Goal: Task Accomplishment & Management: Manage account settings

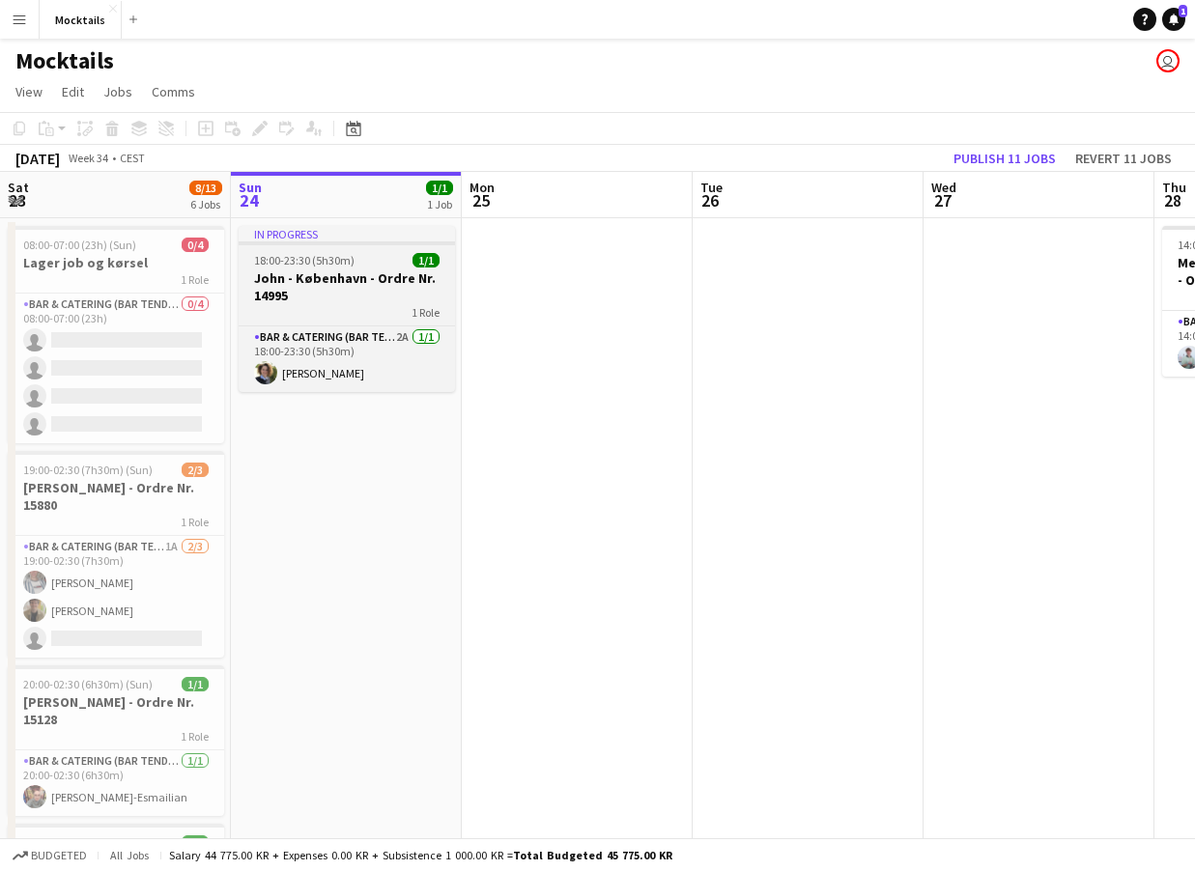
click at [372, 304] on div "1 Role" at bounding box center [347, 311] width 216 height 15
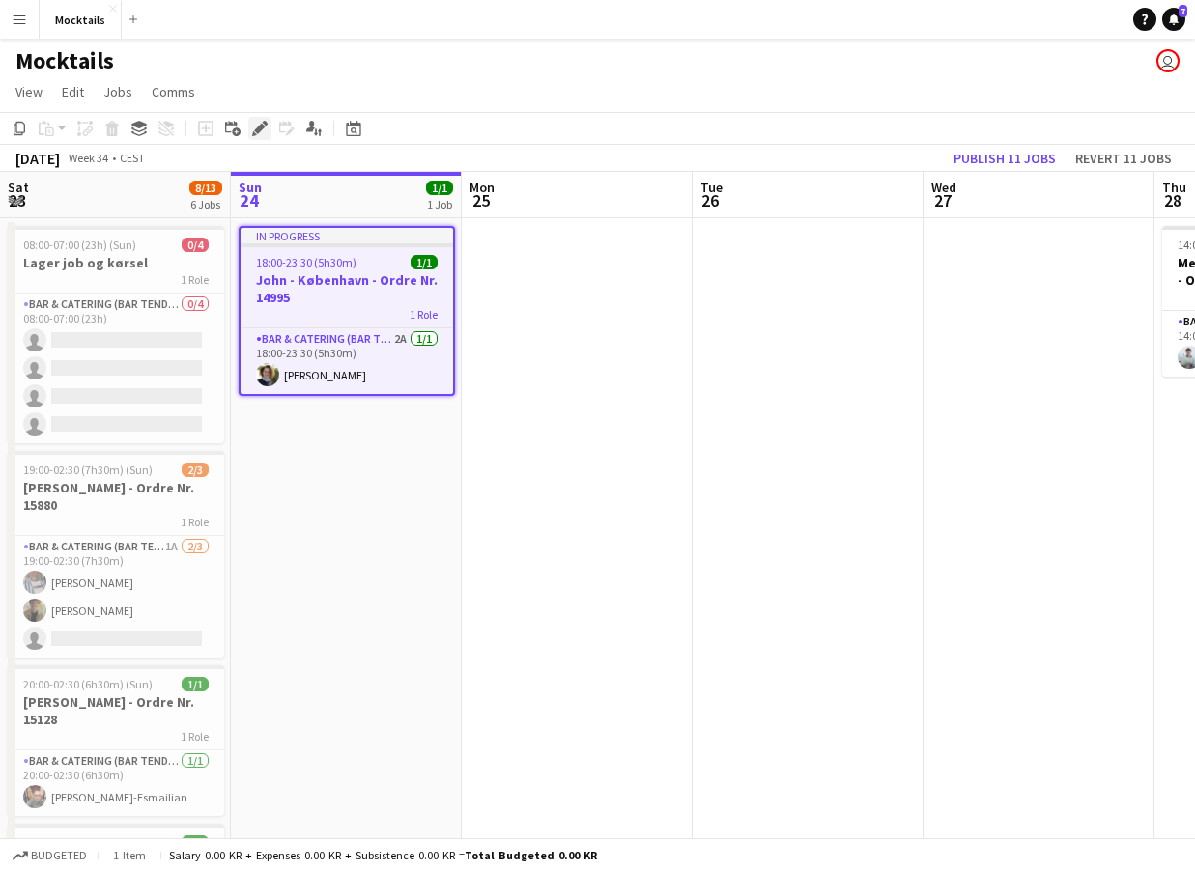
click at [262, 135] on icon "Edit" at bounding box center [259, 128] width 15 height 15
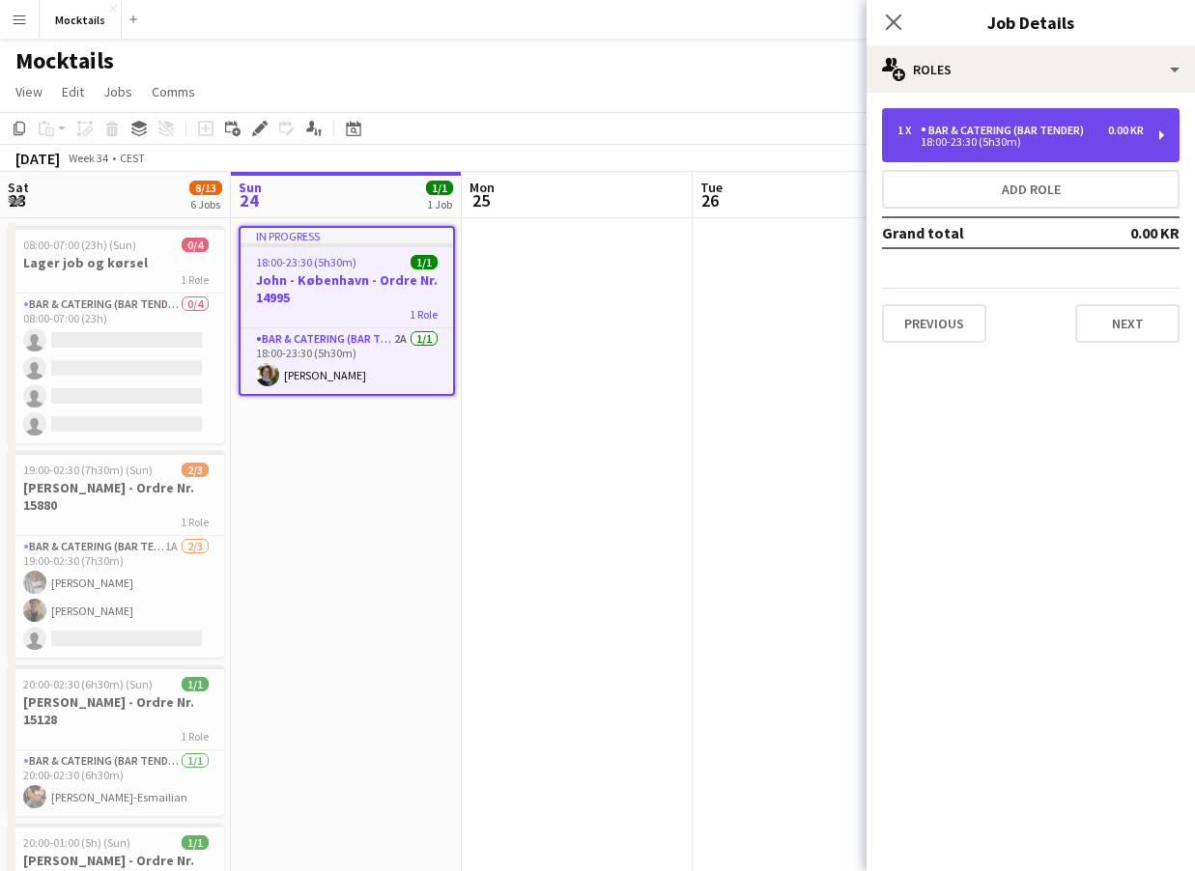
click at [1062, 140] on div "18:00-23:30 (5h30m)" at bounding box center [1021, 142] width 246 height 10
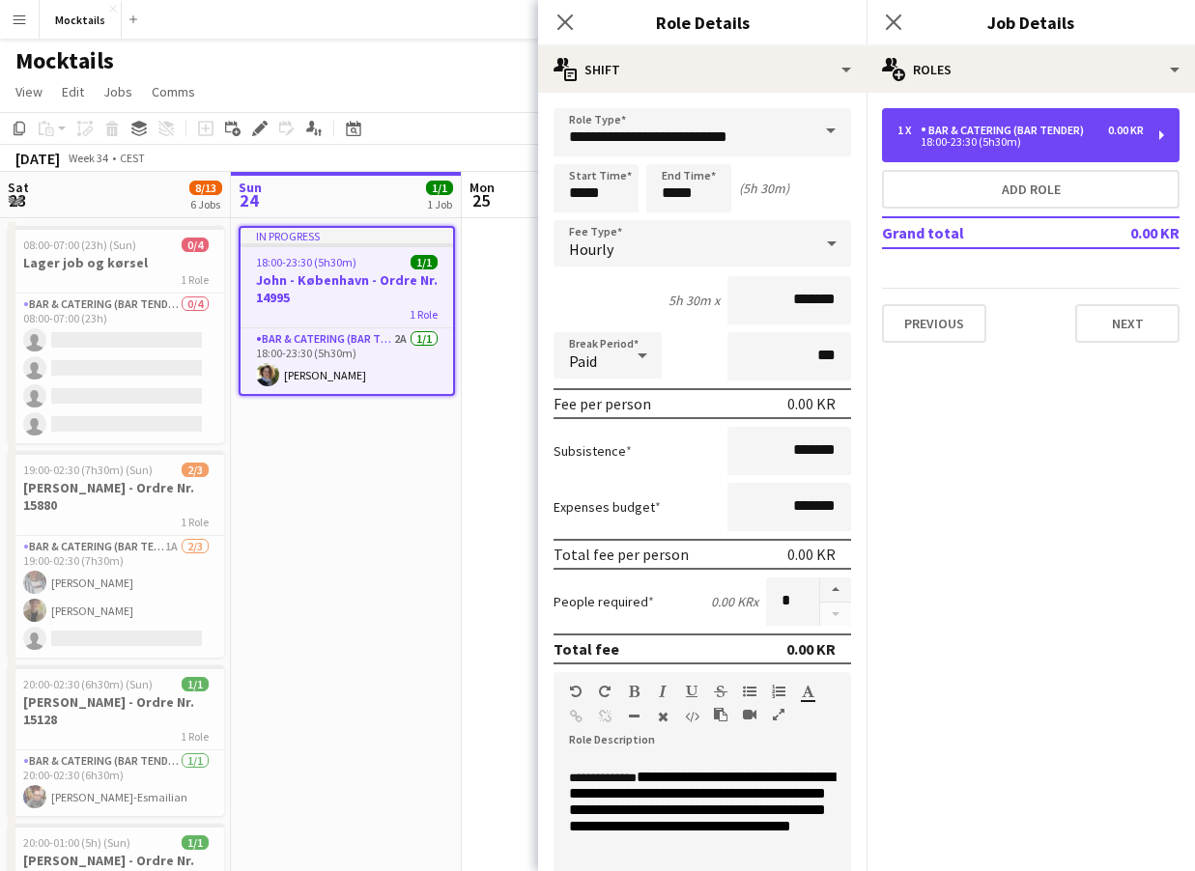
scroll to position [88, 0]
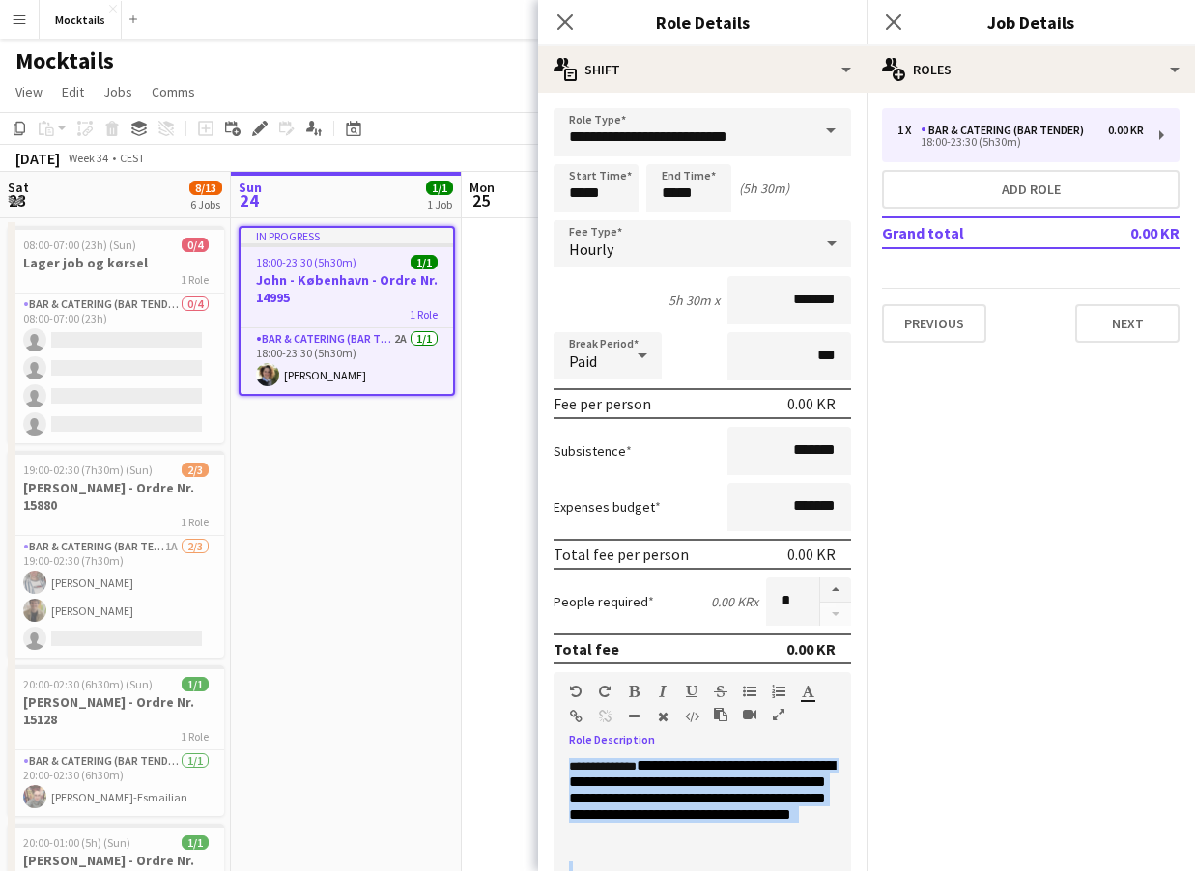
drag, startPoint x: 569, startPoint y: 769, endPoint x: 780, endPoint y: 864, distance: 230.9
click at [780, 864] on div "**********" at bounding box center [703, 874] width 298 height 232
click at [780, 864] on p at bounding box center [702, 869] width 267 height 14
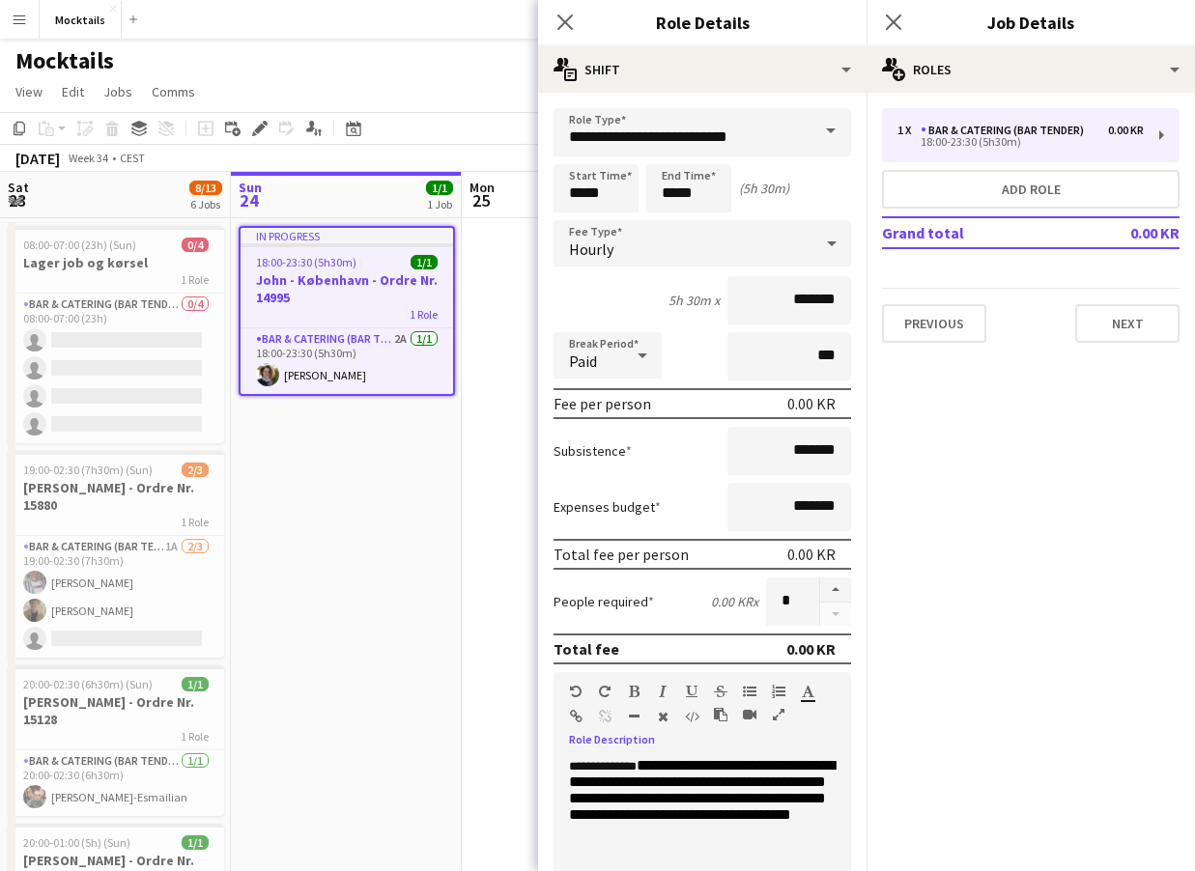
scroll to position [5, 0]
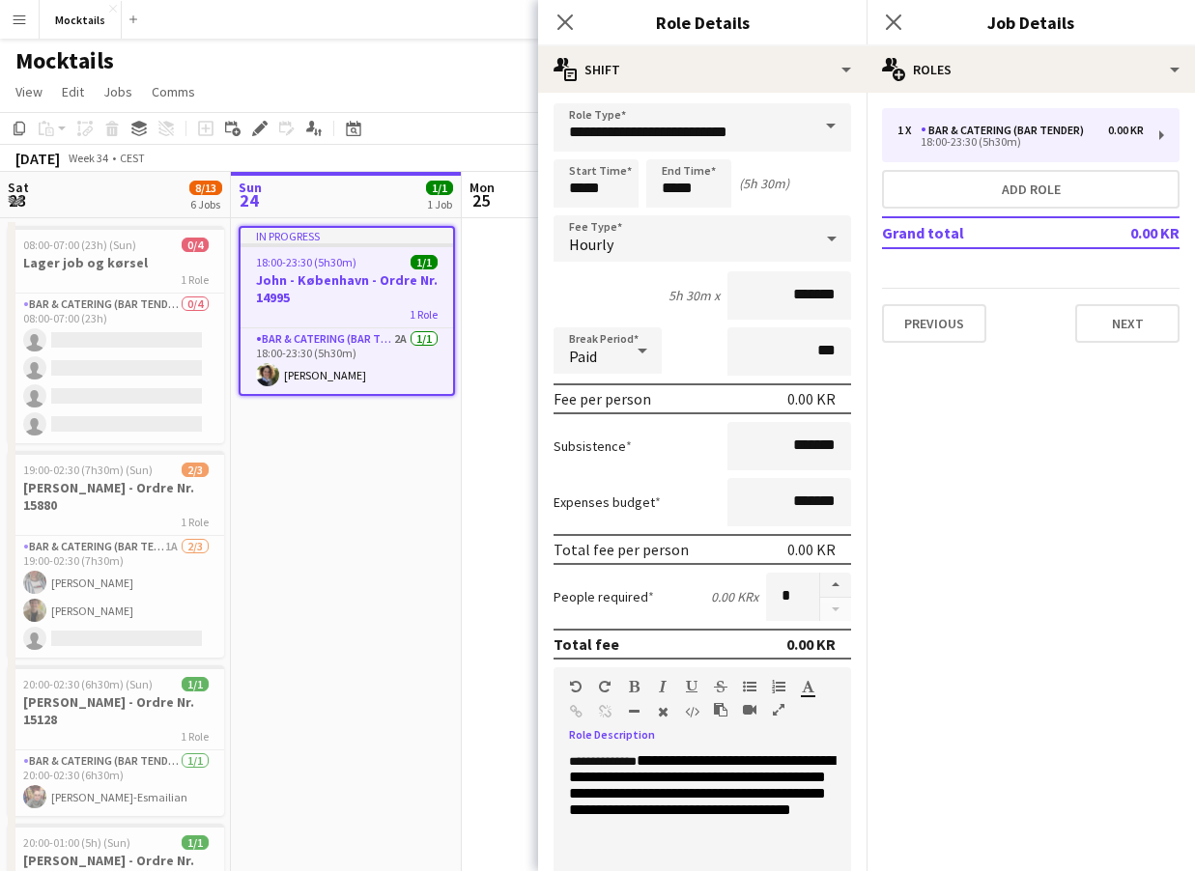
click at [346, 573] on app-date-cell "In progress 18:00-23:30 (5h30m) 1/1 John - København - Ordre Nr. 14995 1 Role B…" at bounding box center [346, 797] width 231 height 1159
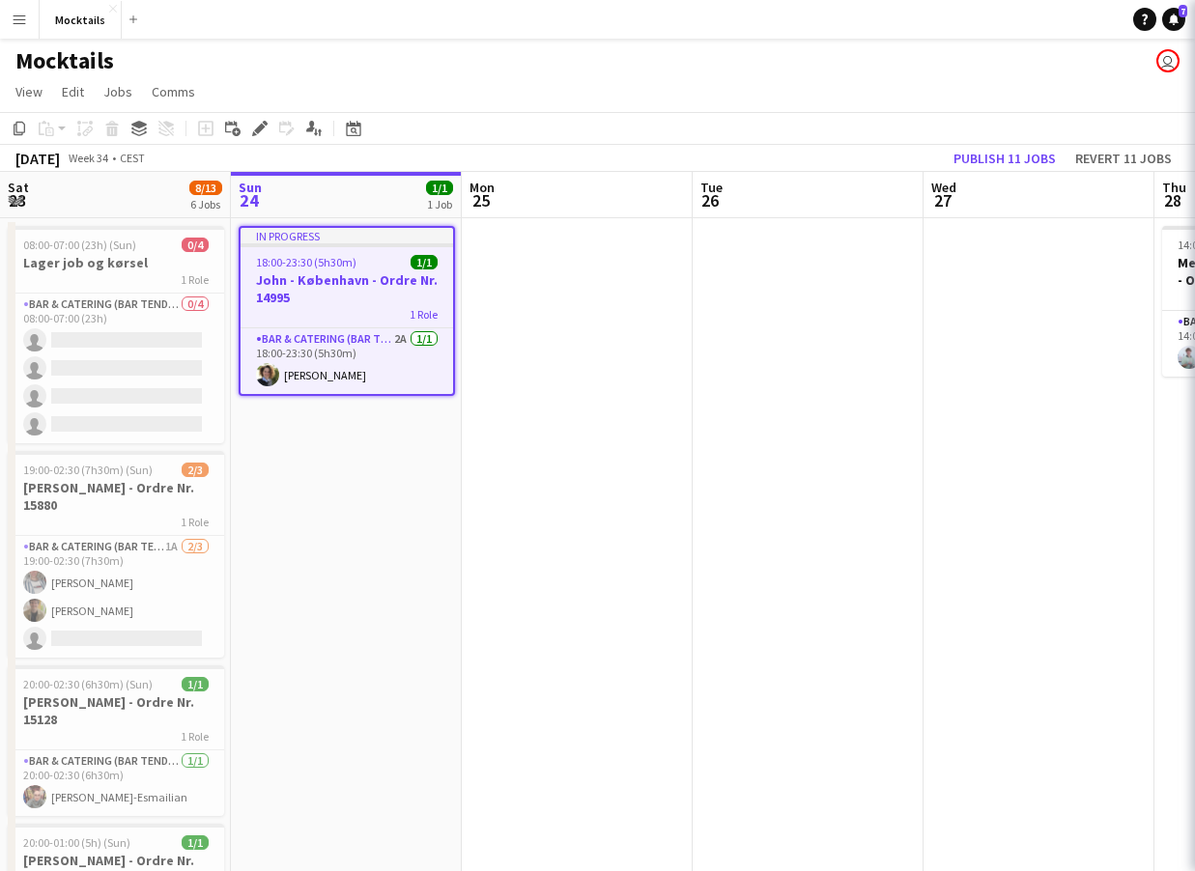
scroll to position [0, 461]
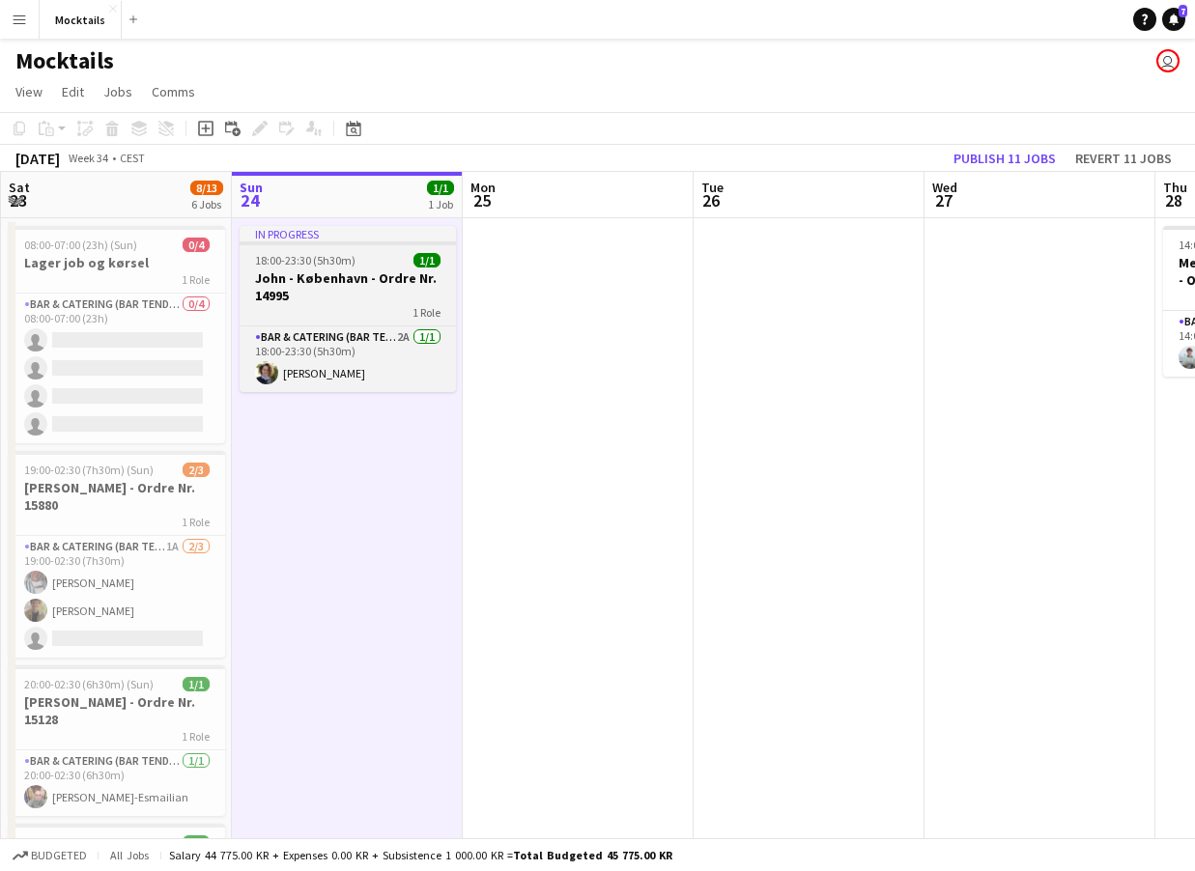
click at [383, 301] on h3 "[PERSON_NAME] - København - Ordre Nr. 14995" at bounding box center [348, 287] width 216 height 35
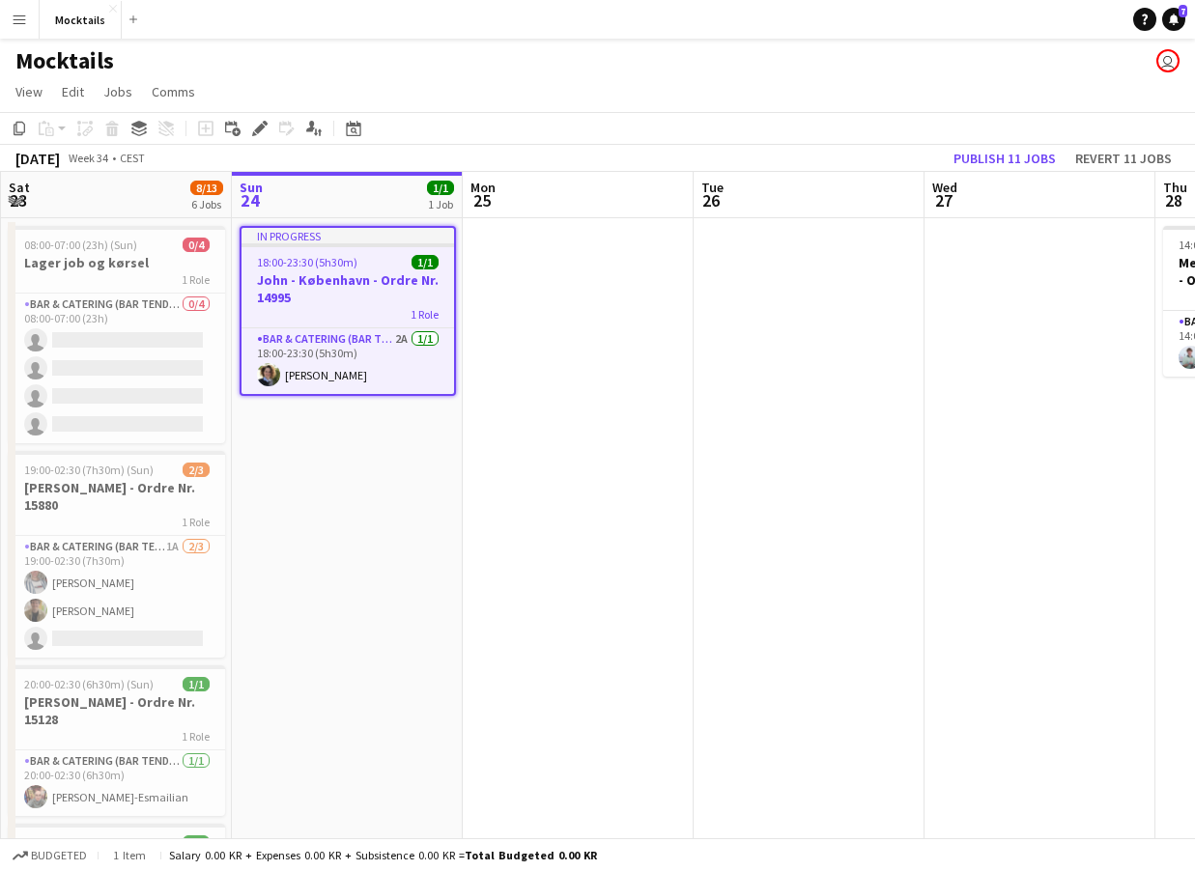
click at [480, 338] on app-date-cell at bounding box center [578, 797] width 231 height 1159
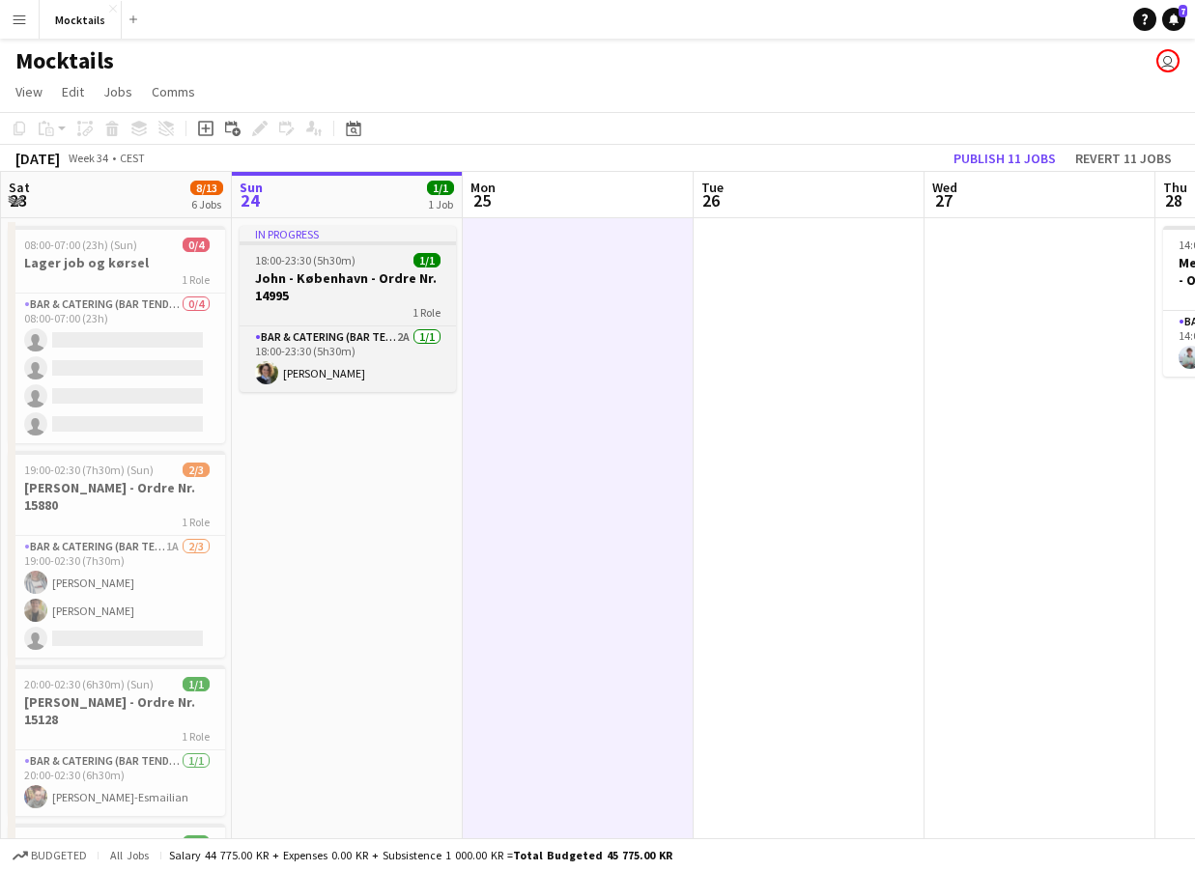
click at [344, 285] on h3 "[PERSON_NAME] - København - Ordre Nr. 14995" at bounding box center [348, 287] width 216 height 35
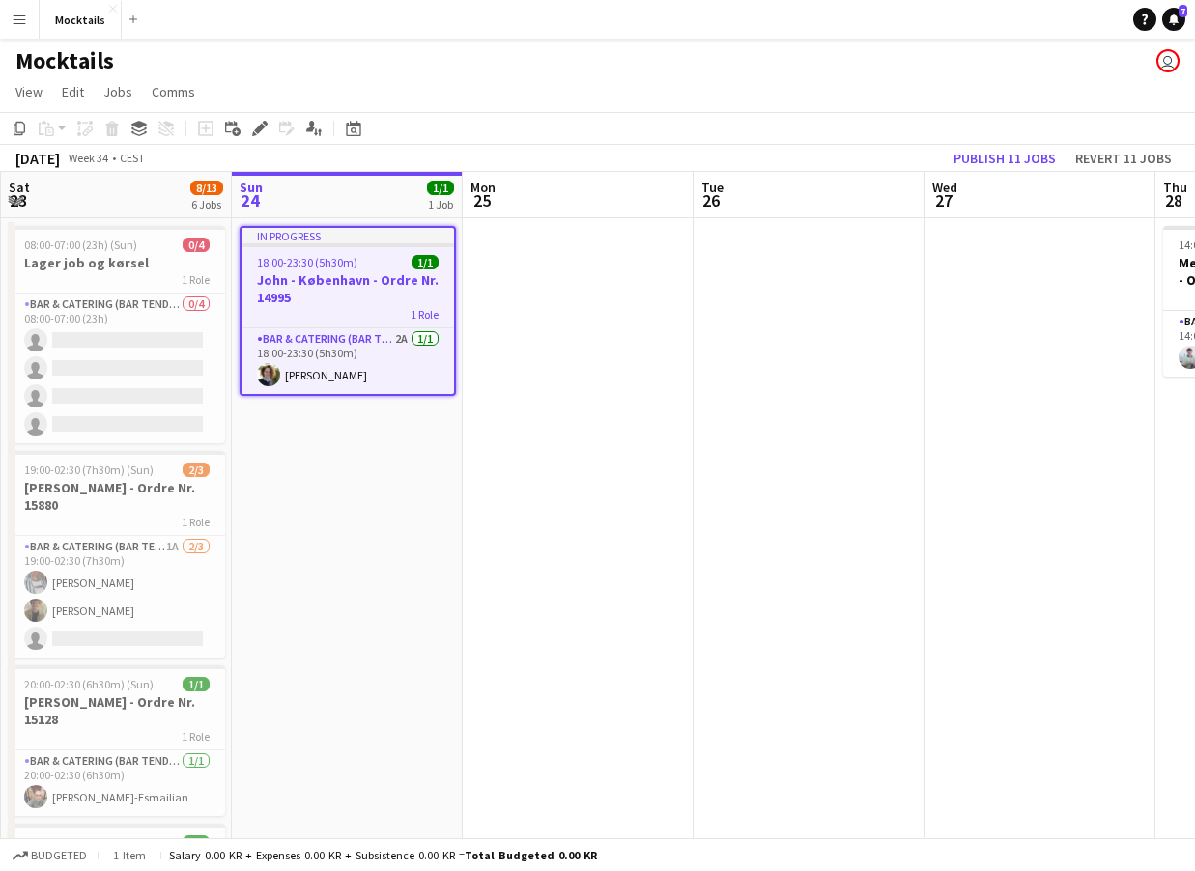
click at [368, 285] on h3 "[PERSON_NAME] - København - Ordre Nr. 14995" at bounding box center [348, 288] width 213 height 35
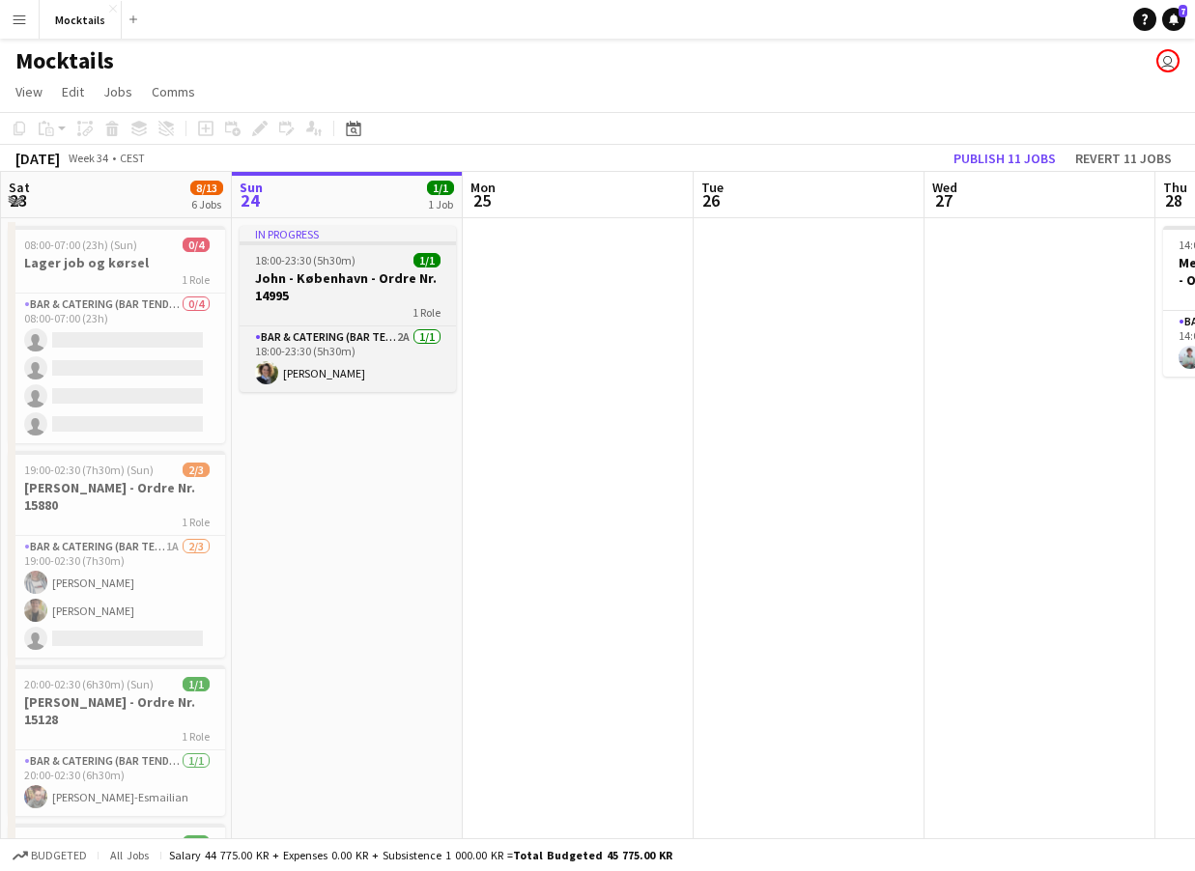
click at [368, 285] on h3 "[PERSON_NAME] - København - Ordre Nr. 14995" at bounding box center [348, 287] width 216 height 35
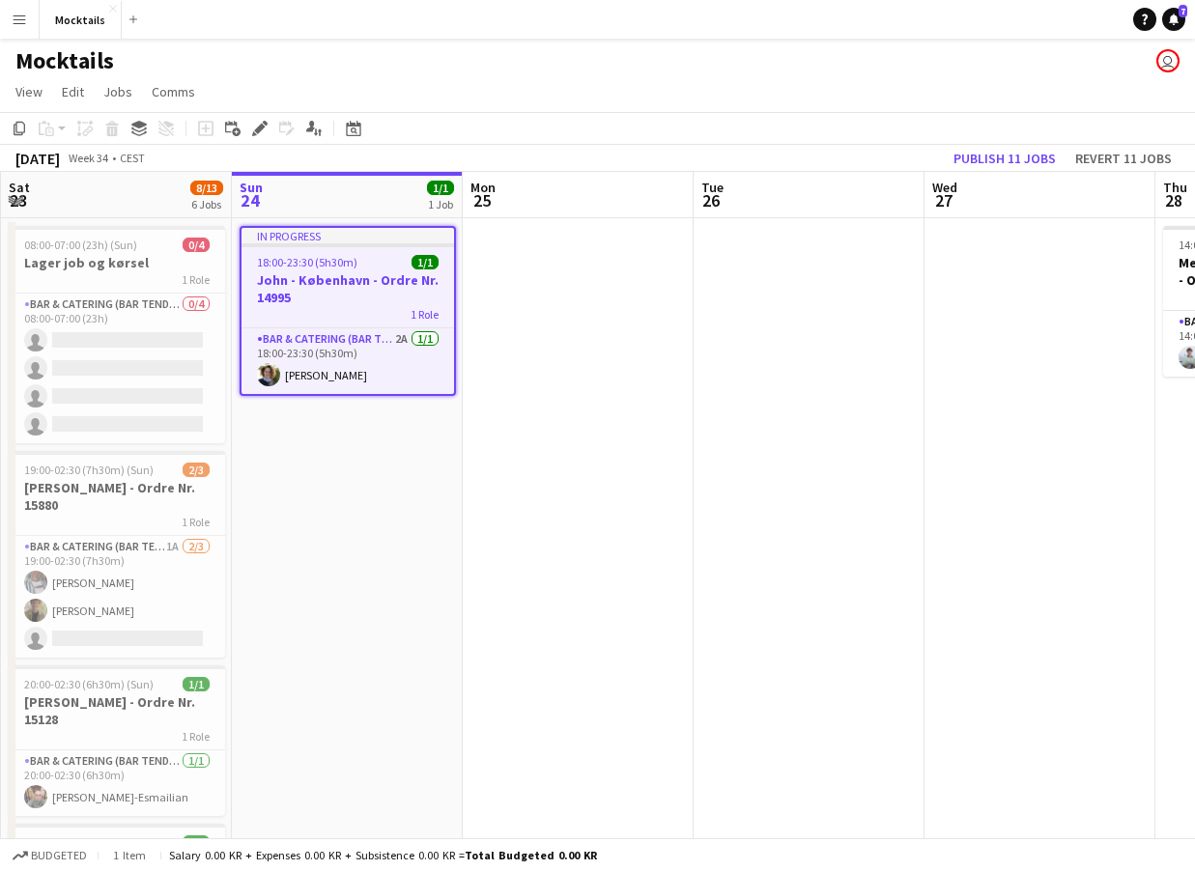
click at [368, 285] on h3 "[PERSON_NAME] - København - Ordre Nr. 14995" at bounding box center [348, 288] width 213 height 35
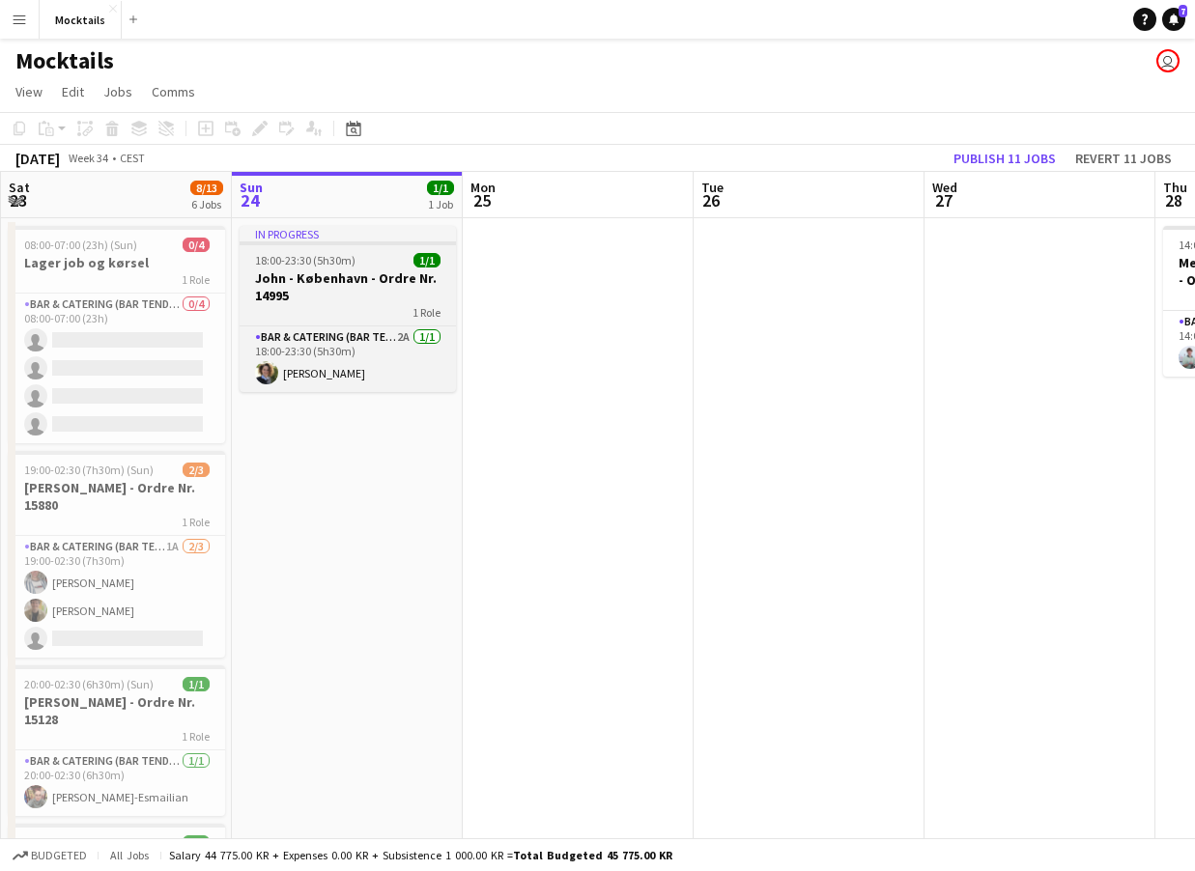
click at [368, 285] on h3 "[PERSON_NAME] - København - Ordre Nr. 14995" at bounding box center [348, 287] width 216 height 35
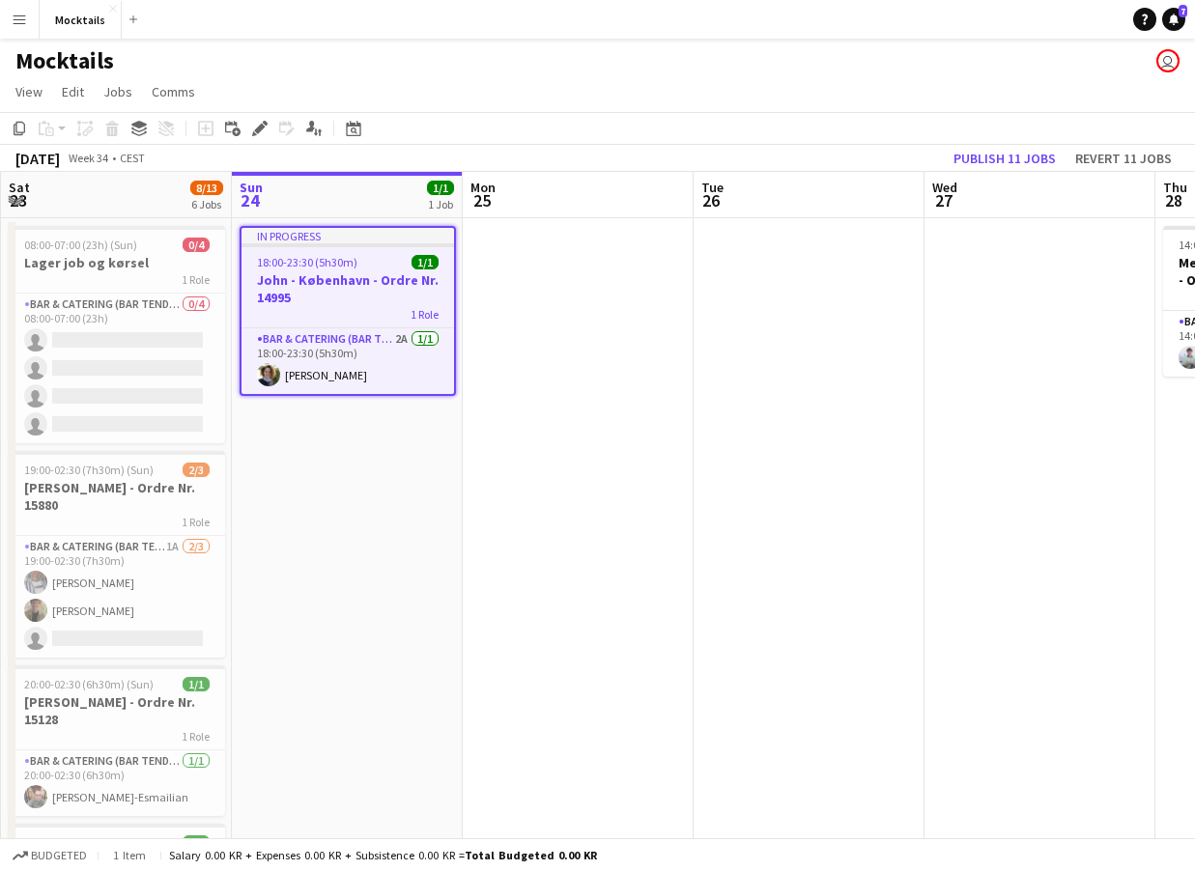
click at [475, 327] on app-date-cell at bounding box center [578, 797] width 231 height 1159
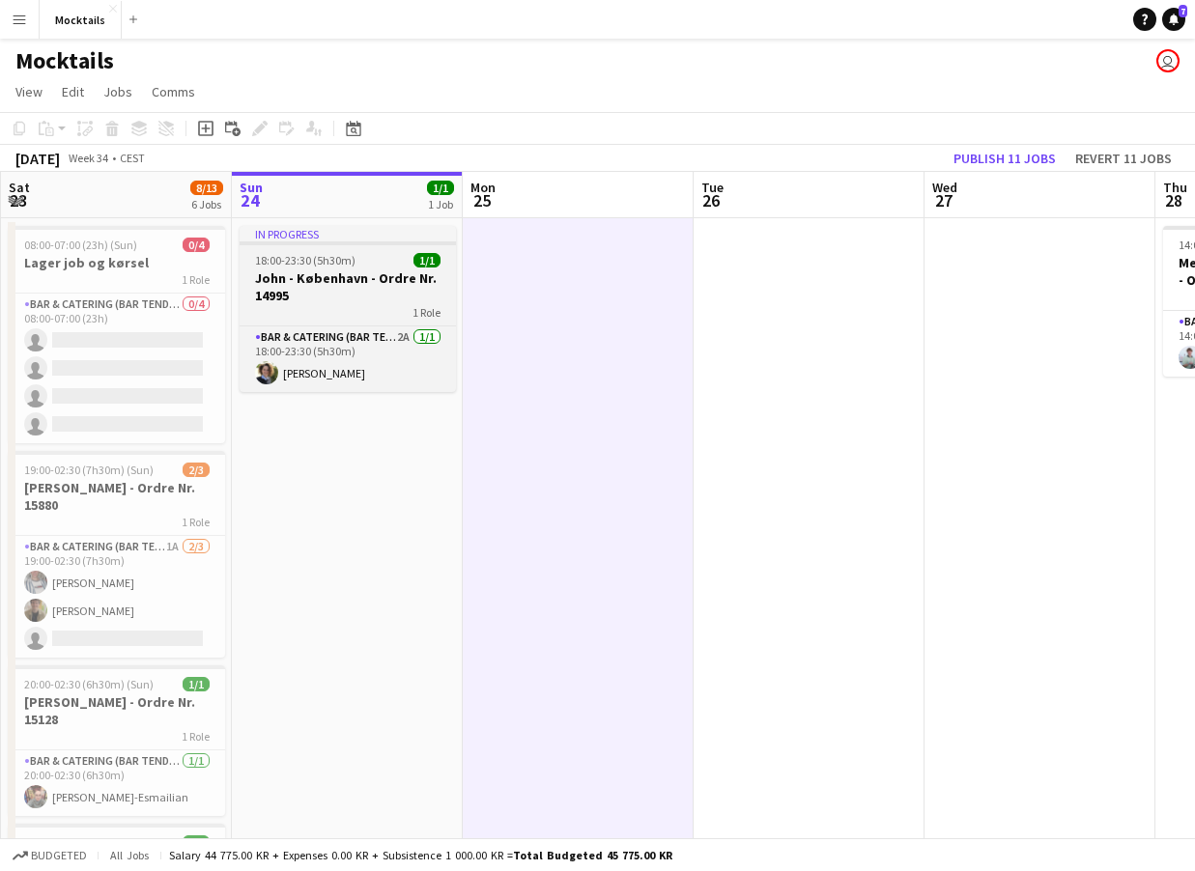
click at [371, 297] on h3 "[PERSON_NAME] - København - Ordre Nr. 14995" at bounding box center [348, 287] width 216 height 35
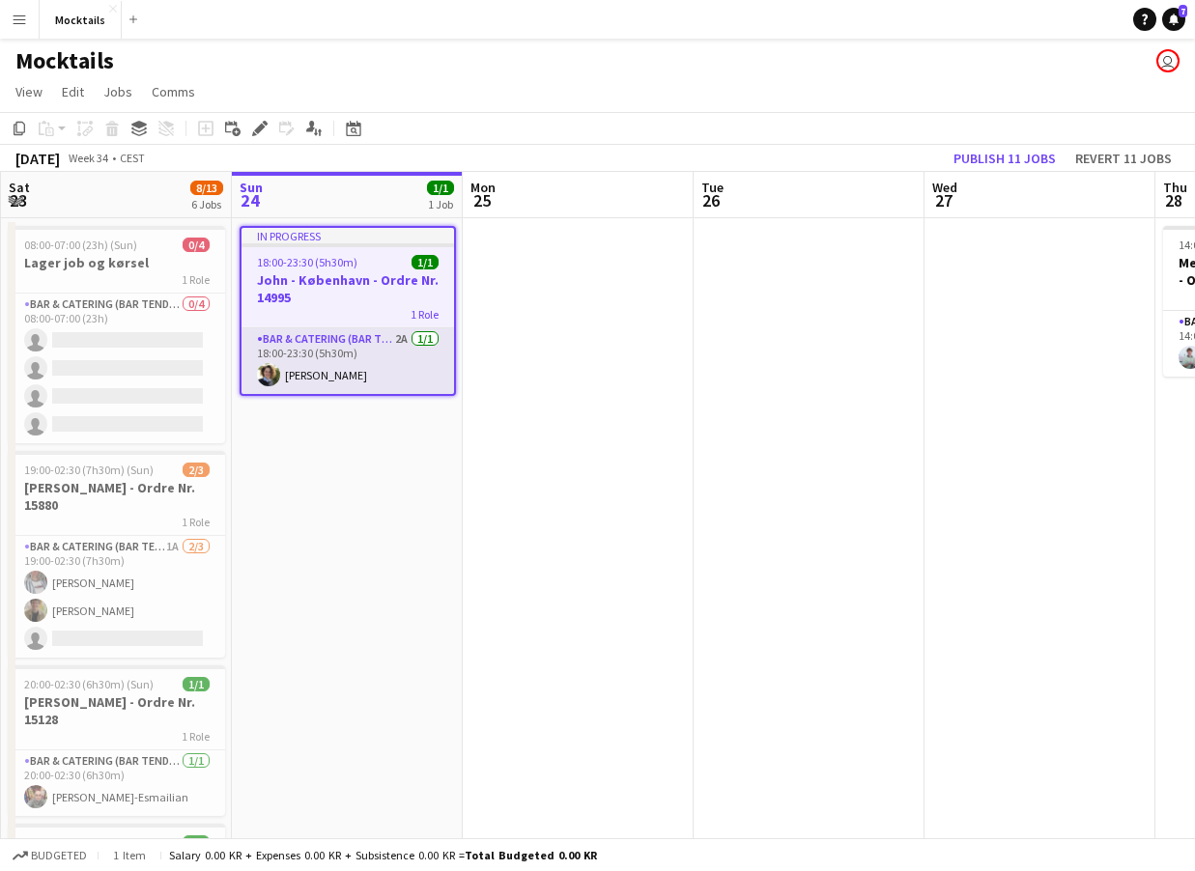
click at [349, 346] on app-card-role "Bar & Catering (Bar Tender) 2A 1/1 18:00-23:30 (5h30m) Katrine Johansen" at bounding box center [348, 361] width 213 height 66
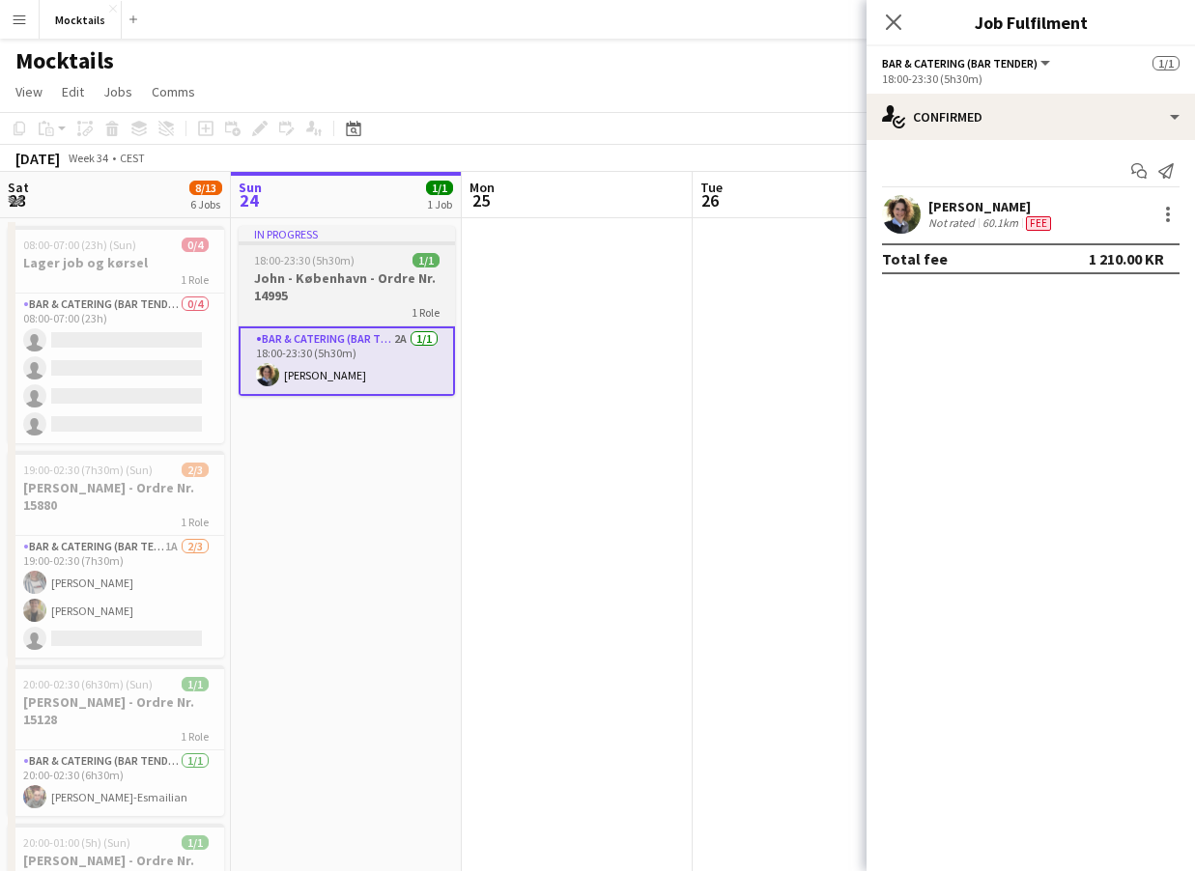
click at [364, 311] on div "1 Role" at bounding box center [347, 311] width 216 height 15
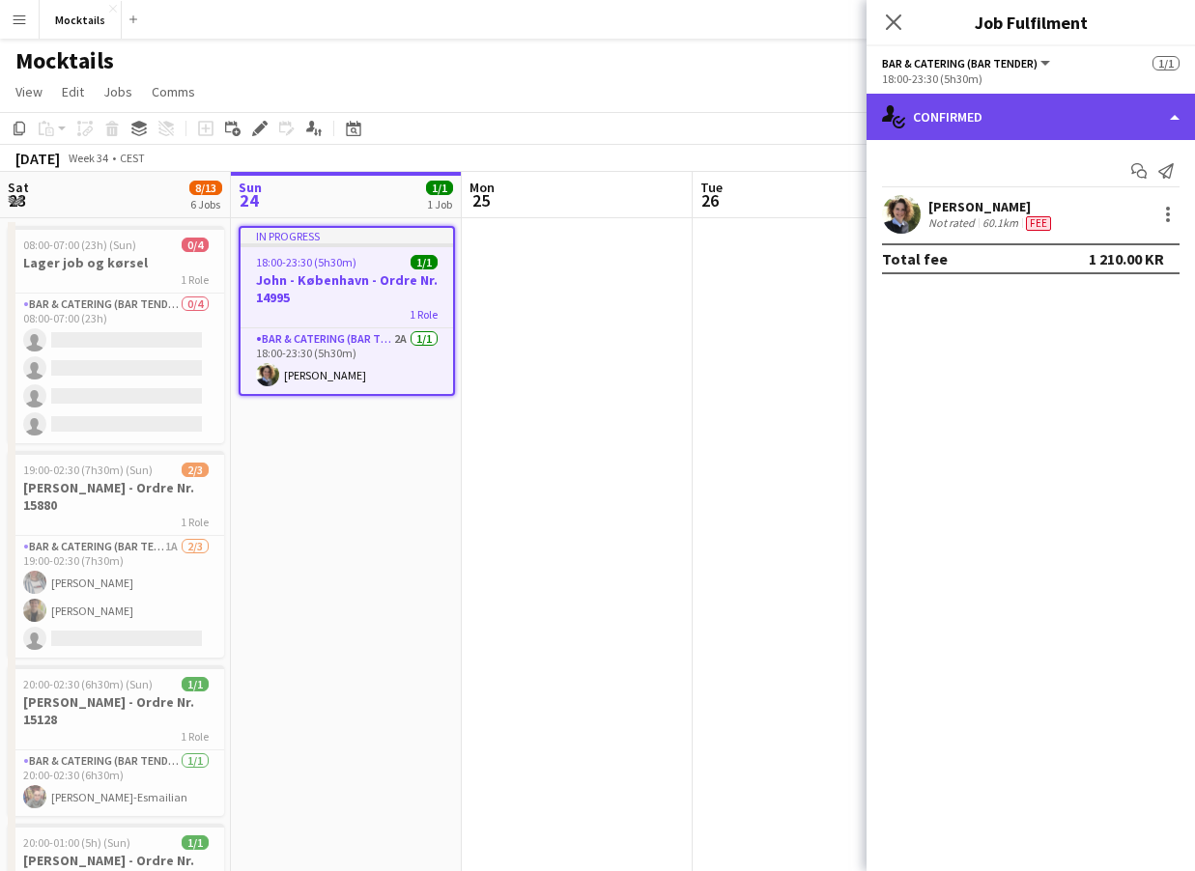
click at [941, 103] on div "single-neutral-actions-check-2 Confirmed" at bounding box center [1031, 117] width 328 height 46
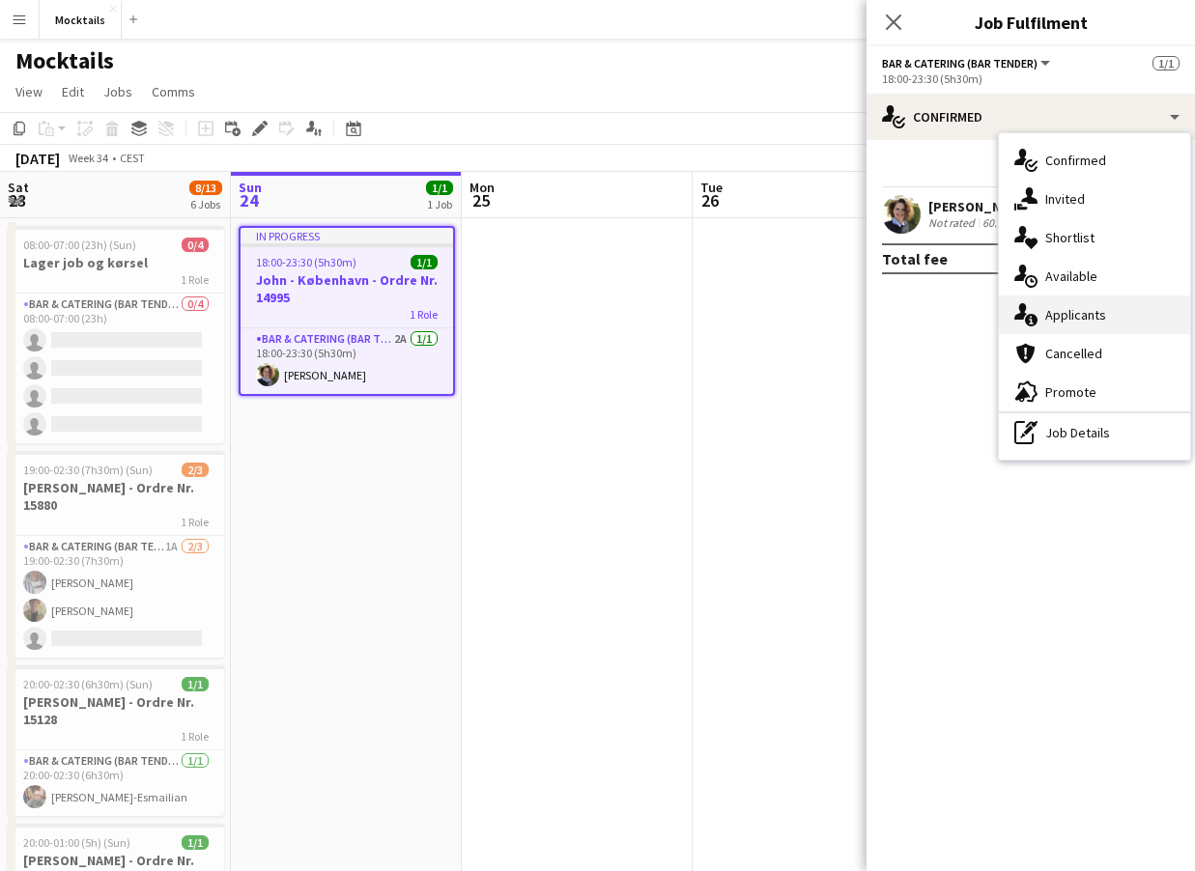
click at [1055, 304] on div "single-neutral-actions-information Applicants" at bounding box center [1094, 315] width 191 height 39
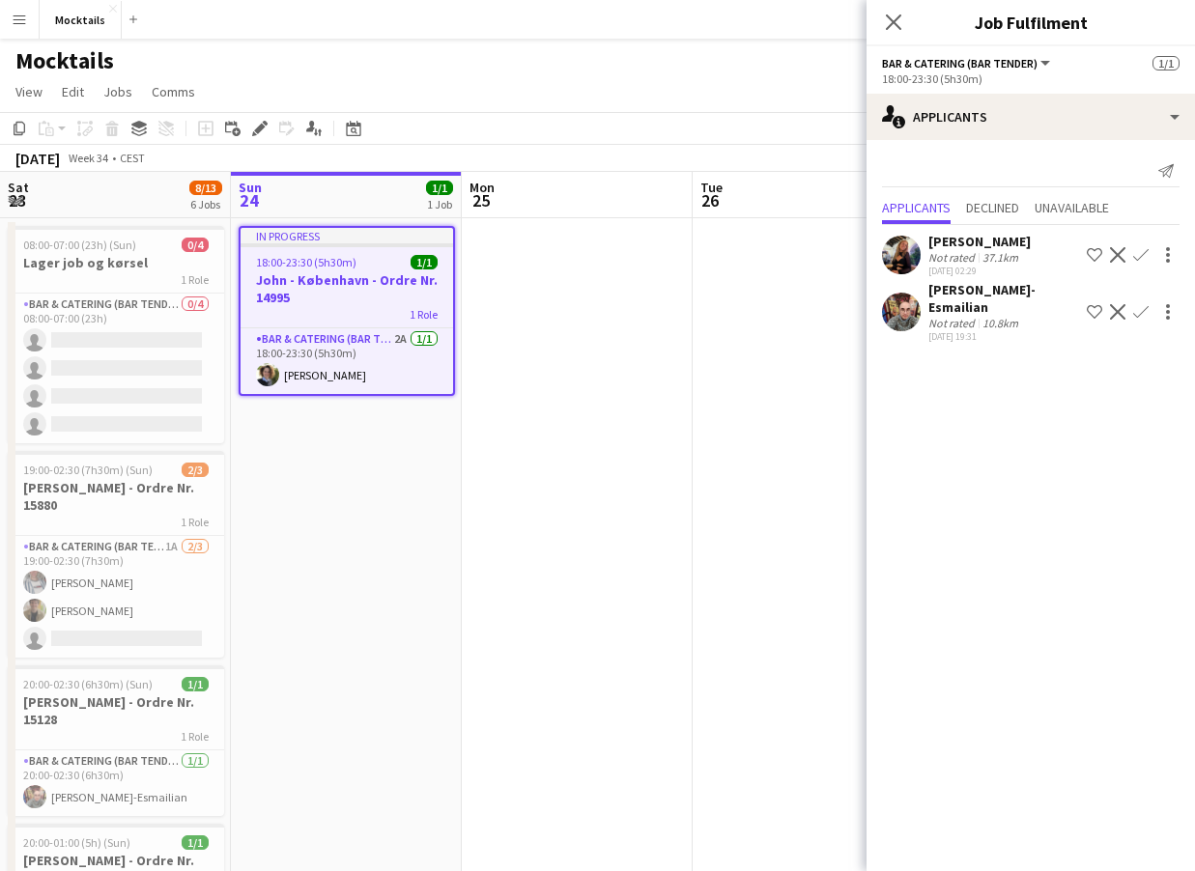
click at [383, 462] on app-date-cell "In progress 18:00-23:30 (5h30m) 1/1 John - København - Ordre Nr. 14995 1 Role B…" at bounding box center [346, 797] width 231 height 1159
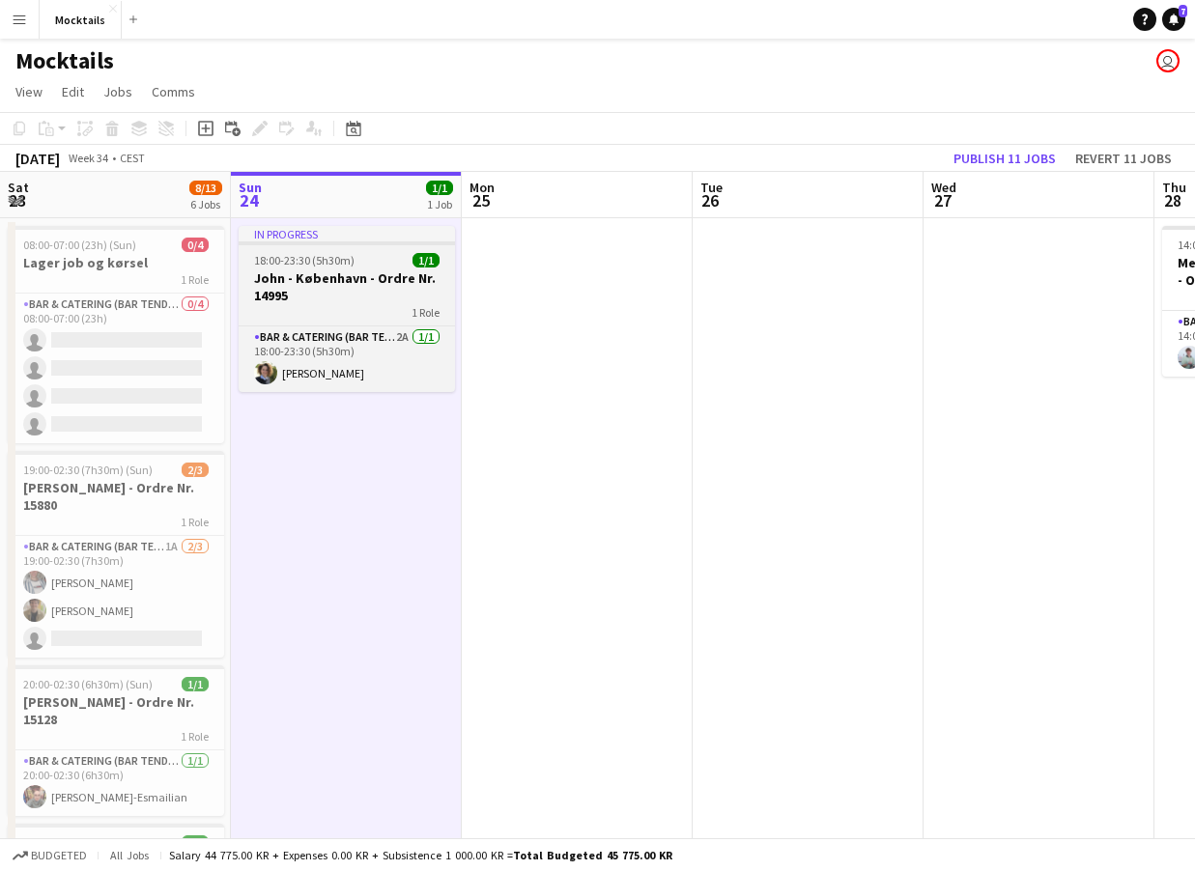
click at [374, 291] on h3 "[PERSON_NAME] - København - Ordre Nr. 14995" at bounding box center [347, 287] width 216 height 35
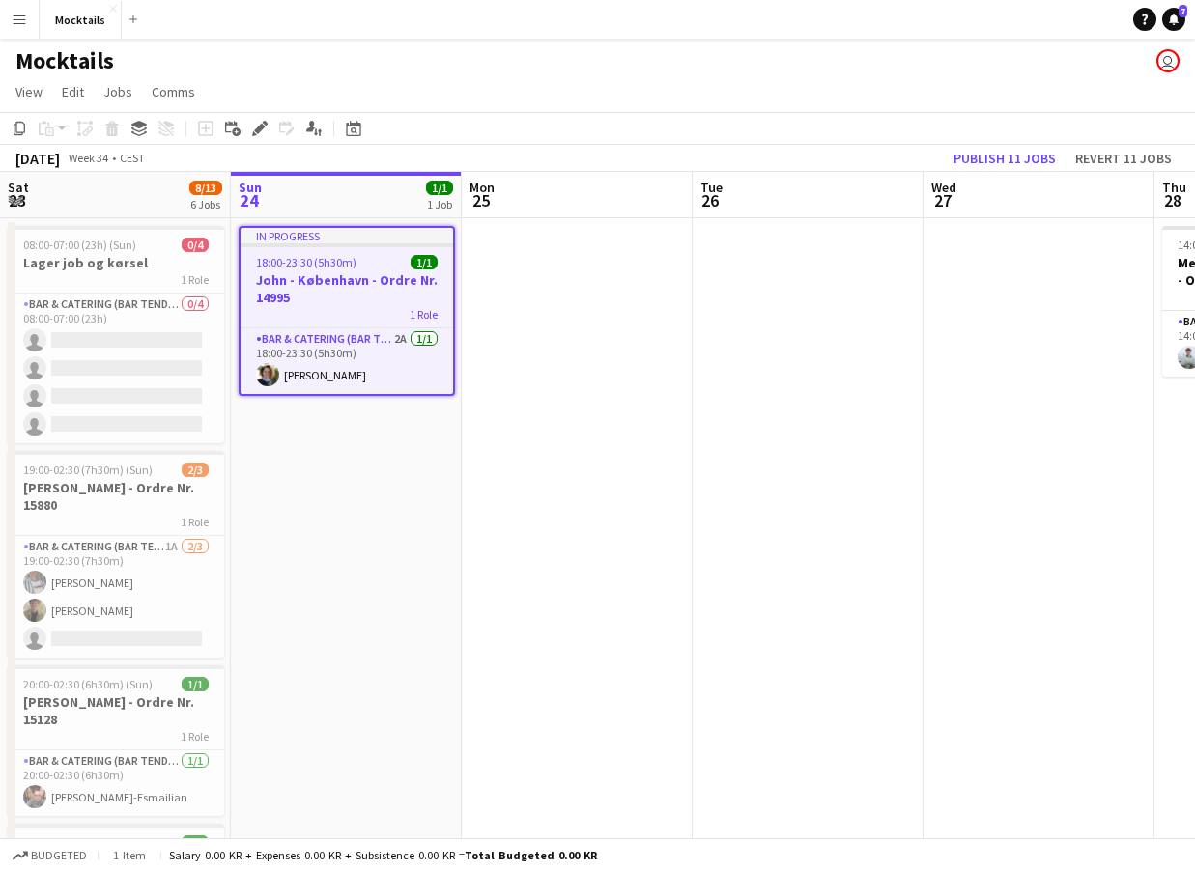
click at [380, 287] on h3 "[PERSON_NAME] - København - Ordre Nr. 14995" at bounding box center [347, 288] width 213 height 35
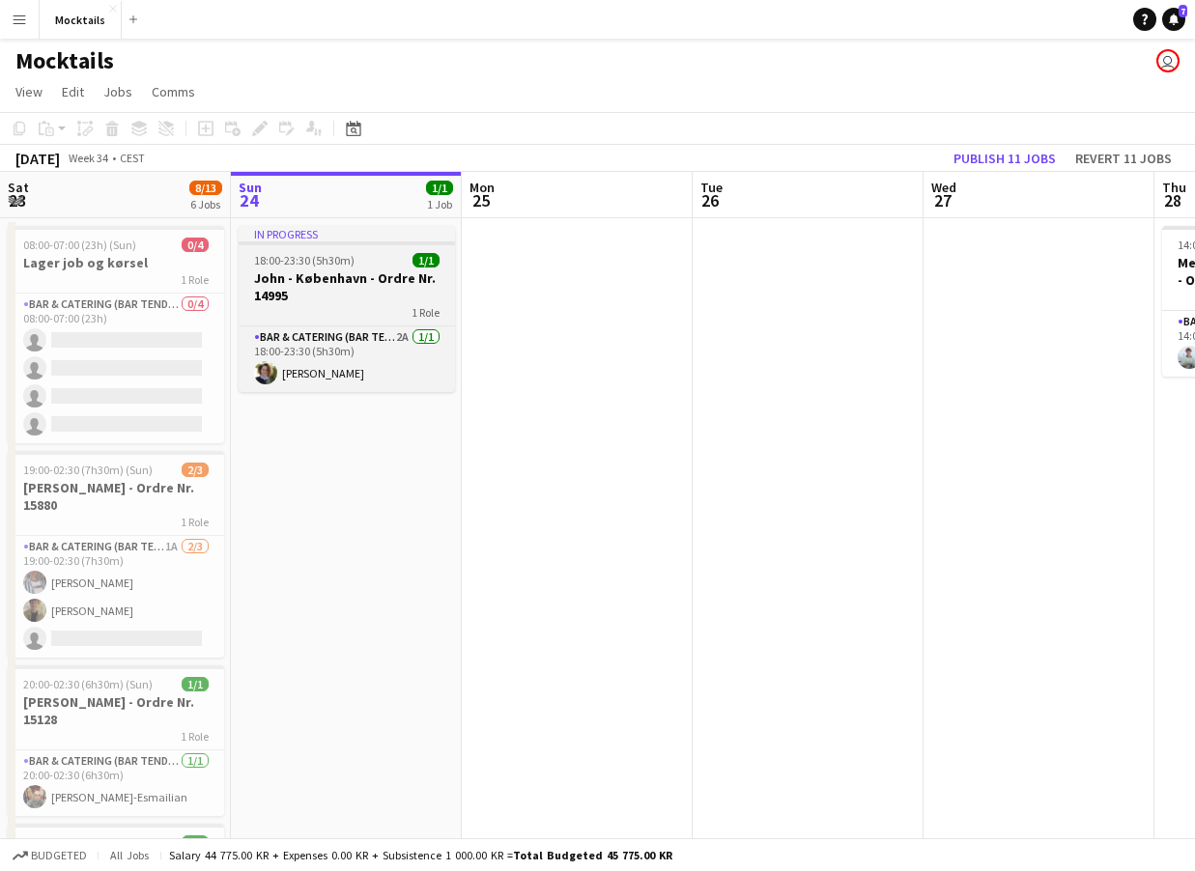
click at [380, 287] on h3 "[PERSON_NAME] - København - Ordre Nr. 14995" at bounding box center [347, 287] width 216 height 35
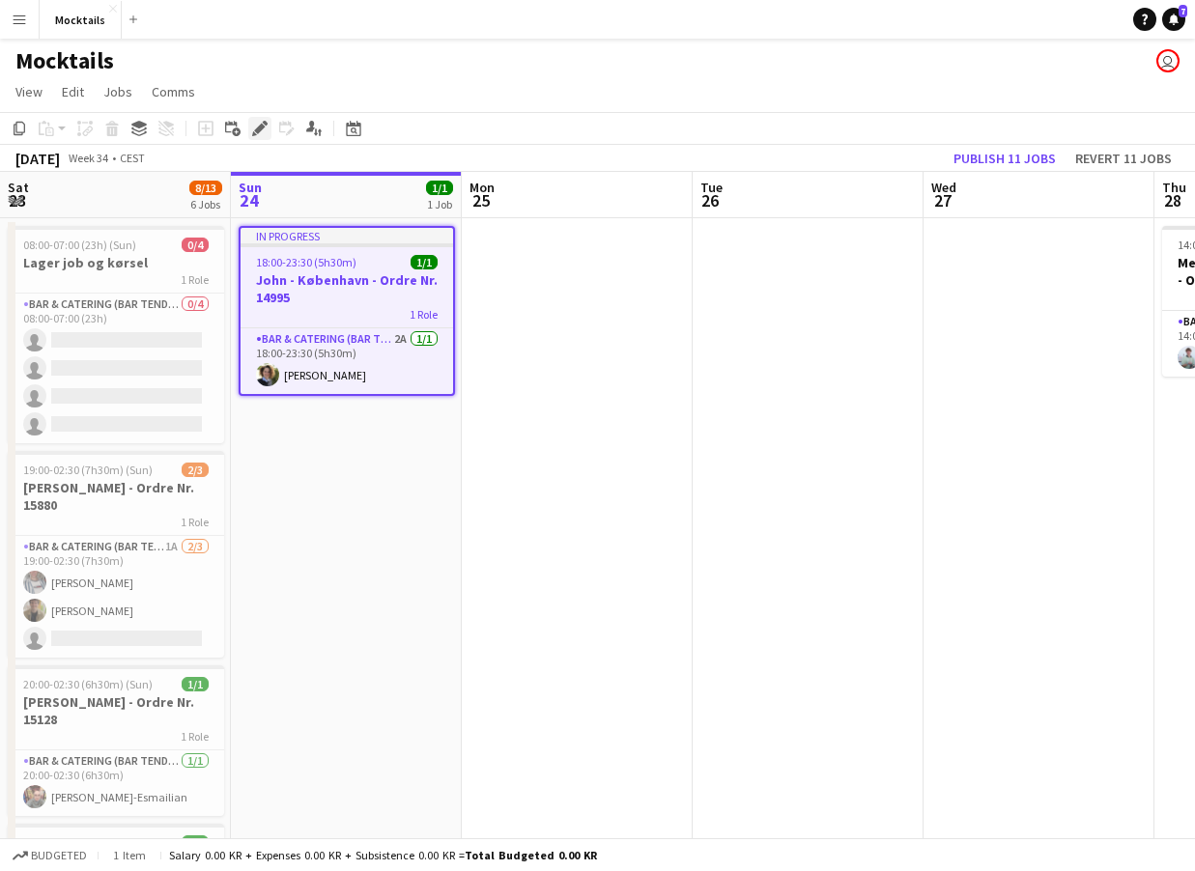
click at [262, 128] on icon at bounding box center [259, 129] width 11 height 11
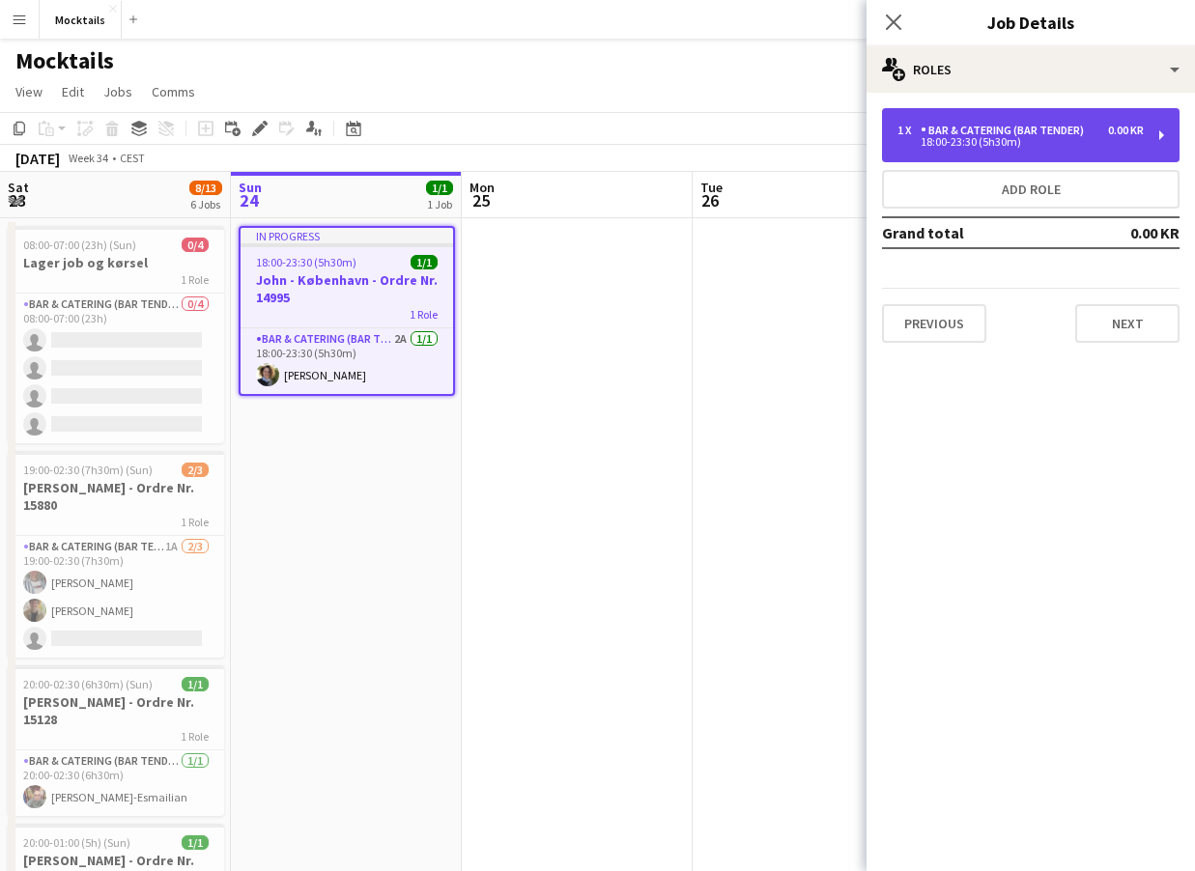
click at [1063, 132] on div "Bar & Catering (Bar Tender)" at bounding box center [1006, 131] width 171 height 14
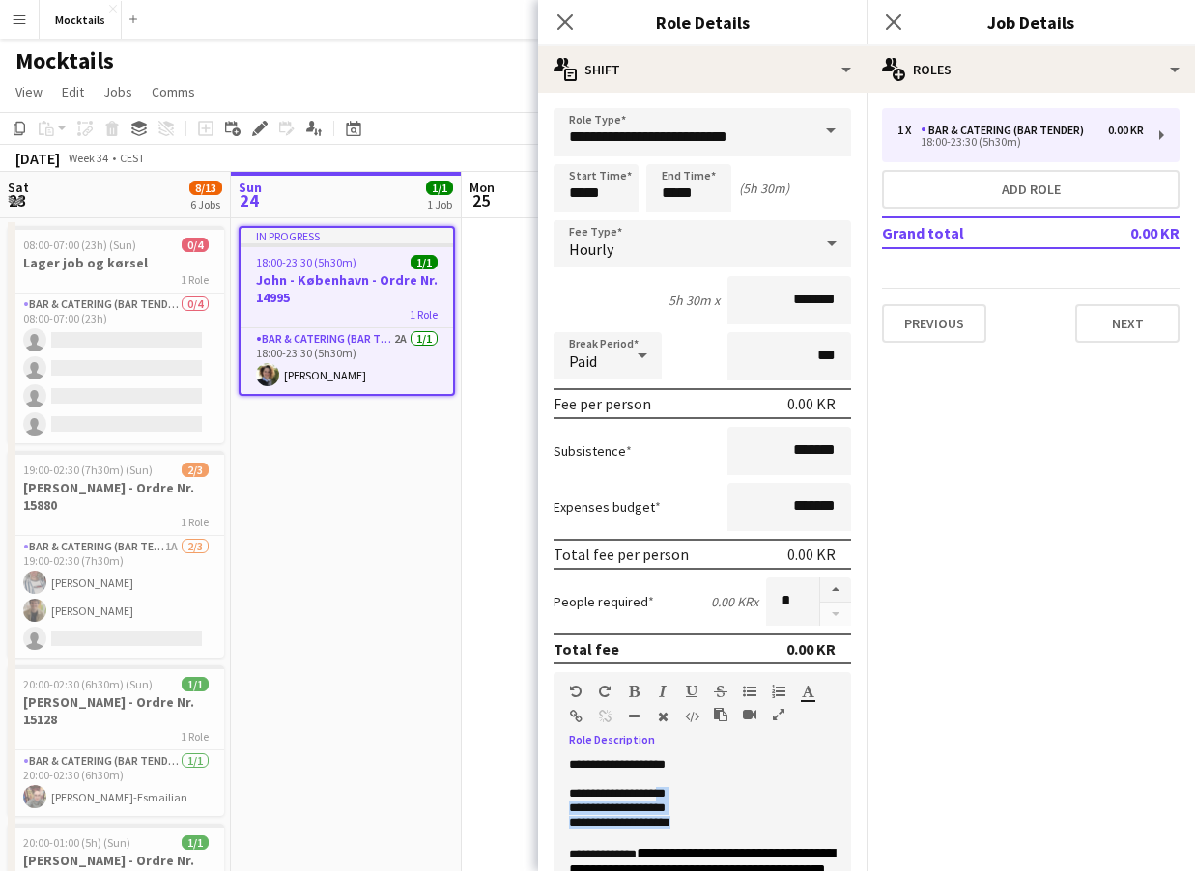
drag, startPoint x: 675, startPoint y: 798, endPoint x: 710, endPoint y: 823, distance: 42.9
click at [710, 823] on div "**********" at bounding box center [703, 874] width 298 height 232
click at [710, 823] on p "**********" at bounding box center [702, 823] width 267 height 14
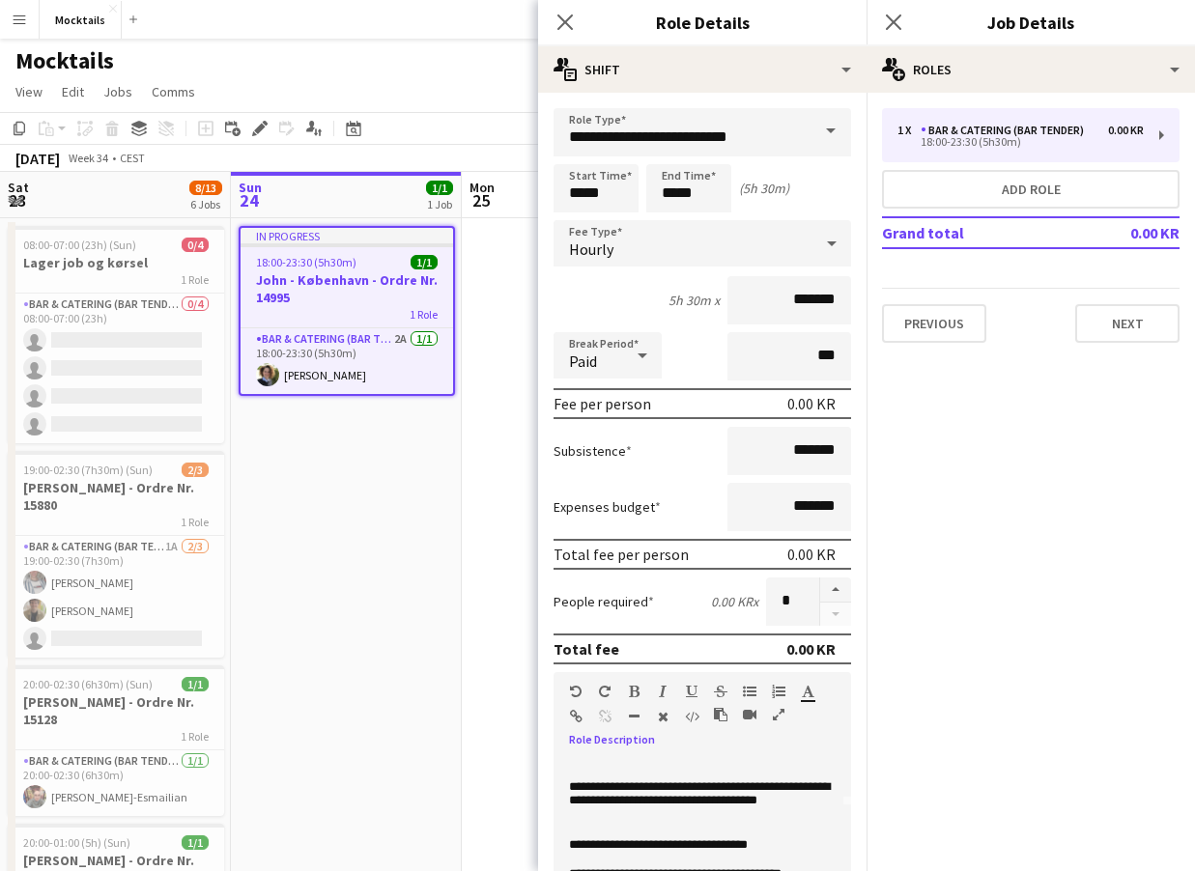
scroll to position [117, 0]
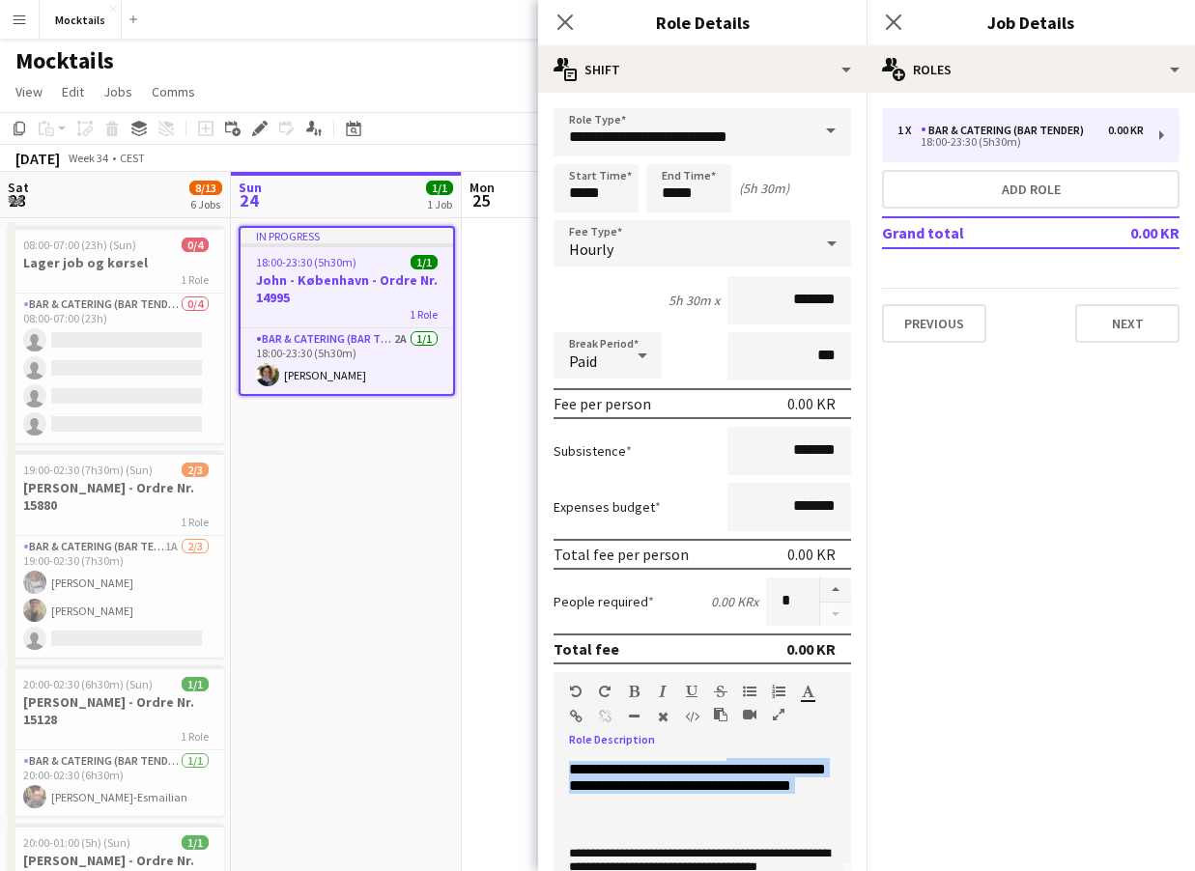
drag, startPoint x: 583, startPoint y: 776, endPoint x: 699, endPoint y: 828, distance: 128.0
click at [699, 828] on p "**********" at bounding box center [702, 780] width 267 height 104
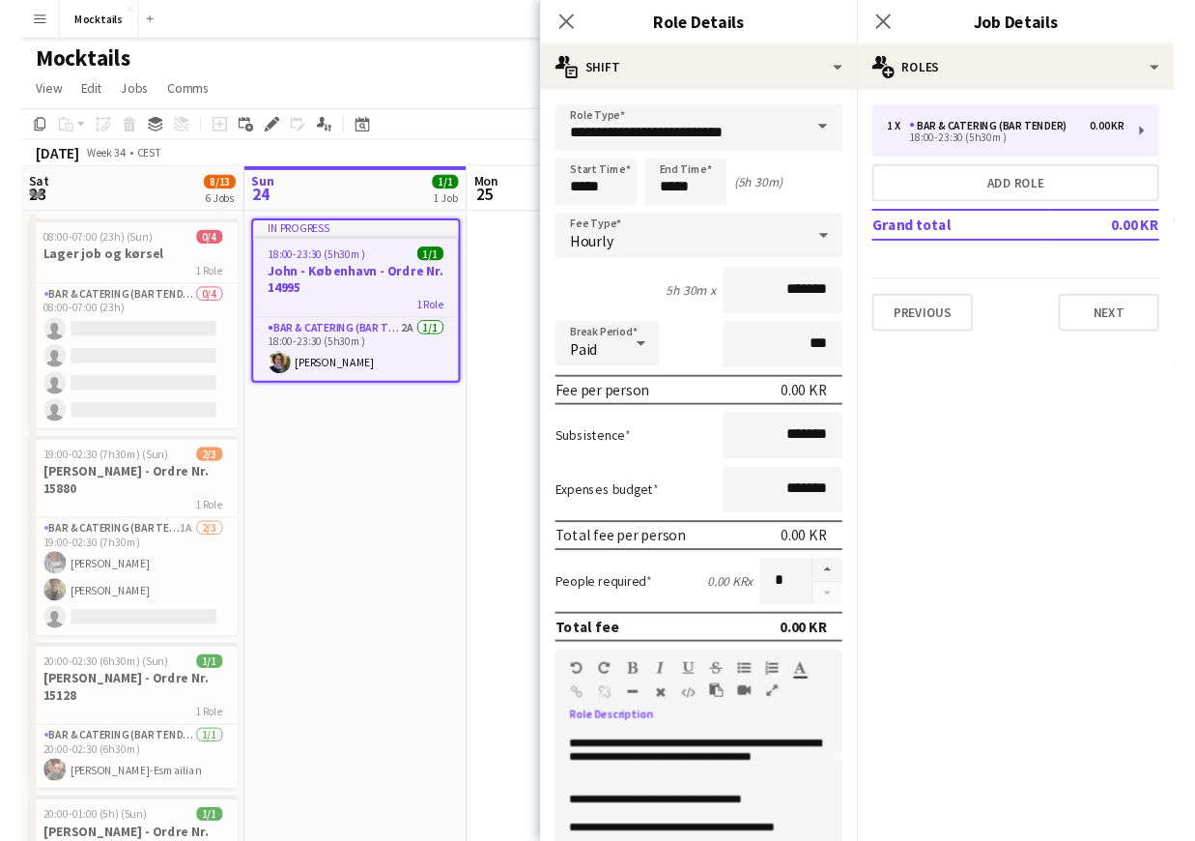
scroll to position [210, 0]
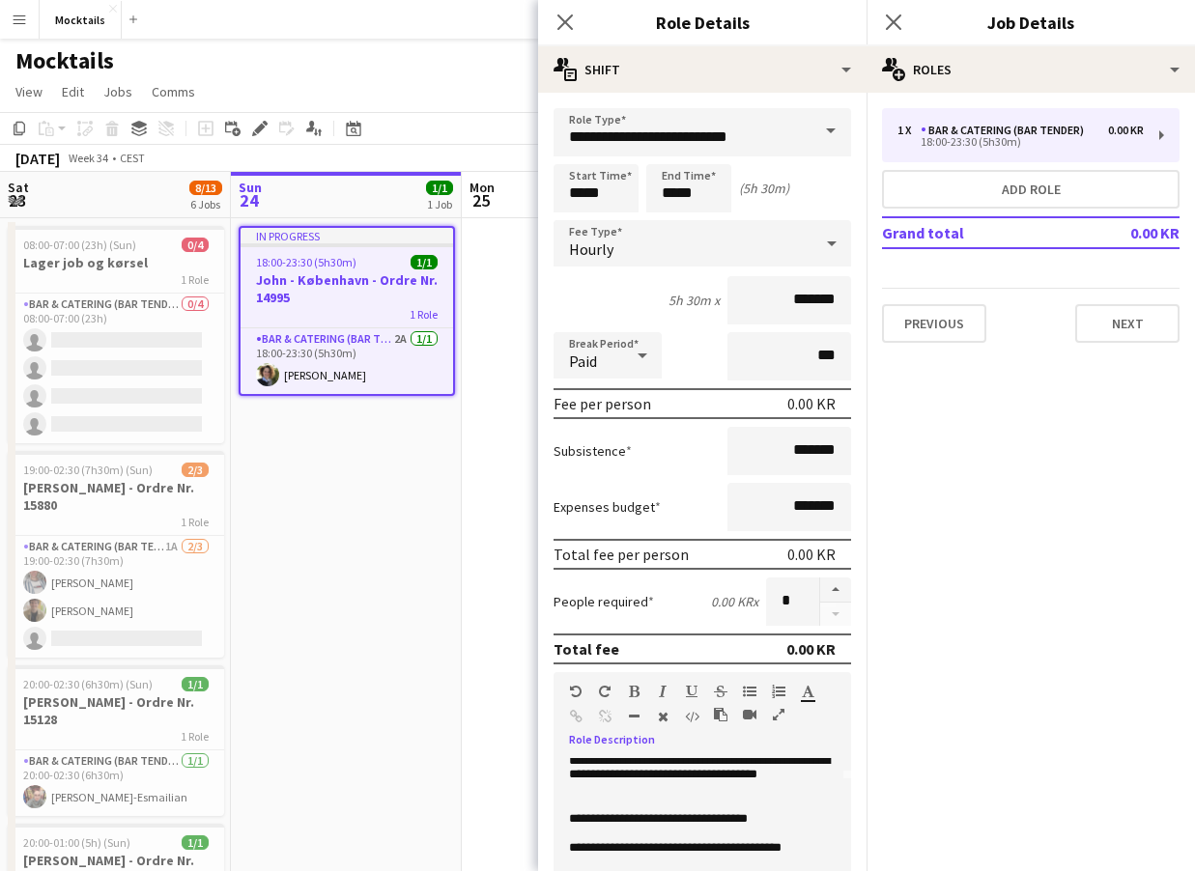
click at [970, 788] on mat-expansion-panel "pencil3 General details 1 x Bar & Catering (Bar Tender) 0.00 KR 18:00-23:30 (5h…" at bounding box center [1031, 482] width 328 height 779
click at [413, 438] on app-date-cell "In progress 18:00-23:30 (5h30m) 1/1 John - København - Ordre Nr. 14995 1 Role B…" at bounding box center [346, 797] width 231 height 1159
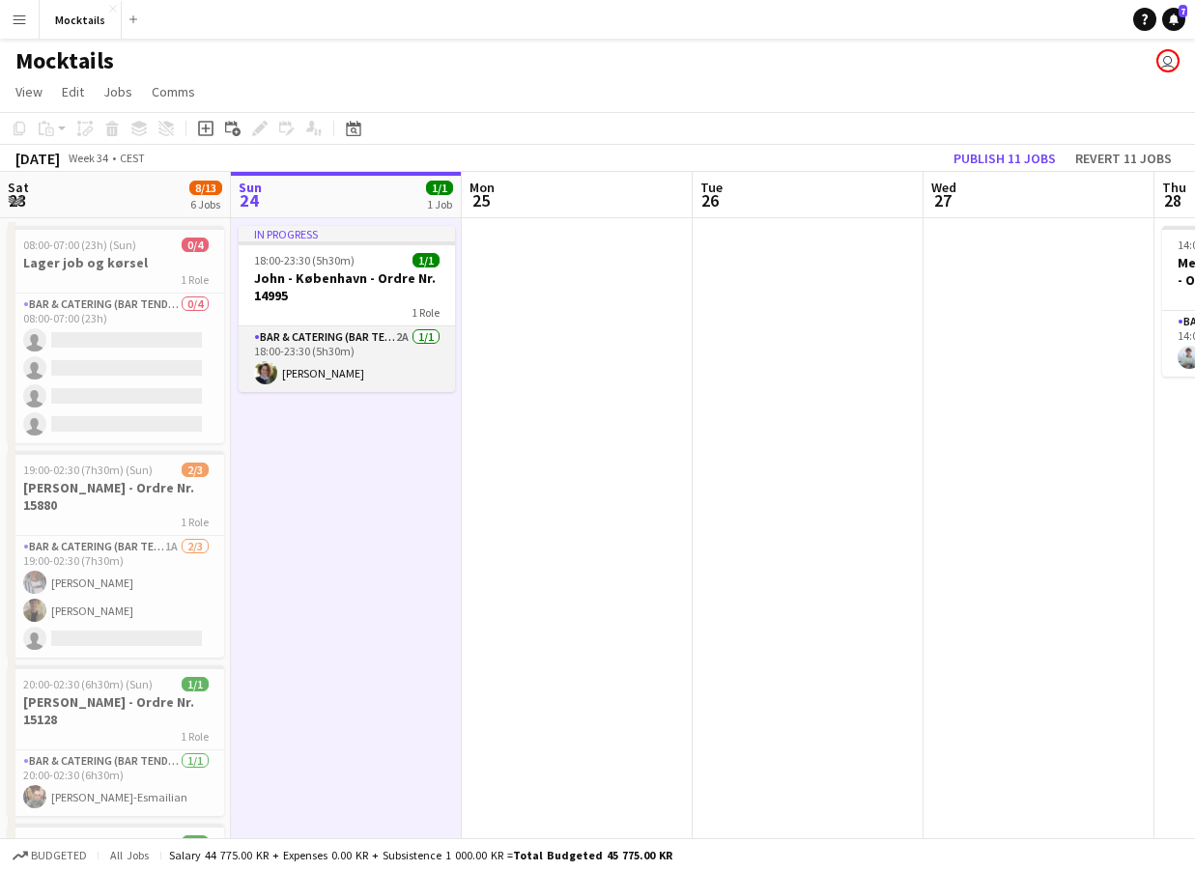
click at [316, 382] on app-card-role "Bar & Catering (Bar Tender) 2A 1/1 18:00-23:30 (5h30m) Katrine Johansen" at bounding box center [347, 360] width 216 height 66
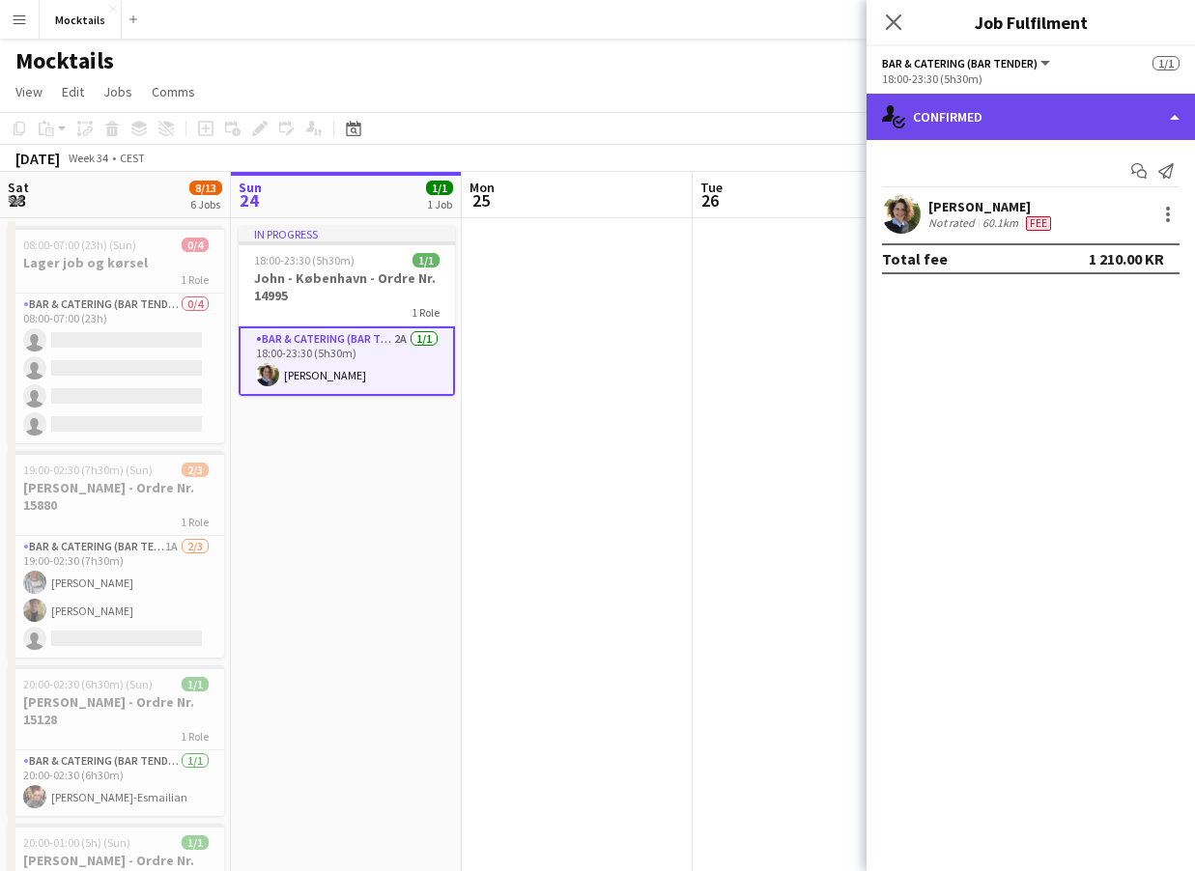
click at [1021, 128] on div "single-neutral-actions-check-2 Confirmed" at bounding box center [1031, 117] width 328 height 46
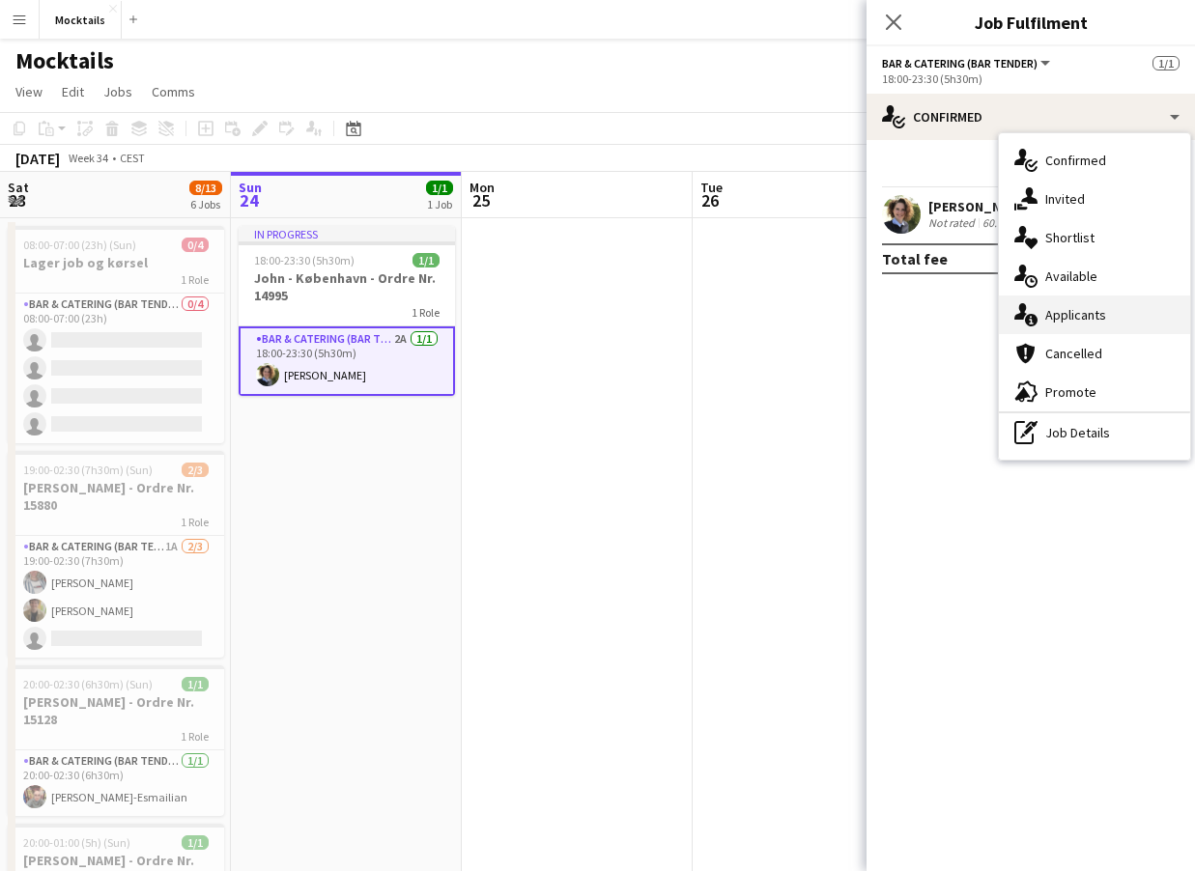
click at [1071, 321] on div "single-neutral-actions-information Applicants" at bounding box center [1094, 315] width 191 height 39
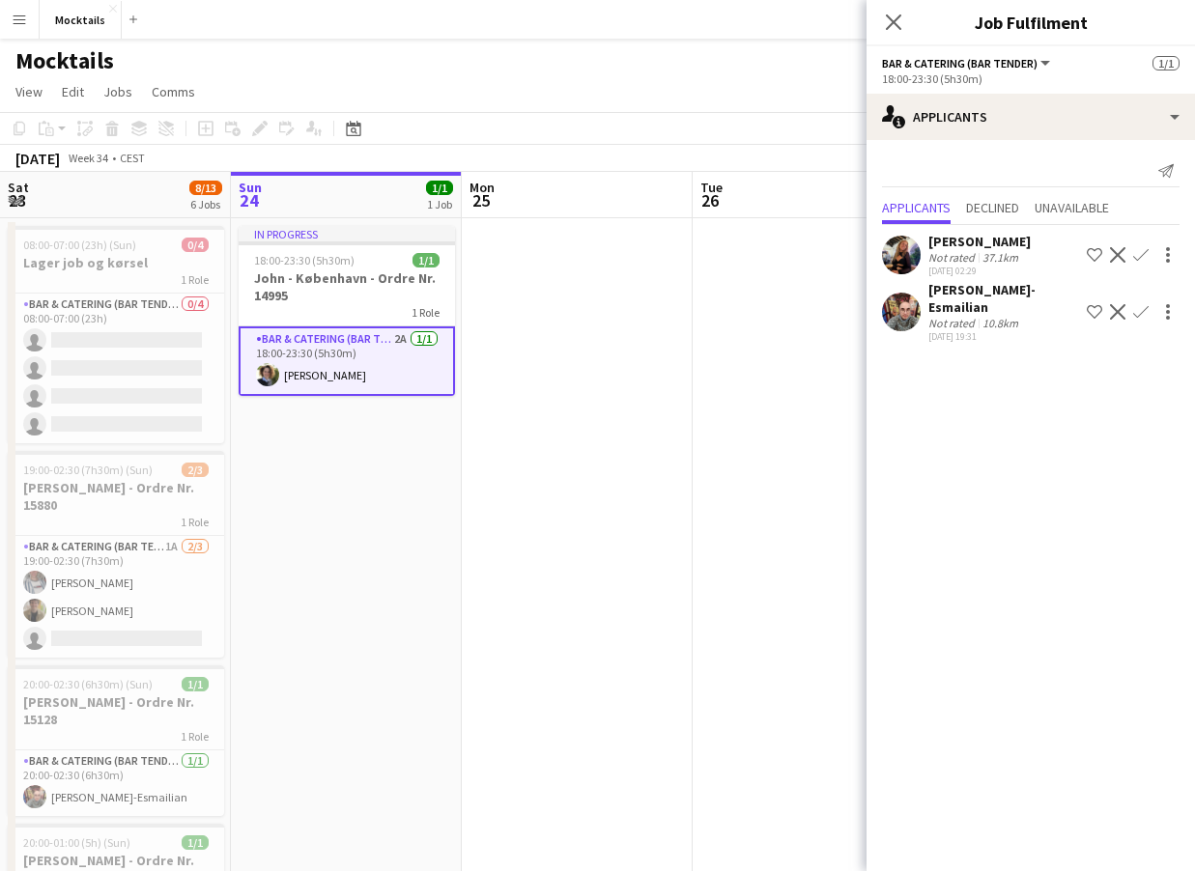
click at [972, 247] on div "[PERSON_NAME] [PERSON_NAME] [PERSON_NAME]" at bounding box center [979, 241] width 102 height 17
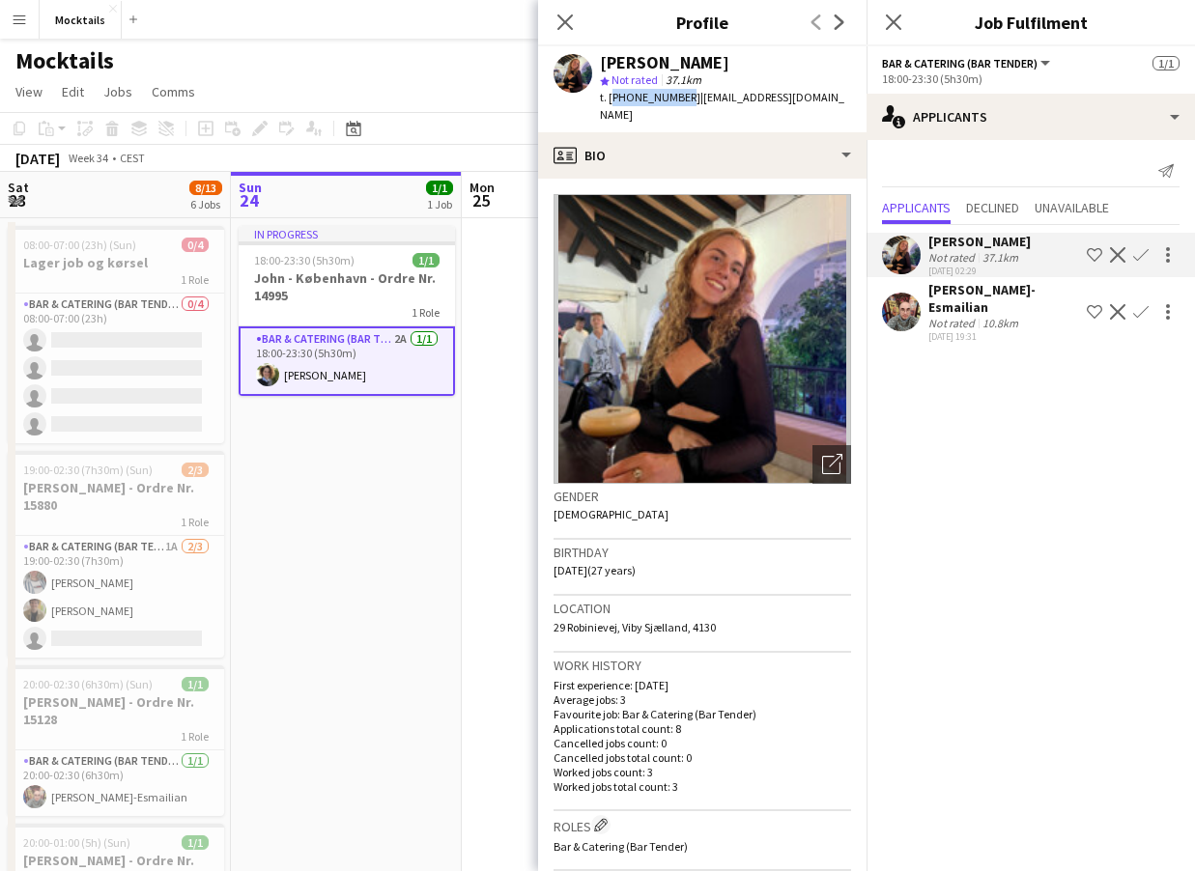
drag, startPoint x: 611, startPoint y: 100, endPoint x: 674, endPoint y: 100, distance: 63.8
click at [674, 100] on div "t. +4560634571 | lisa.1998pe@gmail.com" at bounding box center [725, 106] width 251 height 35
copy span "+4560634571"
click at [470, 87] on app-page-menu "View Day view expanded Day view collapsed Month view Date picker Jump to today …" at bounding box center [597, 93] width 1195 height 37
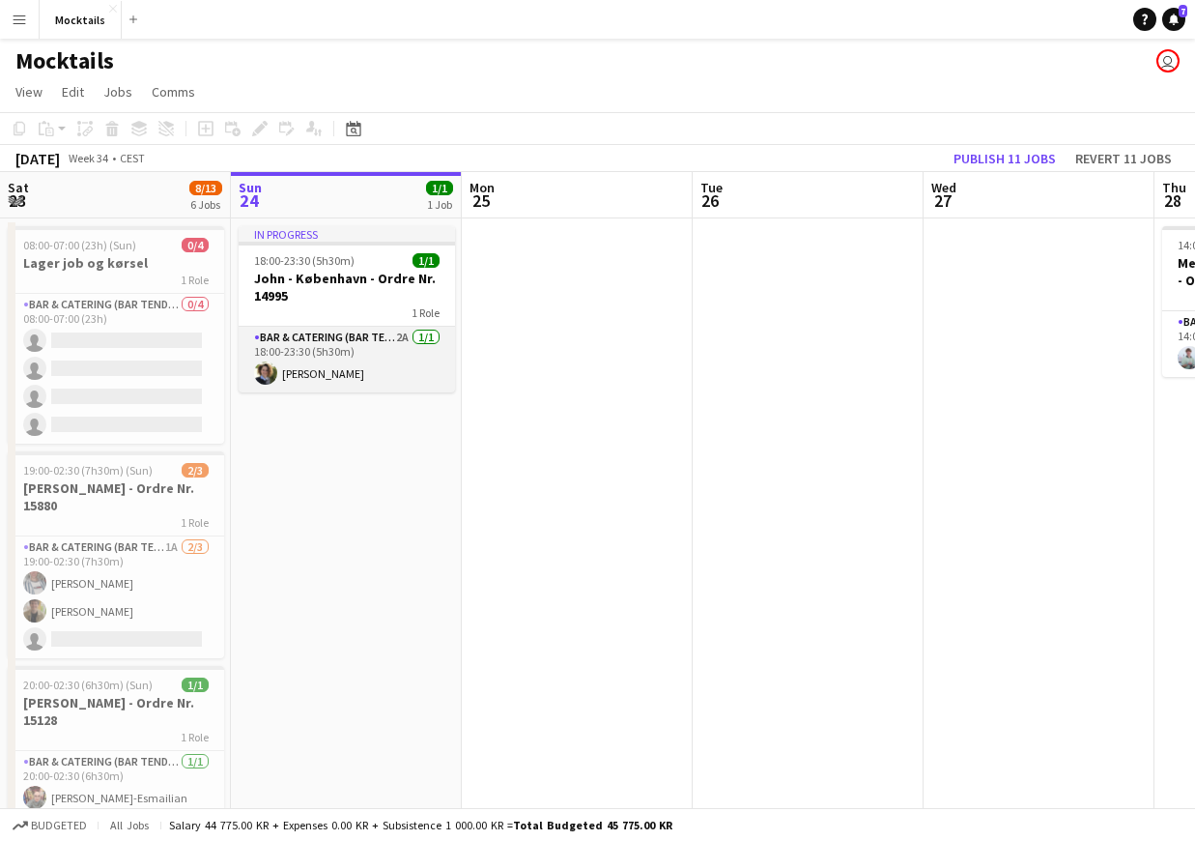
click at [351, 365] on app-card-role "Bar & Catering (Bar Tender) 2A 1/1 18:00-23:30 (5h30m) Katrine Johansen" at bounding box center [347, 360] width 216 height 66
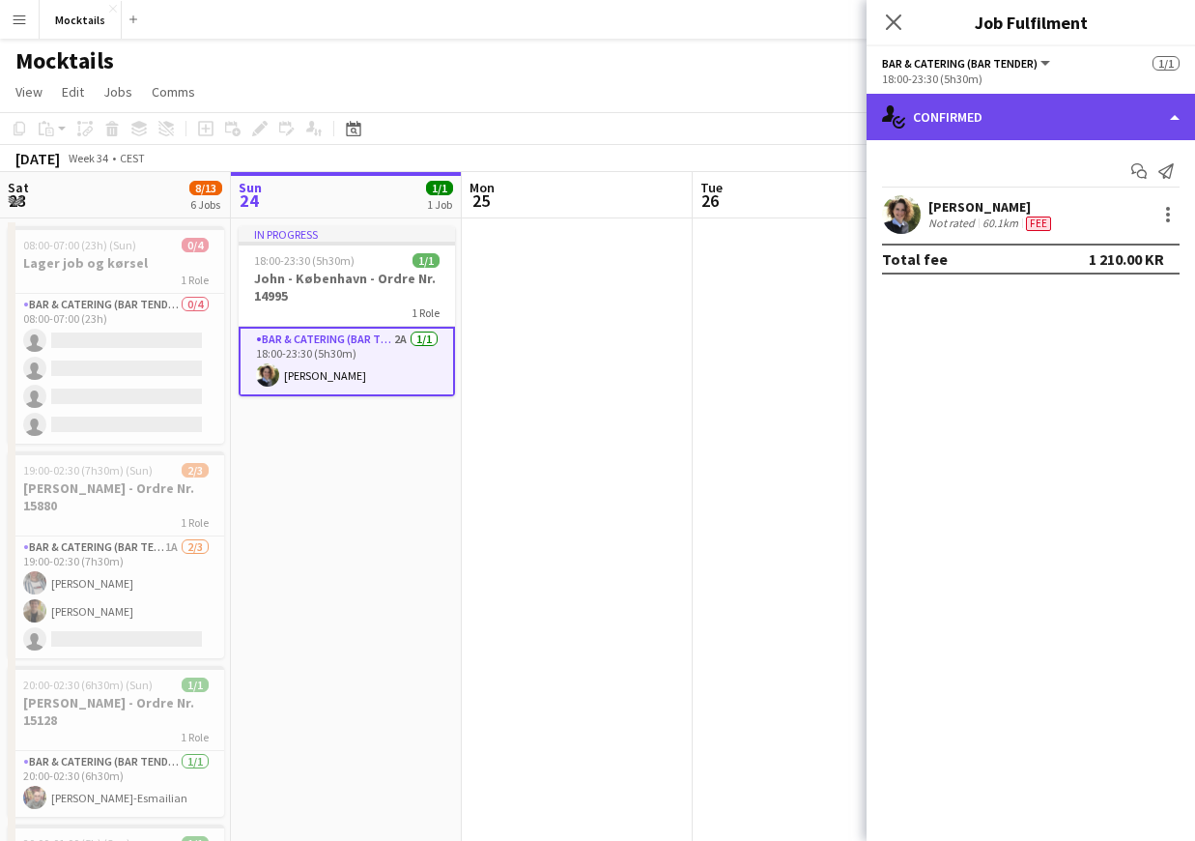
click at [1071, 116] on div "single-neutral-actions-check-2 Confirmed" at bounding box center [1031, 117] width 328 height 46
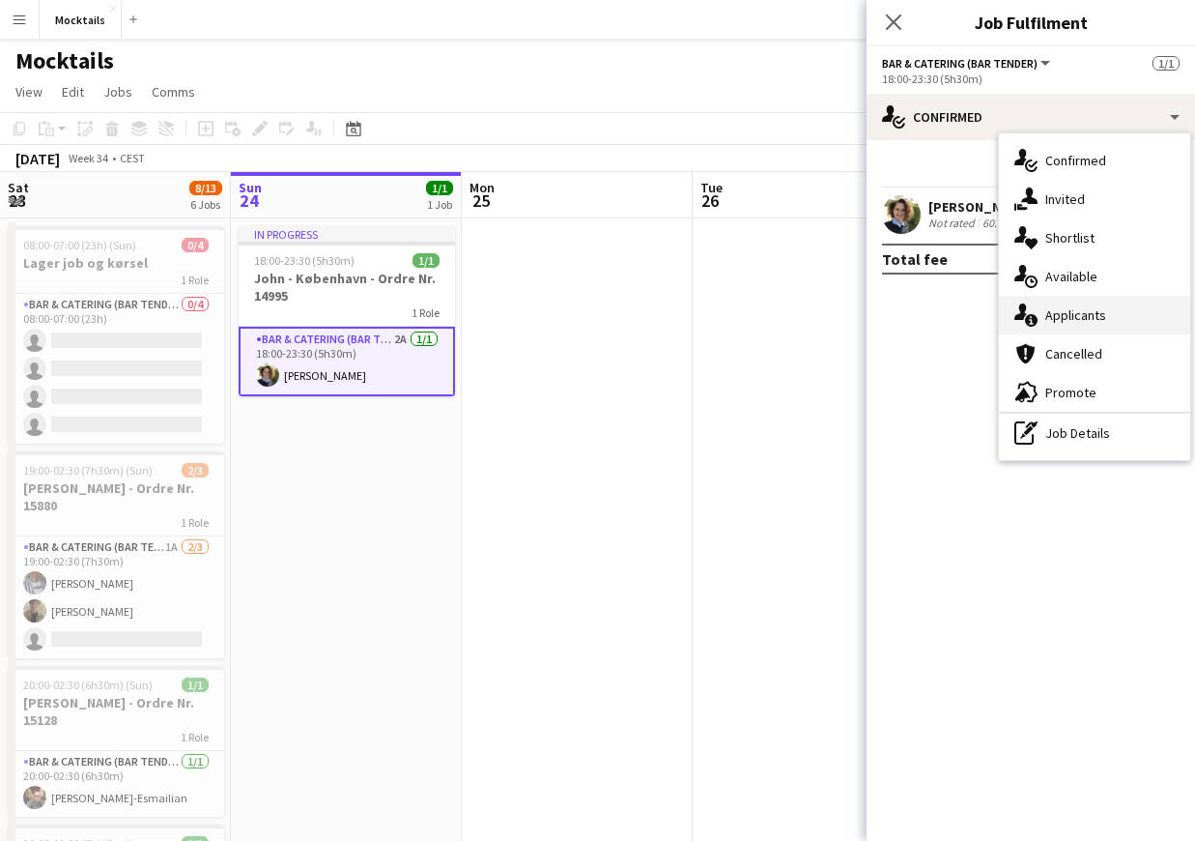
click at [1117, 317] on div "single-neutral-actions-information Applicants" at bounding box center [1094, 315] width 191 height 39
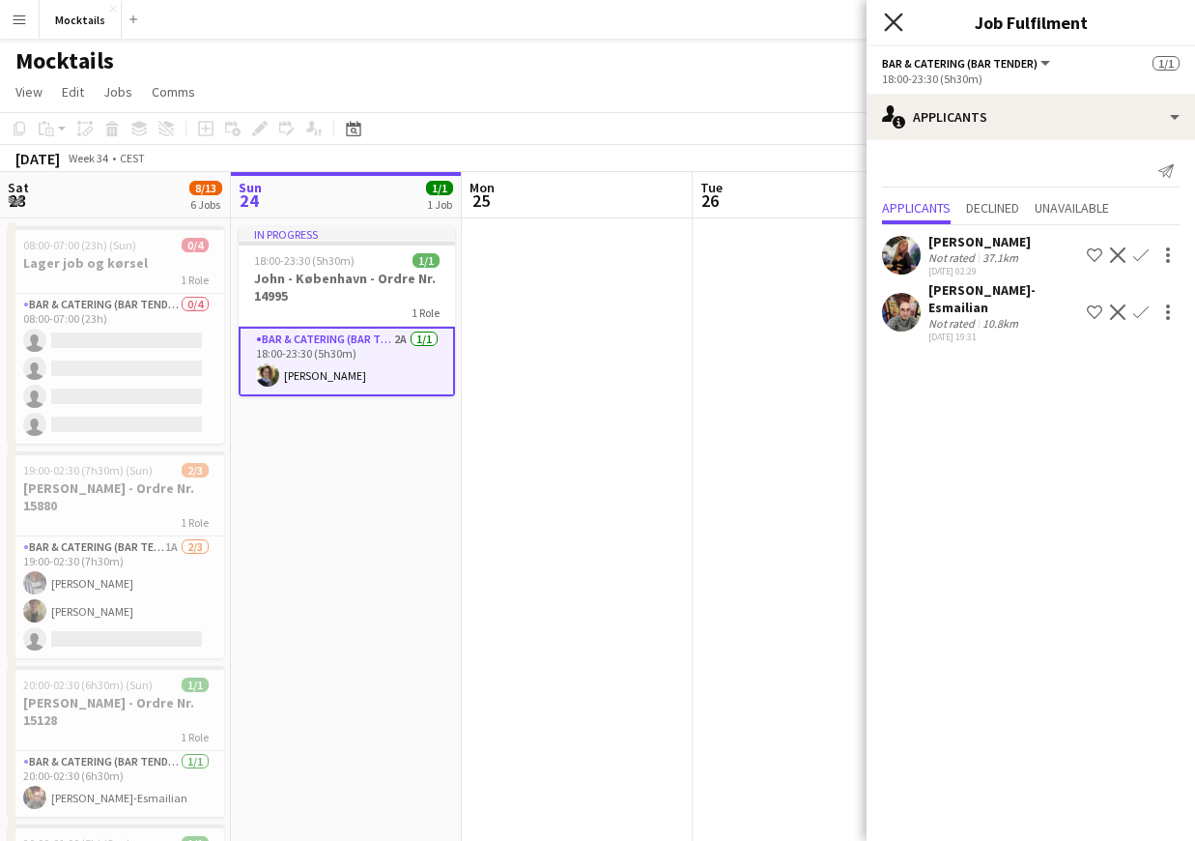
click at [891, 27] on icon "Close pop-in" at bounding box center [893, 22] width 18 height 18
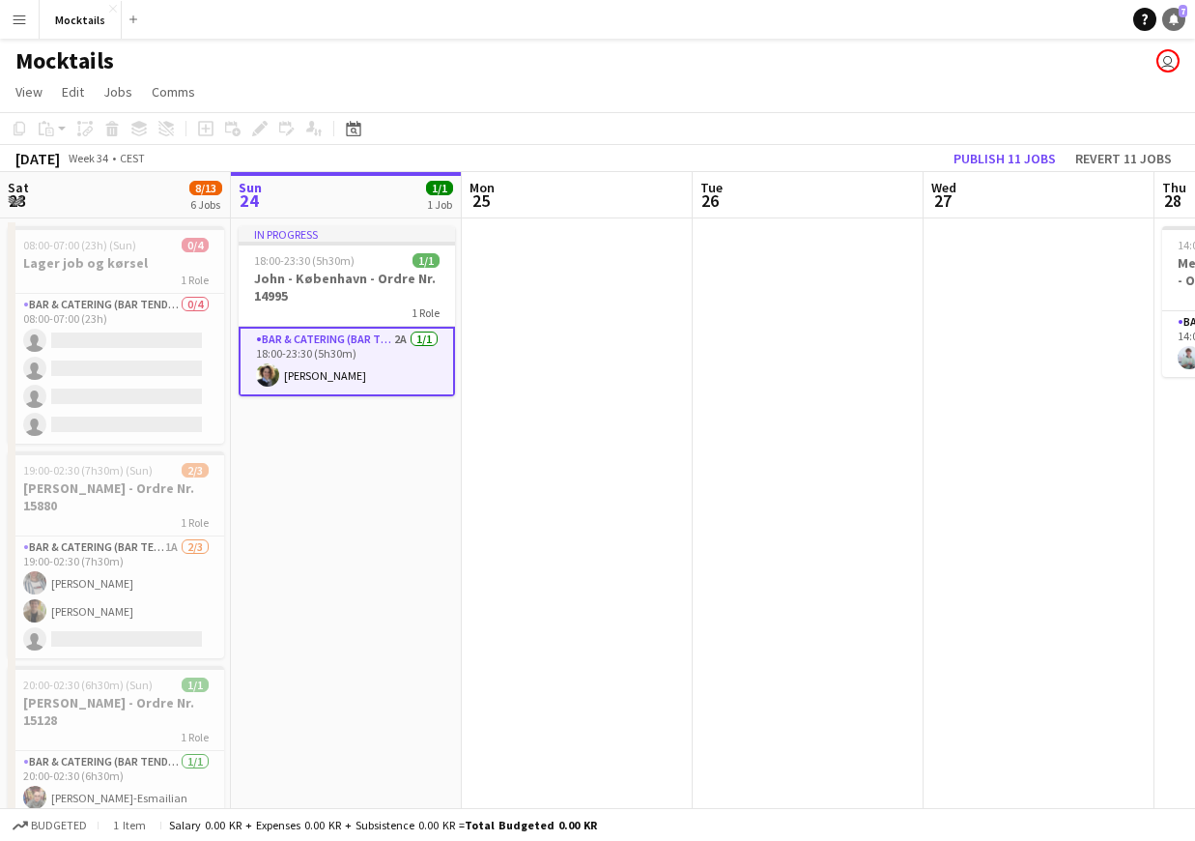
click at [1174, 28] on link "Notifications 7" at bounding box center [1173, 19] width 23 height 23
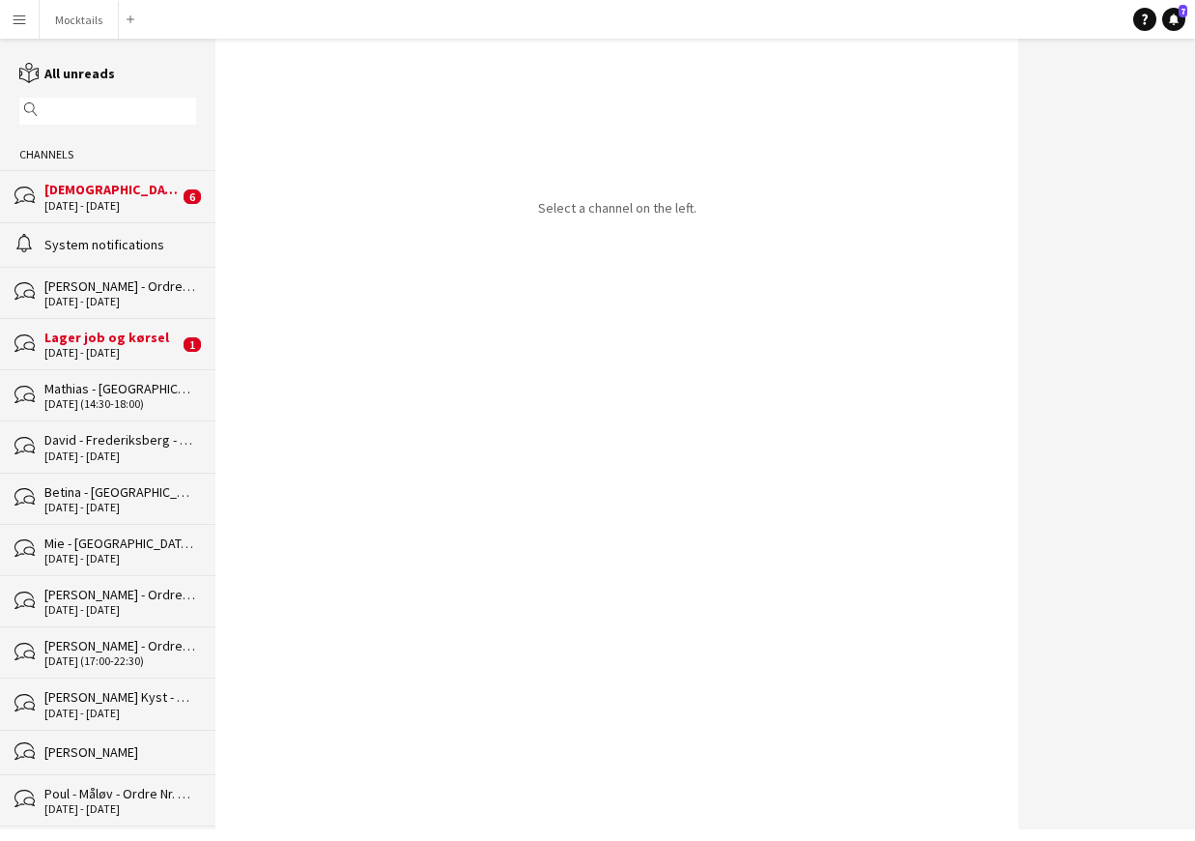
click at [120, 209] on div "23 - 24 Aug 2025" at bounding box center [111, 206] width 134 height 14
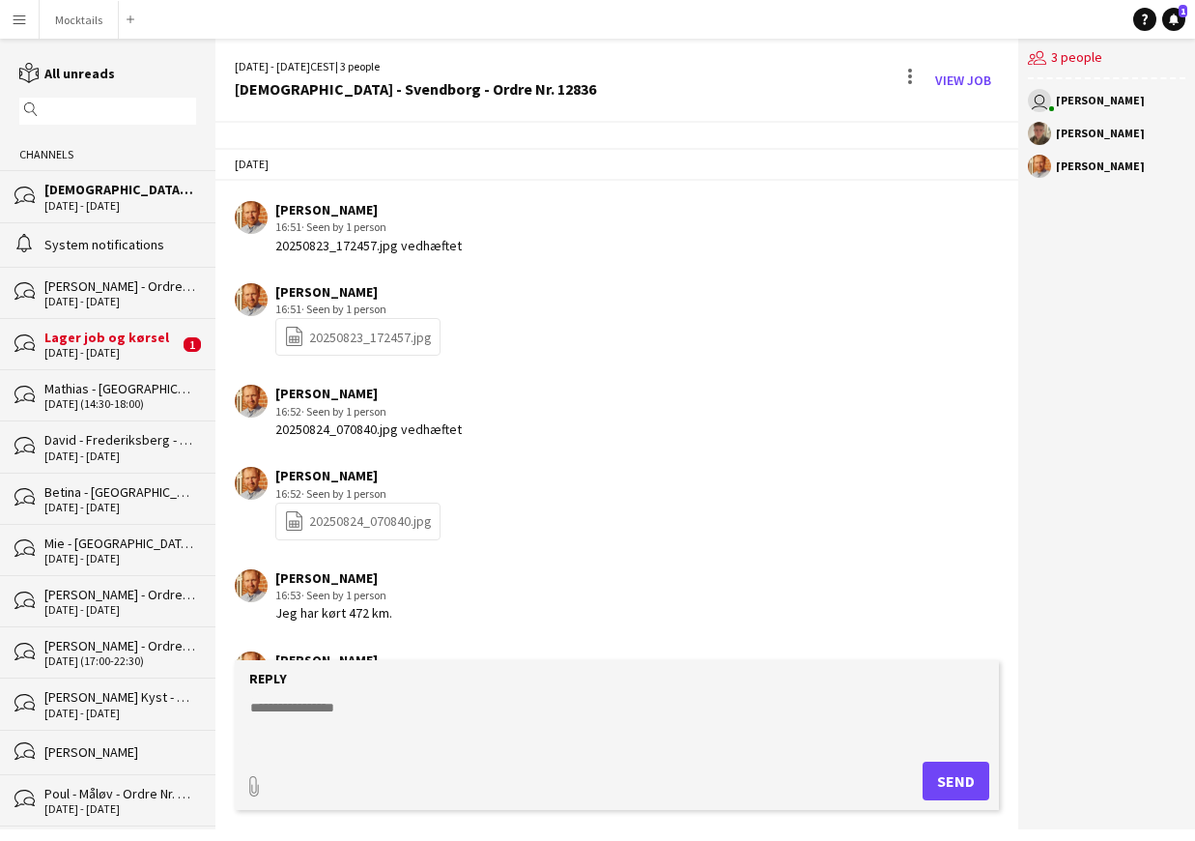
scroll to position [1577, 0]
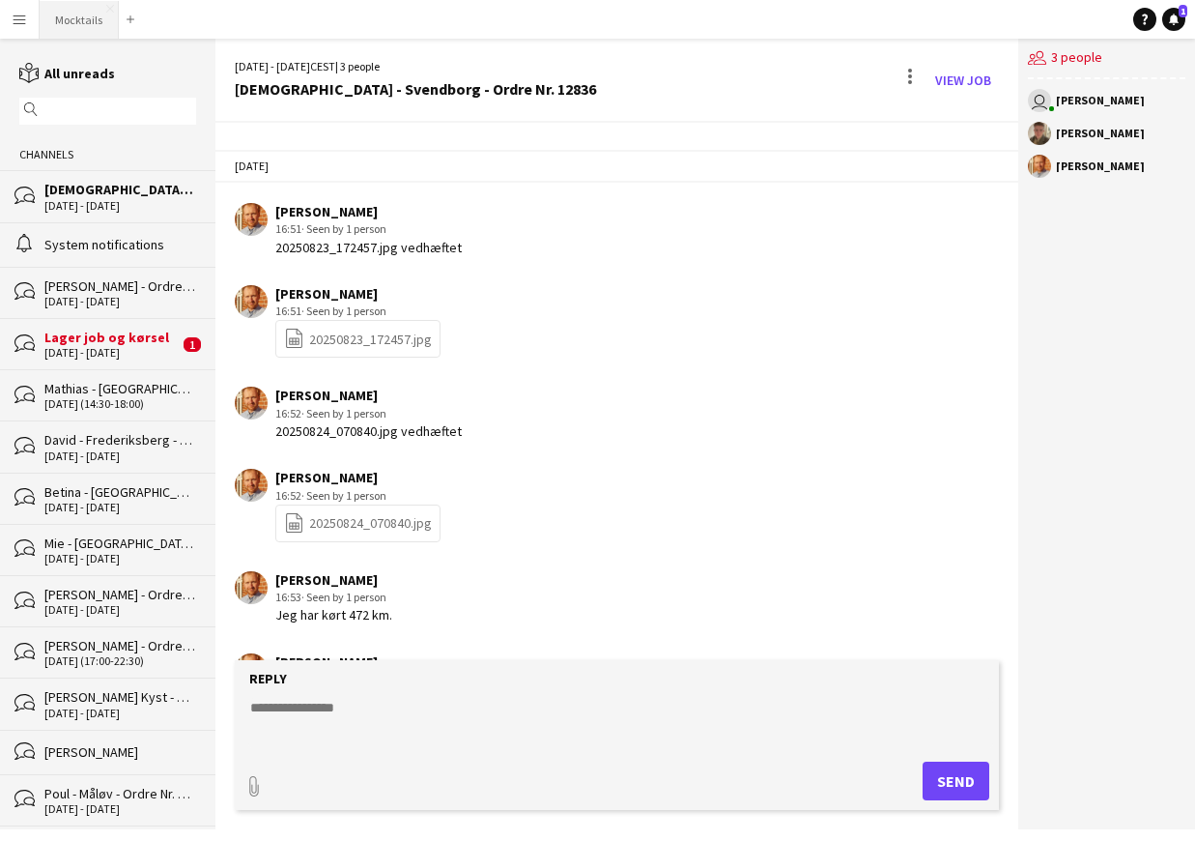
click at [88, 23] on button "Mocktails Close" at bounding box center [79, 20] width 79 height 38
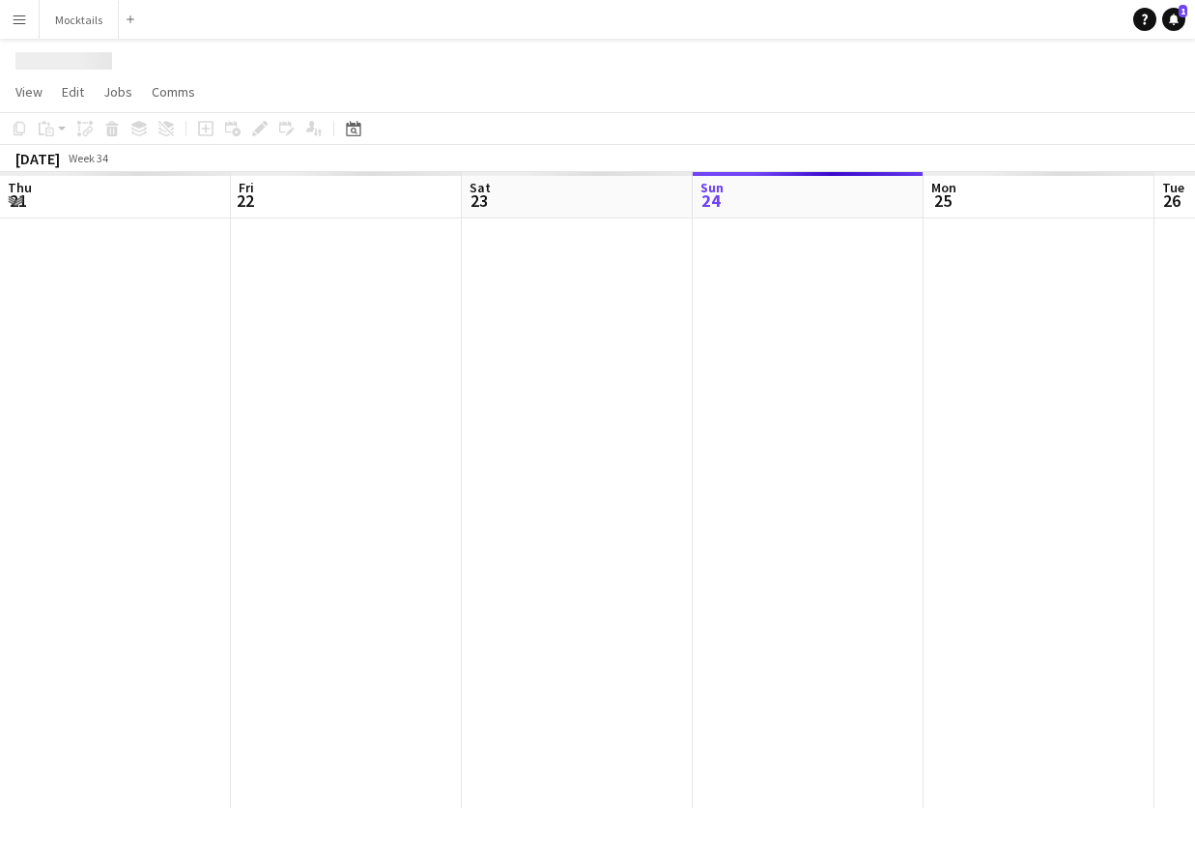
scroll to position [0, 462]
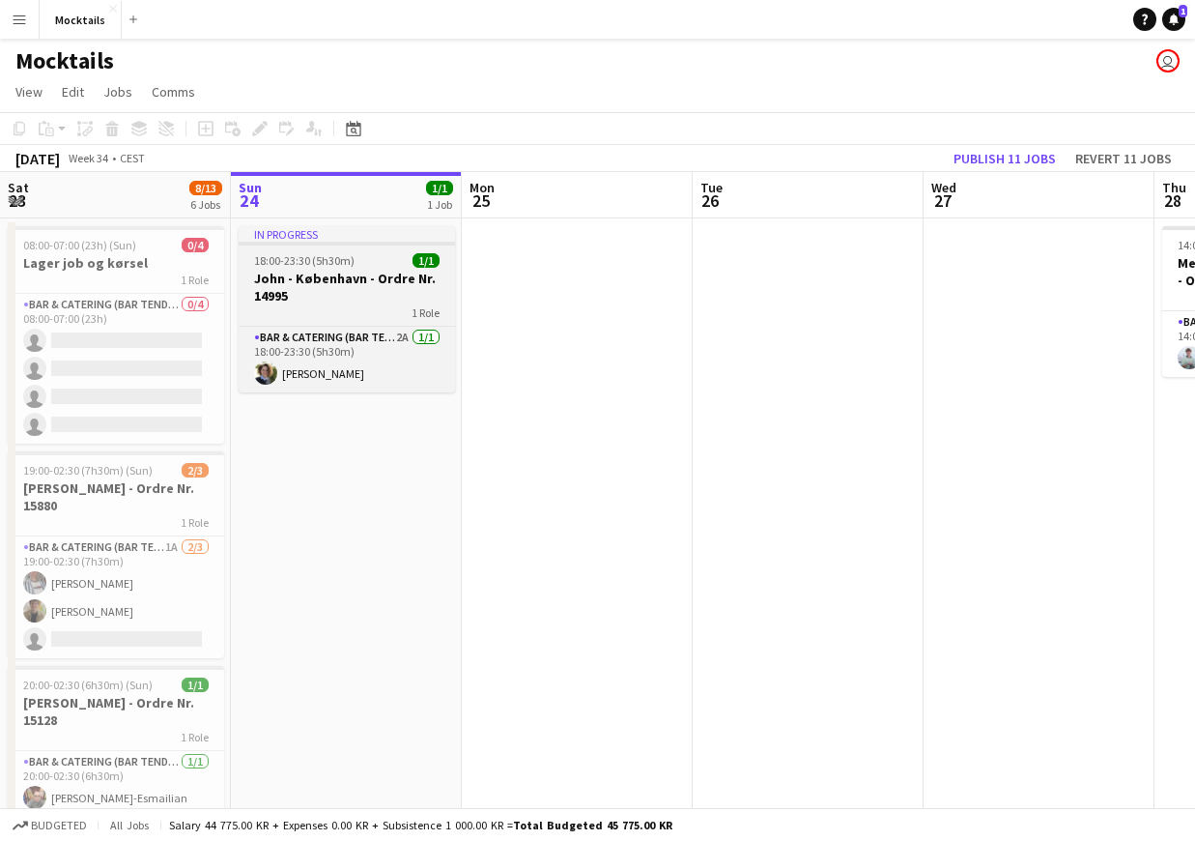
click at [351, 298] on h3 "[PERSON_NAME] - København - Ordre Nr. 14995" at bounding box center [347, 287] width 216 height 35
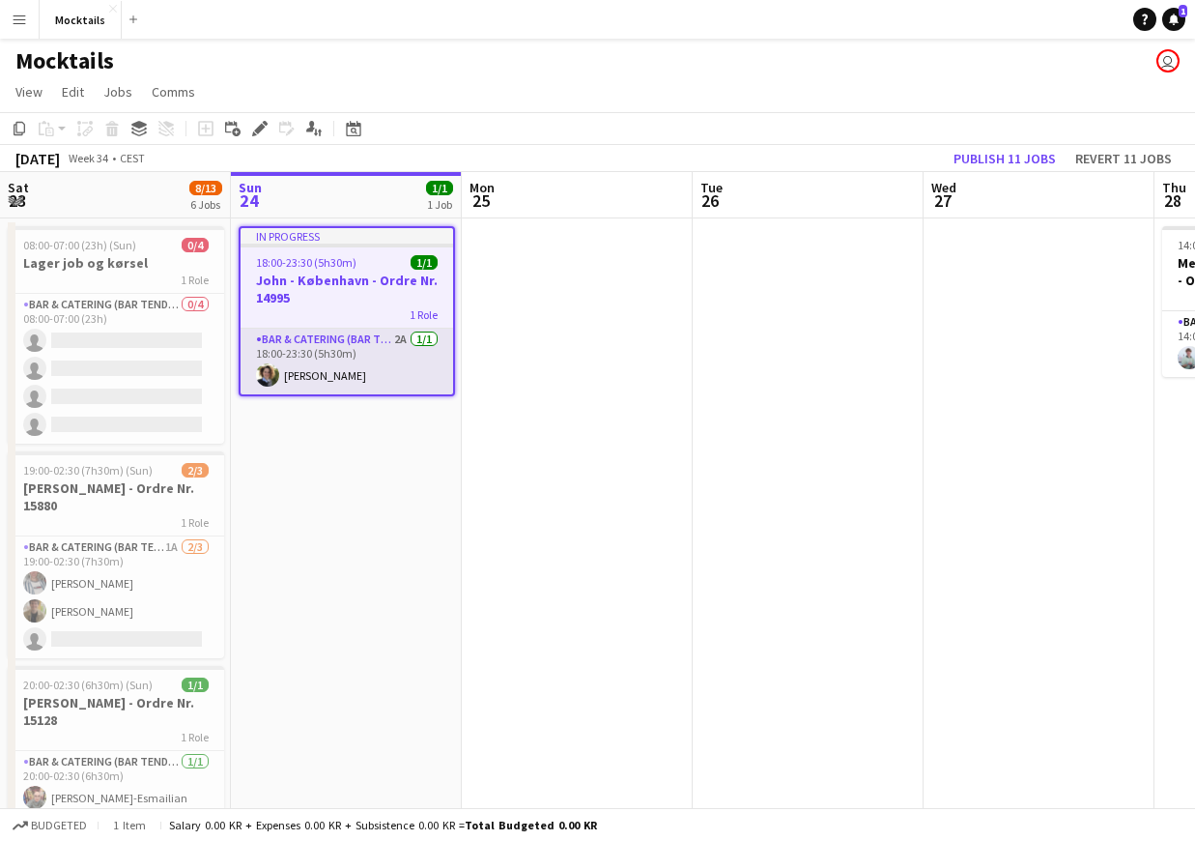
click at [347, 376] on app-card-role "Bar & Catering (Bar Tender) 2A 1/1 18:00-23:30 (5h30m) Katrine Johansen" at bounding box center [347, 361] width 213 height 66
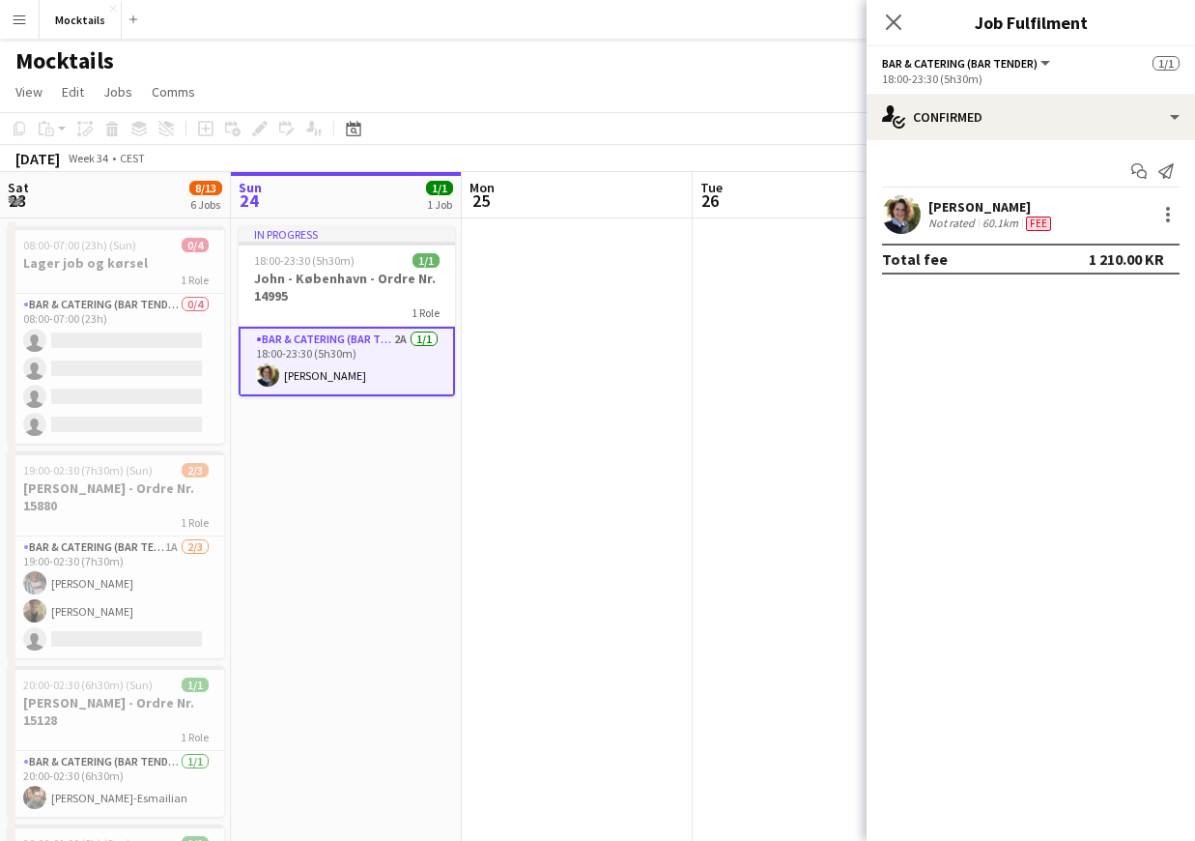
click at [898, 37] on div "Close pop-in" at bounding box center [894, 22] width 54 height 44
click at [899, 27] on icon at bounding box center [893, 22] width 18 height 18
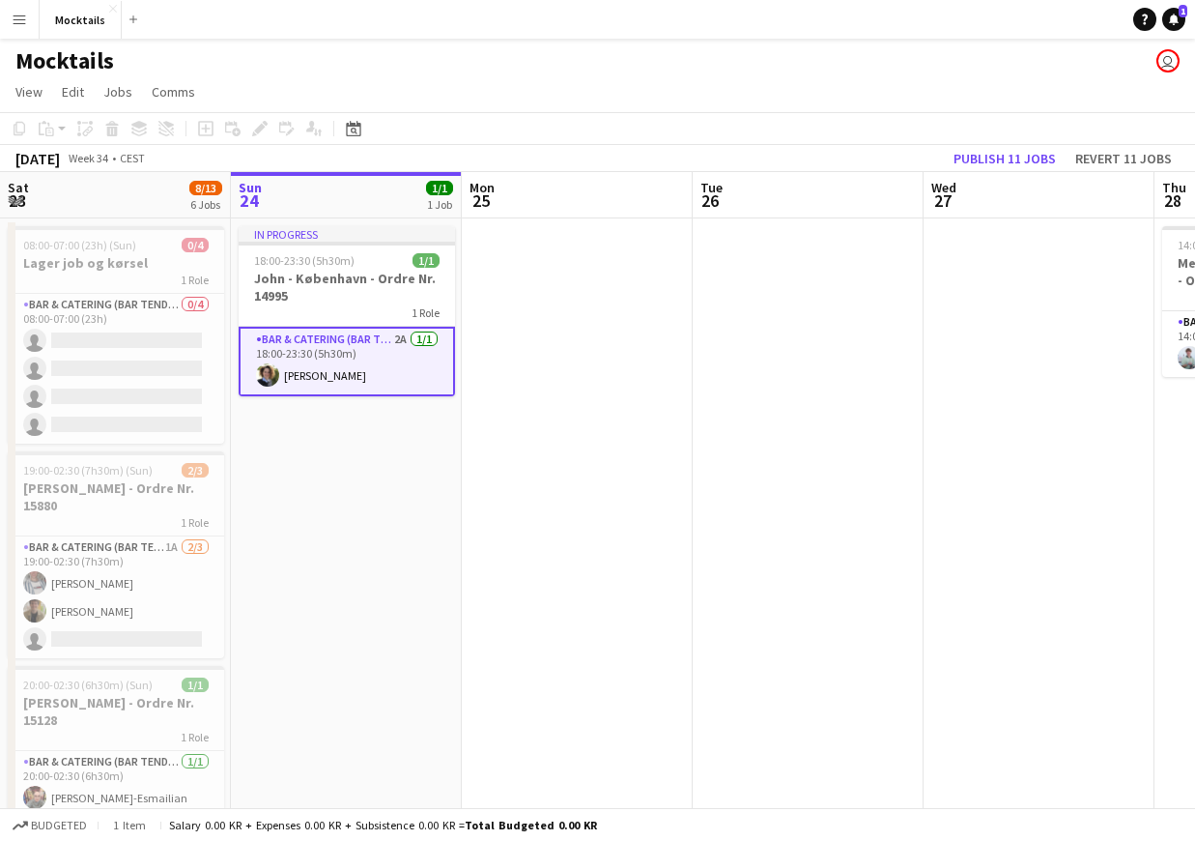
click at [363, 452] on app-date-cell "In progress 18:00-23:30 (5h30m) 1/1 John - København - Ordre Nr. 14995 1 Role B…" at bounding box center [346, 797] width 231 height 1159
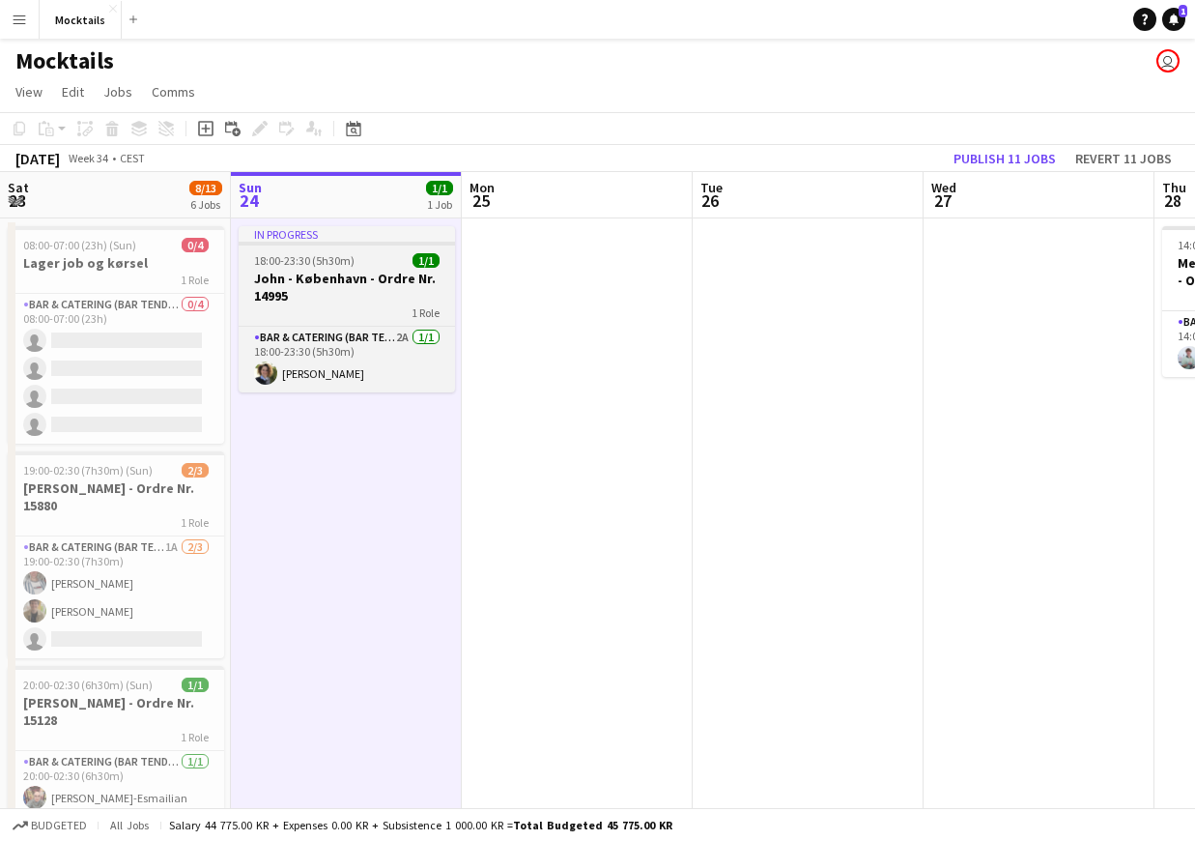
click at [371, 309] on div "1 Role" at bounding box center [347, 311] width 216 height 15
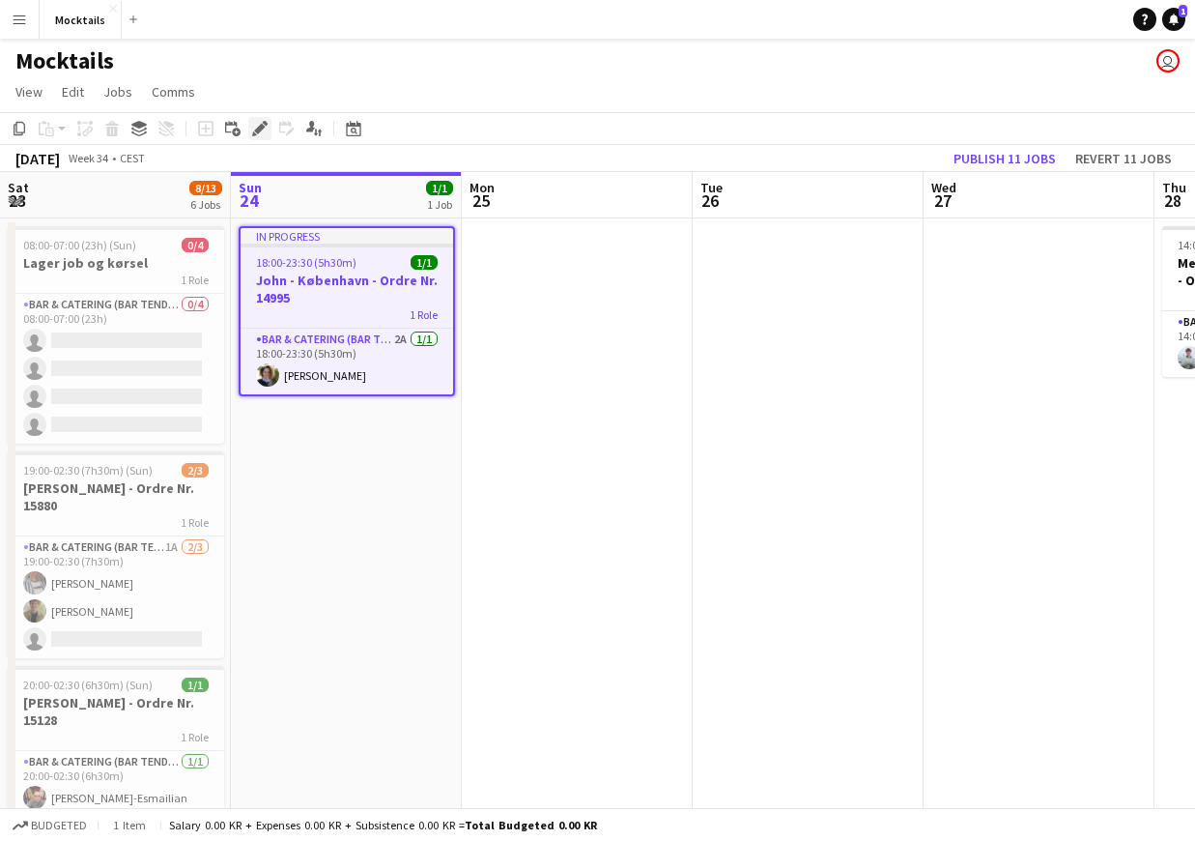
click at [259, 128] on icon at bounding box center [259, 129] width 11 height 11
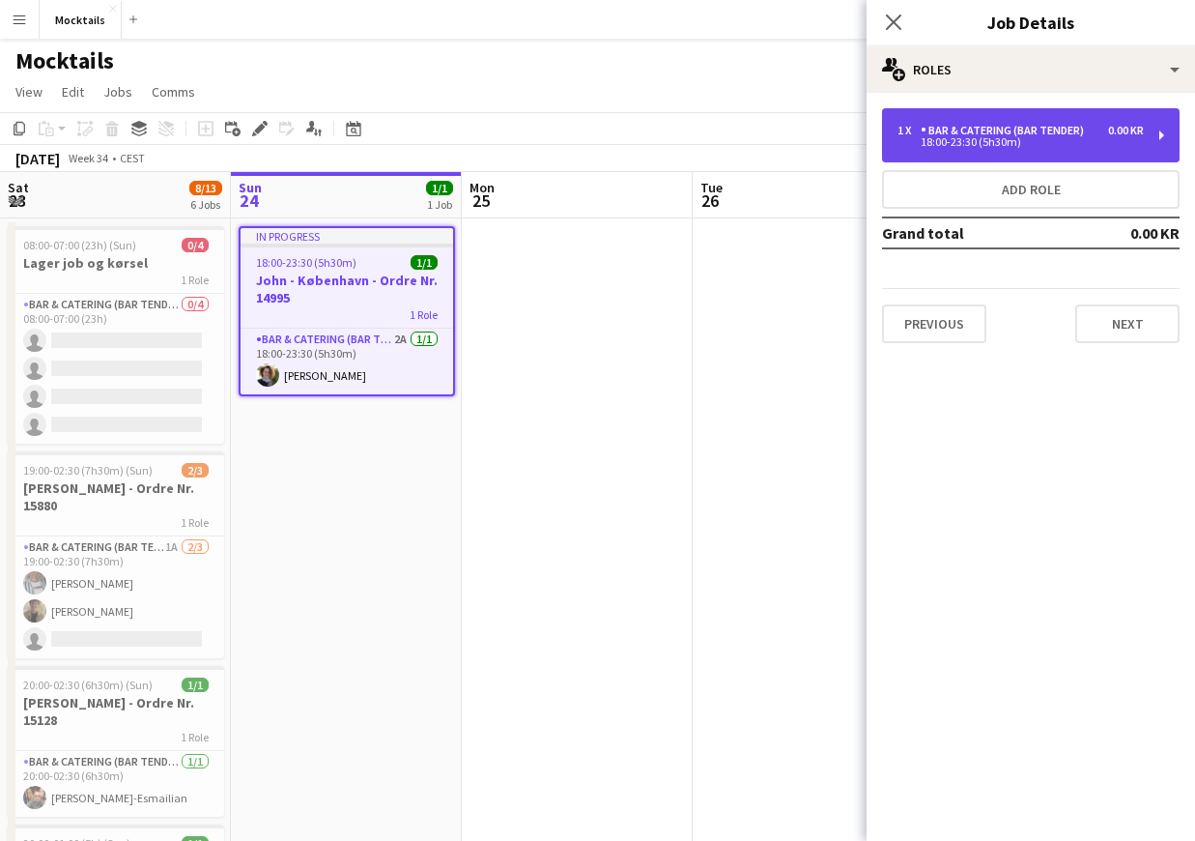
click at [1022, 133] on div "Bar & Catering (Bar Tender)" at bounding box center [1006, 131] width 171 height 14
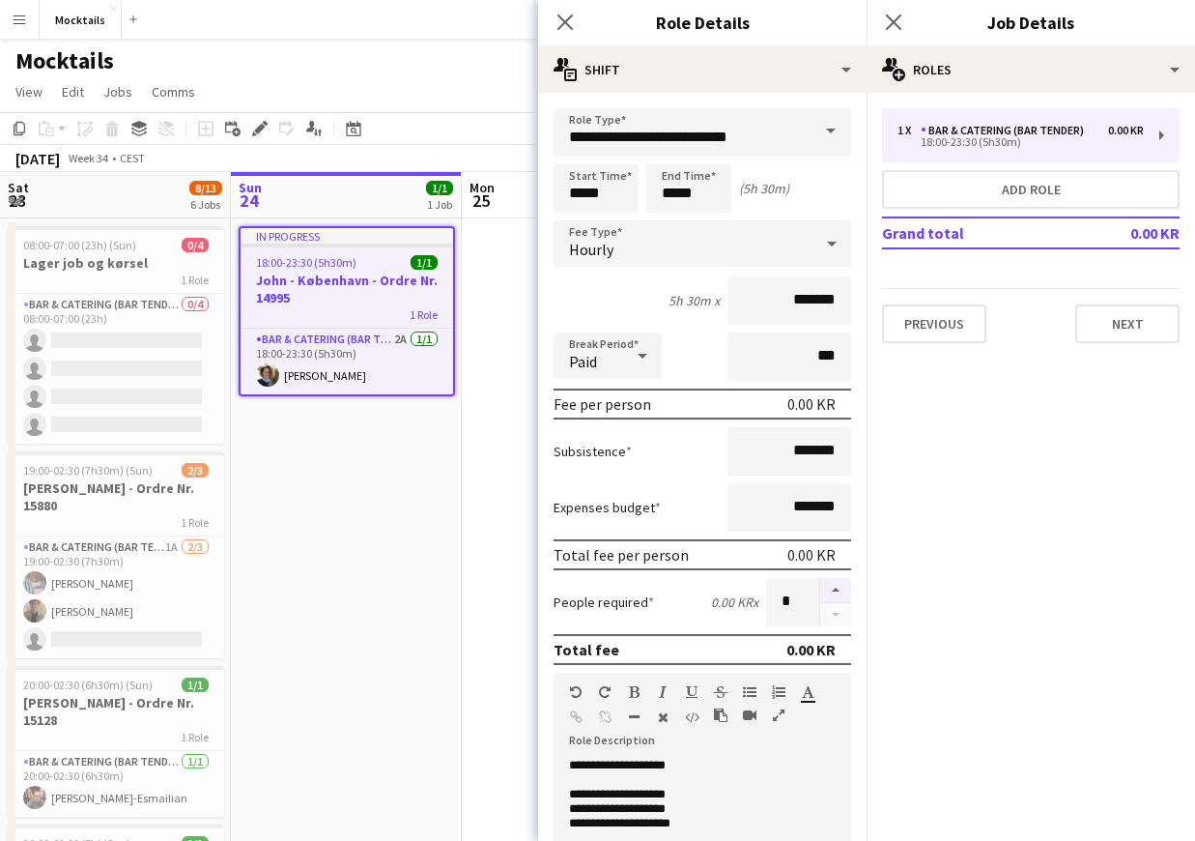
click at [840, 585] on button "button" at bounding box center [835, 590] width 31 height 25
type input "*"
click at [557, 17] on icon "Close pop-in" at bounding box center [565, 22] width 18 height 18
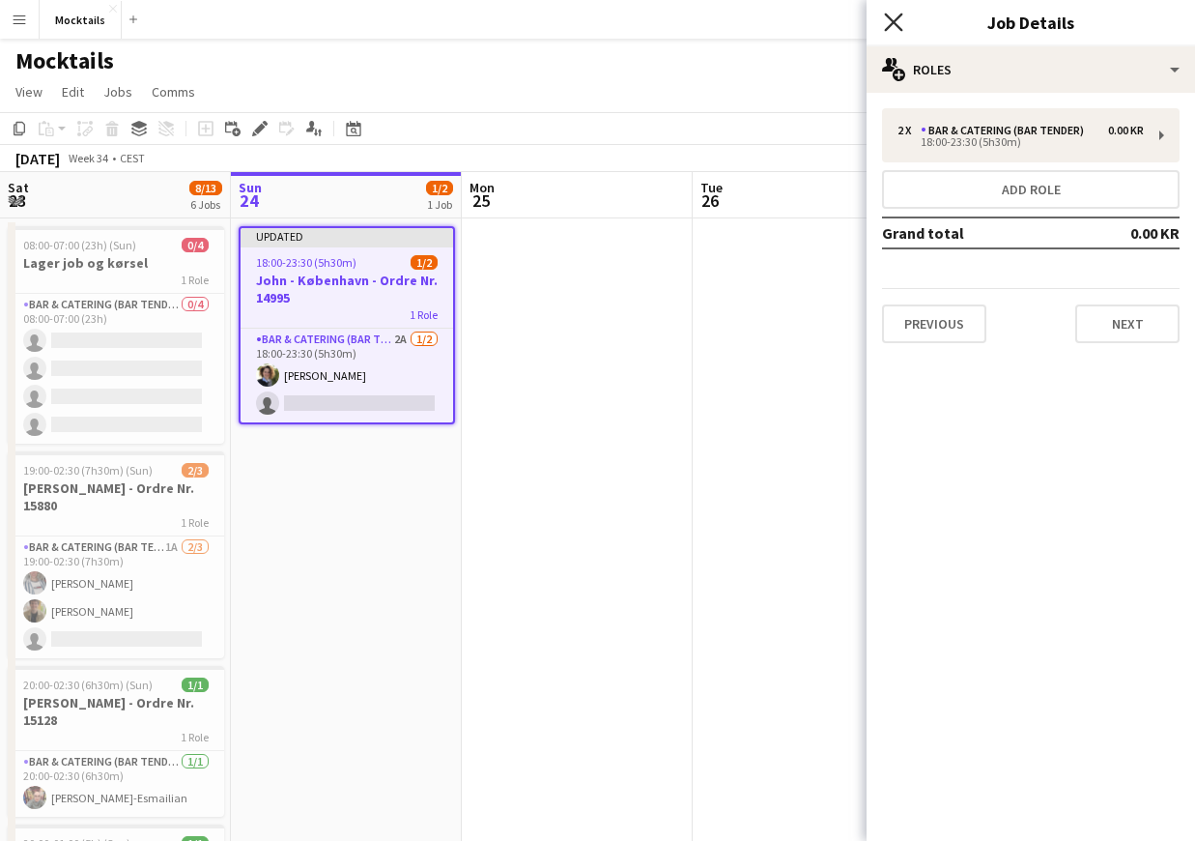
click at [893, 18] on icon "Close pop-in" at bounding box center [893, 22] width 18 height 18
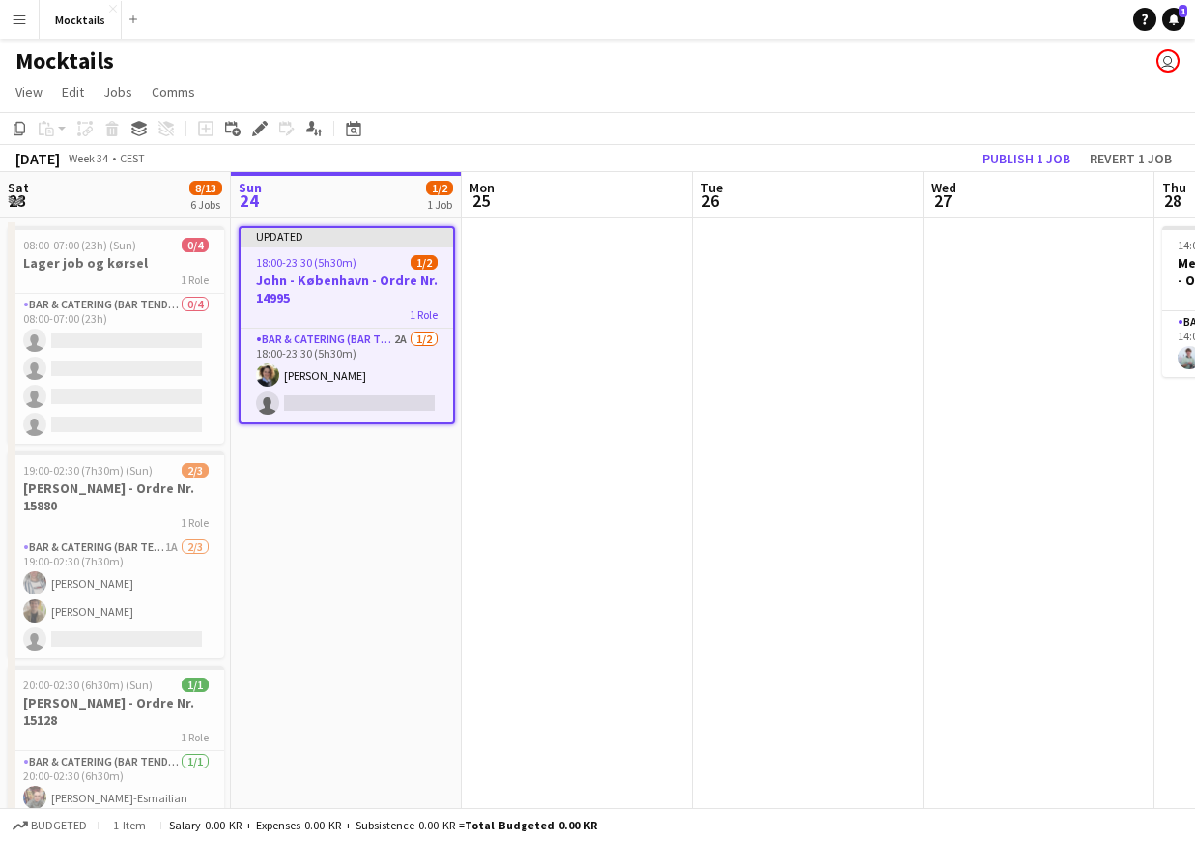
click at [356, 291] on h3 "[PERSON_NAME] - København - Ordre Nr. 14995" at bounding box center [347, 288] width 213 height 35
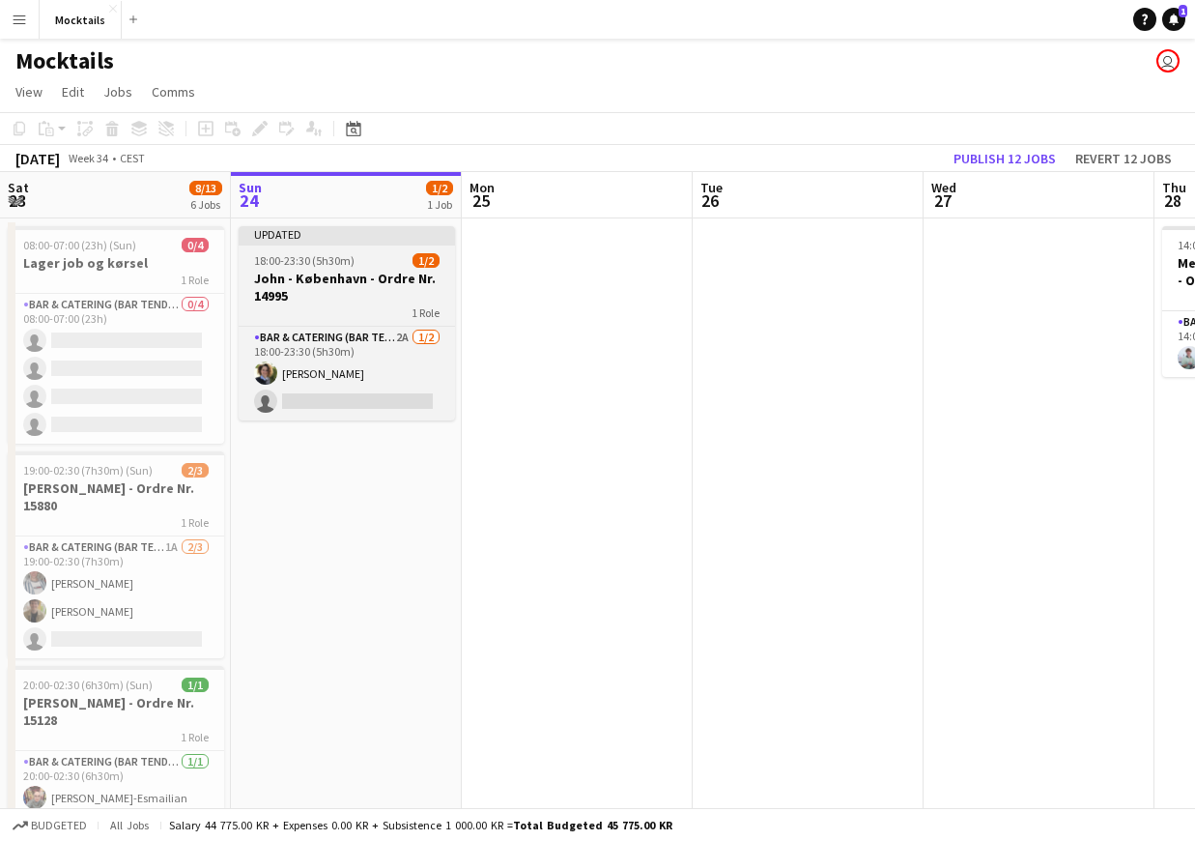
click at [358, 290] on h3 "[PERSON_NAME] - København - Ordre Nr. 14995" at bounding box center [347, 287] width 216 height 35
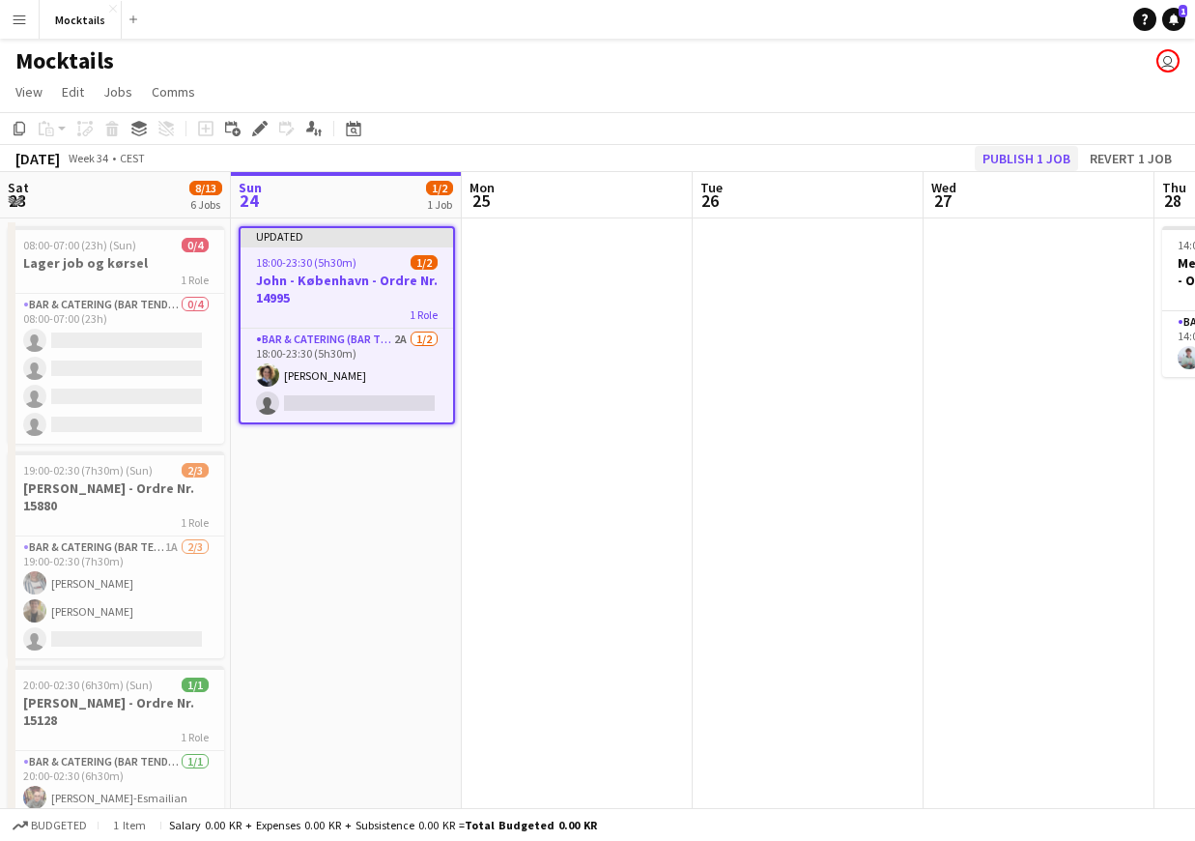
click at [1024, 161] on button "Publish 1 job" at bounding box center [1026, 158] width 103 height 25
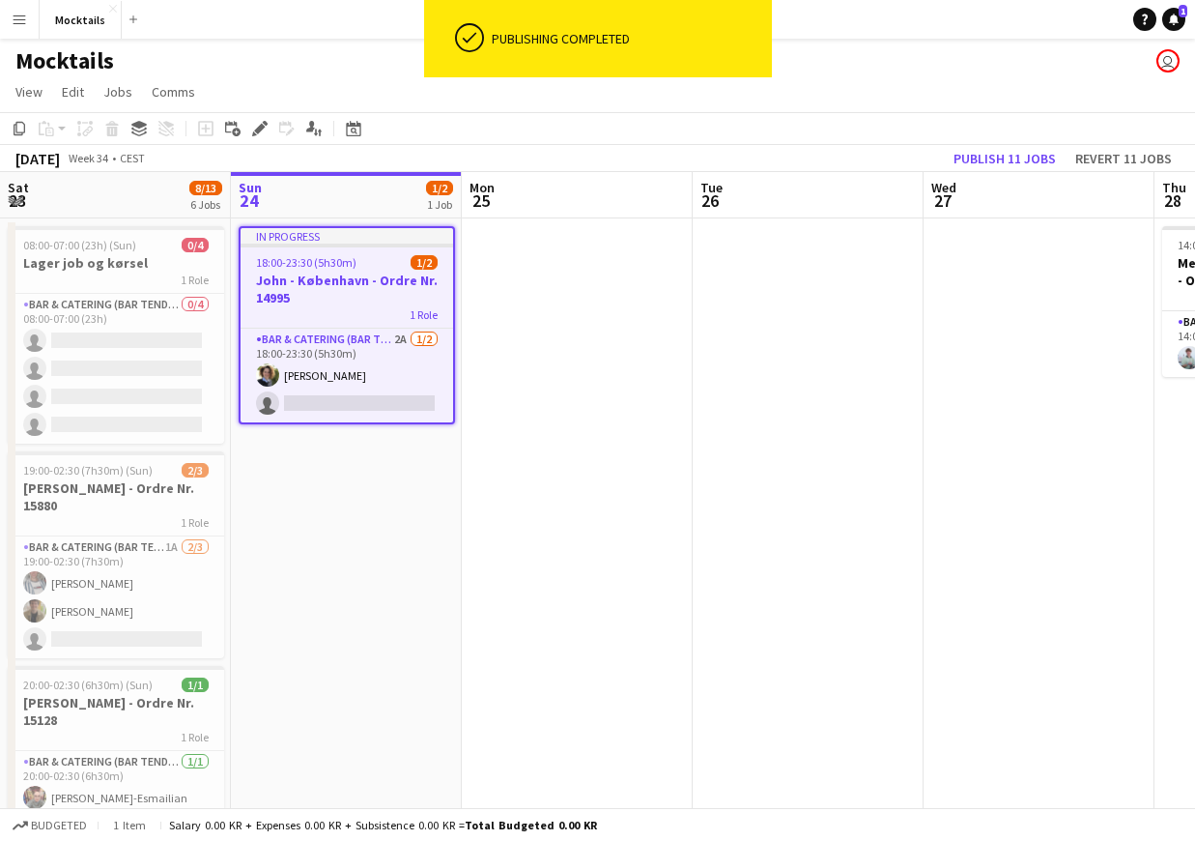
click at [351, 309] on div "1 Role" at bounding box center [347, 313] width 213 height 15
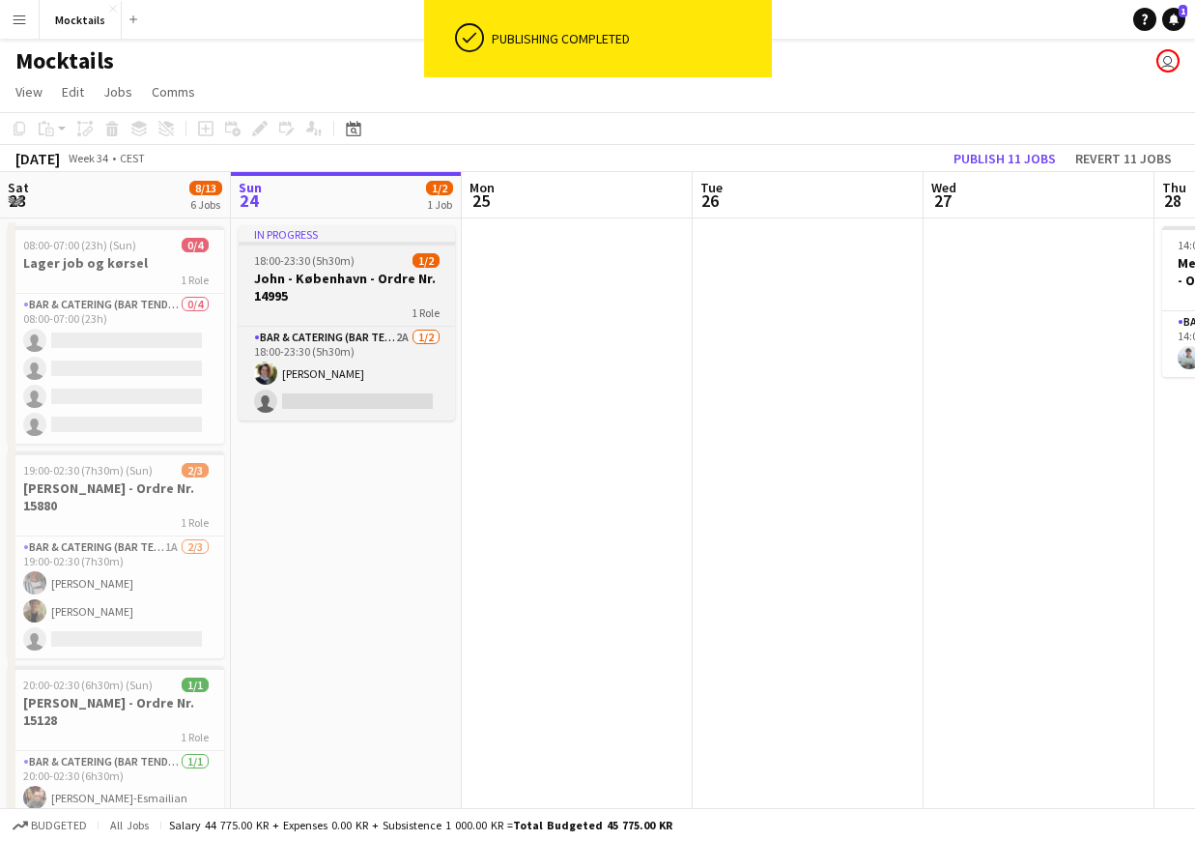
click at [354, 289] on h3 "[PERSON_NAME] - København - Ordre Nr. 14995" at bounding box center [347, 287] width 216 height 35
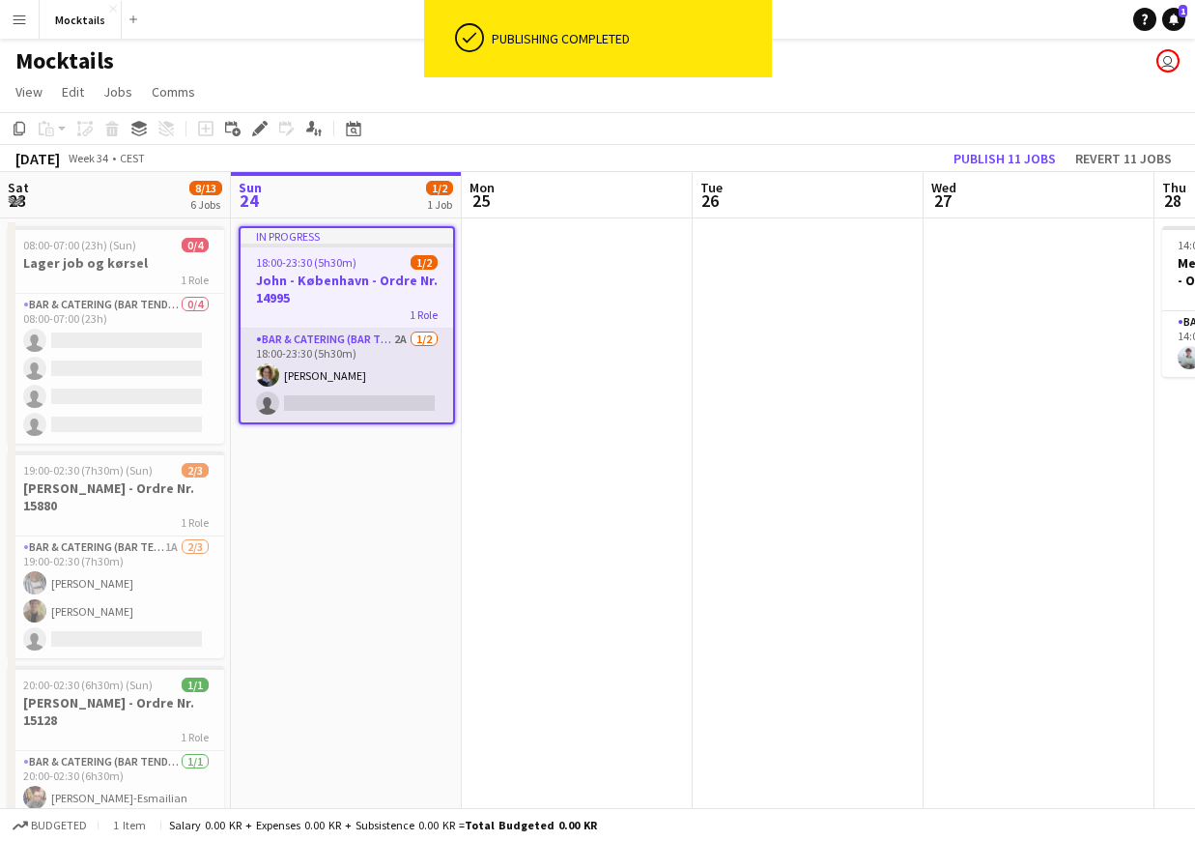
click at [348, 343] on app-card-role "Bar & Catering (Bar Tender) 2A [DATE] 18:00-23:30 (5h30m) [PERSON_NAME] single-…" at bounding box center [347, 375] width 213 height 94
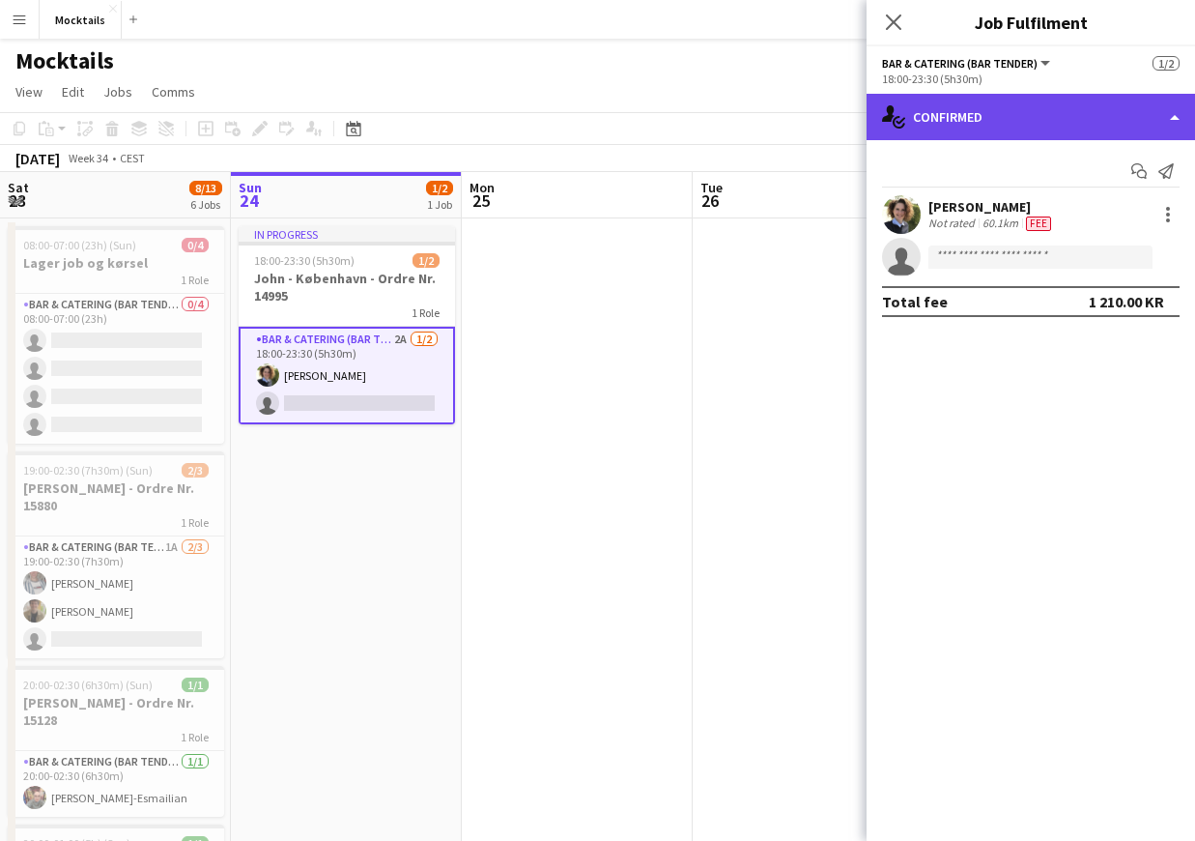
click at [1055, 126] on div "single-neutral-actions-check-2 Confirmed" at bounding box center [1031, 117] width 328 height 46
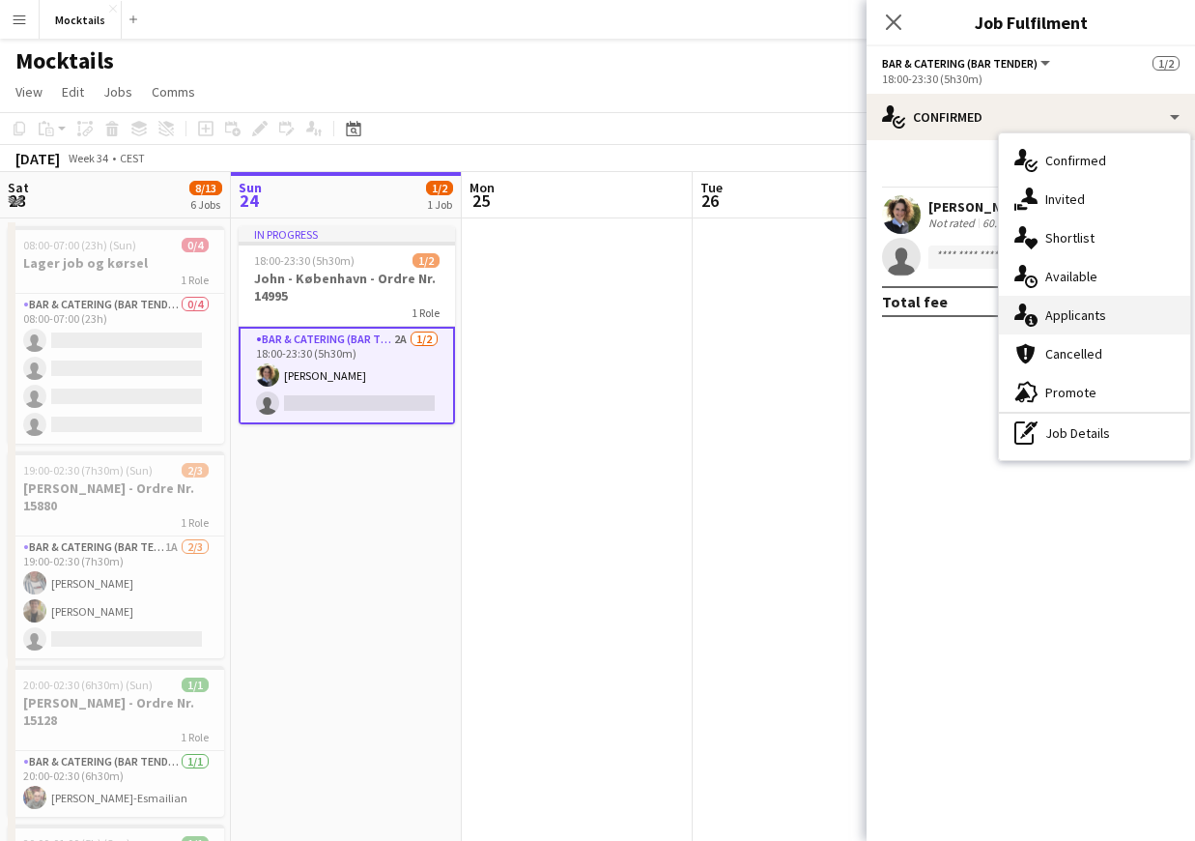
click at [1100, 313] on div "single-neutral-actions-information Applicants" at bounding box center [1094, 315] width 191 height 39
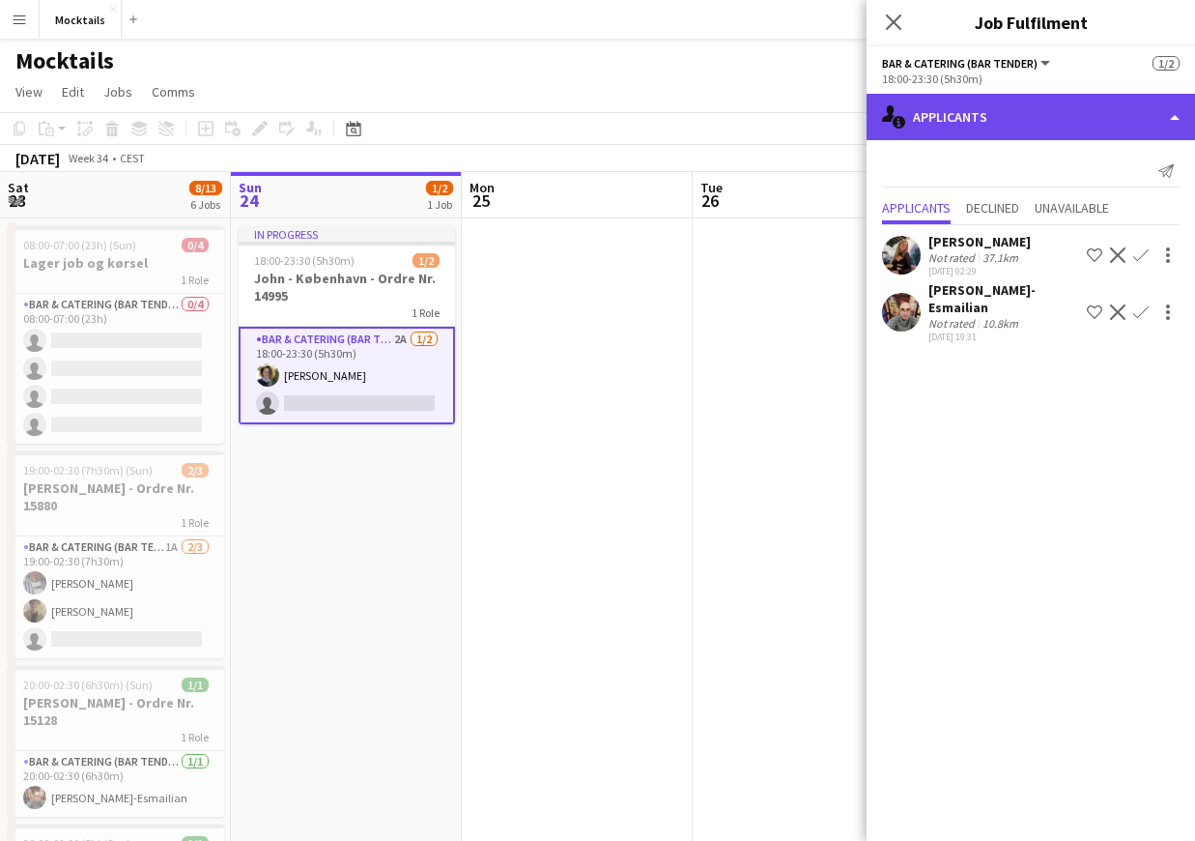
click at [952, 109] on div "single-neutral-actions-information Applicants" at bounding box center [1031, 117] width 328 height 46
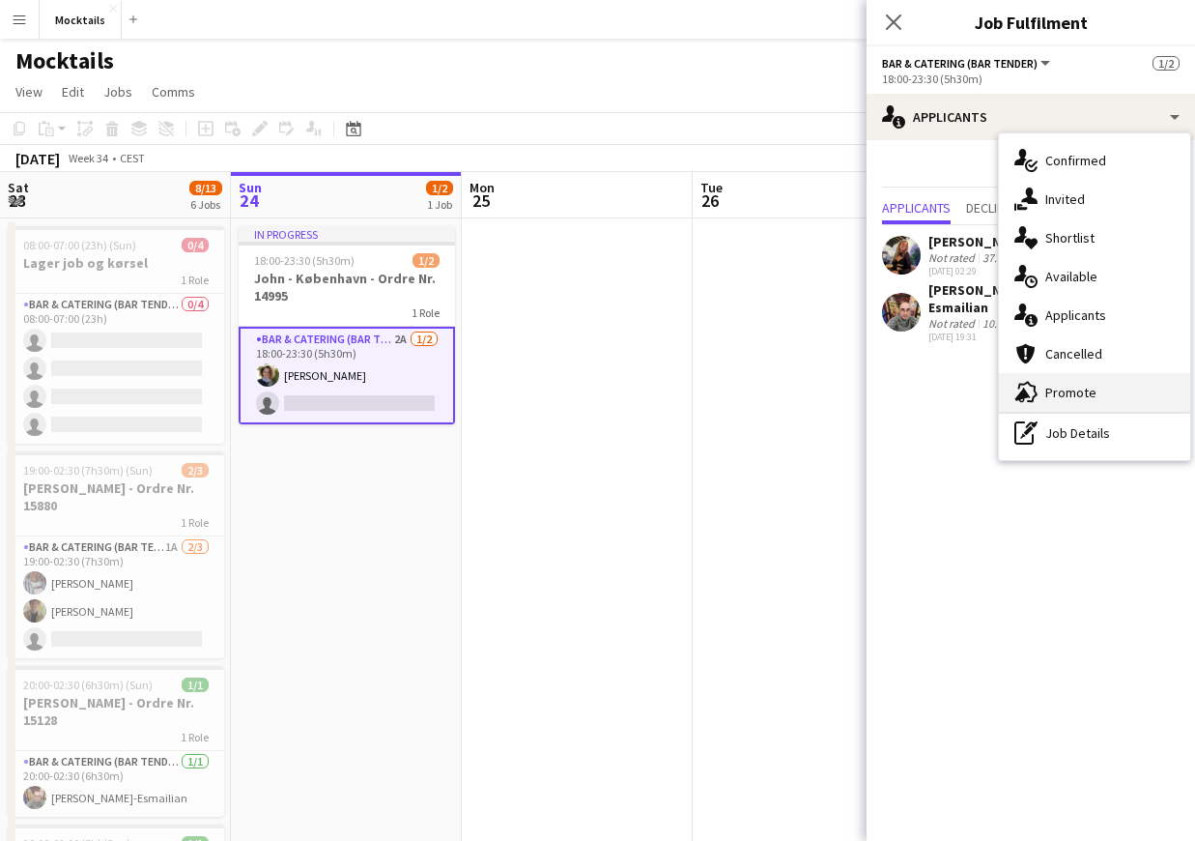
click at [1075, 388] on div "advertising-megaphone Promote" at bounding box center [1094, 392] width 191 height 39
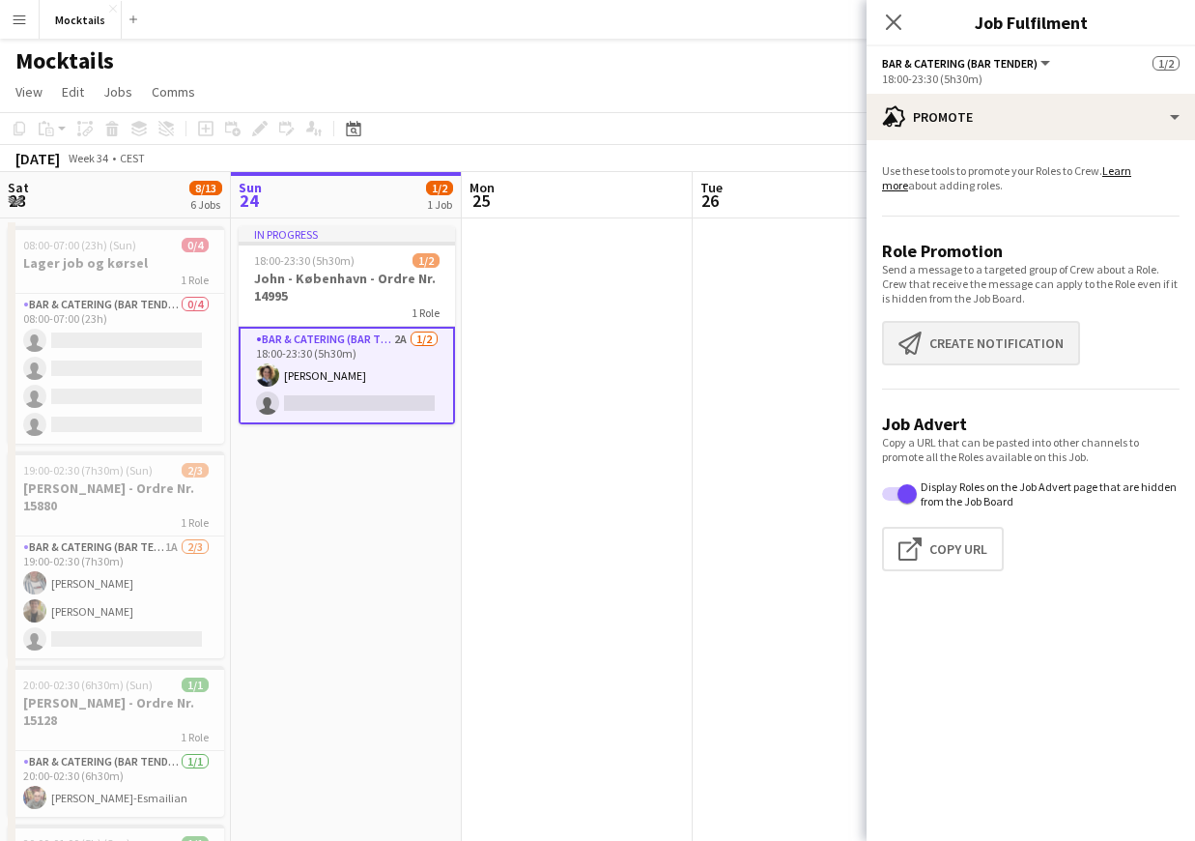
click at [1025, 341] on button "Create notification Create notification" at bounding box center [981, 343] width 198 height 44
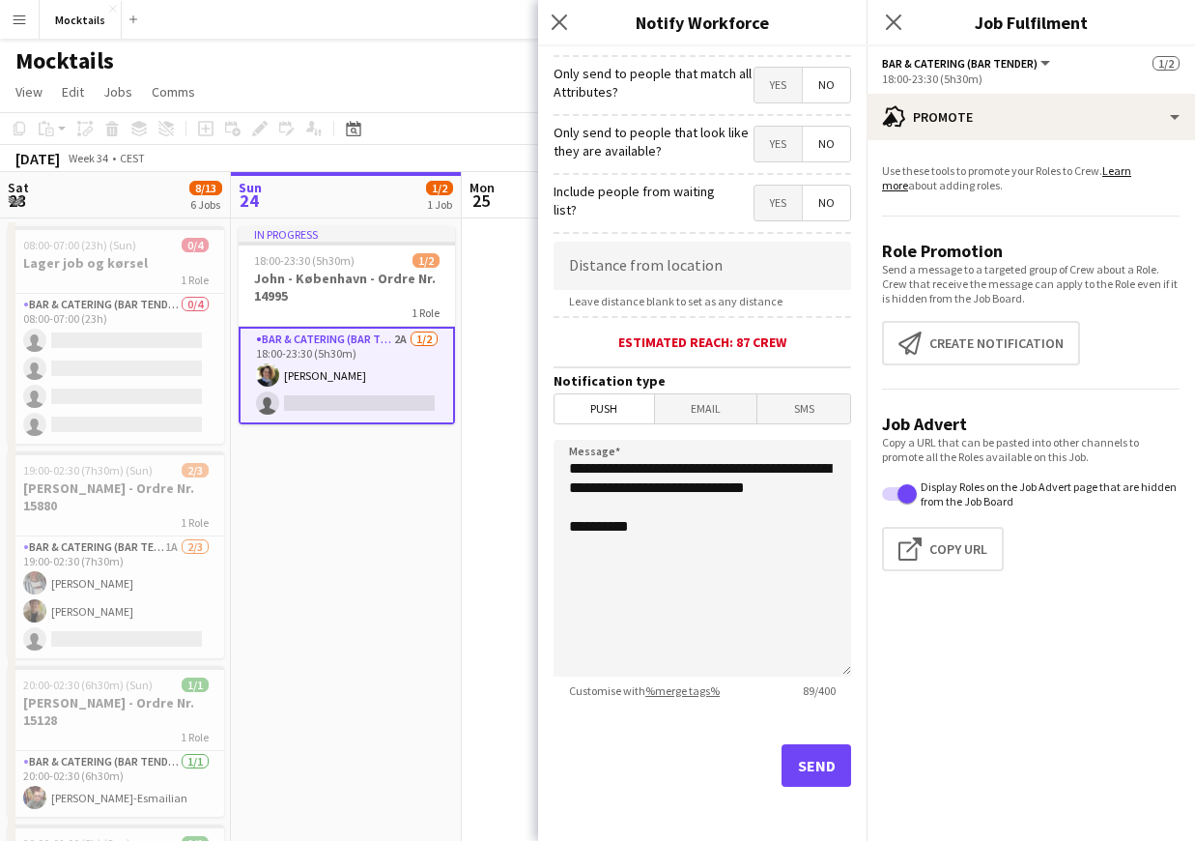
scroll to position [223, 0]
drag, startPoint x: 692, startPoint y: 551, endPoint x: 551, endPoint y: 447, distance: 174.9
click at [551, 447] on form "**********" at bounding box center [702, 331] width 328 height 1017
type textarea "**********"
click at [828, 770] on button "Send" at bounding box center [817, 765] width 70 height 43
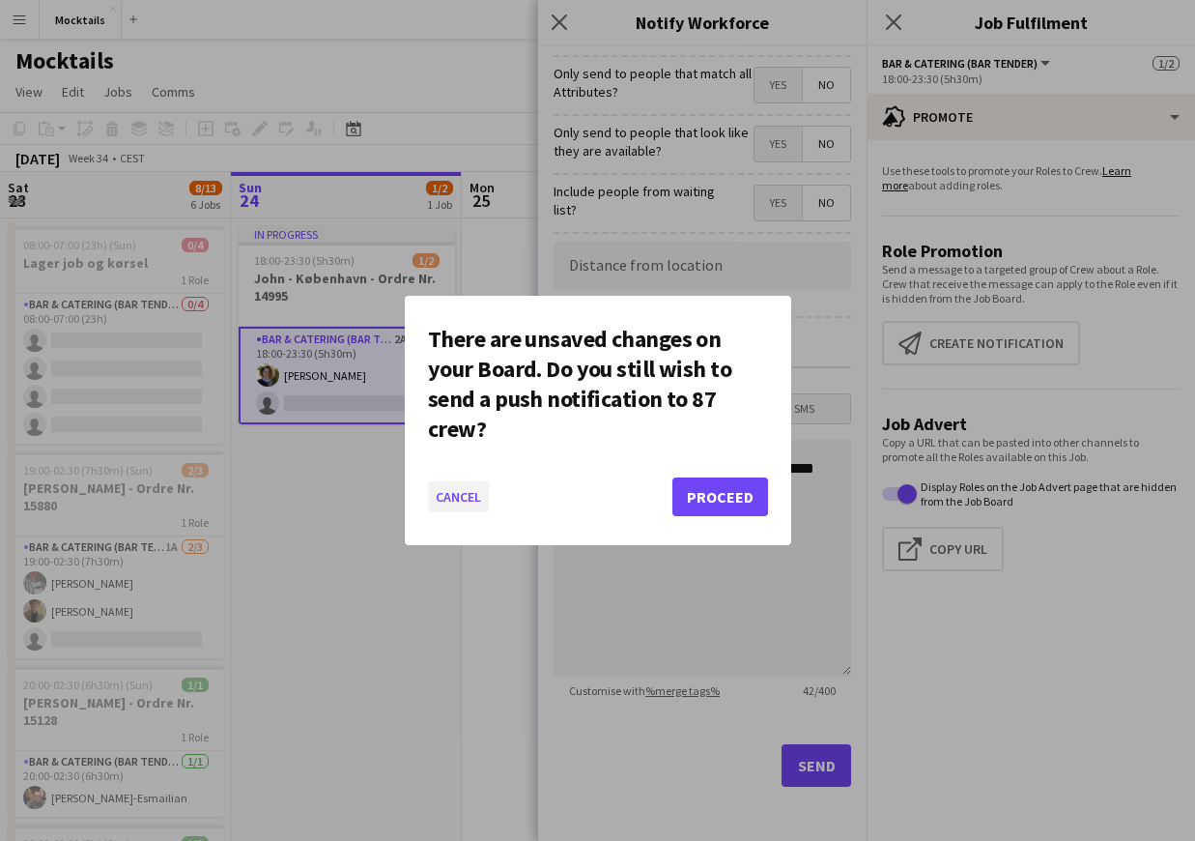
click at [455, 509] on button "Cancel" at bounding box center [458, 496] width 61 height 31
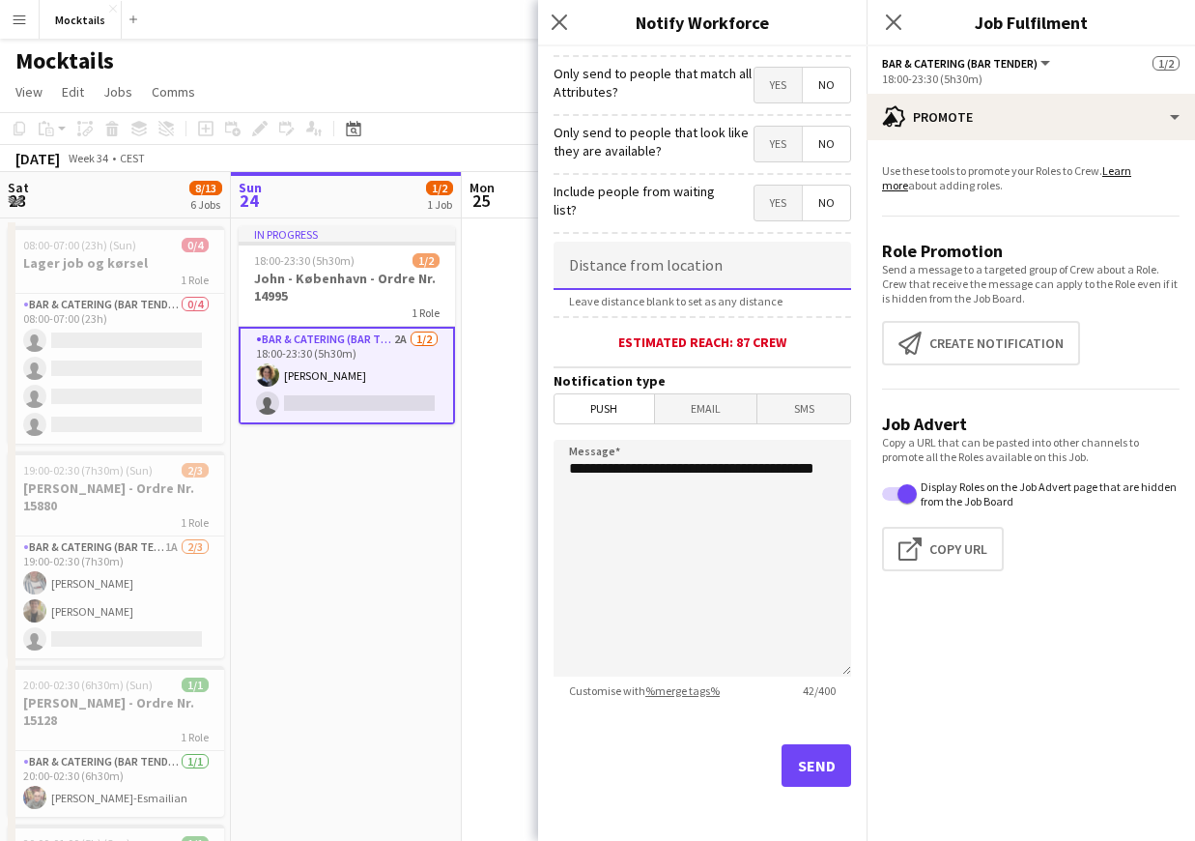
click at [780, 278] on input at bounding box center [703, 266] width 298 height 48
type input "*****"
click at [823, 753] on button "Send" at bounding box center [817, 765] width 70 height 43
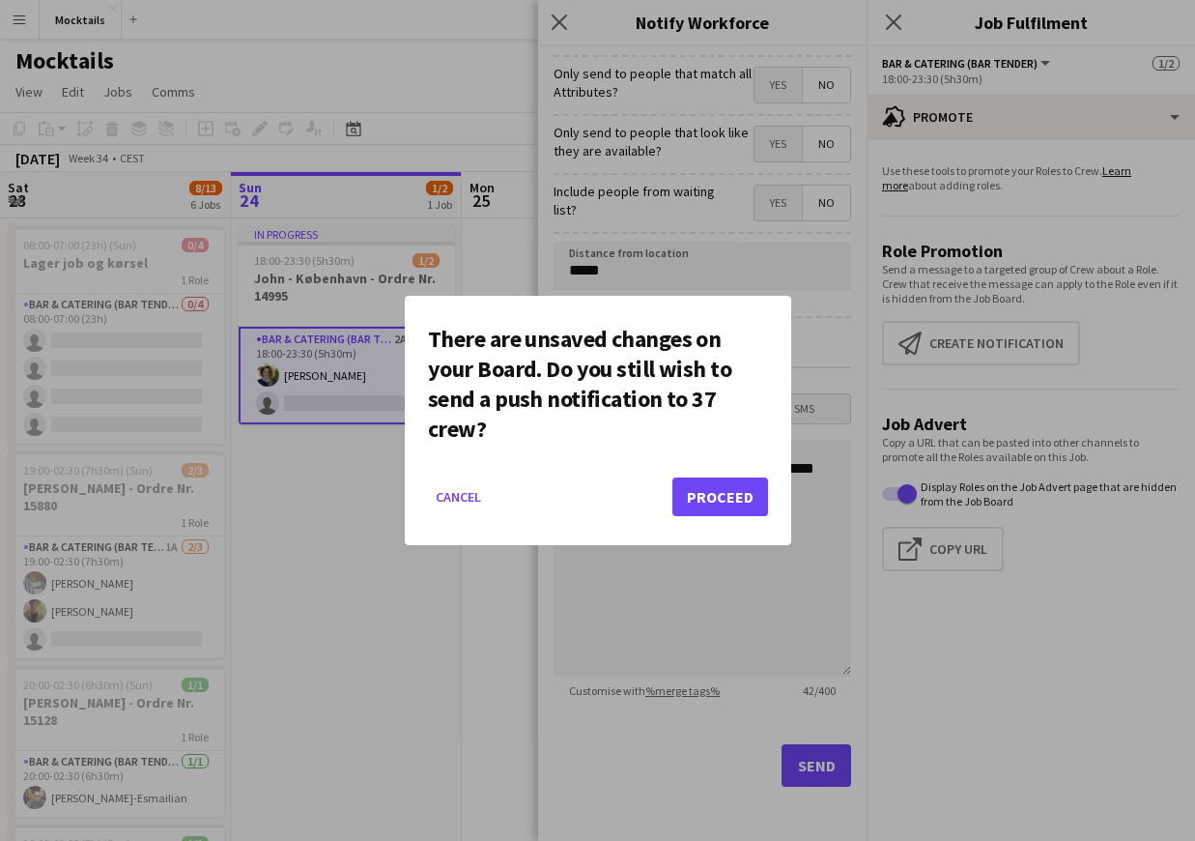
click at [726, 488] on button "Proceed" at bounding box center [720, 496] width 96 height 39
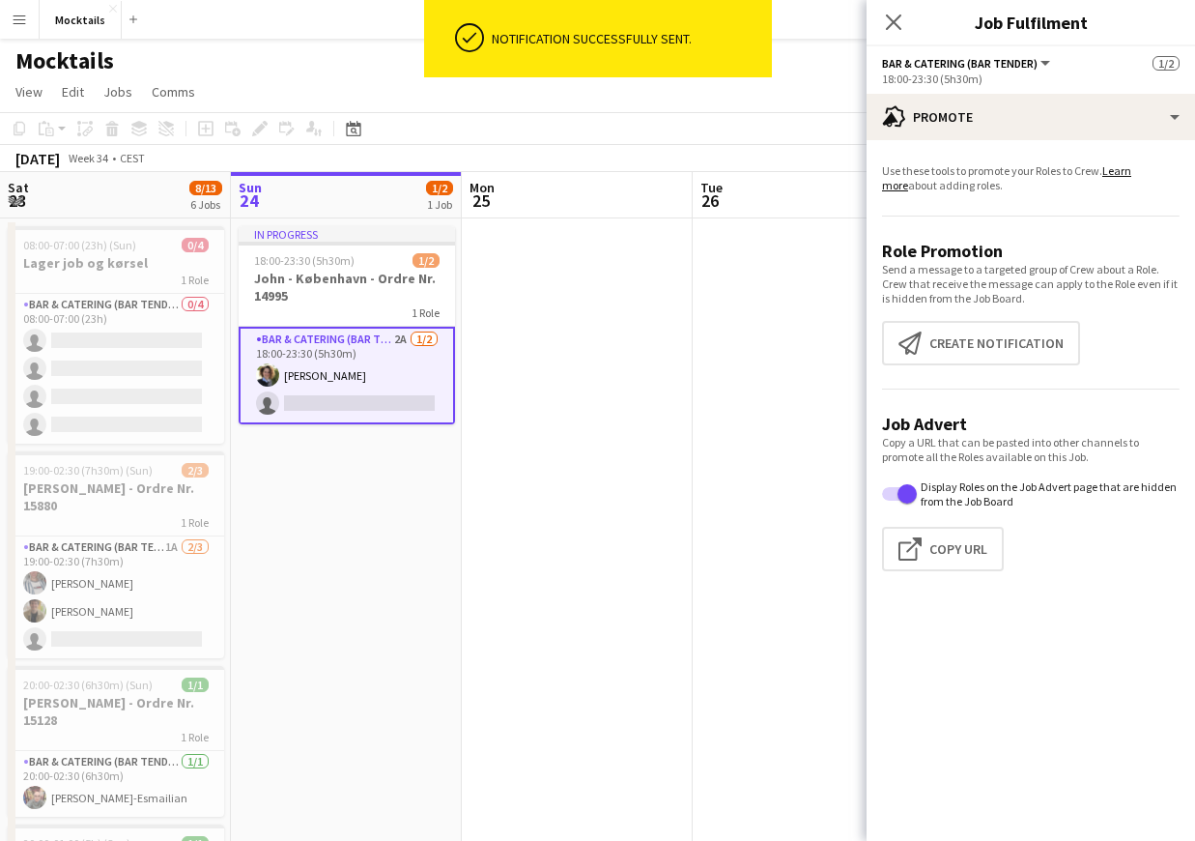
click at [895, 8] on div "Close pop-in" at bounding box center [894, 22] width 54 height 44
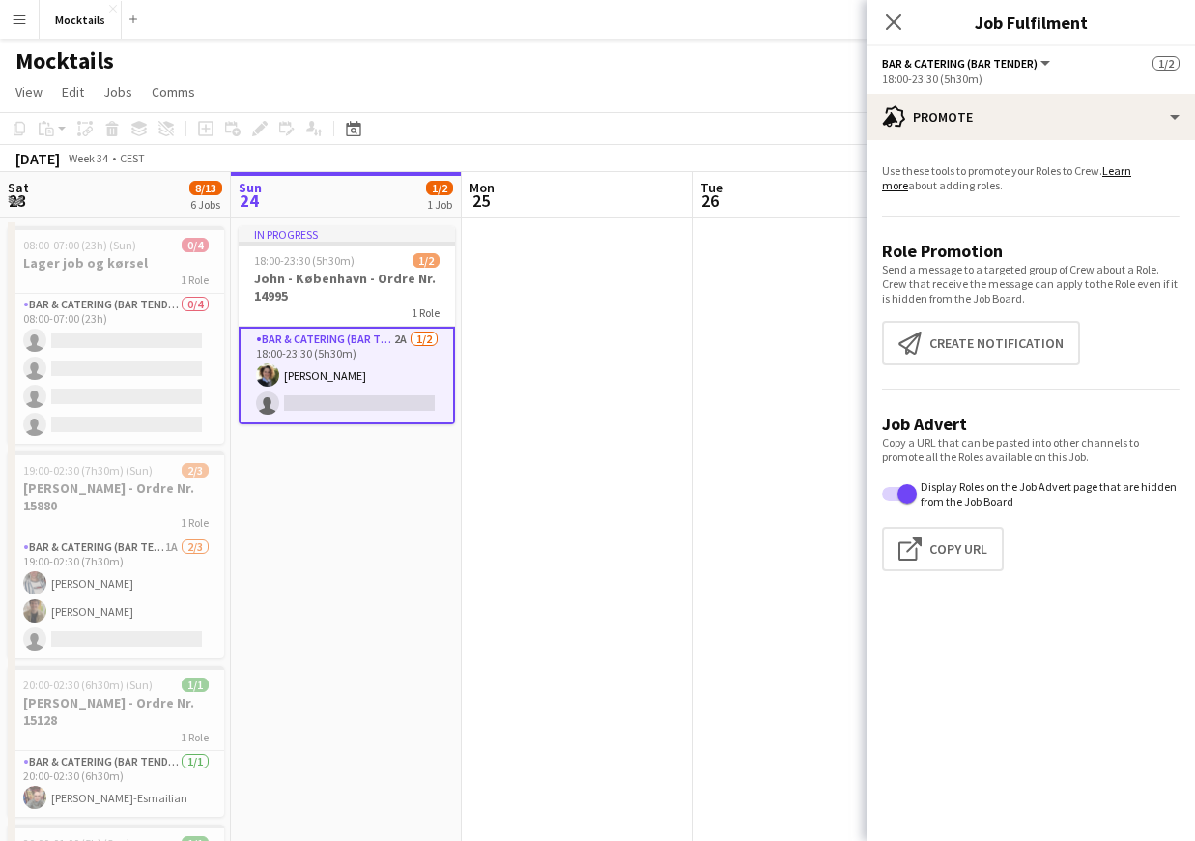
click at [528, 43] on div "Mocktails user" at bounding box center [597, 57] width 1195 height 37
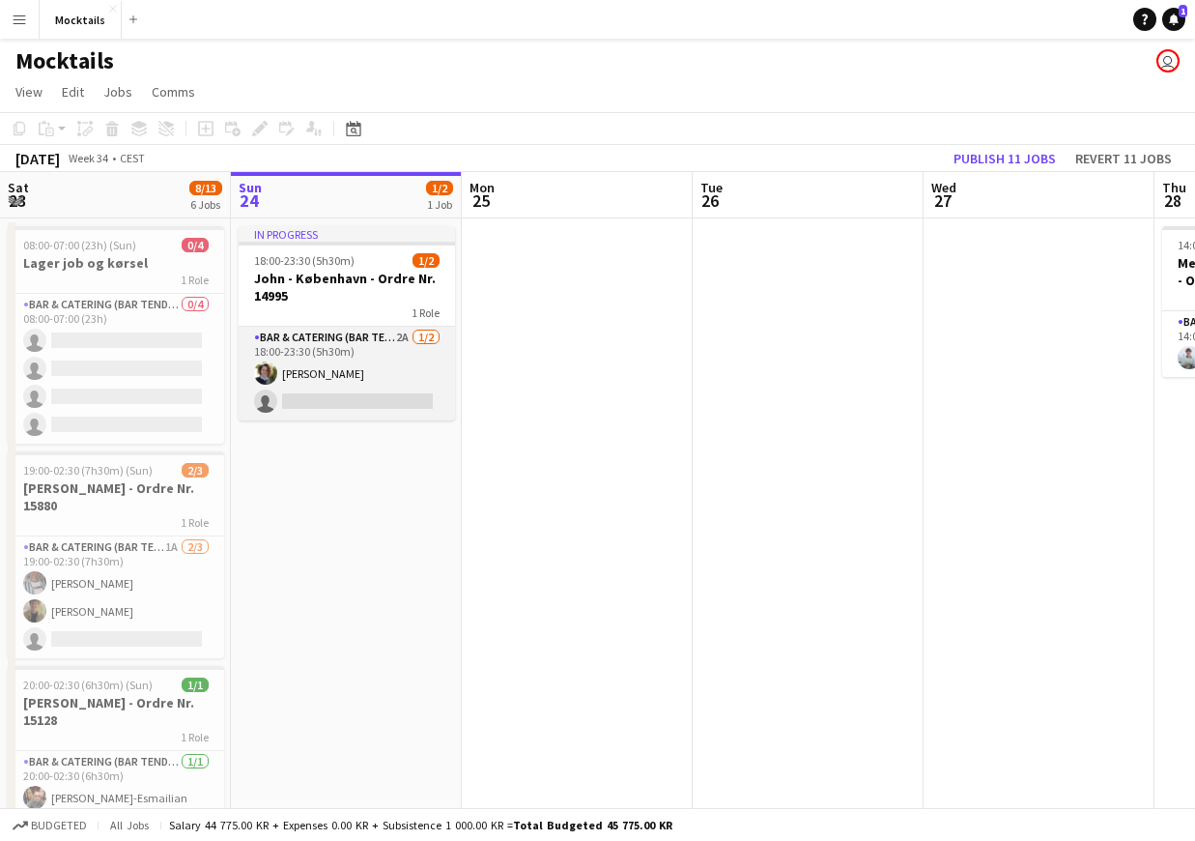
click at [370, 371] on app-card-role "Bar & Catering (Bar Tender) 2A [DATE] 18:00-23:30 (5h30m) [PERSON_NAME] single-…" at bounding box center [347, 374] width 216 height 94
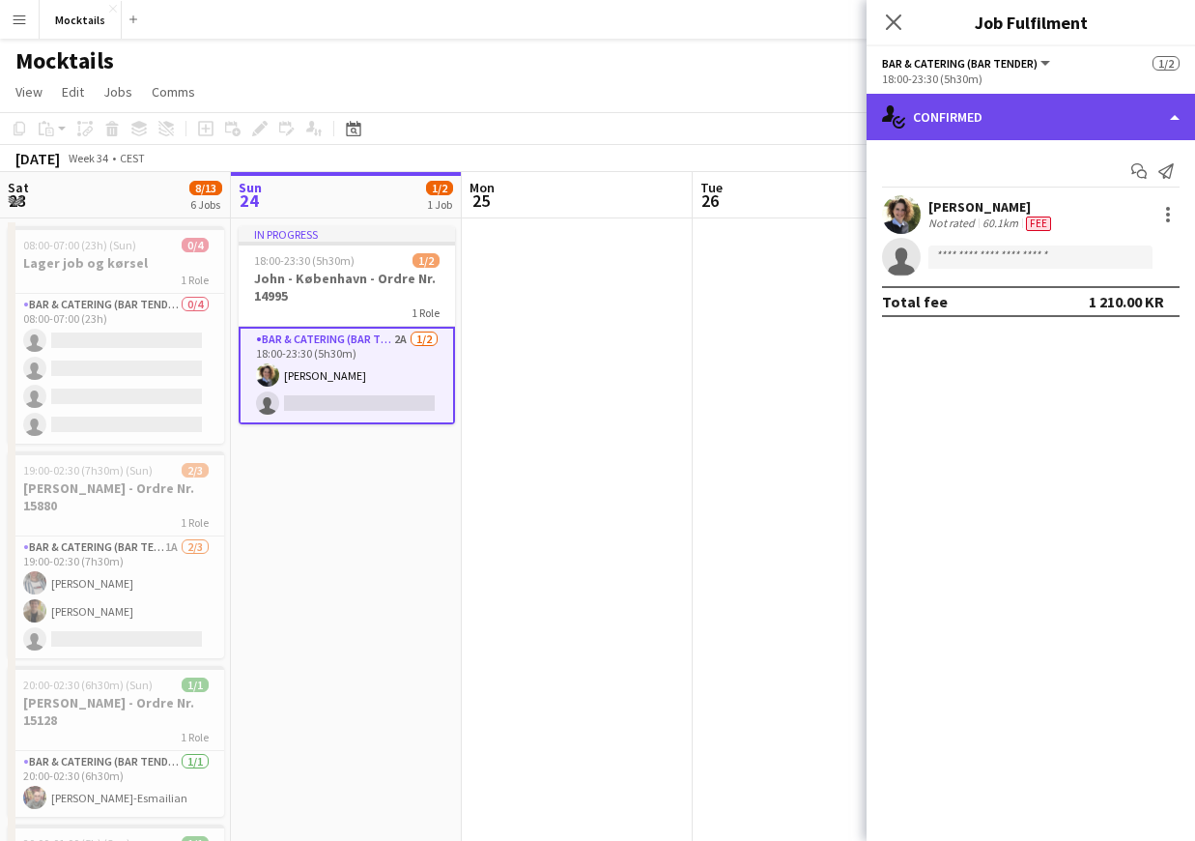
click at [1022, 113] on div "single-neutral-actions-check-2 Confirmed" at bounding box center [1031, 117] width 328 height 46
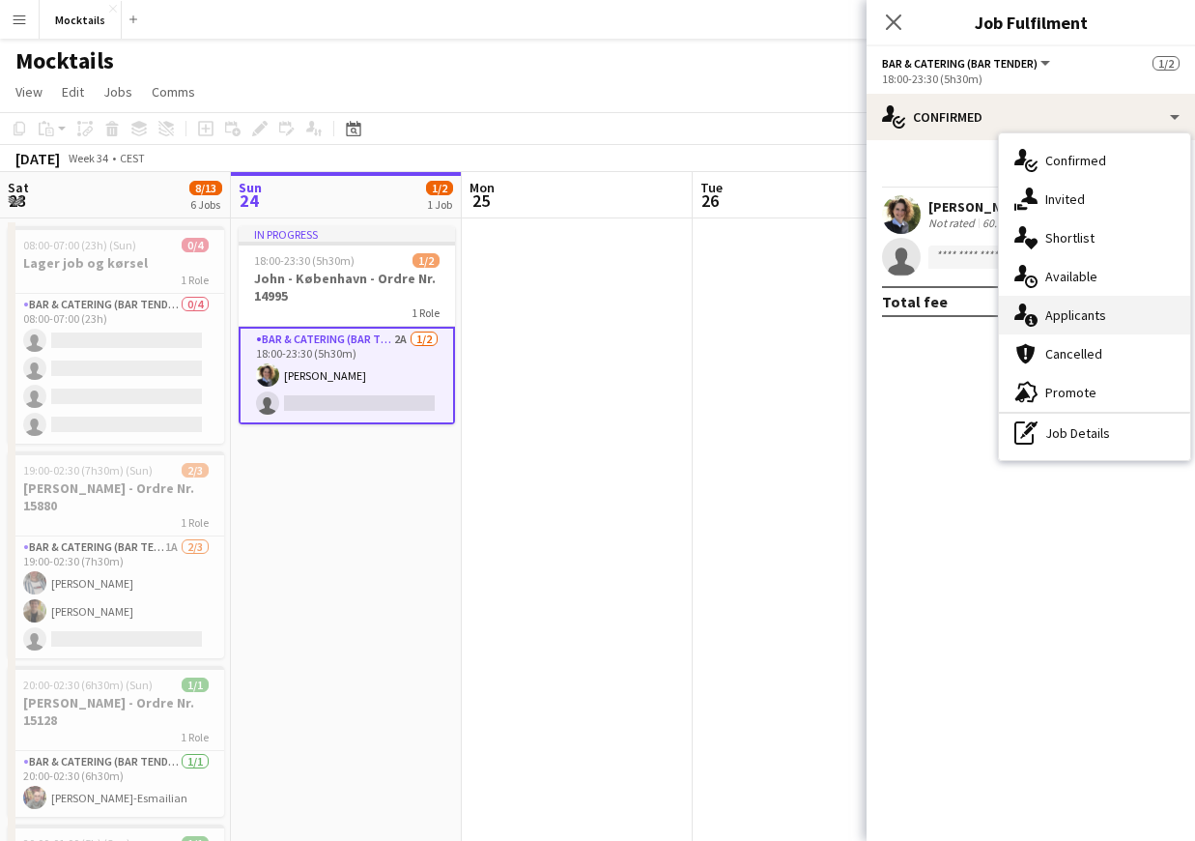
click at [1100, 298] on div "single-neutral-actions-information Applicants" at bounding box center [1094, 315] width 191 height 39
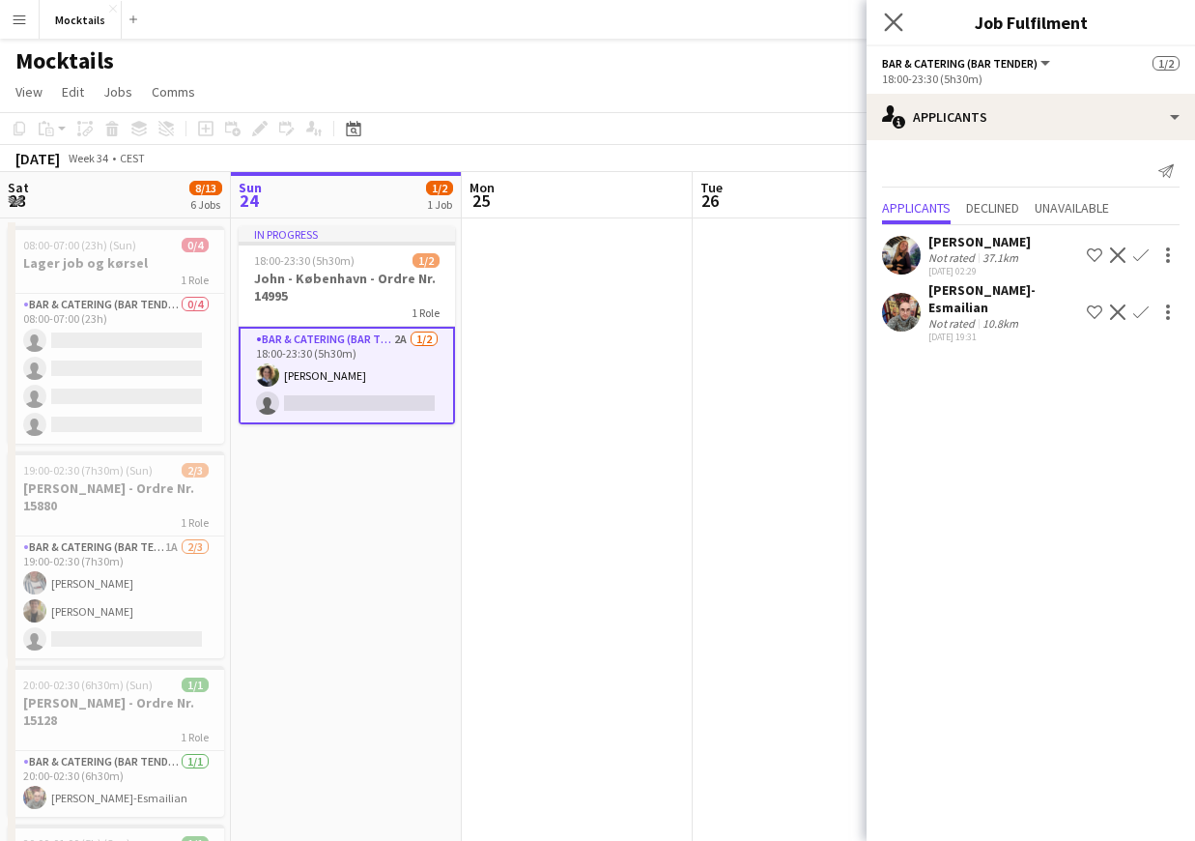
click at [890, 12] on app-icon "Close pop-in" at bounding box center [894, 23] width 28 height 28
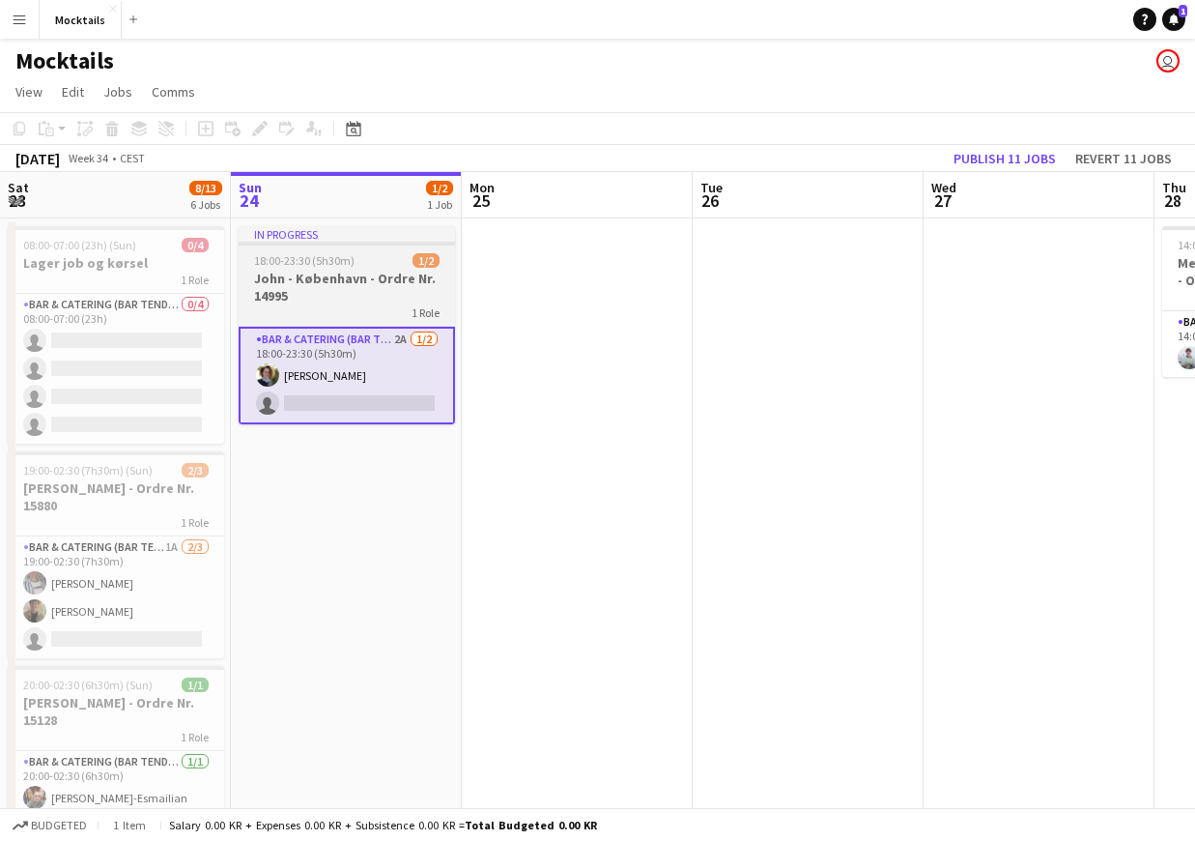
click at [354, 296] on h3 "[PERSON_NAME] - København - Ordre Nr. 14995" at bounding box center [347, 287] width 216 height 35
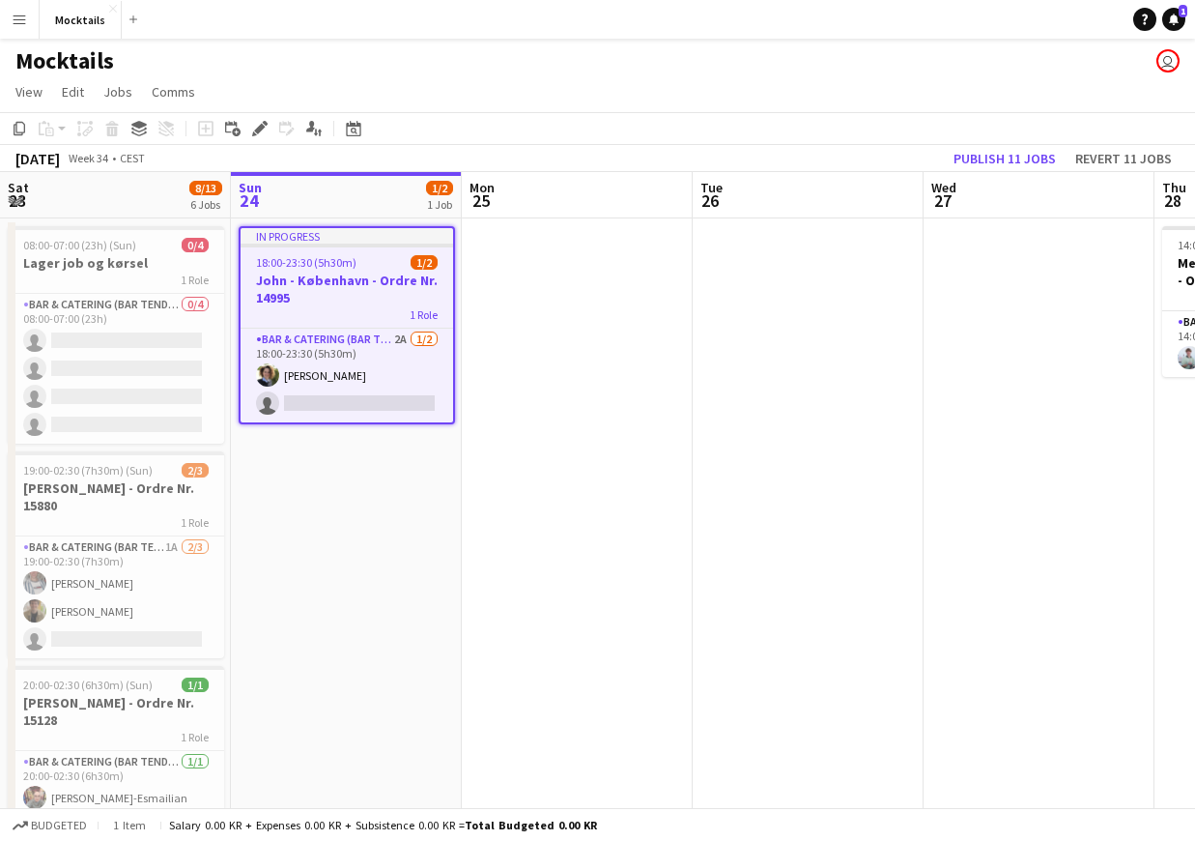
click at [351, 462] on app-date-cell "In progress 18:00-23:30 (5h30m) 1/2 [PERSON_NAME] - København - Ordre Nr. 14995…" at bounding box center [346, 797] width 231 height 1159
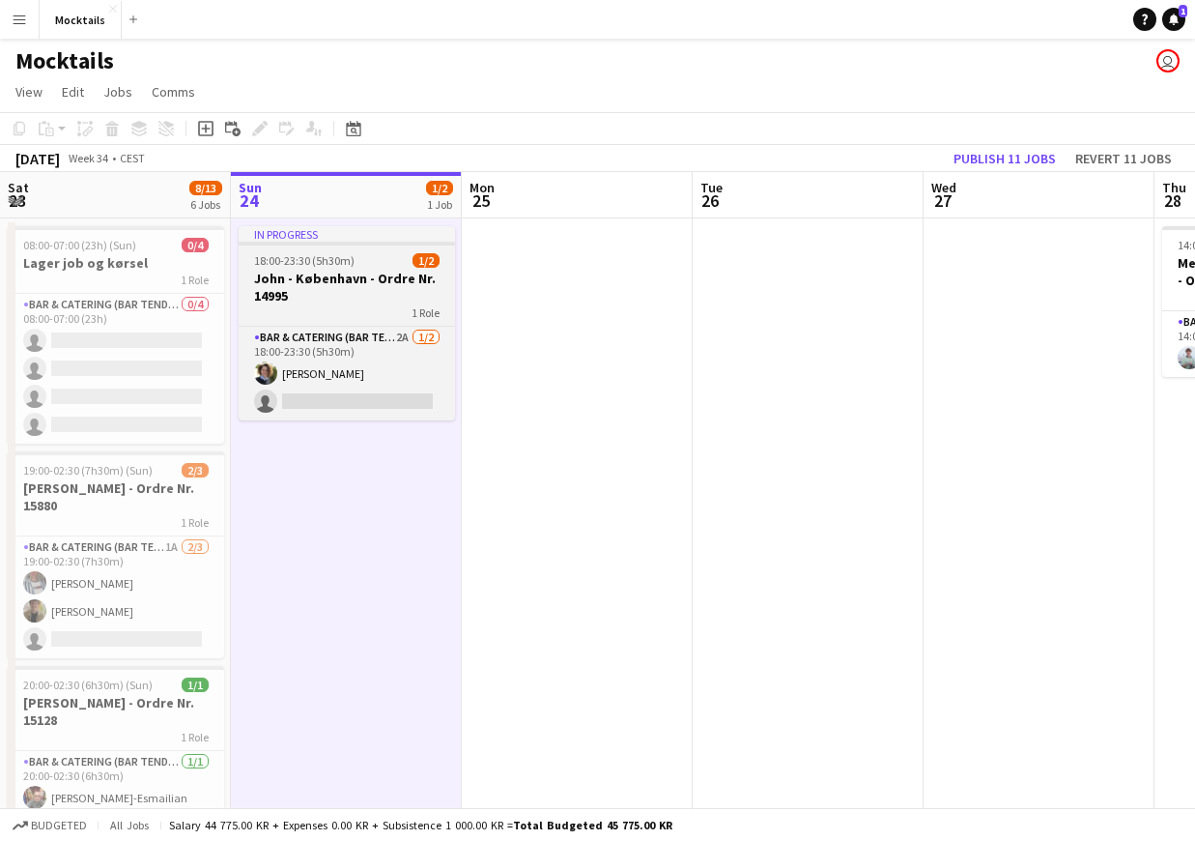
click at [344, 300] on h3 "[PERSON_NAME] - København - Ordre Nr. 14995" at bounding box center [347, 287] width 216 height 35
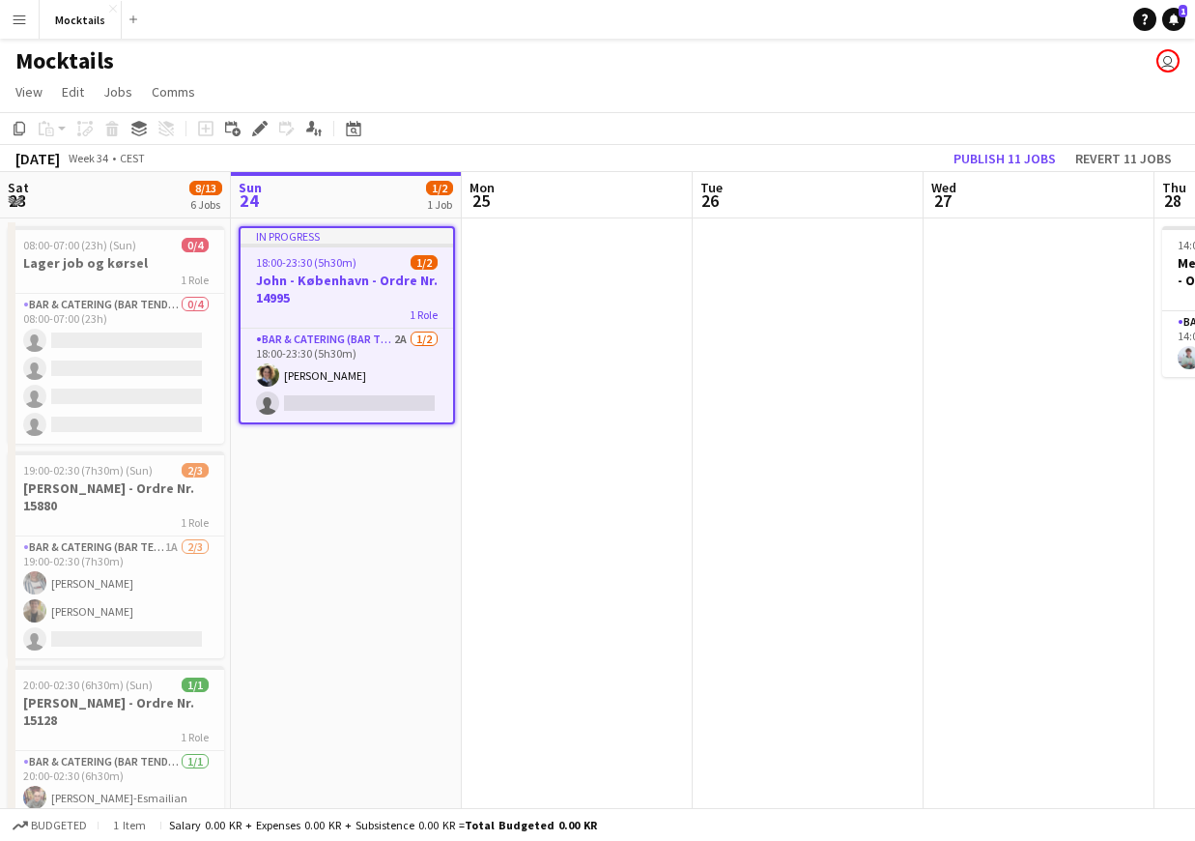
click at [366, 478] on app-date-cell "In progress 18:00-23:30 (5h30m) 1/2 [PERSON_NAME] - København - Ordre Nr. 14995…" at bounding box center [346, 797] width 231 height 1159
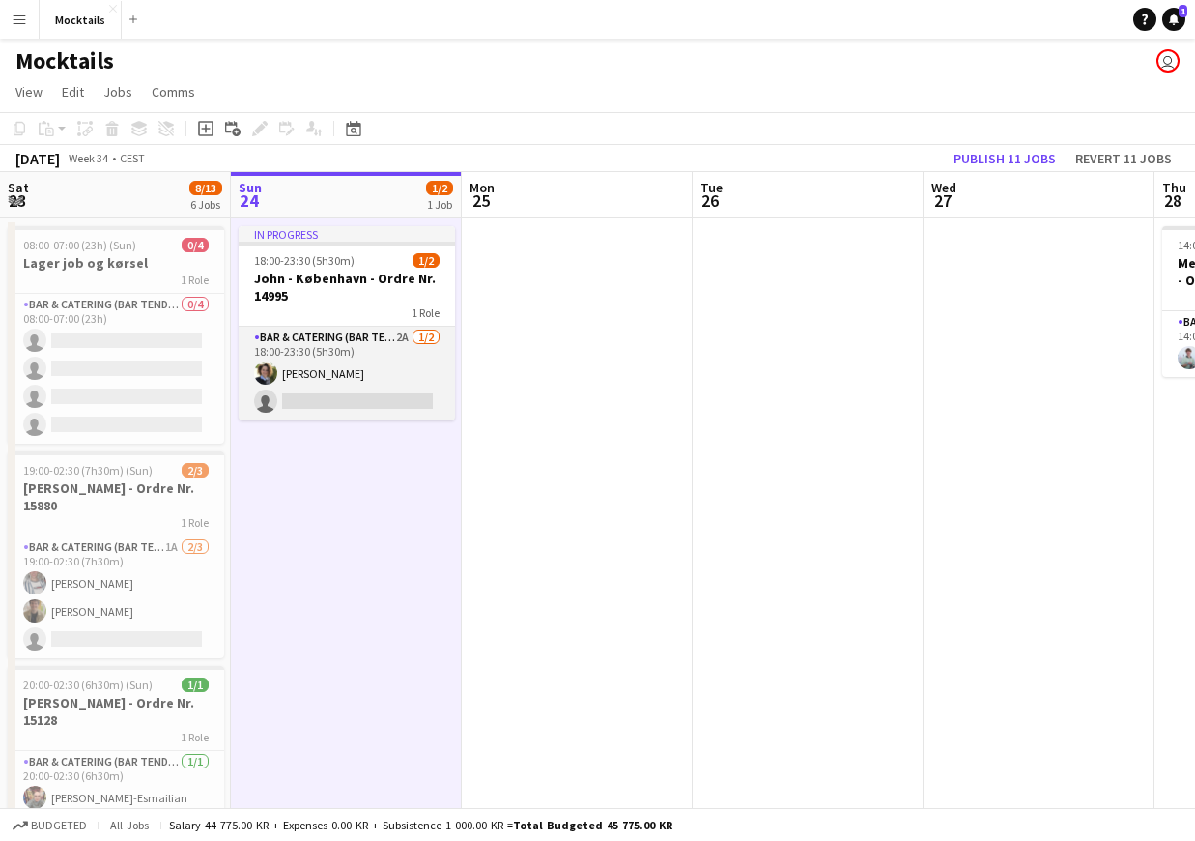
click at [349, 371] on app-card-role "Bar & Catering (Bar Tender) 2A [DATE] 18:00-23:30 (5h30m) [PERSON_NAME] single-…" at bounding box center [347, 374] width 216 height 94
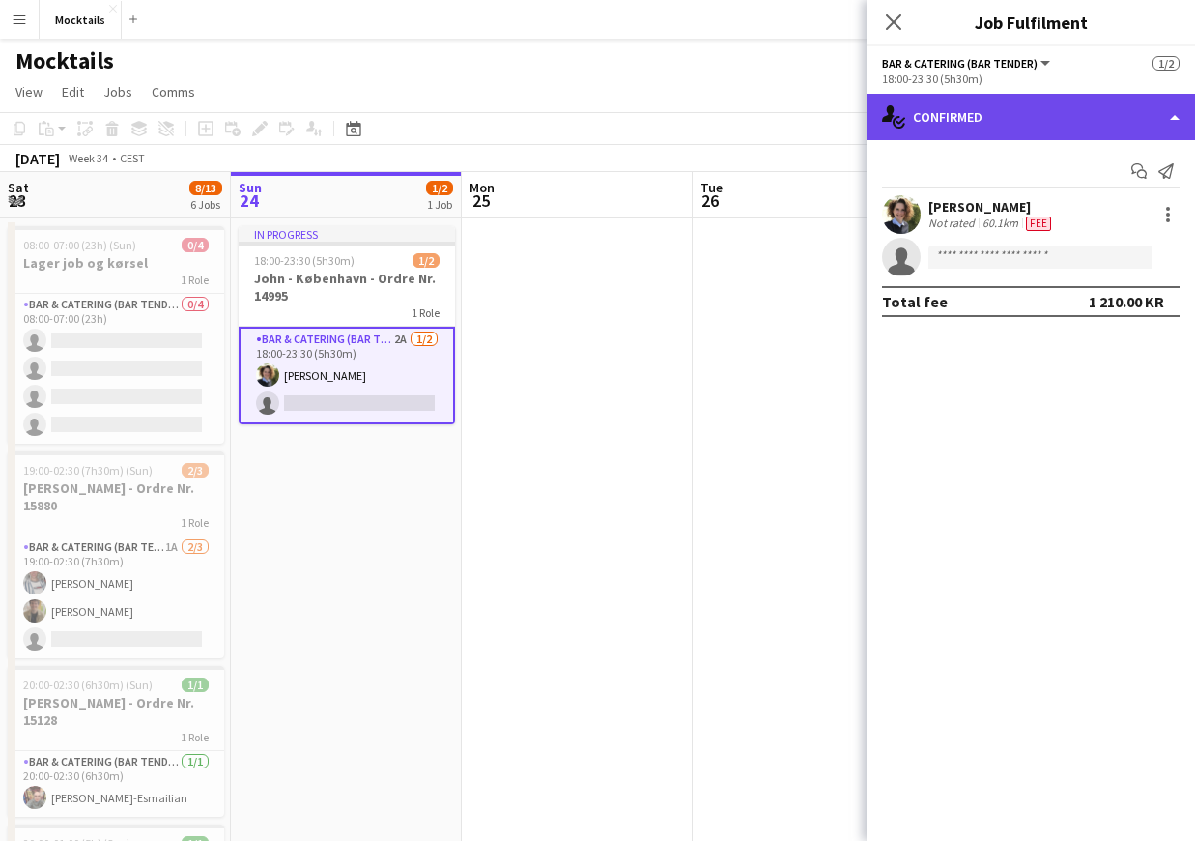
click at [1008, 124] on div "single-neutral-actions-check-2 Confirmed" at bounding box center [1031, 117] width 328 height 46
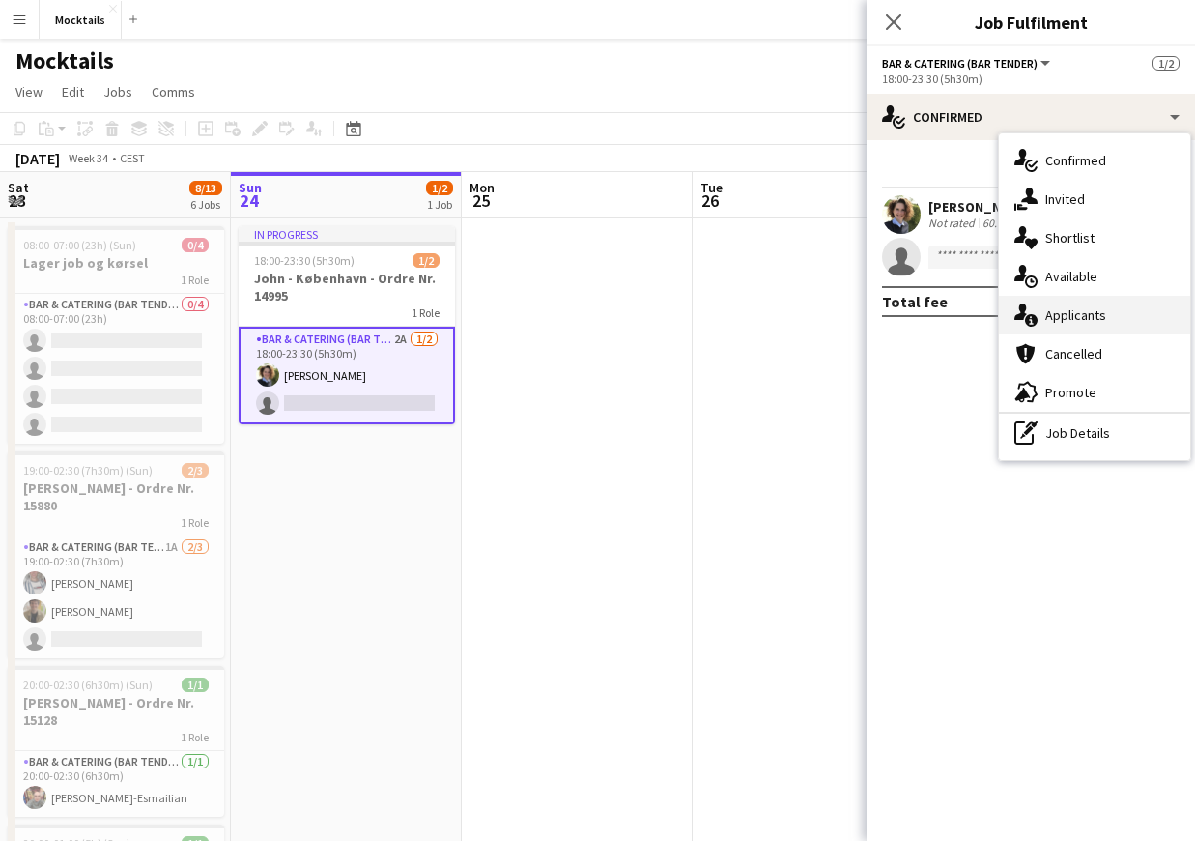
click at [1097, 316] on div "single-neutral-actions-information Applicants" at bounding box center [1094, 315] width 191 height 39
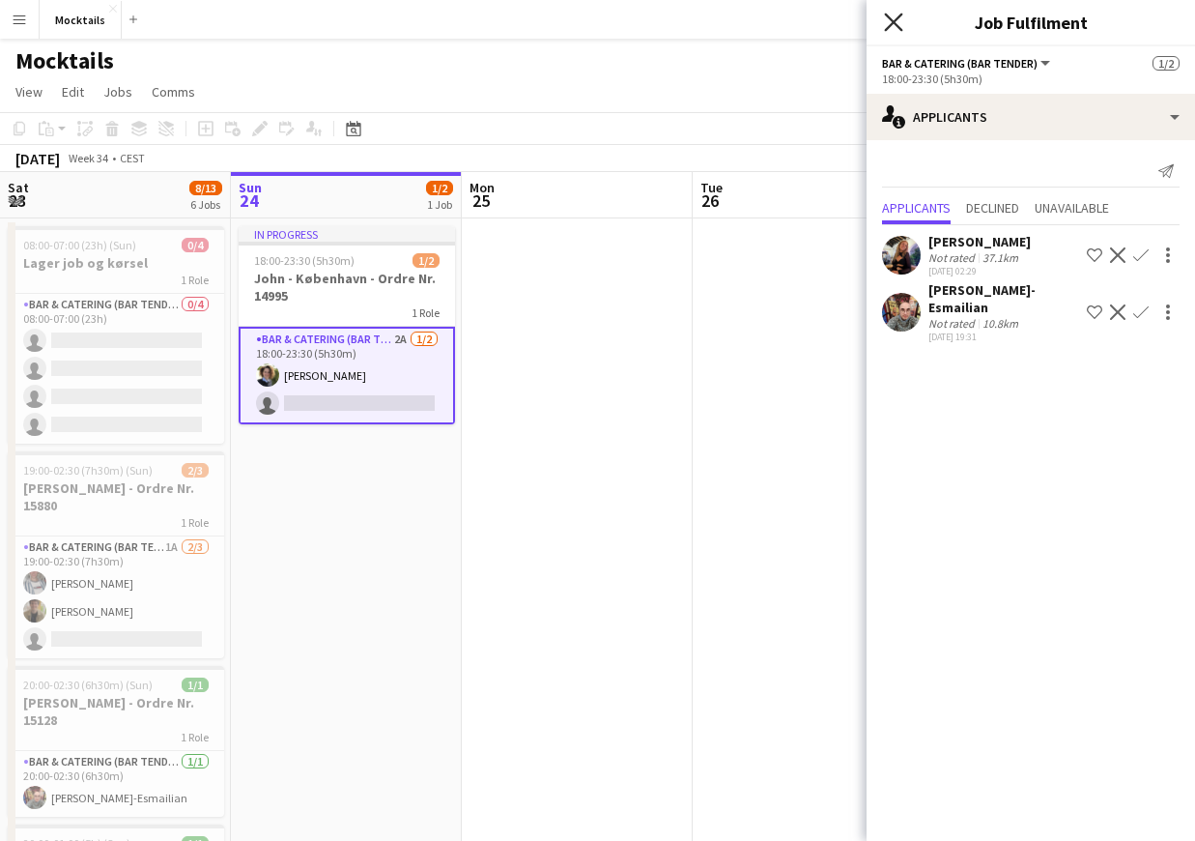
click at [893, 19] on icon "Close pop-in" at bounding box center [893, 22] width 18 height 18
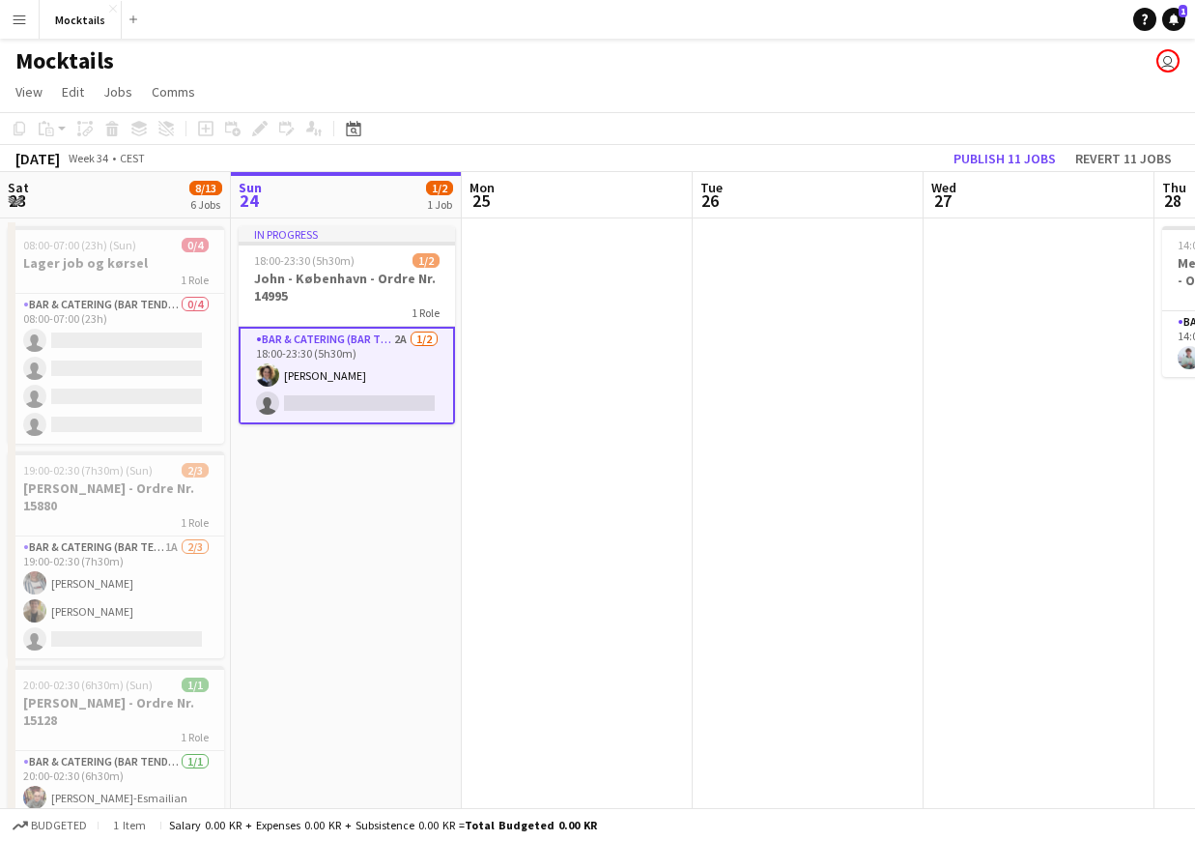
click at [368, 395] on app-card-role "Bar & Catering (Bar Tender) 2A [DATE] 18:00-23:30 (5h30m) [PERSON_NAME] single-…" at bounding box center [347, 376] width 216 height 98
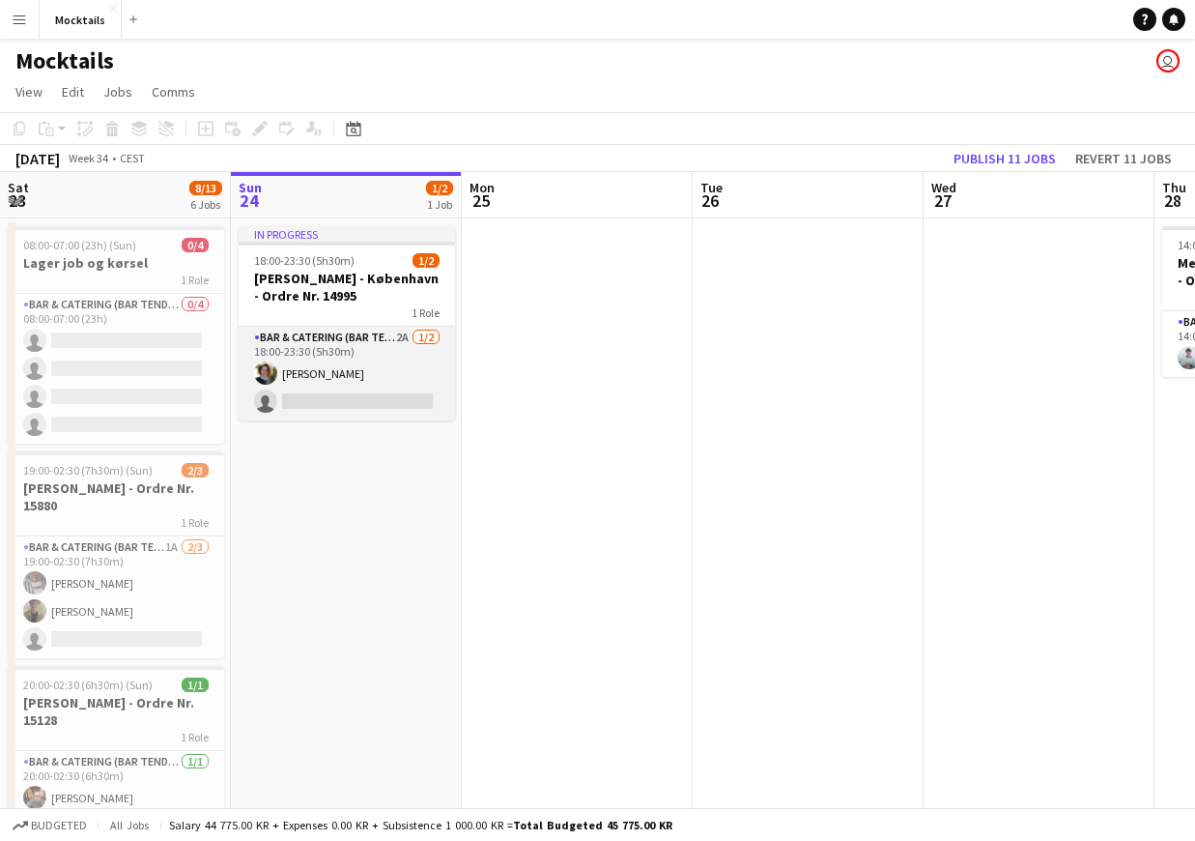
click at [394, 391] on app-card-role "Bar & Catering (Bar Tender) 2A [DATE] 18:00-23:30 (5h30m) [PERSON_NAME] single-…" at bounding box center [347, 374] width 216 height 94
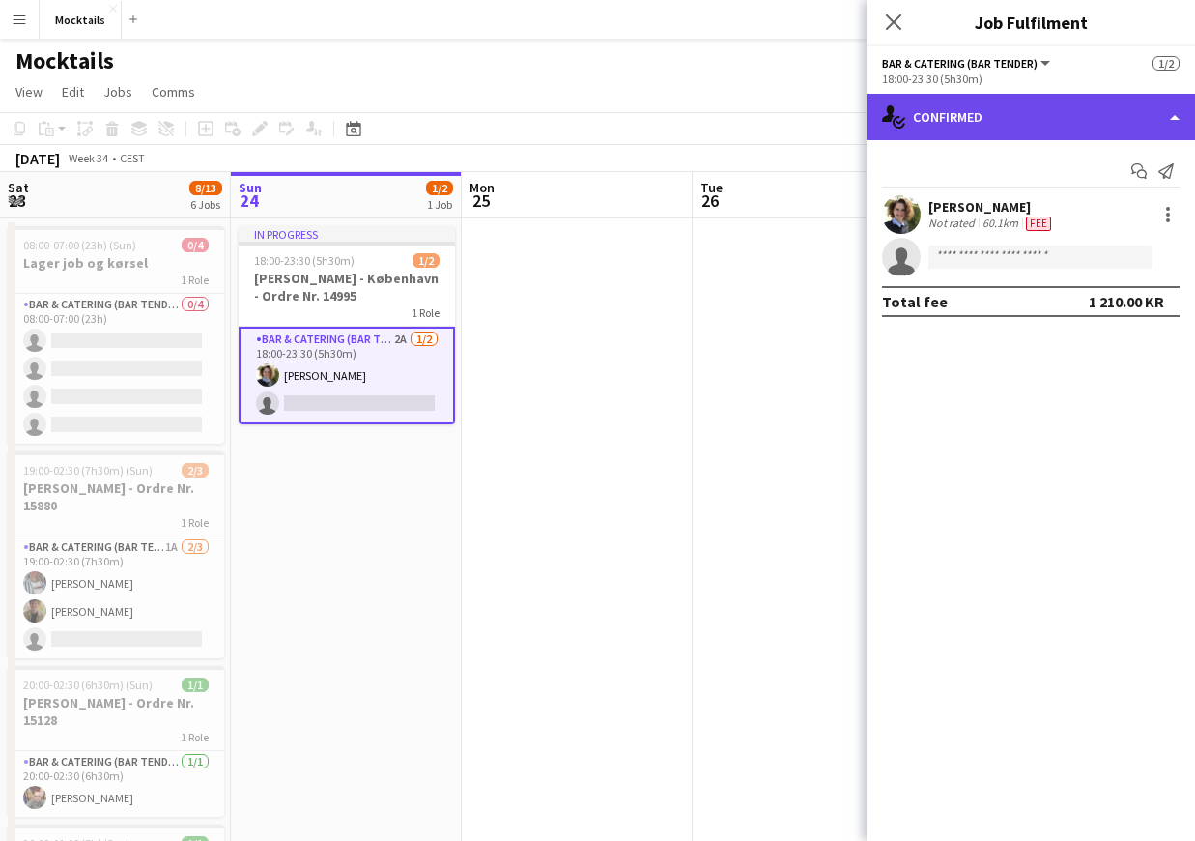
click at [1018, 128] on div "single-neutral-actions-check-2 Confirmed" at bounding box center [1031, 117] width 328 height 46
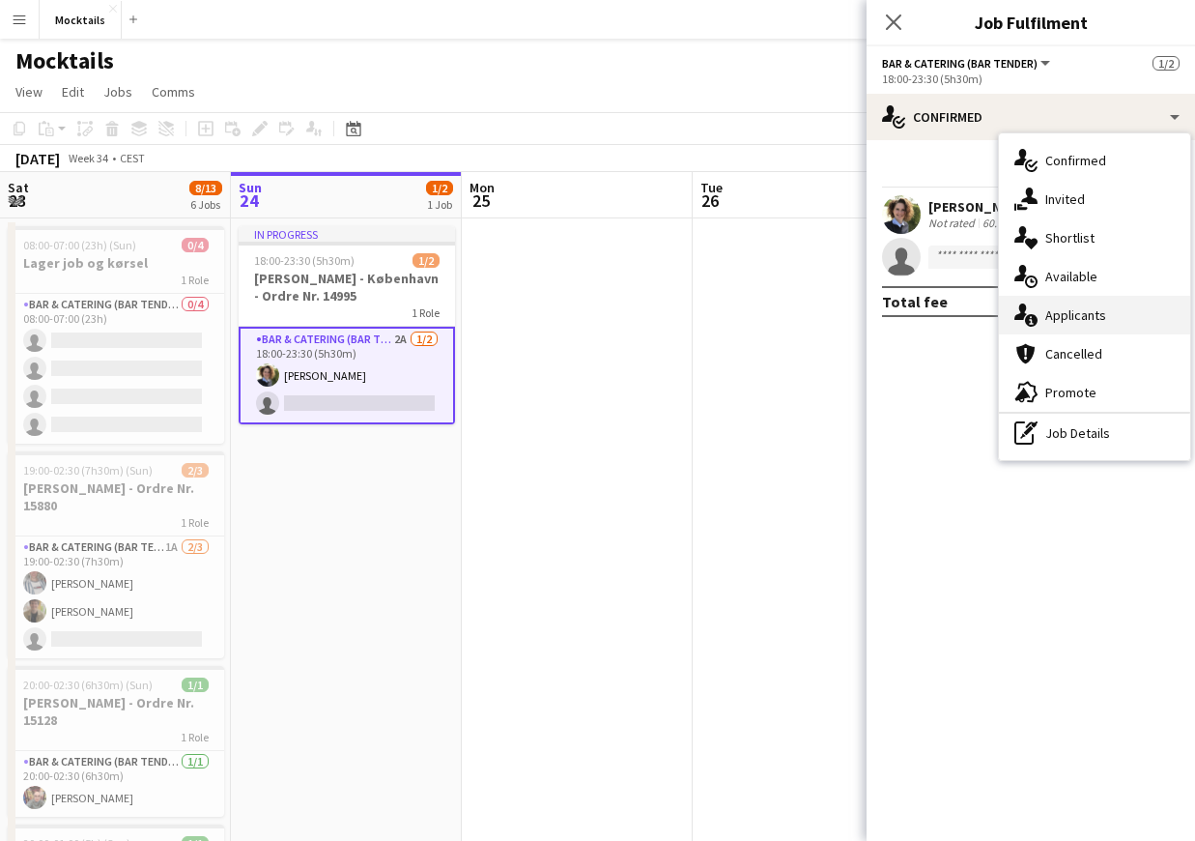
click at [1095, 314] on div "single-neutral-actions-information Applicants" at bounding box center [1094, 315] width 191 height 39
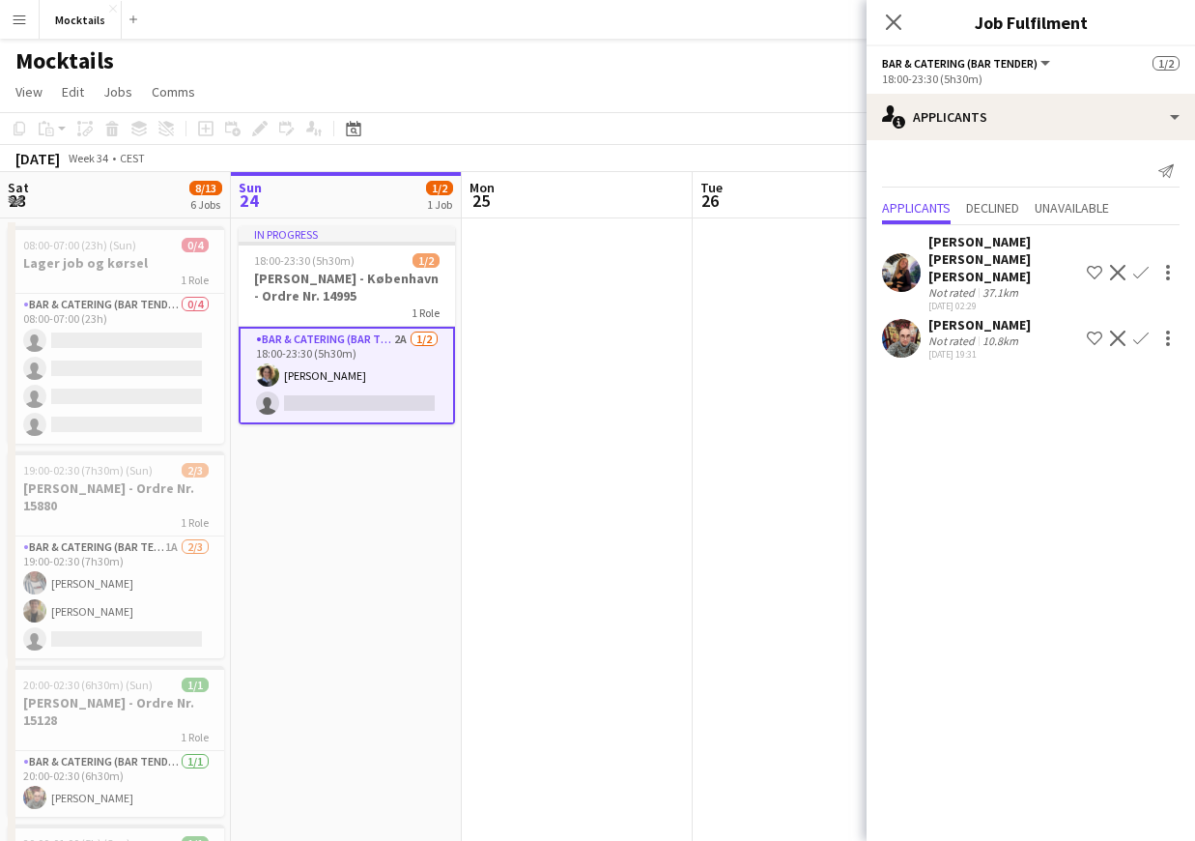
click at [1007, 244] on div "[PERSON_NAME] [PERSON_NAME] [PERSON_NAME]" at bounding box center [1003, 259] width 151 height 52
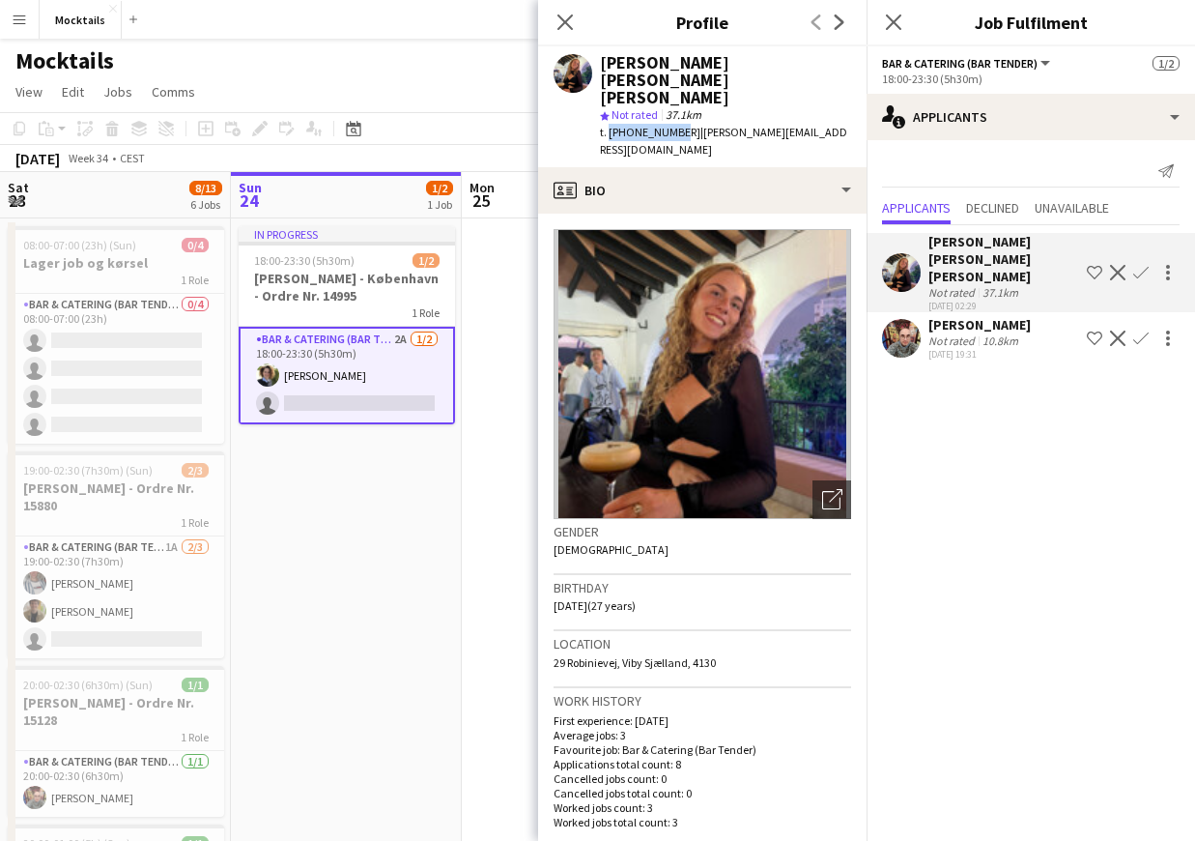
drag, startPoint x: 609, startPoint y: 99, endPoint x: 672, endPoint y: 99, distance: 63.8
click at [672, 125] on span "t. [PHONE_NUMBER]" at bounding box center [650, 132] width 100 height 14
copy span "+4560634571"
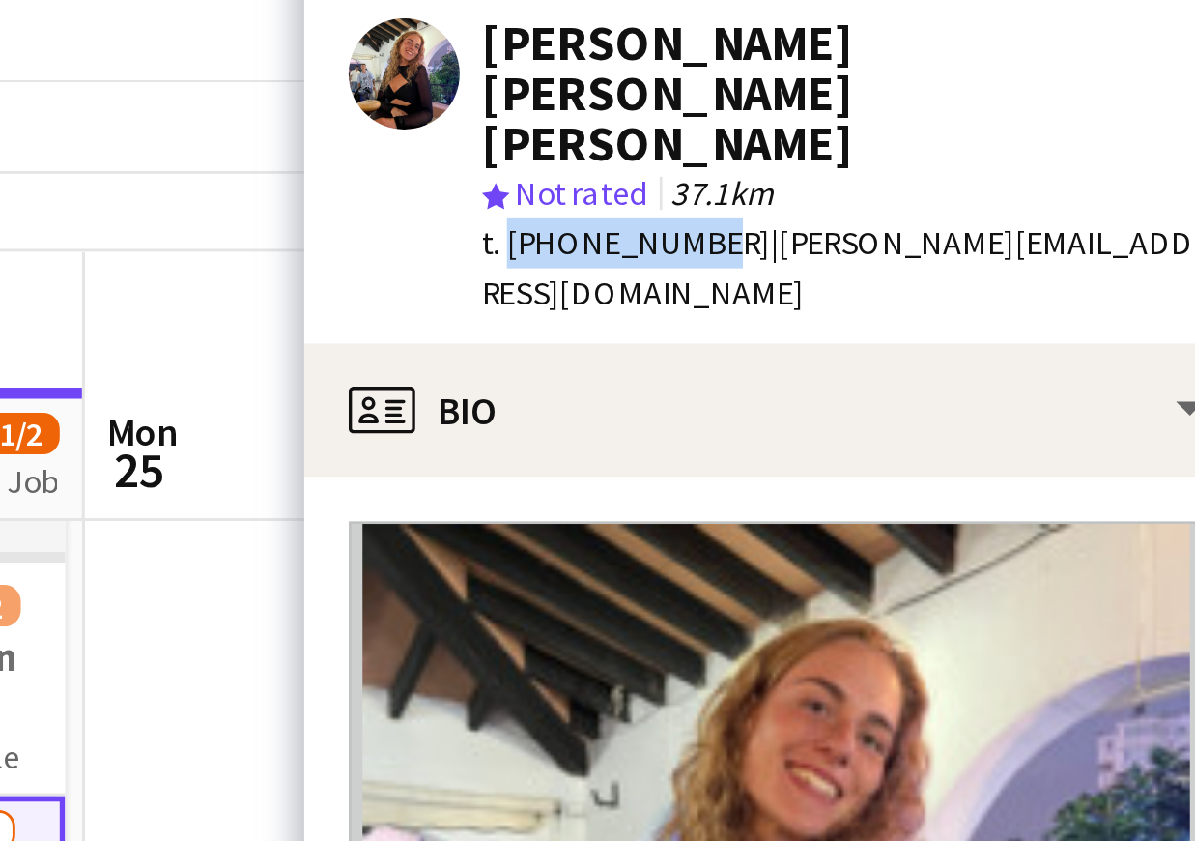
drag, startPoint x: 241, startPoint y: 31, endPoint x: 273, endPoint y: 32, distance: 32.9
click at [662, 107] on span "37.1km" at bounding box center [683, 114] width 43 height 14
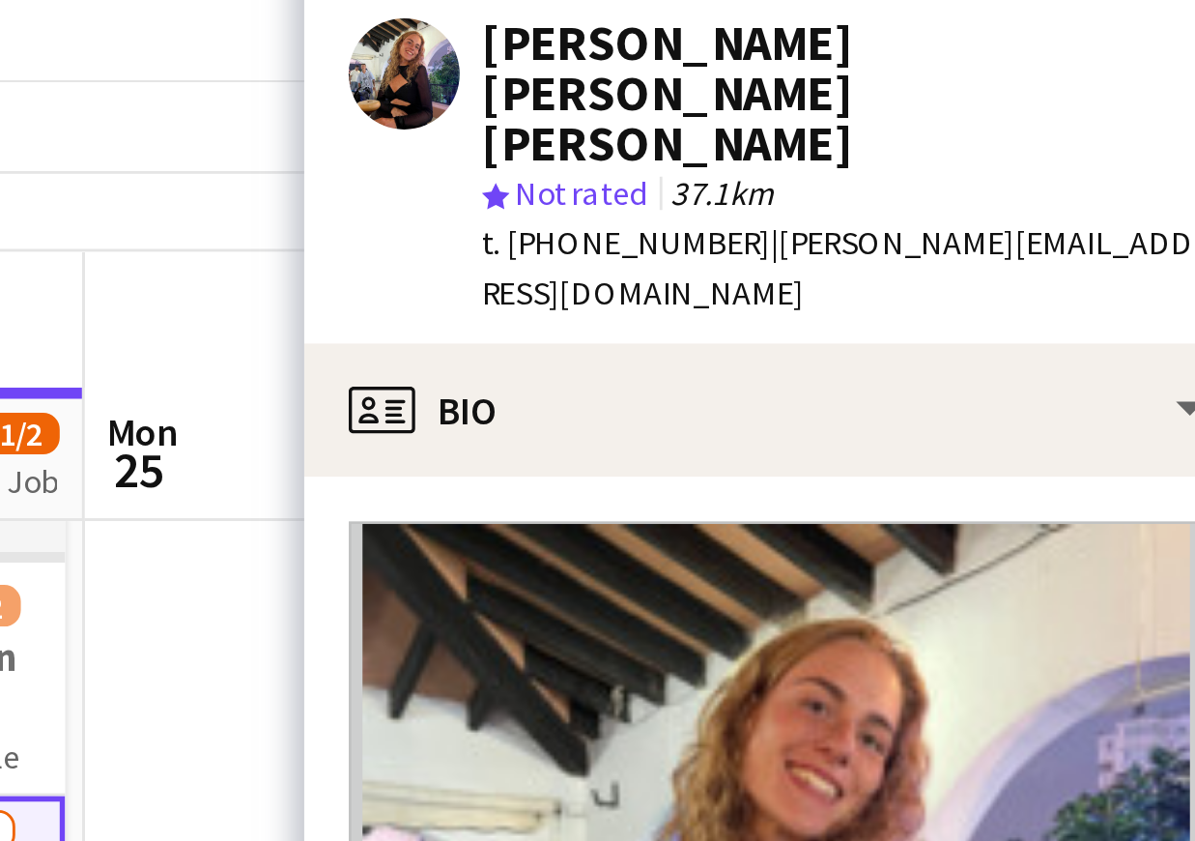
drag, startPoint x: 240, startPoint y: 32, endPoint x: 276, endPoint y: 34, distance: 36.8
click at [662, 107] on span "37.1km" at bounding box center [683, 114] width 43 height 14
drag, startPoint x: 236, startPoint y: 33, endPoint x: 280, endPoint y: 33, distance: 44.4
click at [600, 106] on div "star Not rated 37.1km" at bounding box center [725, 114] width 251 height 17
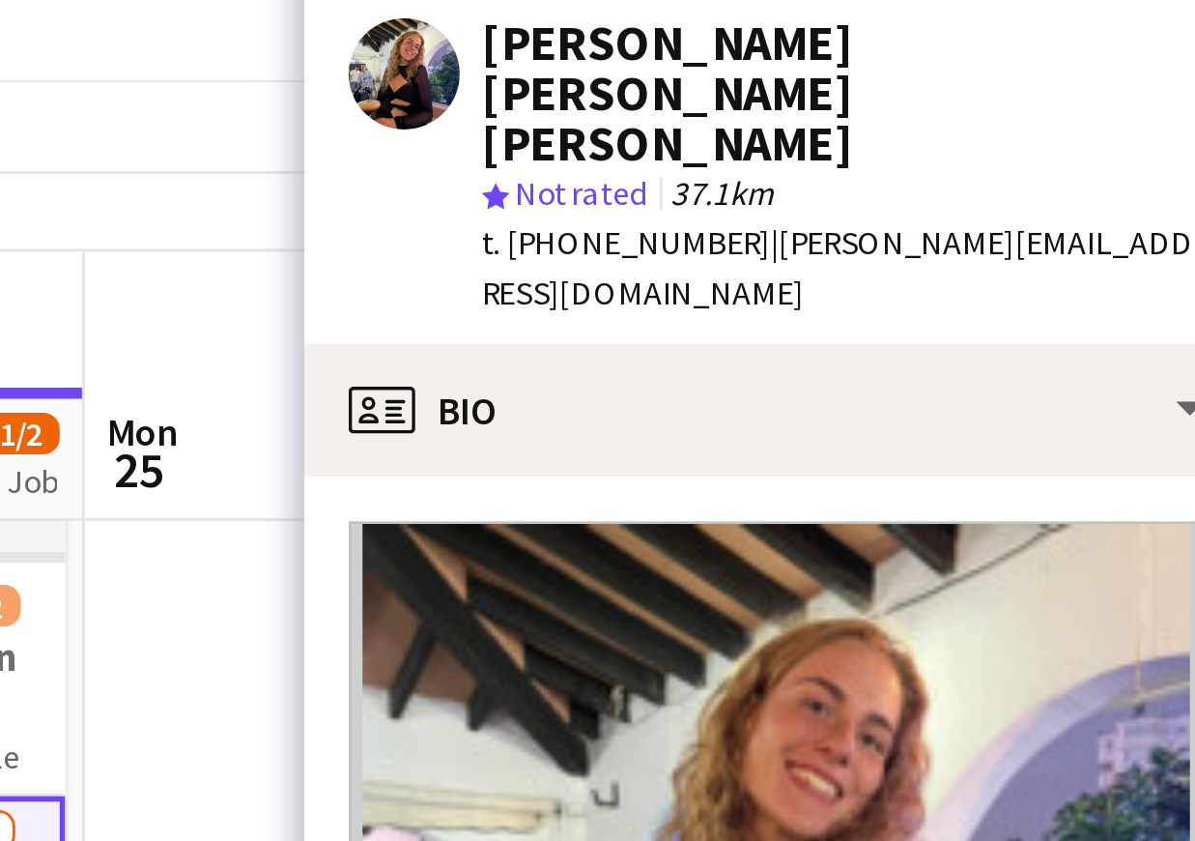
click at [600, 106] on div "star Not rated 37.1km" at bounding box center [725, 114] width 251 height 17
drag, startPoint x: 240, startPoint y: 33, endPoint x: 273, endPoint y: 33, distance: 33.8
click at [662, 107] on span "37.1km" at bounding box center [683, 114] width 43 height 14
drag, startPoint x: 235, startPoint y: 30, endPoint x: 277, endPoint y: 31, distance: 42.5
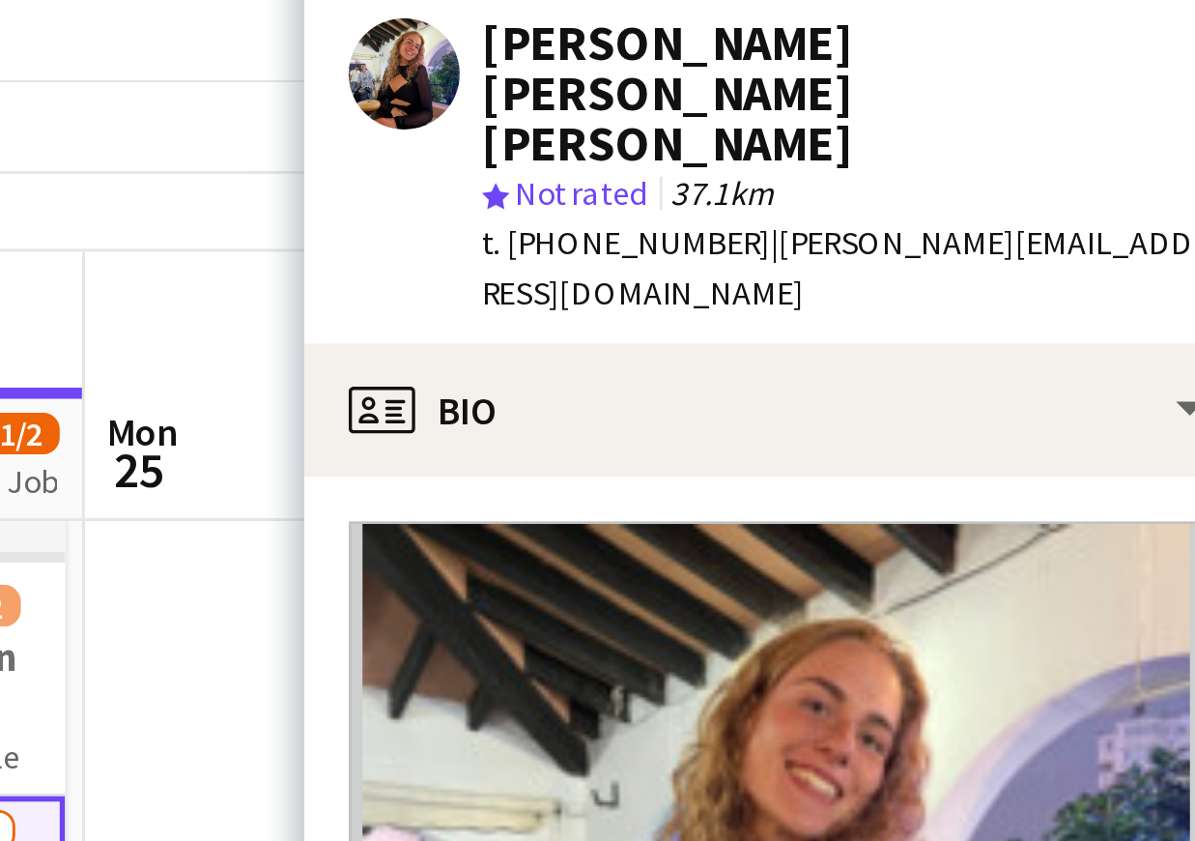
click at [600, 106] on div "star Not rated 37.1km" at bounding box center [725, 114] width 251 height 17
click at [662, 107] on span "37.1km" at bounding box center [683, 114] width 43 height 14
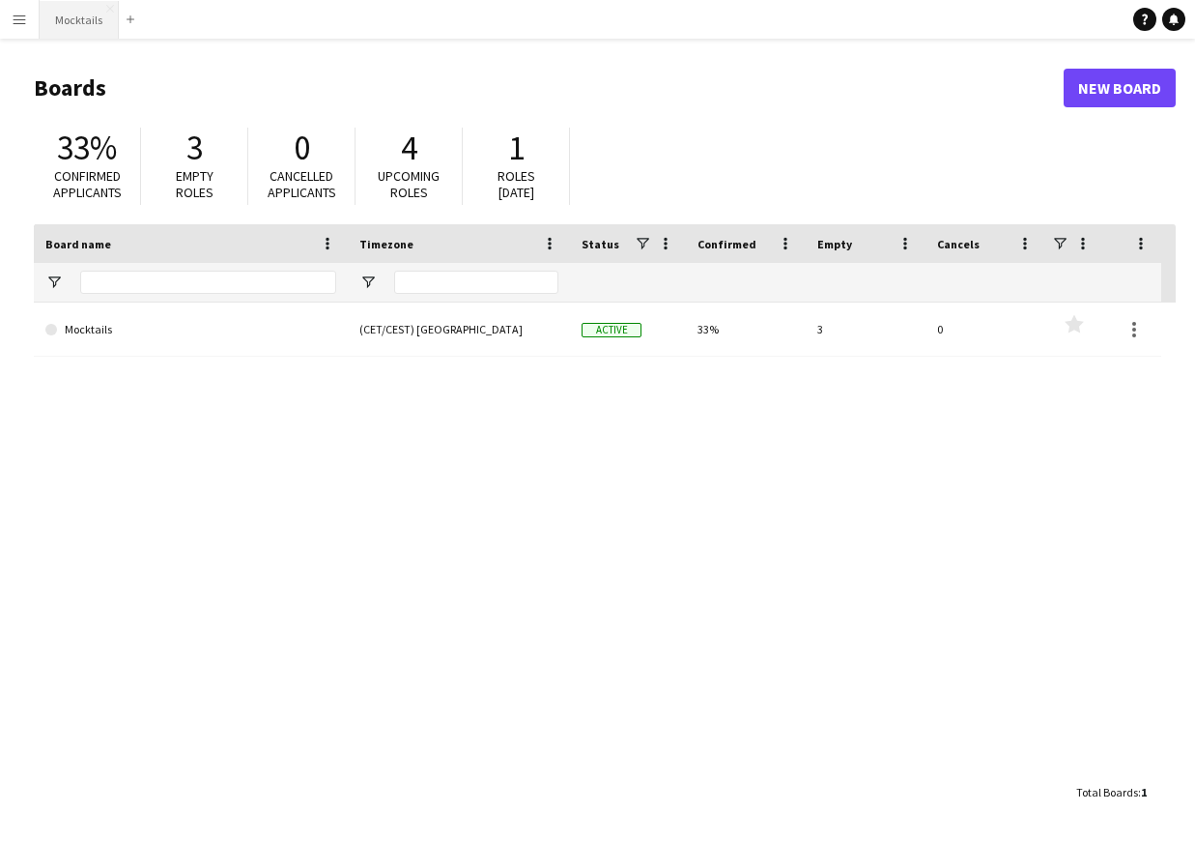
click at [88, 4] on button "Mocktails Close" at bounding box center [79, 20] width 79 height 38
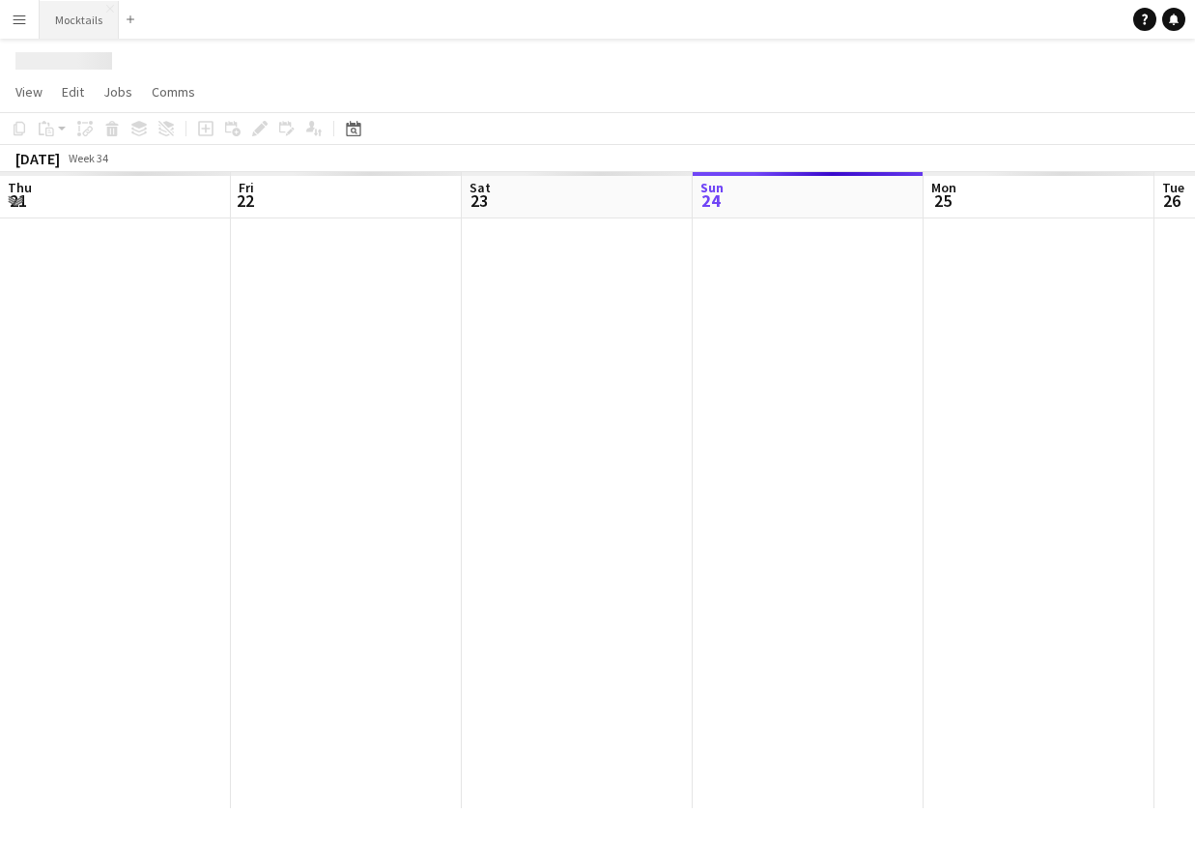
scroll to position [0, 462]
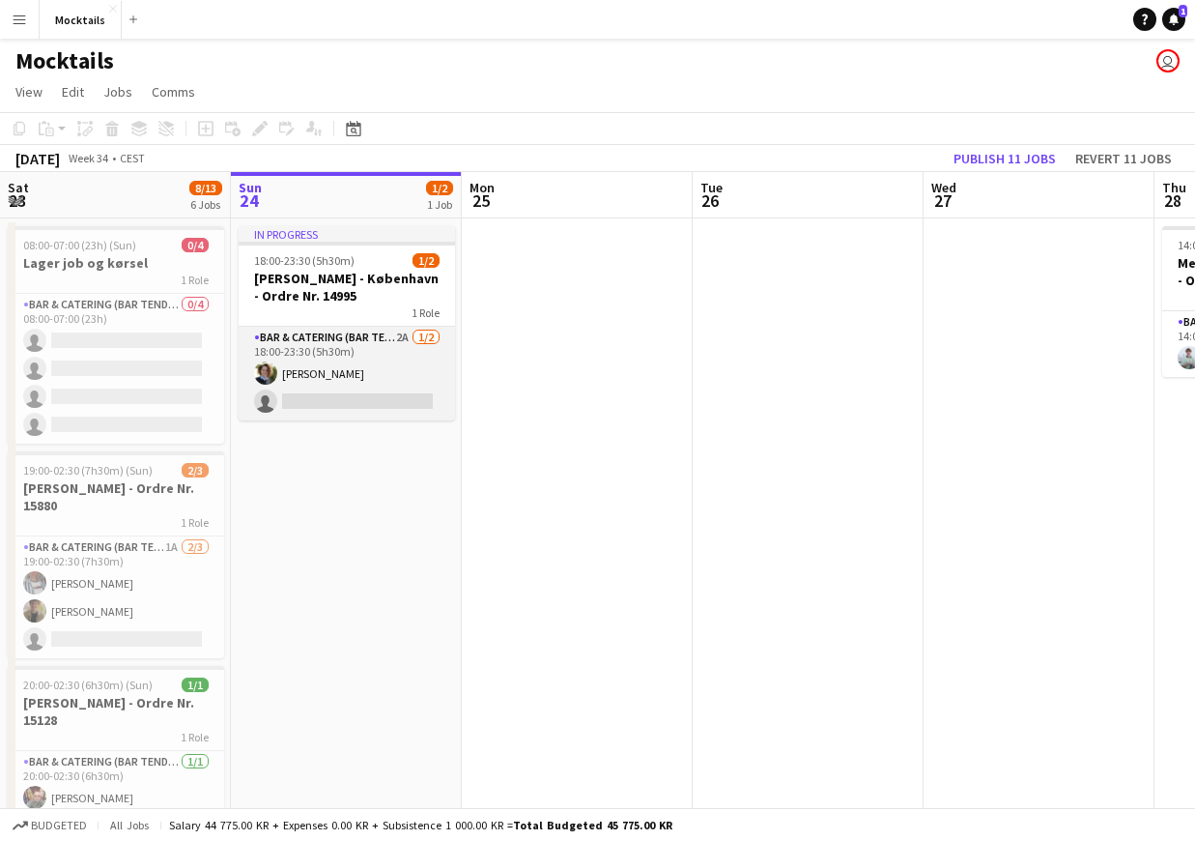
click at [354, 386] on app-card-role "Bar & Catering (Bar Tender) 2A [DATE] 18:00-23:30 (5h30m) [PERSON_NAME] single-…" at bounding box center [347, 374] width 216 height 94
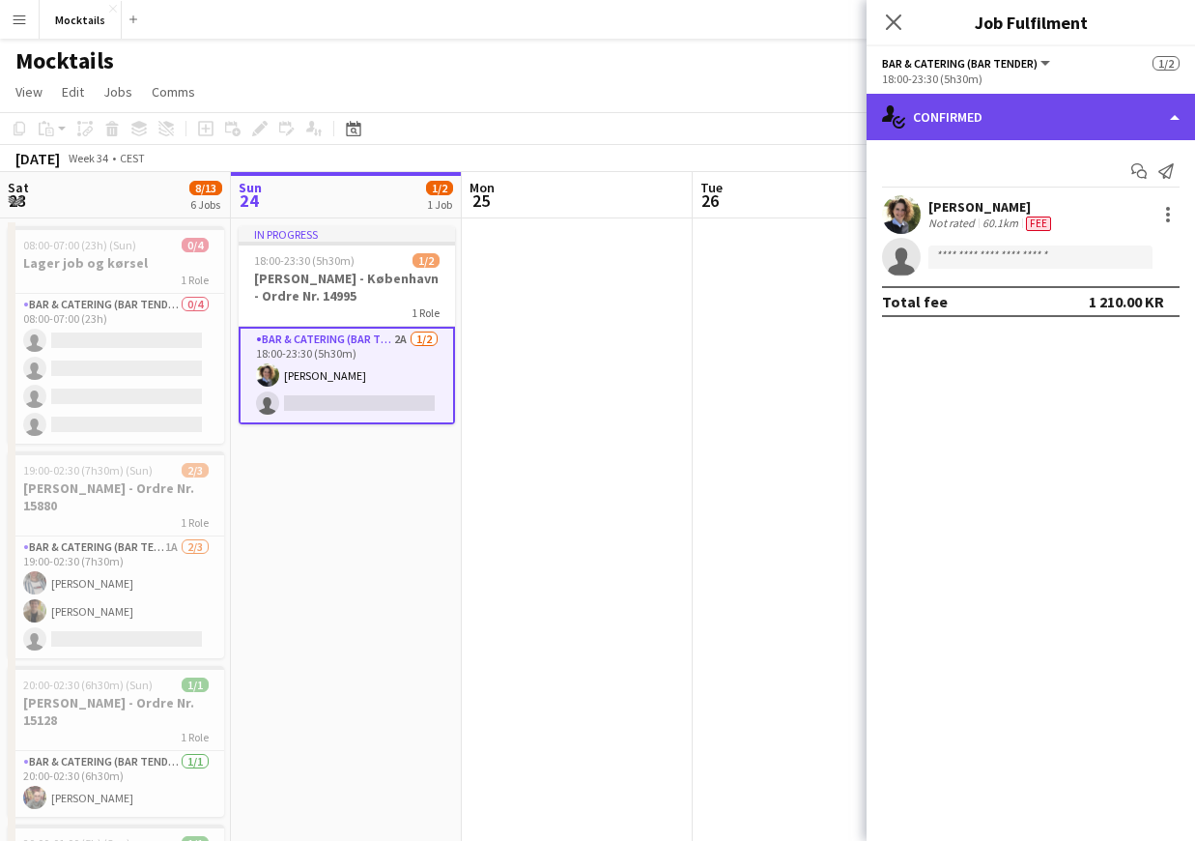
click at [1021, 121] on div "single-neutral-actions-check-2 Confirmed" at bounding box center [1031, 117] width 328 height 46
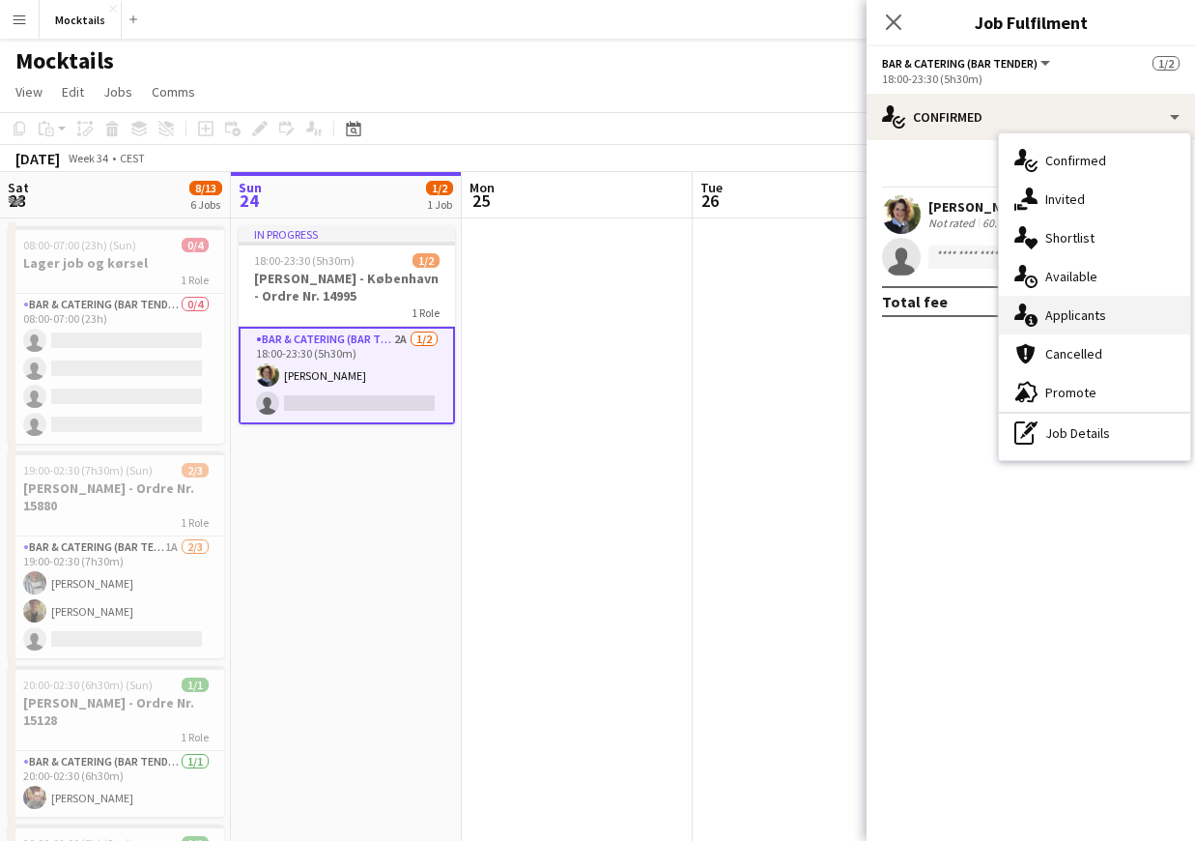
click at [1093, 318] on div "single-neutral-actions-information Applicants" at bounding box center [1094, 315] width 191 height 39
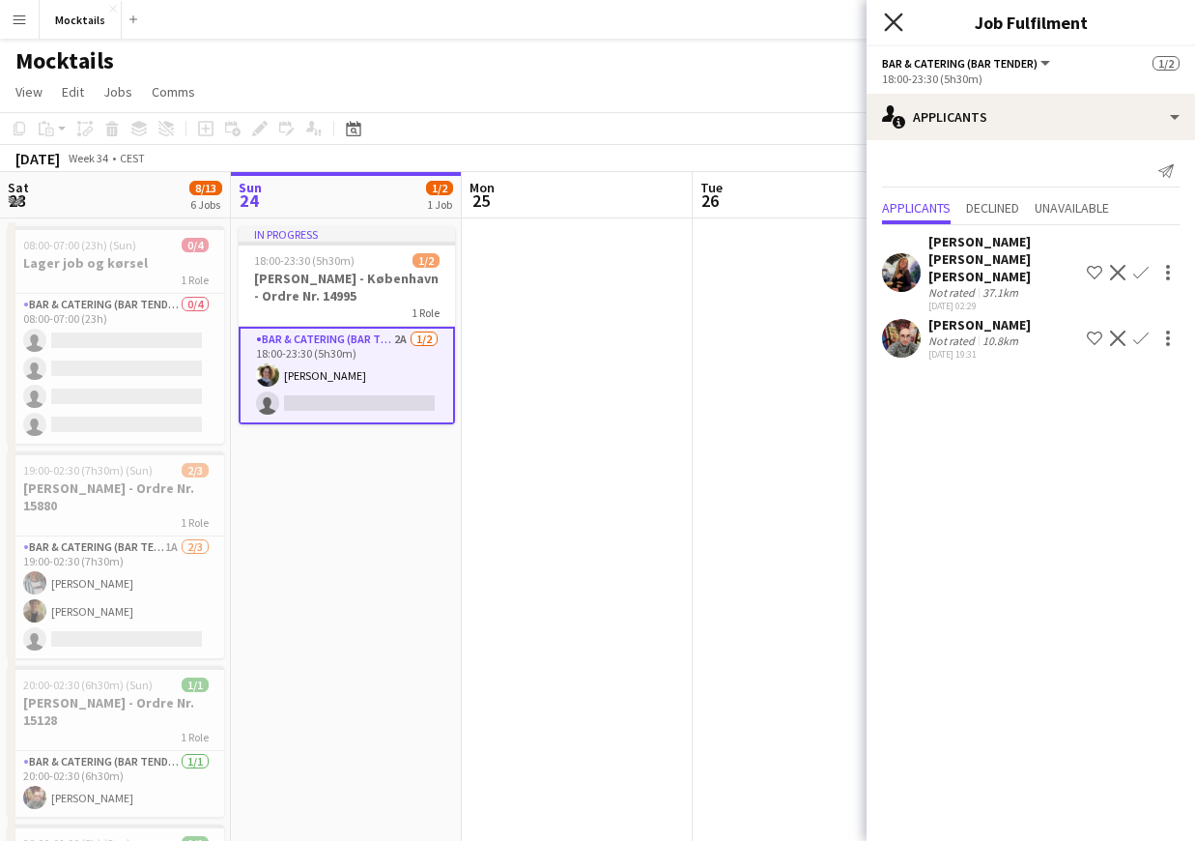
click at [891, 22] on icon "Close pop-in" at bounding box center [893, 22] width 18 height 18
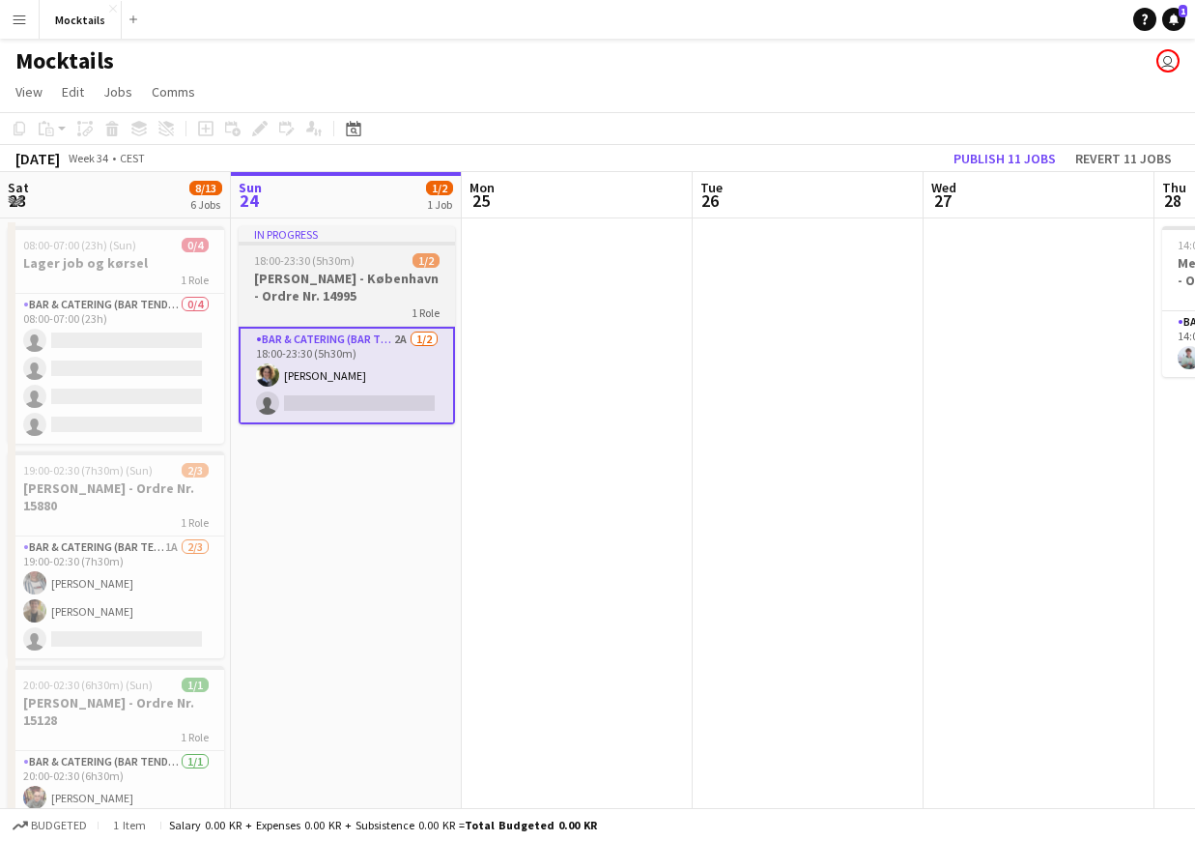
click at [309, 306] on div "1 Role" at bounding box center [347, 311] width 216 height 15
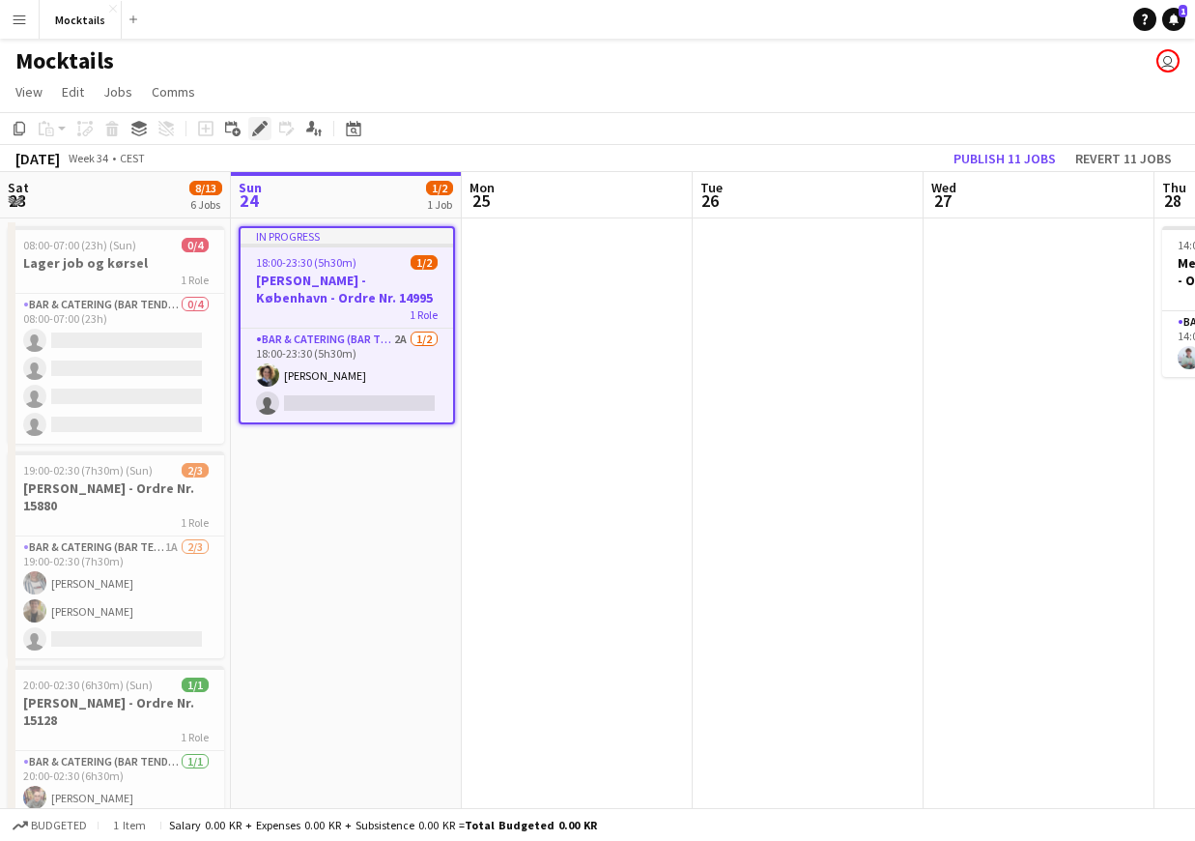
click at [265, 127] on icon at bounding box center [259, 129] width 11 height 11
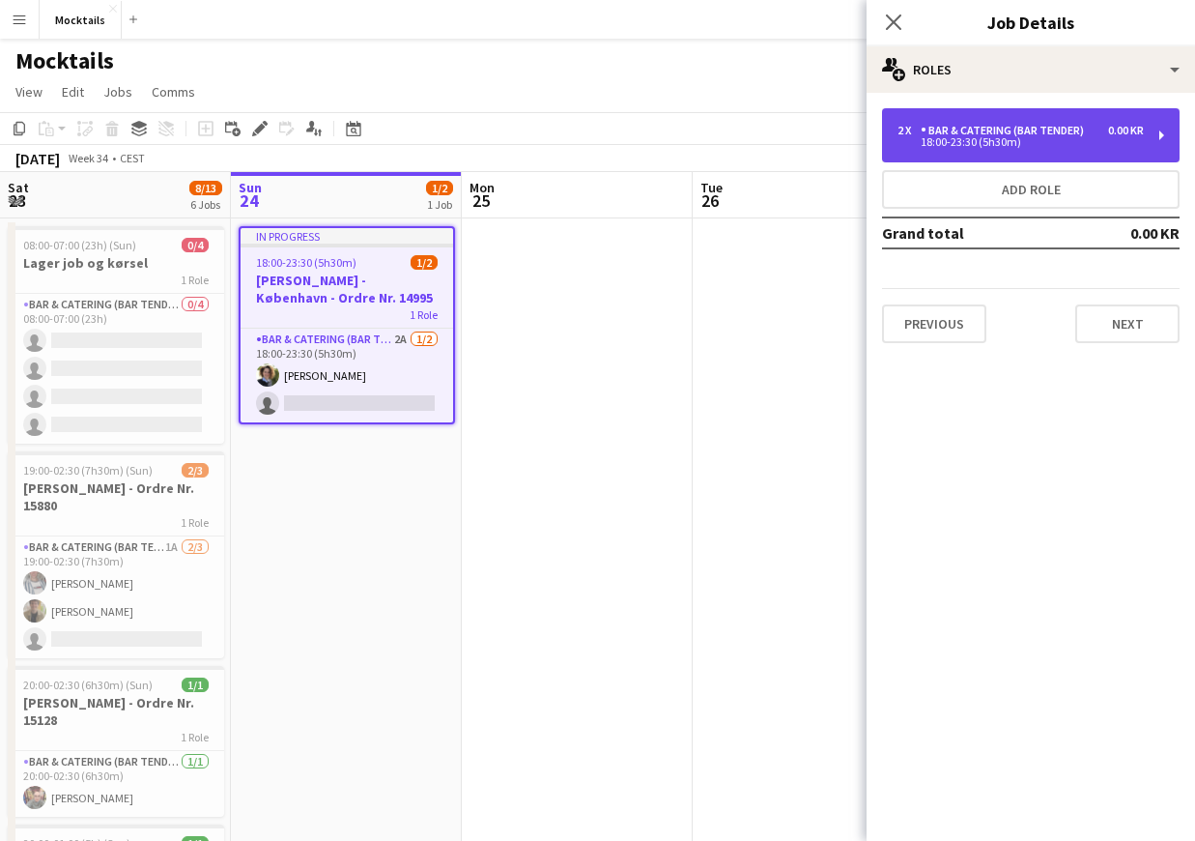
click at [1067, 146] on div "18:00-23:30 (5h30m)" at bounding box center [1021, 142] width 246 height 10
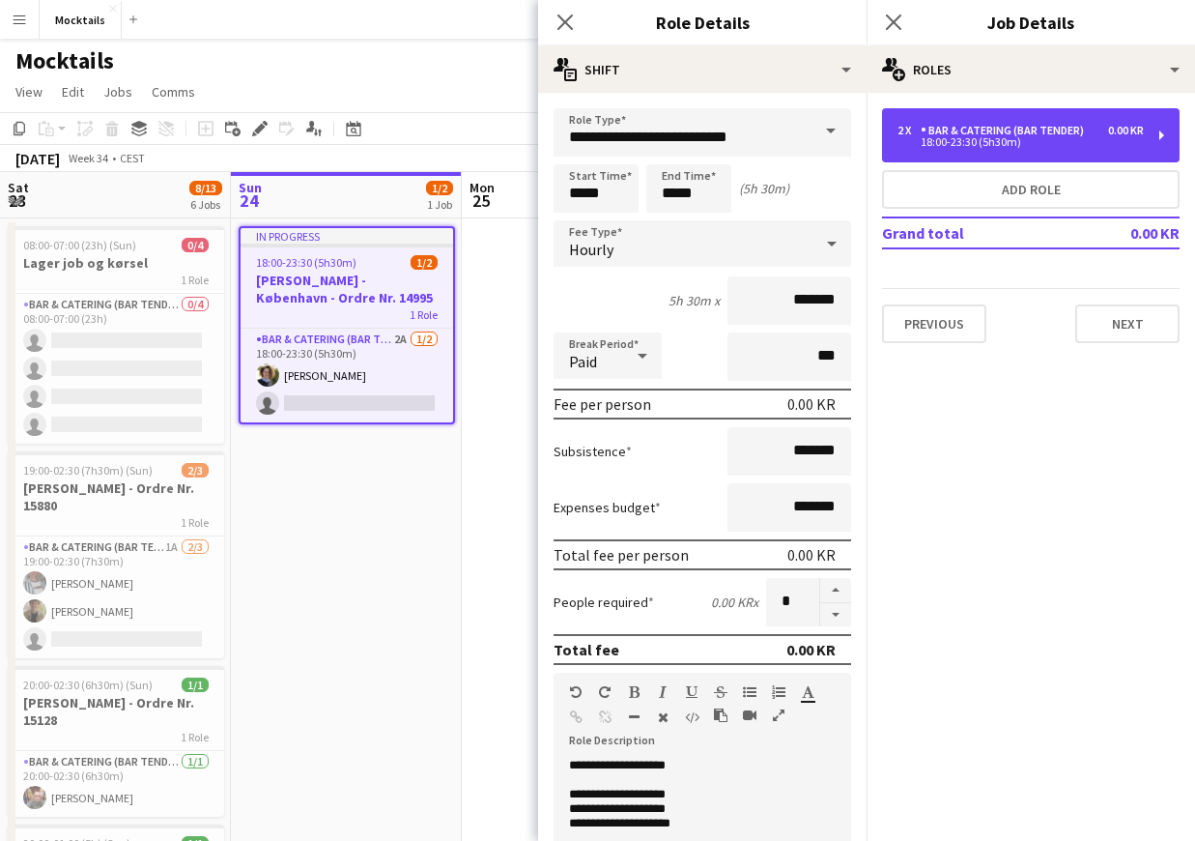
scroll to position [0, 0]
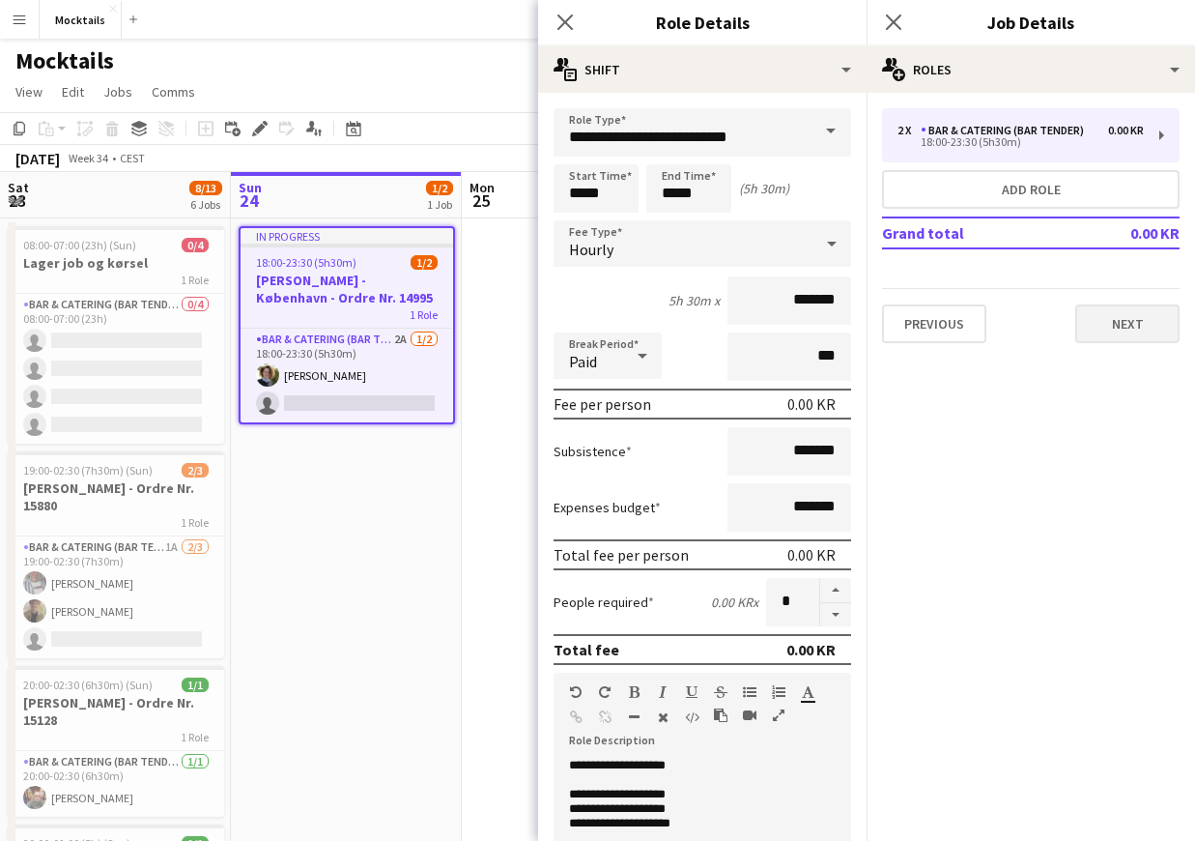
click at [1155, 321] on button "Next" at bounding box center [1127, 323] width 104 height 39
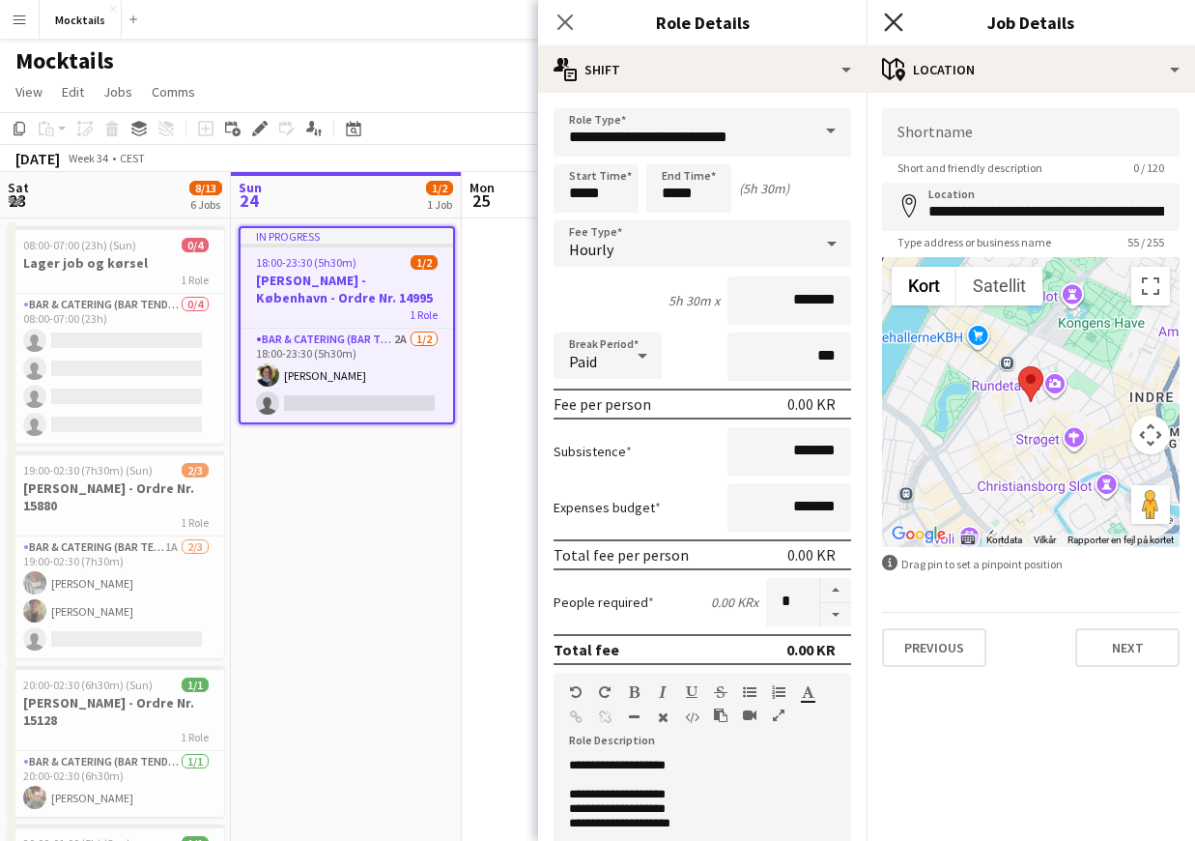
click at [895, 28] on icon "Close pop-in" at bounding box center [893, 22] width 18 height 18
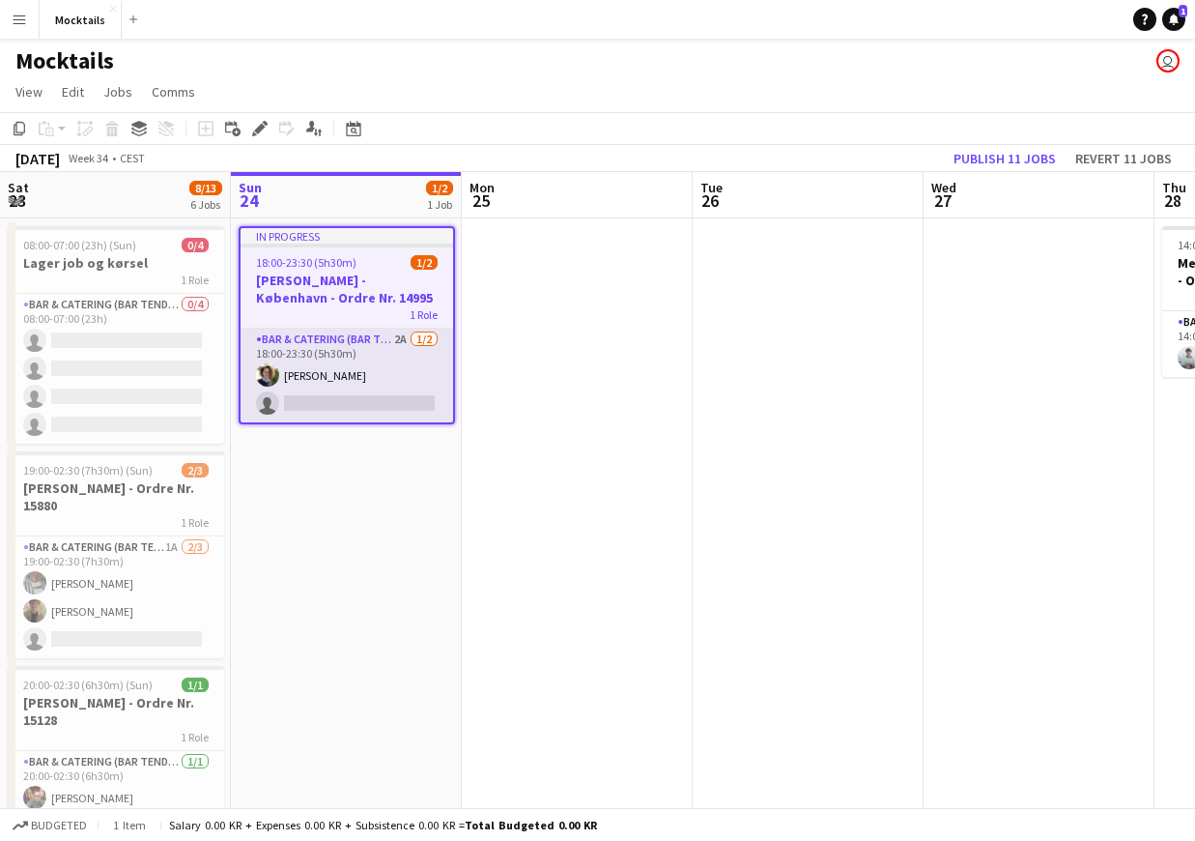
click at [343, 371] on app-card-role "Bar & Catering (Bar Tender) 2A [DATE] 18:00-23:30 (5h30m) [PERSON_NAME] single-…" at bounding box center [347, 375] width 213 height 94
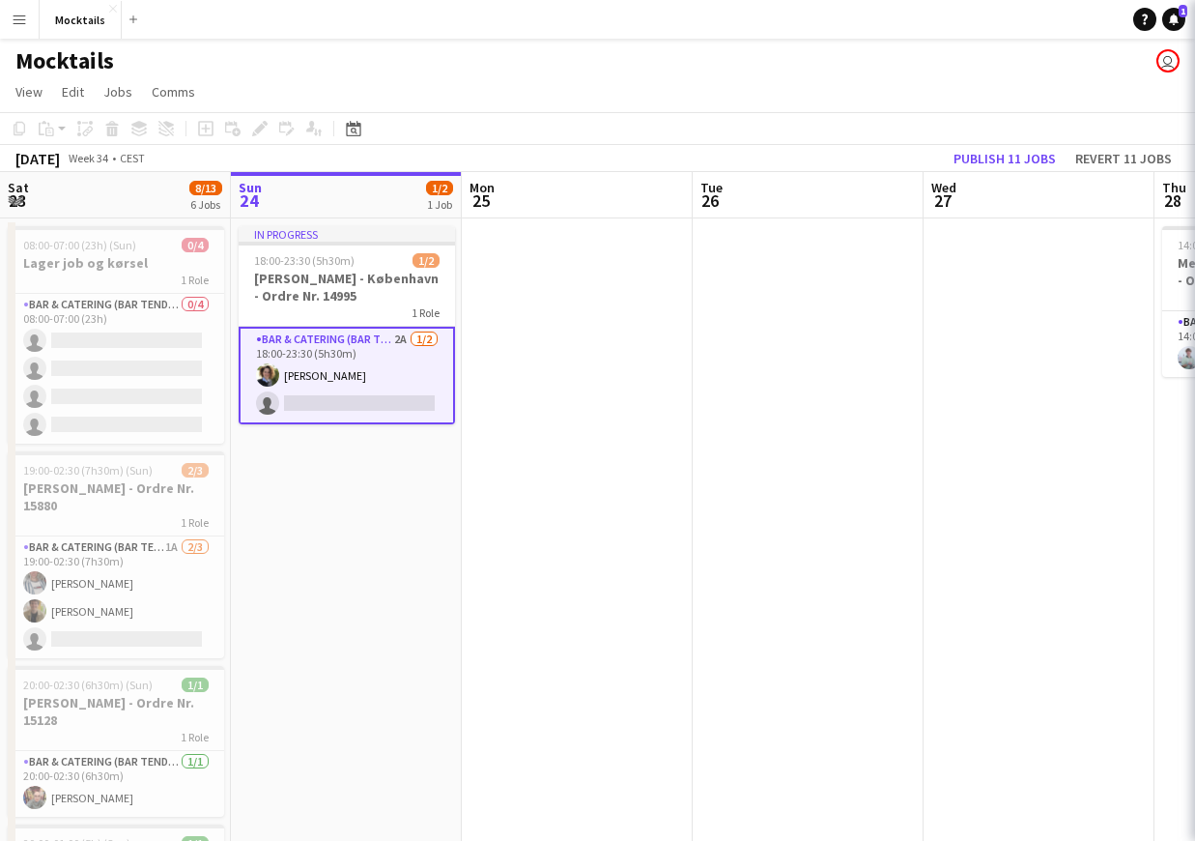
scroll to position [0, 461]
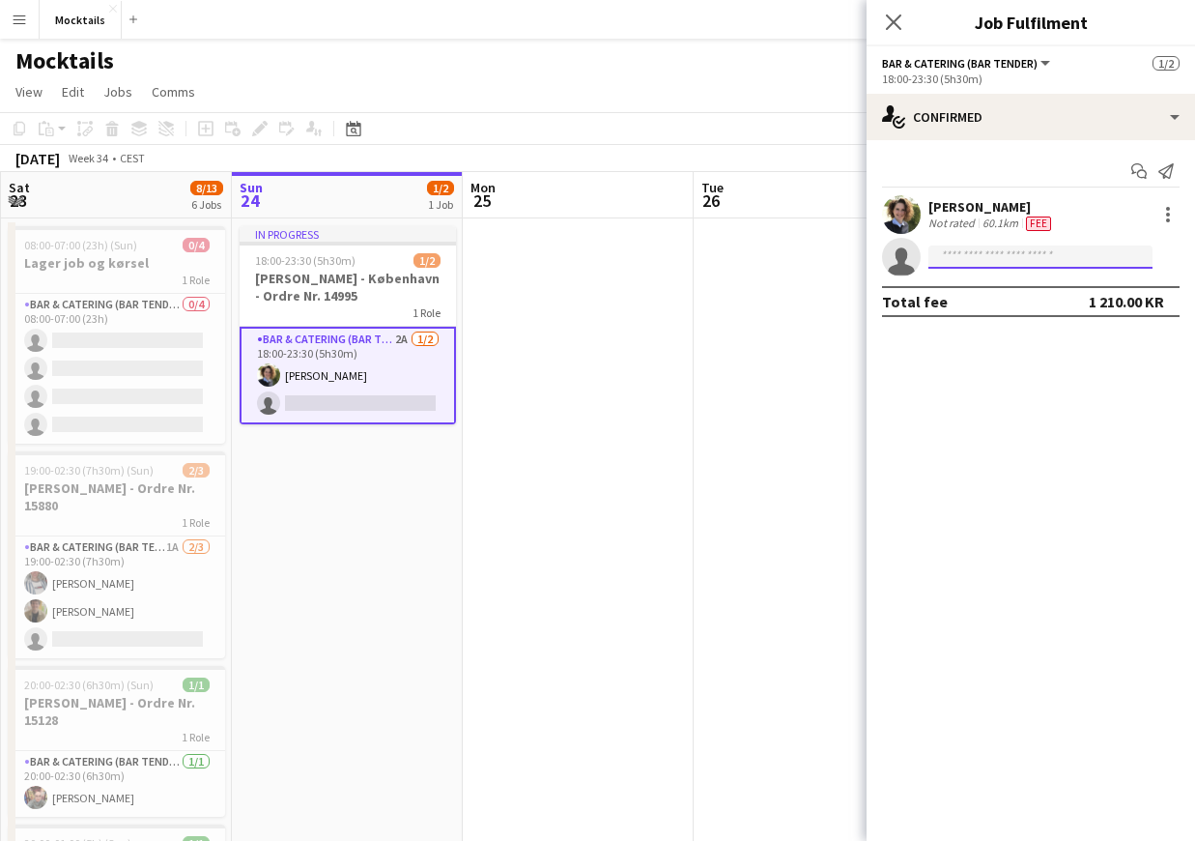
click at [1015, 260] on input at bounding box center [1040, 256] width 224 height 23
click at [998, 516] on mat-expansion-panel "check Confirmed Start chat Send notification [PERSON_NAME] Not rated 60.1km Fee…" at bounding box center [1031, 490] width 328 height 700
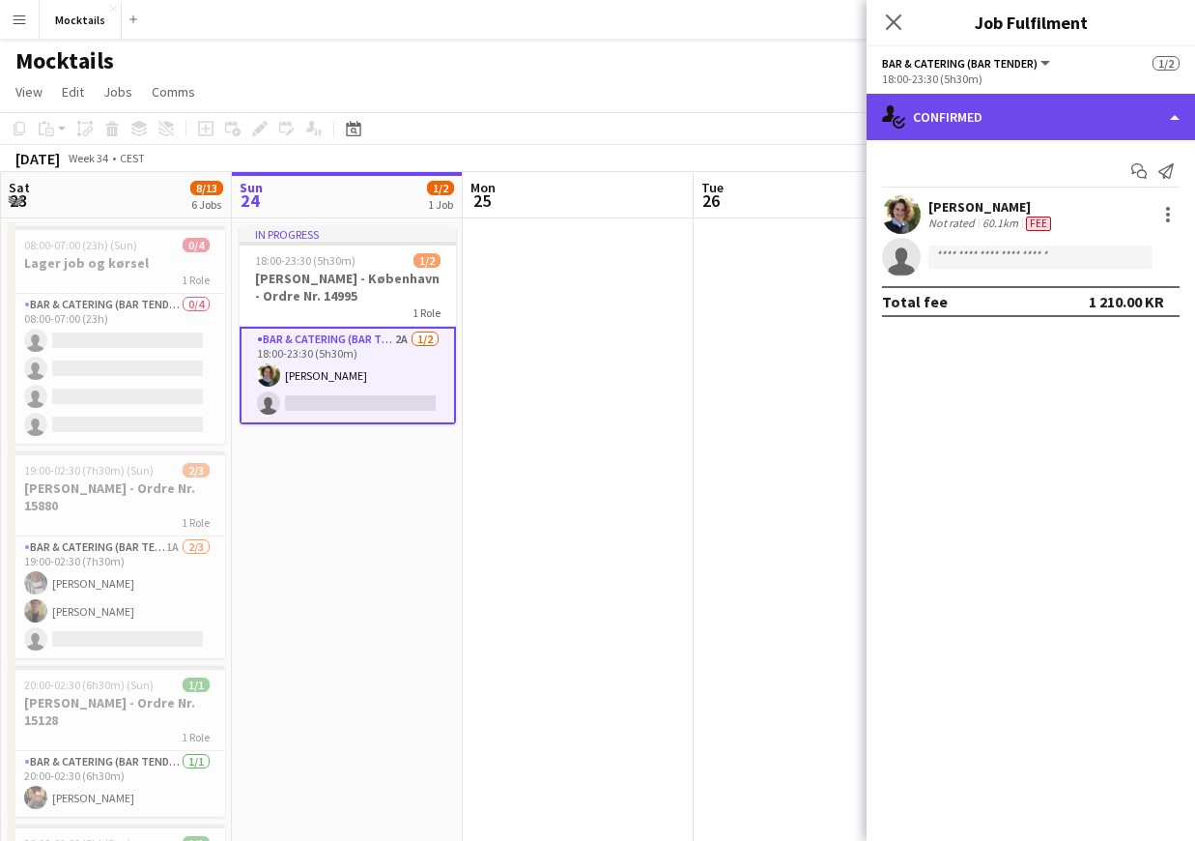
click at [993, 116] on div "single-neutral-actions-check-2 Confirmed" at bounding box center [1031, 117] width 328 height 46
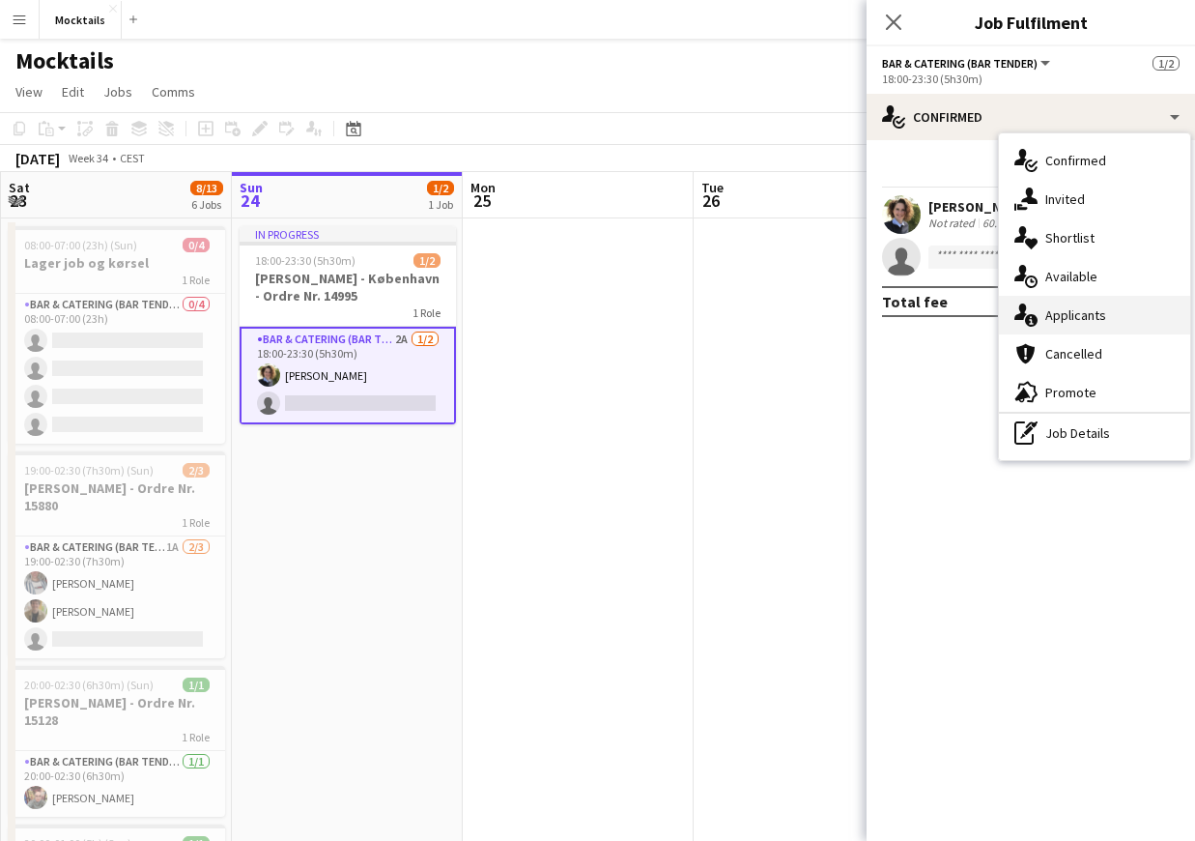
click at [1081, 318] on div "single-neutral-actions-information Applicants" at bounding box center [1094, 315] width 191 height 39
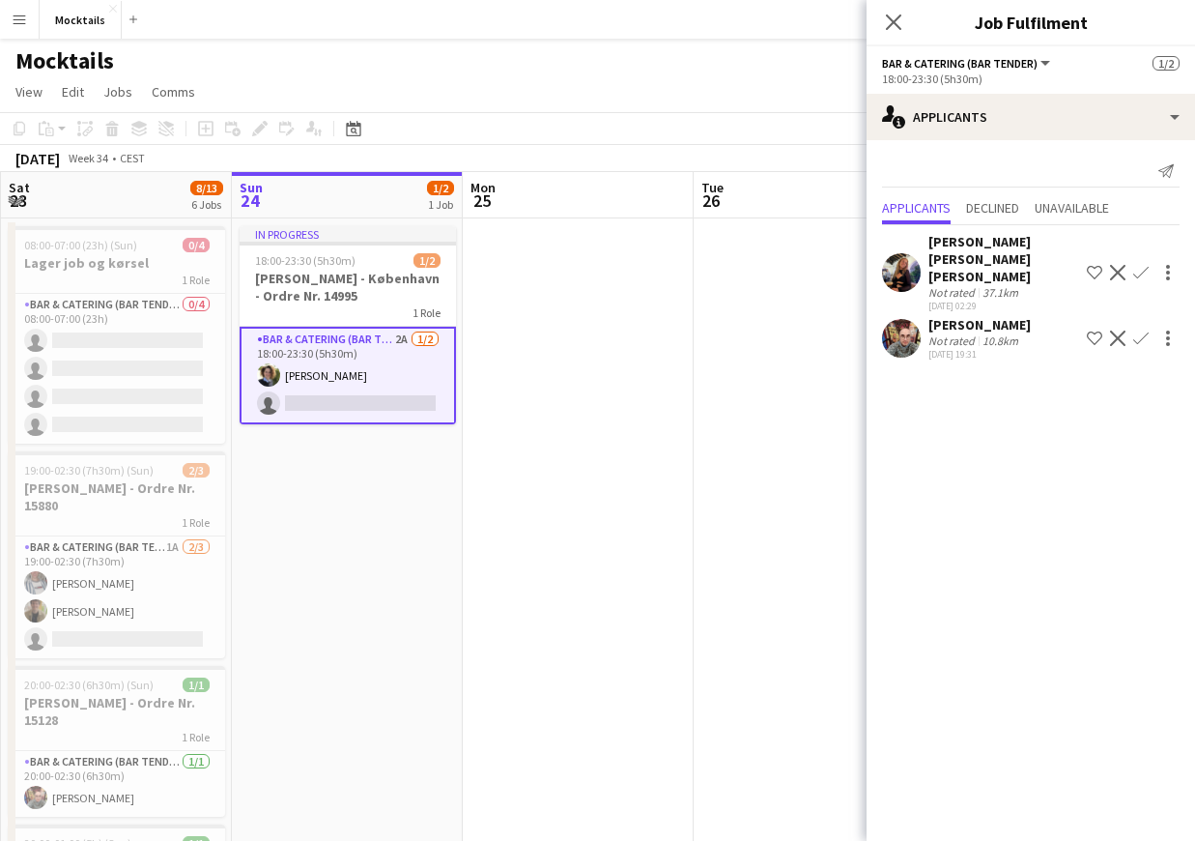
click at [1144, 265] on app-icon "Confirm" at bounding box center [1140, 272] width 15 height 15
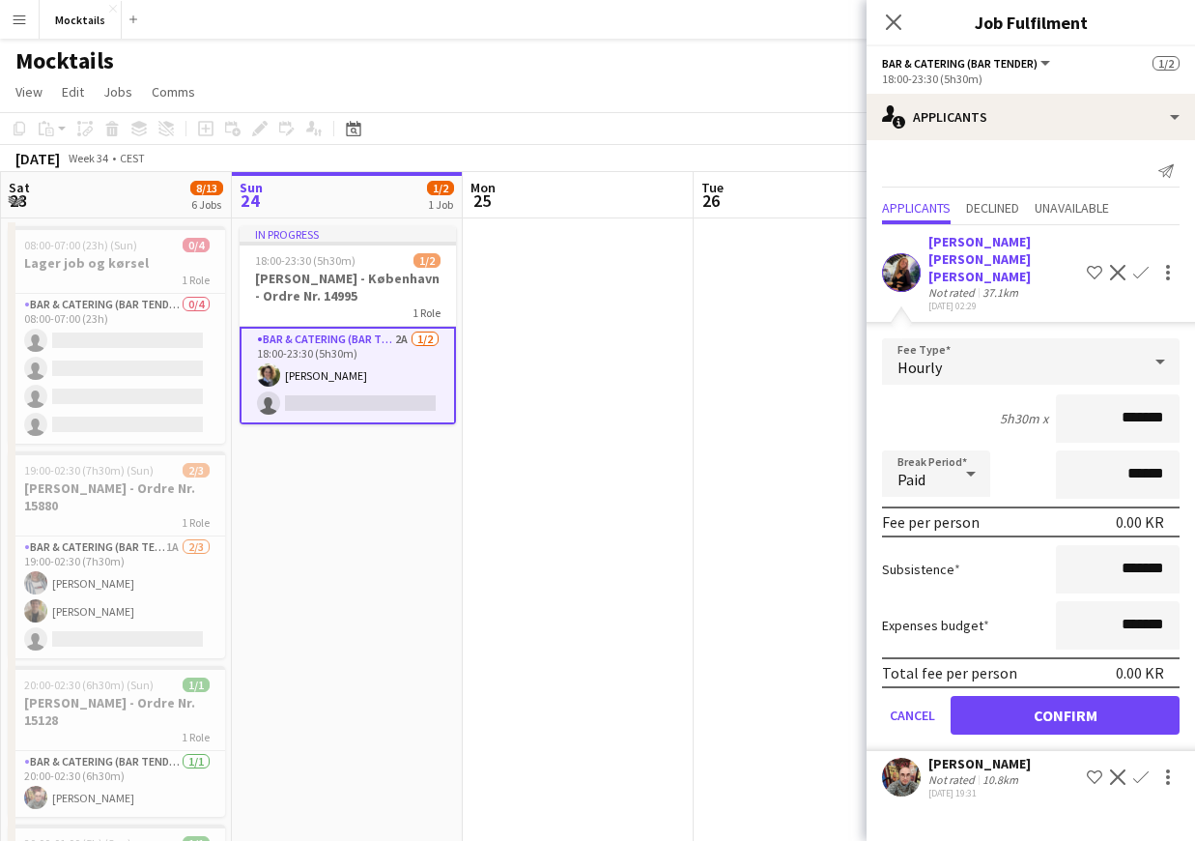
click at [1134, 410] on input "*******" at bounding box center [1118, 418] width 124 height 48
click at [1130, 404] on input "*******" at bounding box center [1118, 418] width 124 height 48
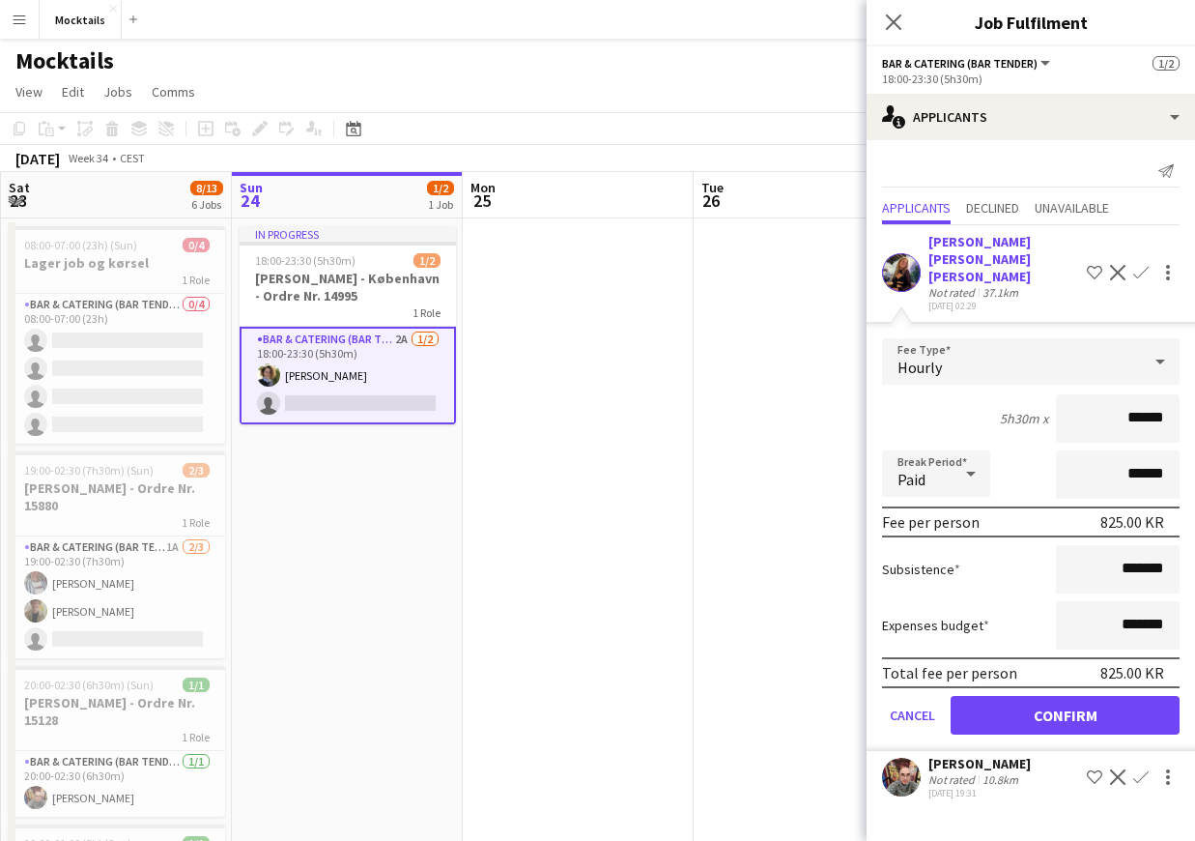
type input "******"
click at [1104, 707] on button "Confirm" at bounding box center [1065, 715] width 229 height 39
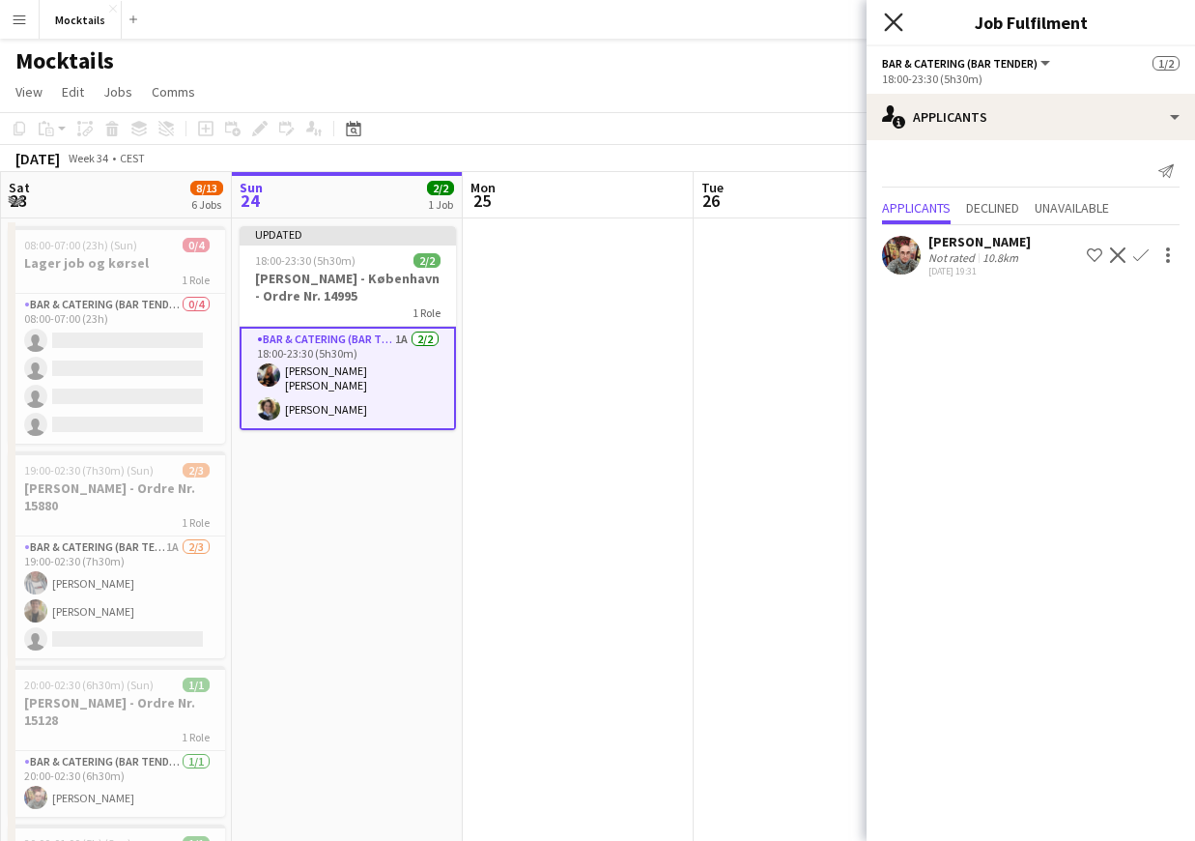
click at [896, 20] on icon at bounding box center [893, 22] width 18 height 18
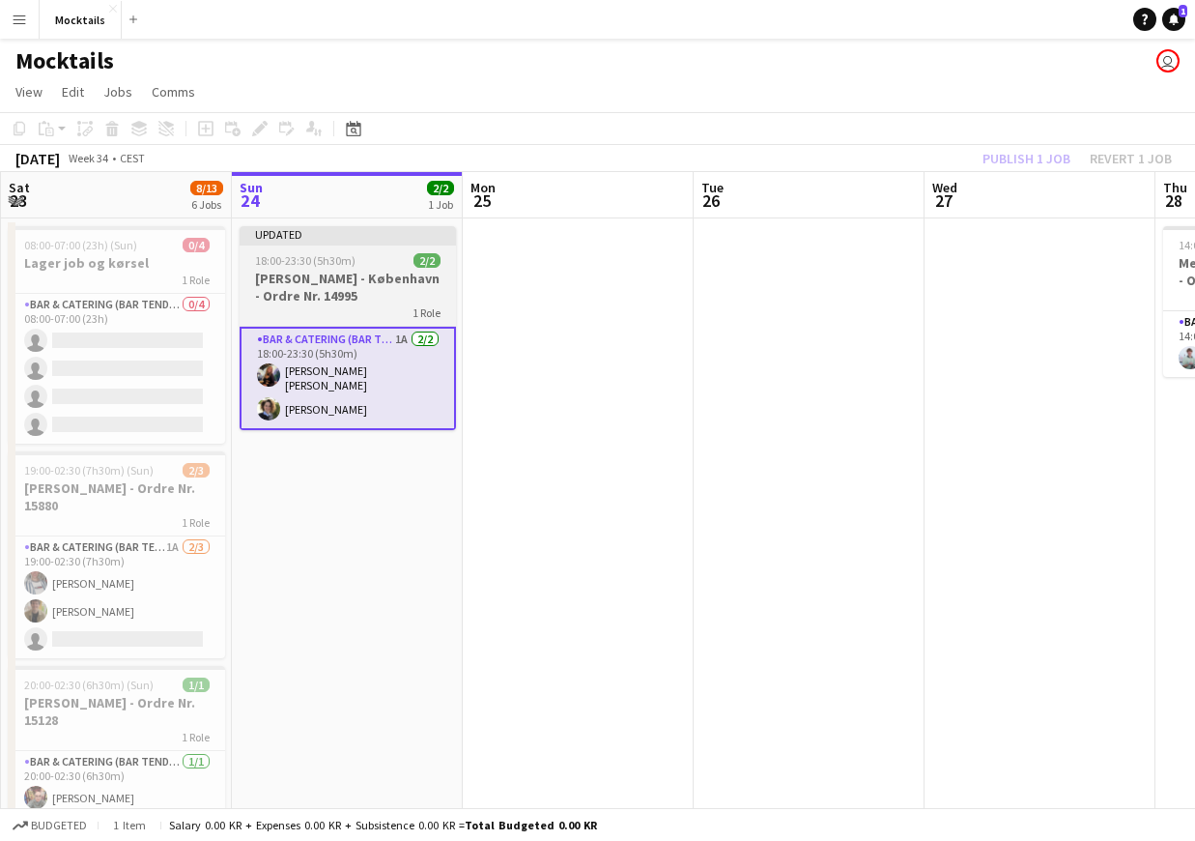
click at [354, 279] on h3 "[PERSON_NAME] - København - Ordre Nr. 14995" at bounding box center [348, 287] width 216 height 35
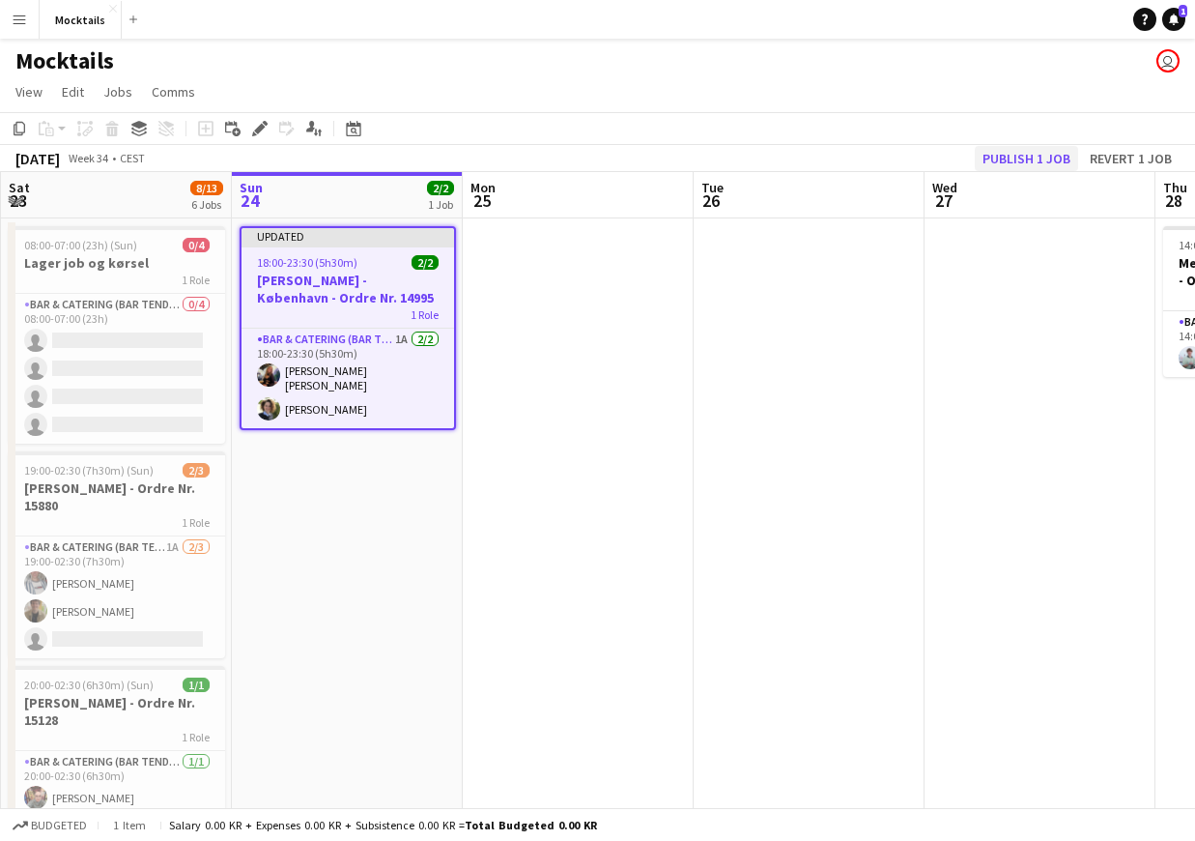
click at [1038, 163] on button "Publish 1 job" at bounding box center [1026, 158] width 103 height 25
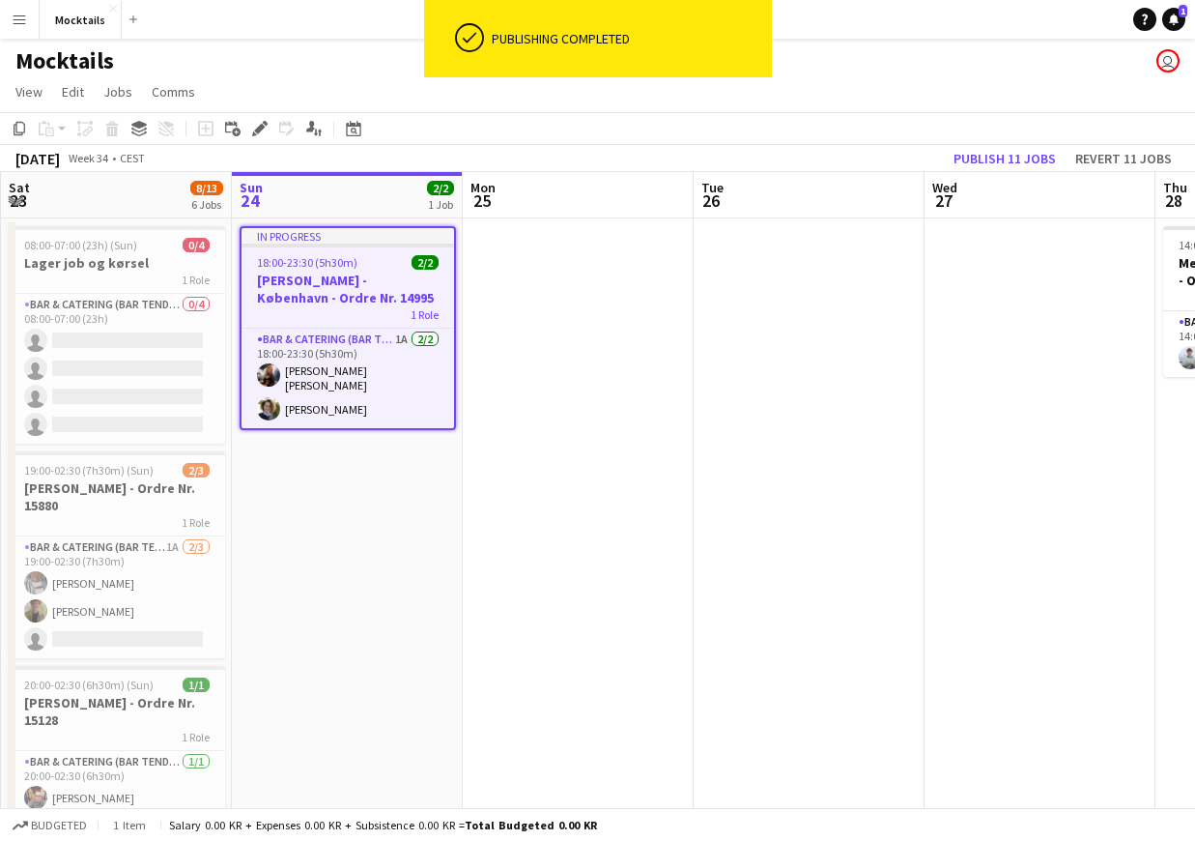
click at [329, 287] on h3 "[PERSON_NAME] - København - Ordre Nr. 14995" at bounding box center [348, 288] width 213 height 35
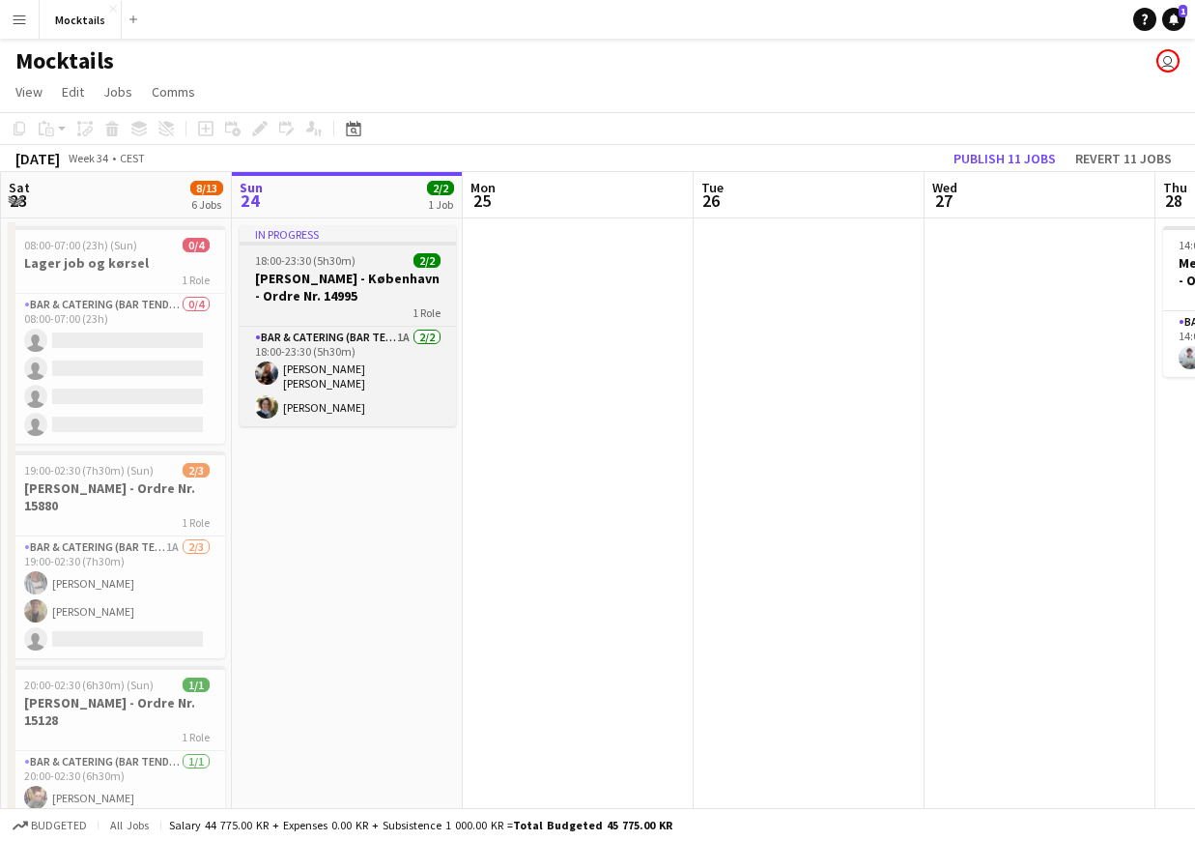
click at [352, 273] on h3 "[PERSON_NAME] - København - Ordre Nr. 14995" at bounding box center [348, 287] width 216 height 35
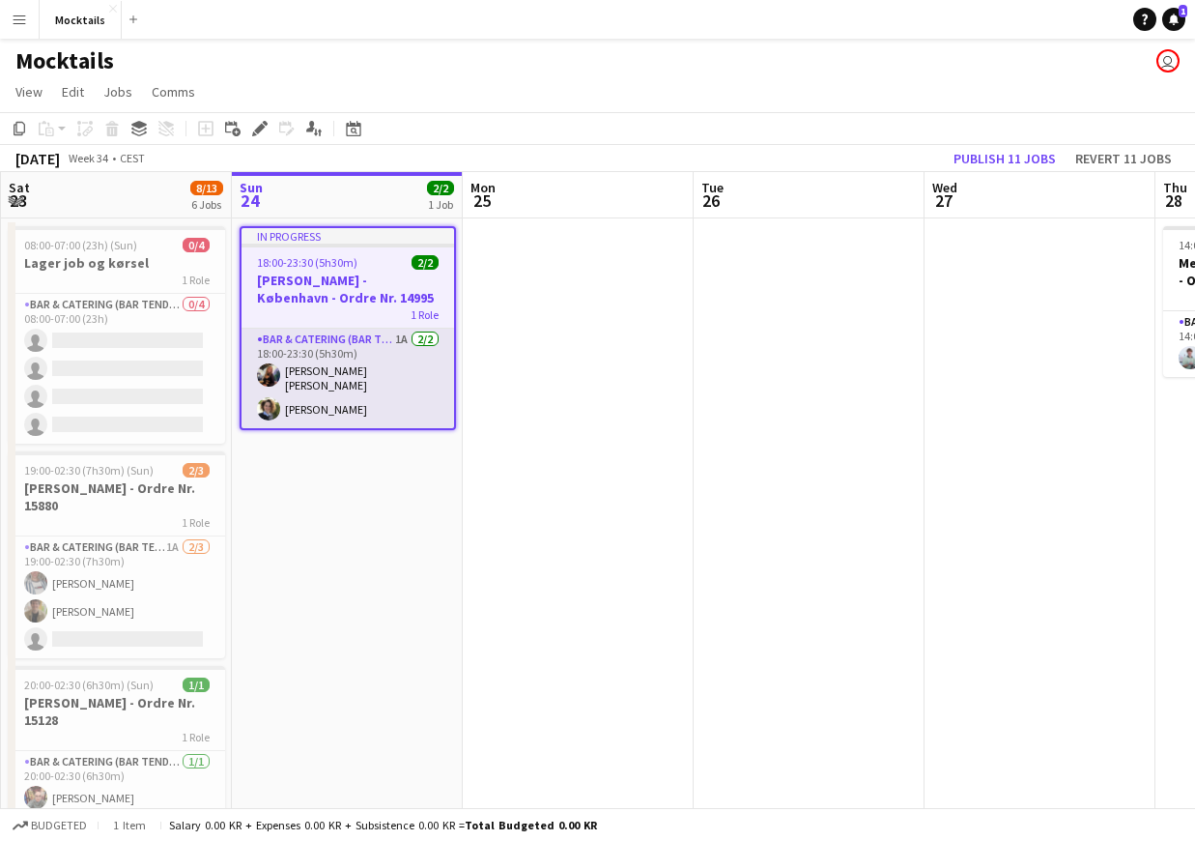
click at [357, 380] on app-card-role "Bar & Catering (Bar Tender) 1A [DATE] 18:00-23:30 (5h30m) [PERSON_NAME] [PERSON…" at bounding box center [348, 378] width 213 height 100
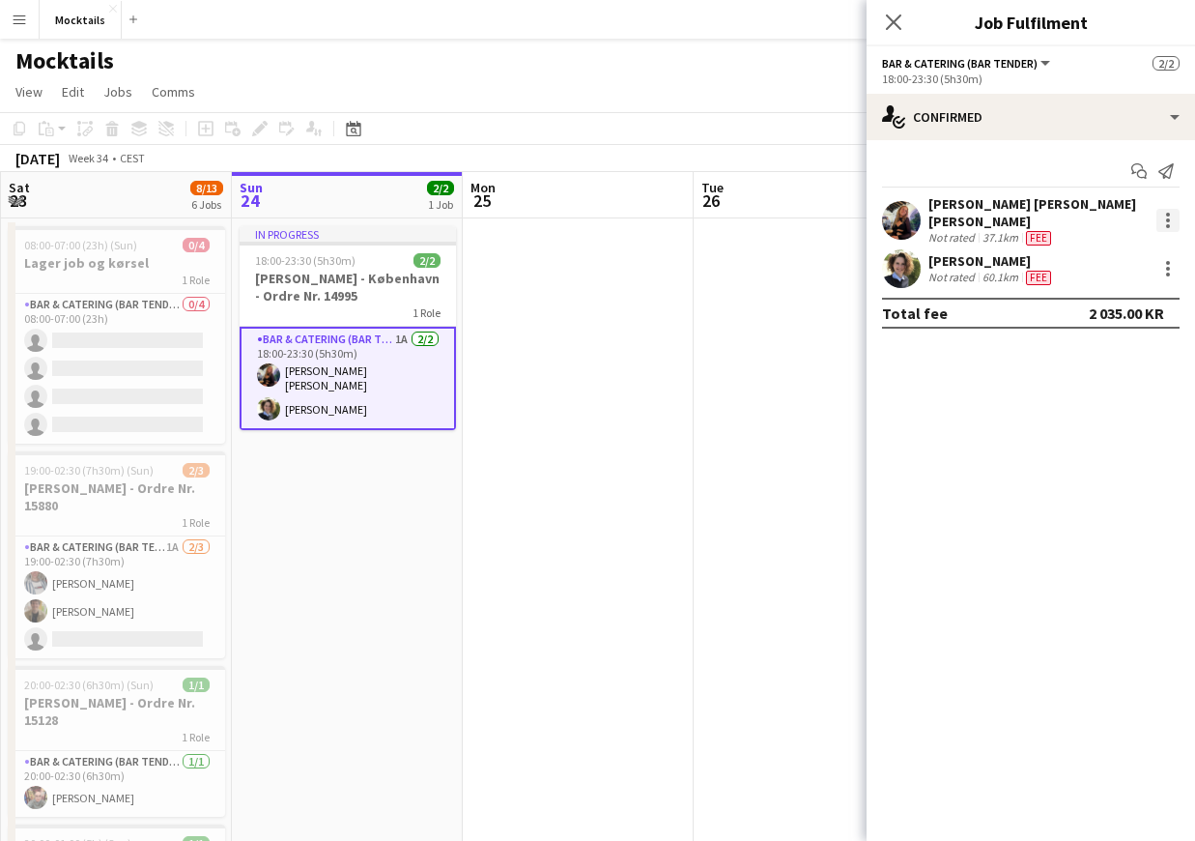
click at [1167, 216] on div at bounding box center [1167, 220] width 23 height 23
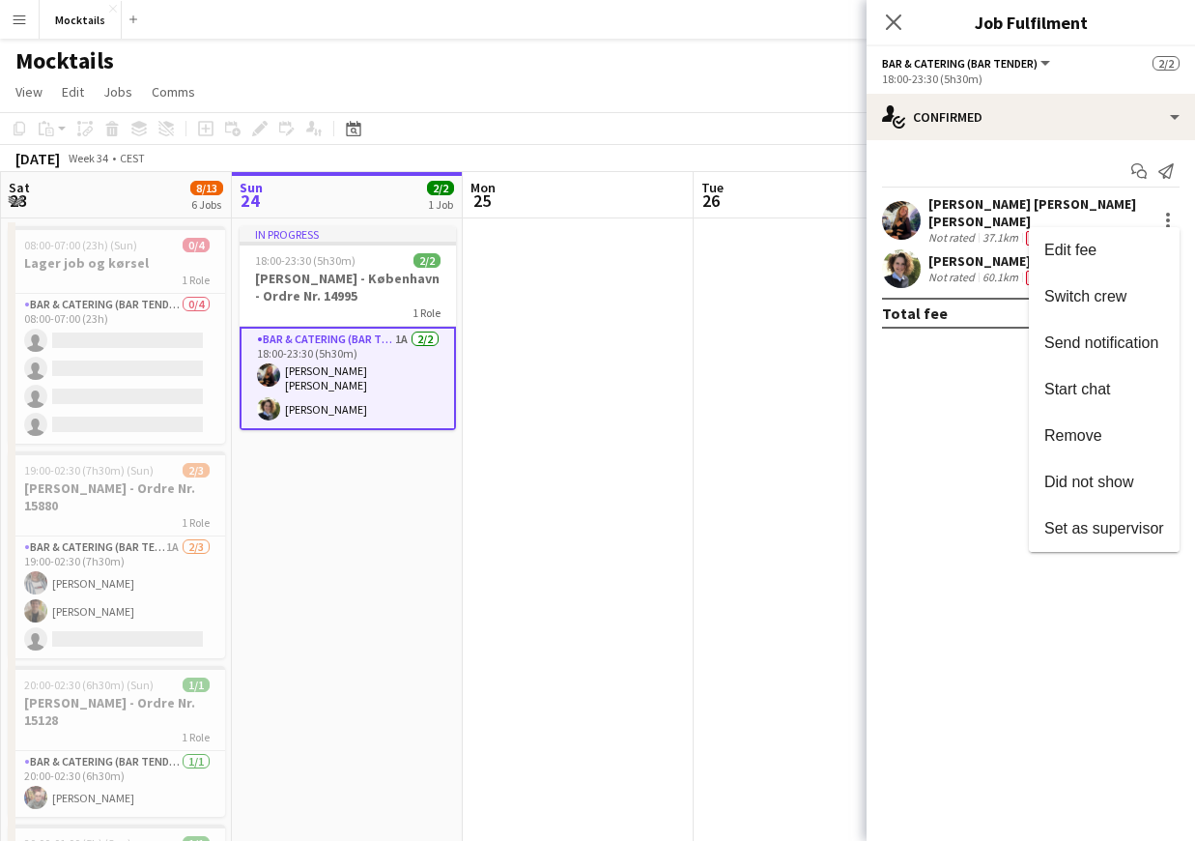
click at [983, 205] on div at bounding box center [597, 420] width 1195 height 841
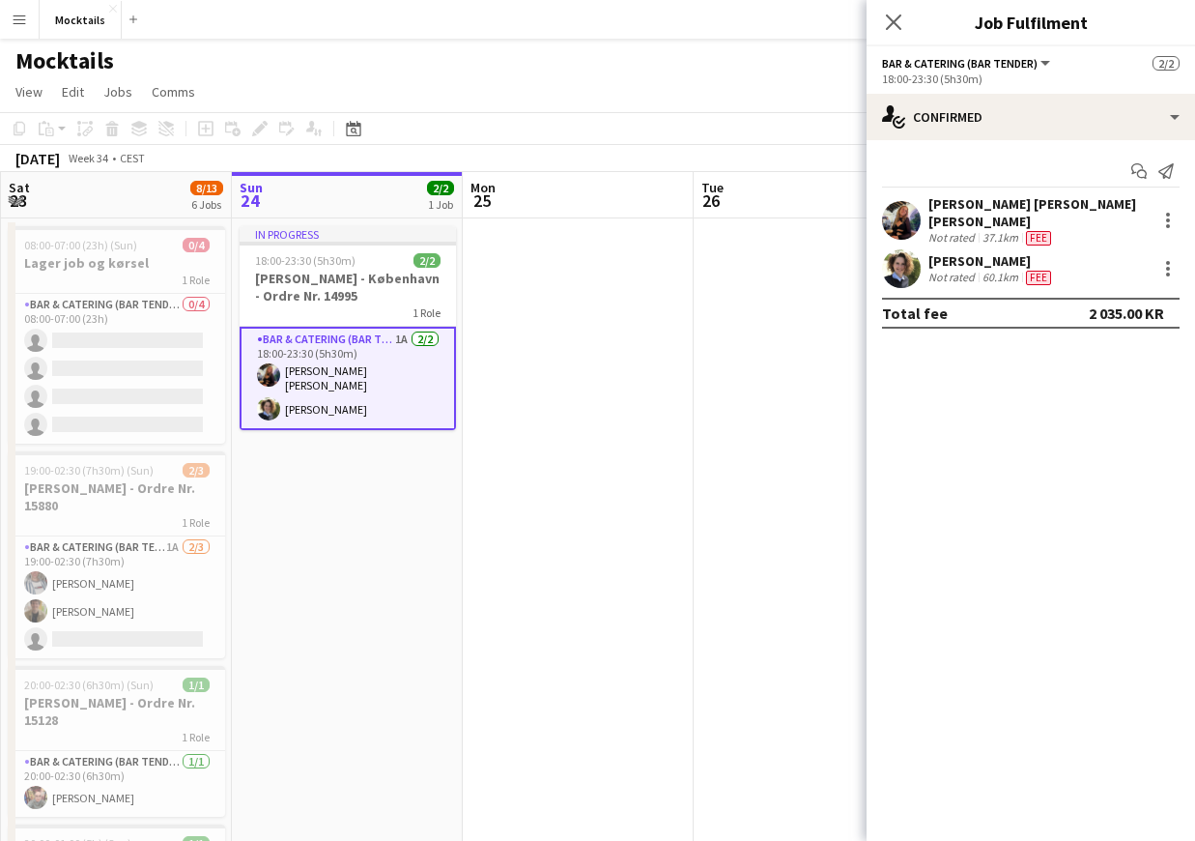
click at [973, 201] on div "[PERSON_NAME] [PERSON_NAME] [PERSON_NAME]" at bounding box center [1038, 212] width 220 height 35
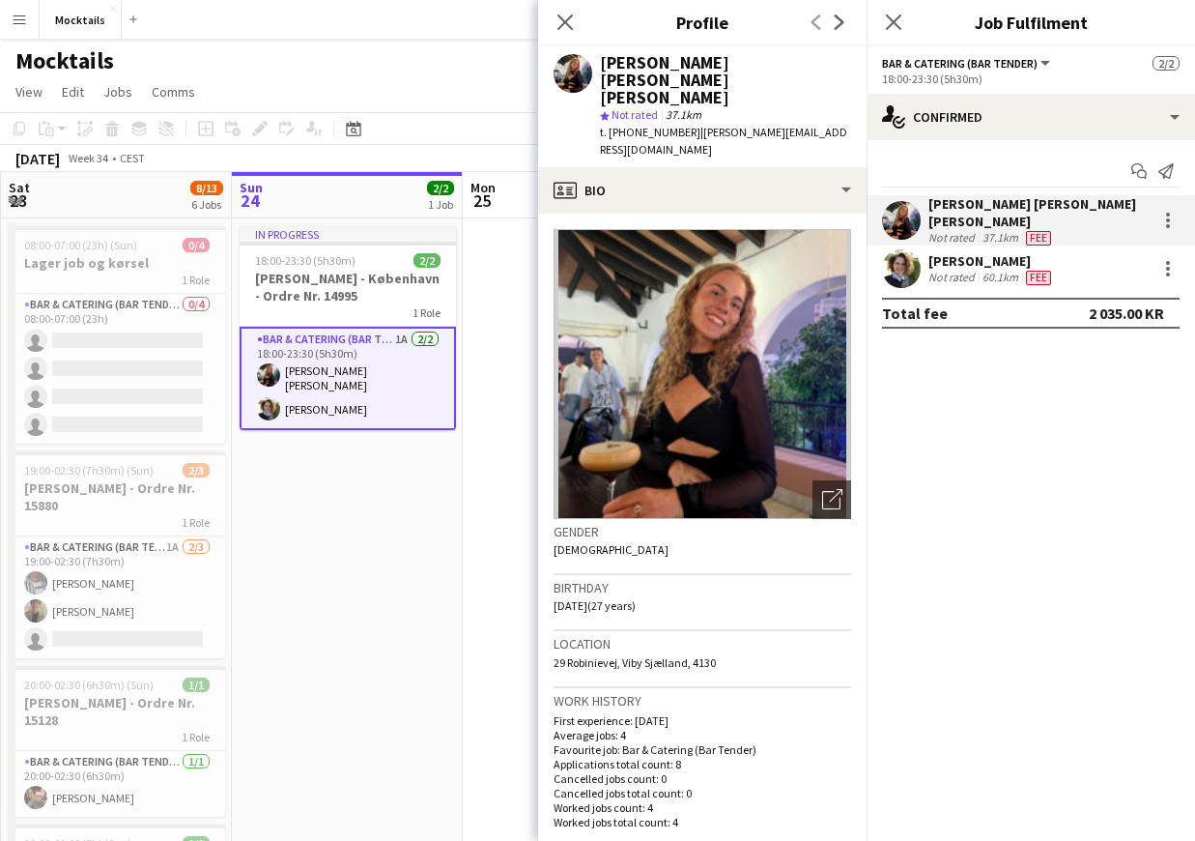
drag, startPoint x: 621, startPoint y: 607, endPoint x: 736, endPoint y: 608, distance: 115.0
click at [736, 631] on div "Location [STREET_ADDRESS]" at bounding box center [703, 659] width 298 height 56
copy span "Viby Sjælland, 4130"
click at [831, 631] on div "Location [STREET_ADDRESS]" at bounding box center [703, 659] width 298 height 56
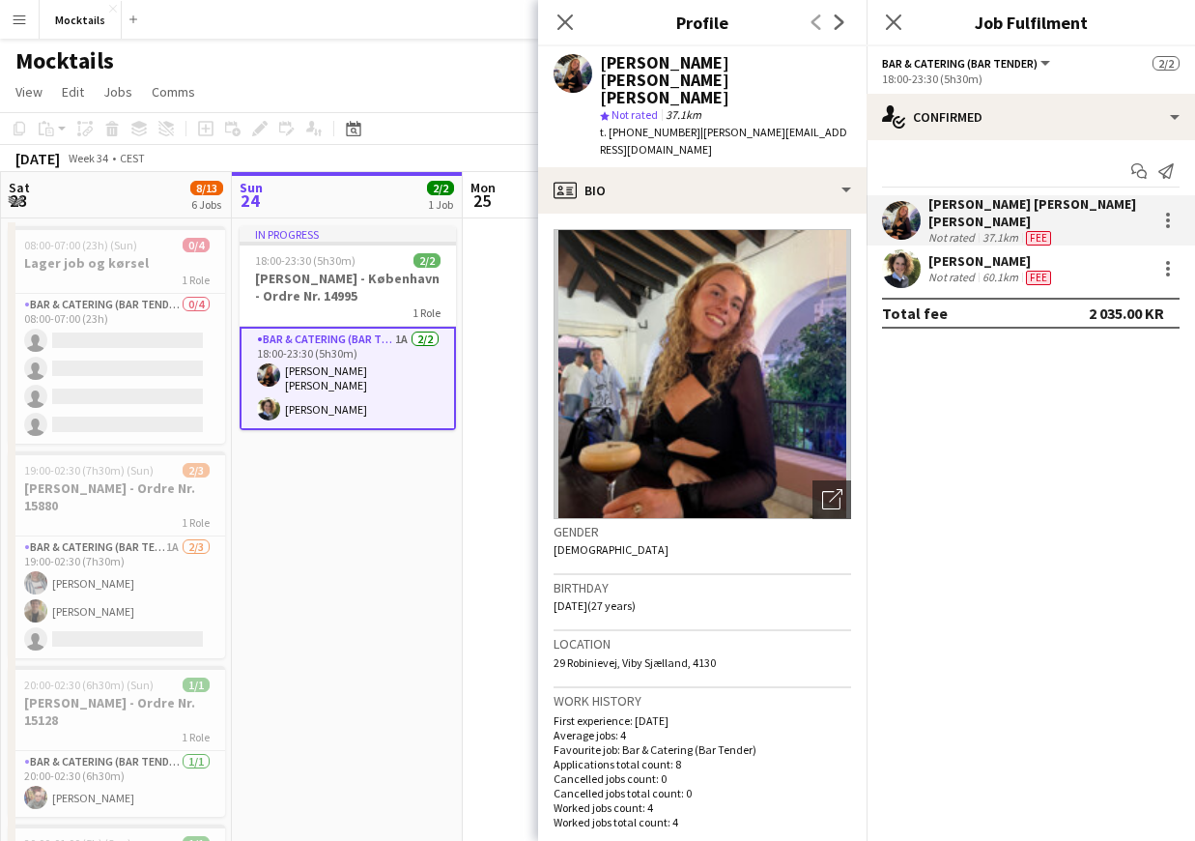
click at [972, 426] on mat-expansion-panel "check Confirmed Start chat Send notification [PERSON_NAME] [PERSON_NAME] [PERSO…" at bounding box center [1031, 490] width 328 height 700
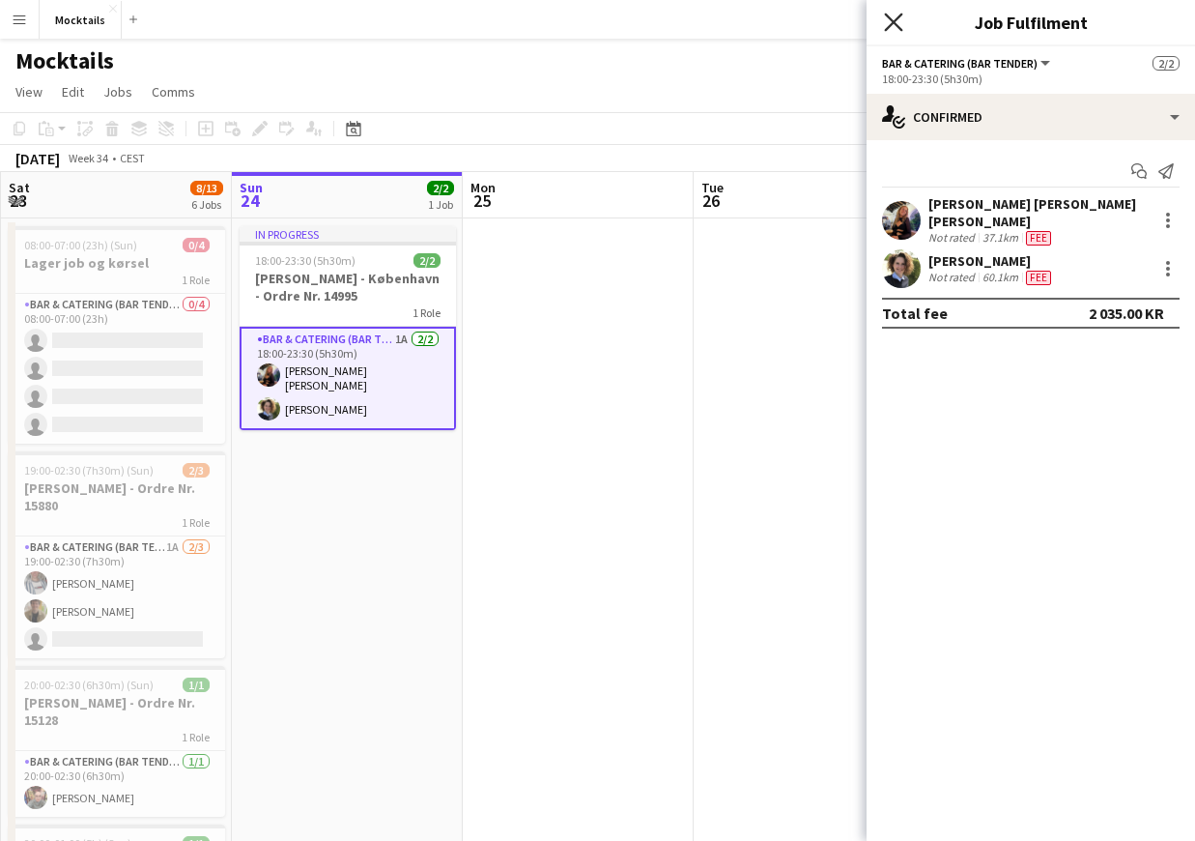
click at [886, 23] on icon "Close pop-in" at bounding box center [893, 22] width 18 height 18
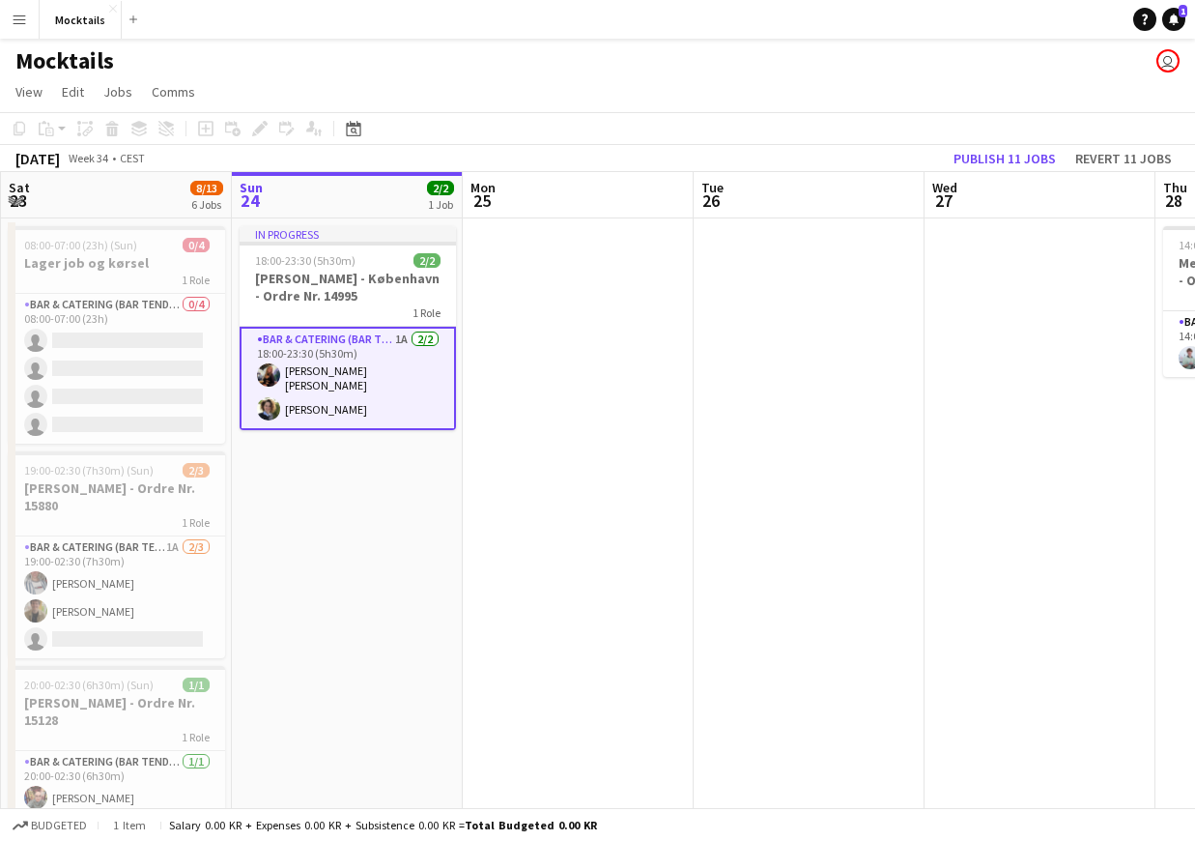
click at [348, 378] on app-card-role "Bar & Catering (Bar Tender) 1A [DATE] 18:00-23:30 (5h30m) [PERSON_NAME] [PERSON…" at bounding box center [348, 378] width 216 height 103
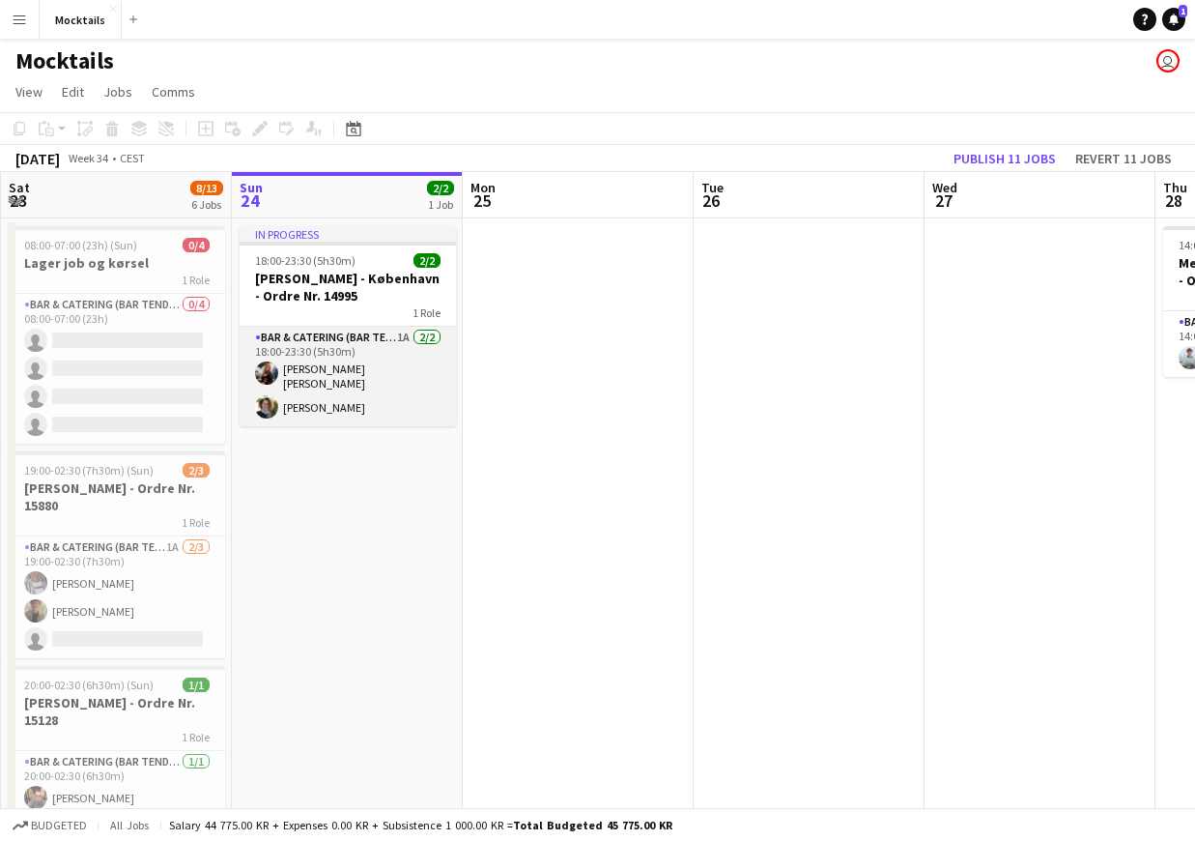
click at [361, 394] on app-card-role "Bar & Catering (Bar Tender) 1A [DATE] 18:00-23:30 (5h30m) [PERSON_NAME] [PERSON…" at bounding box center [348, 377] width 216 height 100
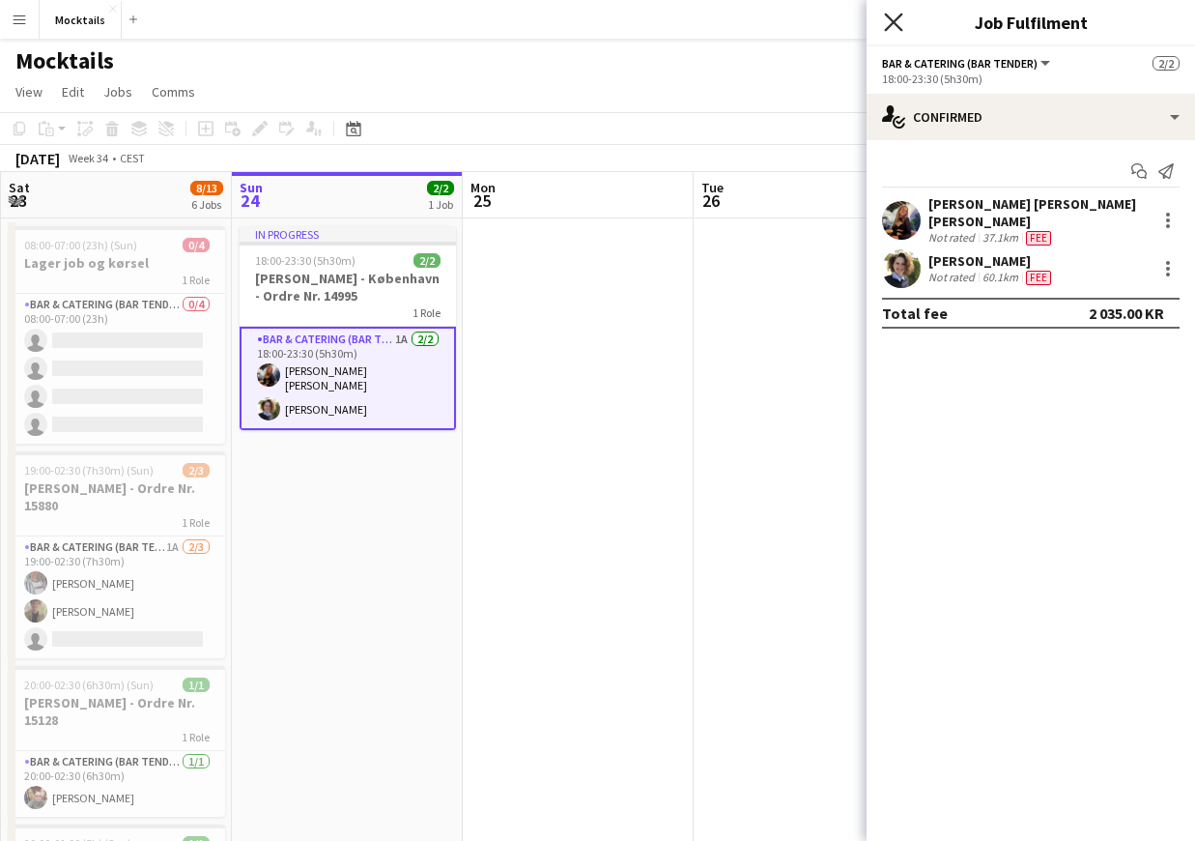
click at [890, 27] on icon at bounding box center [893, 22] width 18 height 18
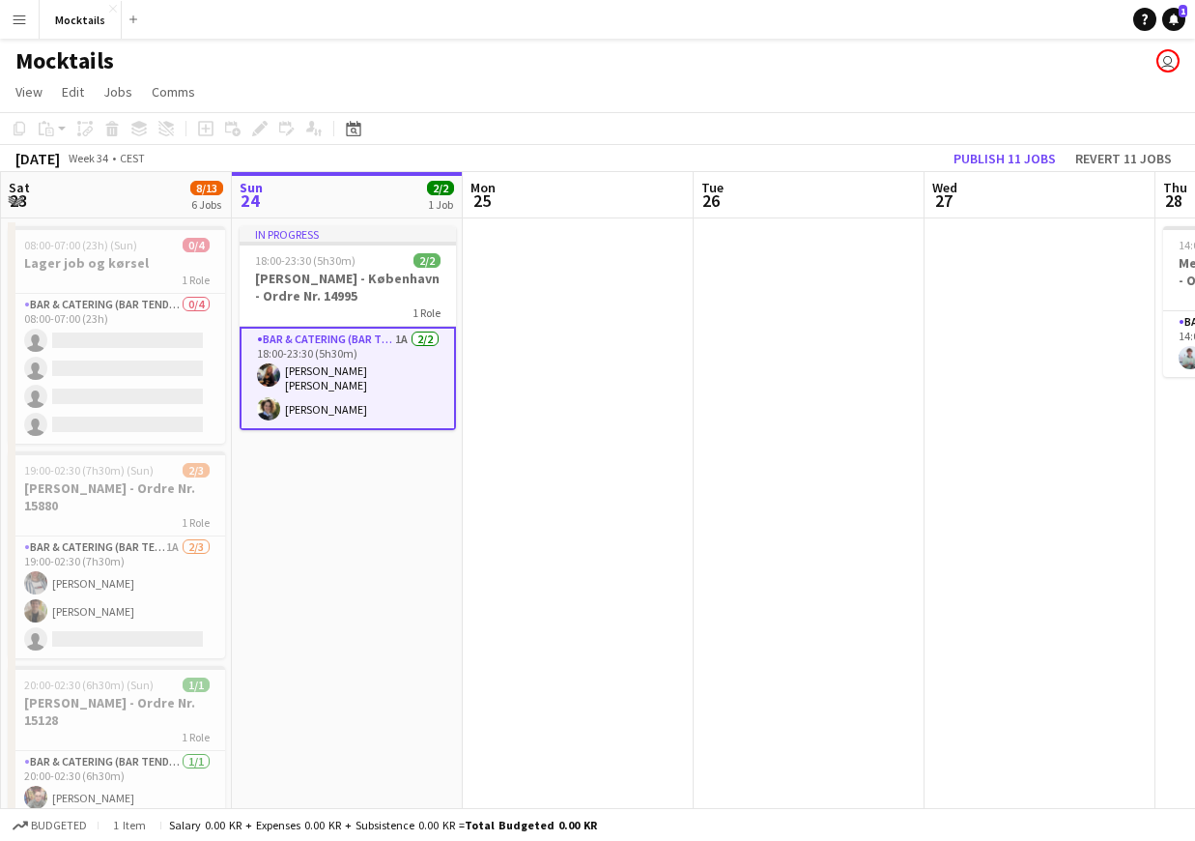
click at [376, 540] on app-date-cell "In progress 18:00-23:30 (5h30m) 2/2 [PERSON_NAME] - København - Ordre Nr. 14995…" at bounding box center [347, 797] width 231 height 1159
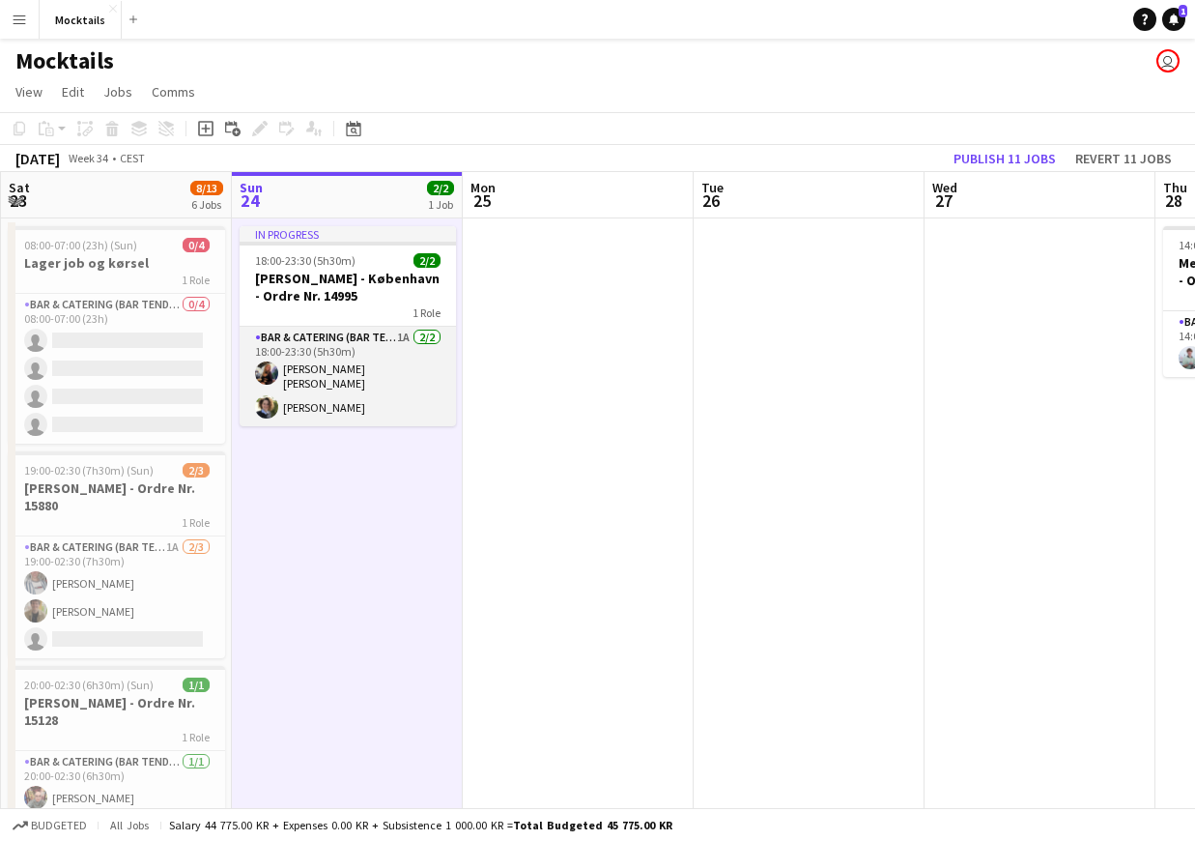
click at [326, 385] on app-card-role "Bar & Catering (Bar Tender) 1A [DATE] 18:00-23:30 (5h30m) [PERSON_NAME] [PERSON…" at bounding box center [348, 377] width 216 height 100
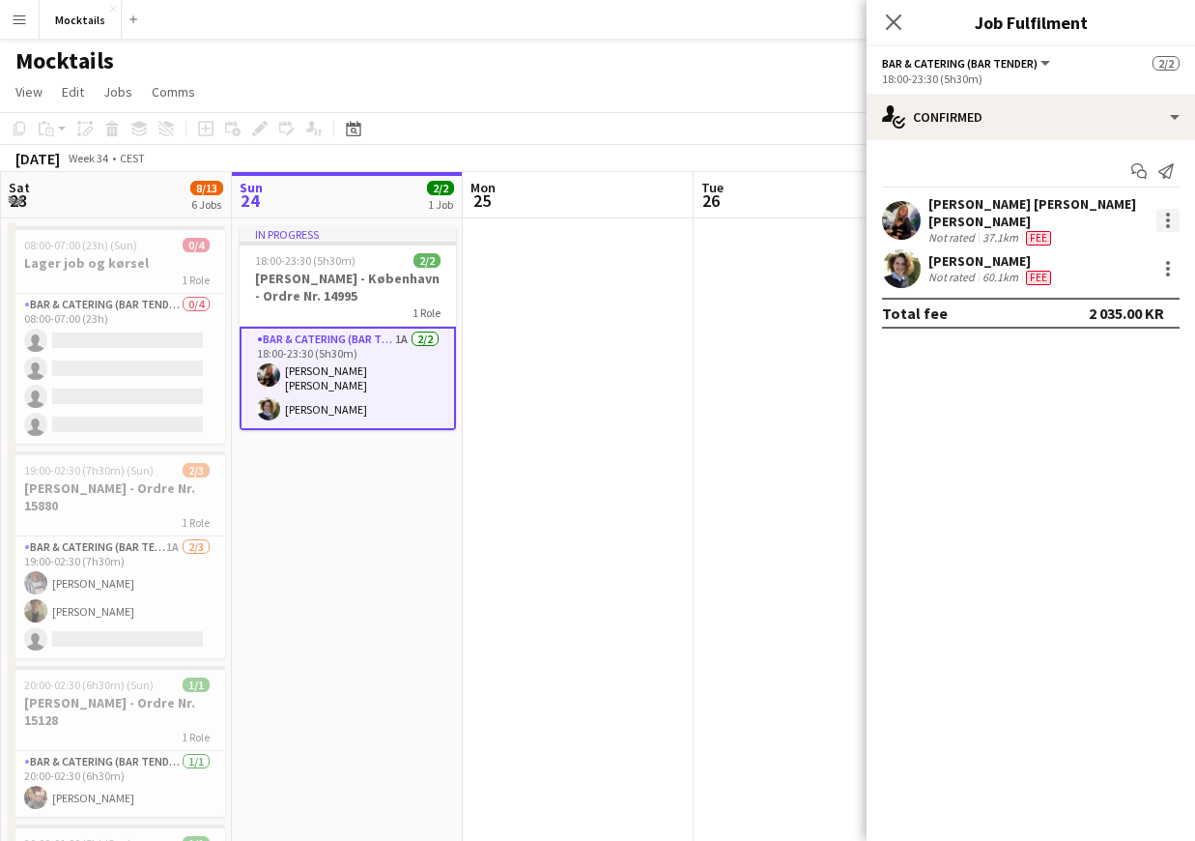
click at [1171, 218] on div at bounding box center [1167, 220] width 23 height 23
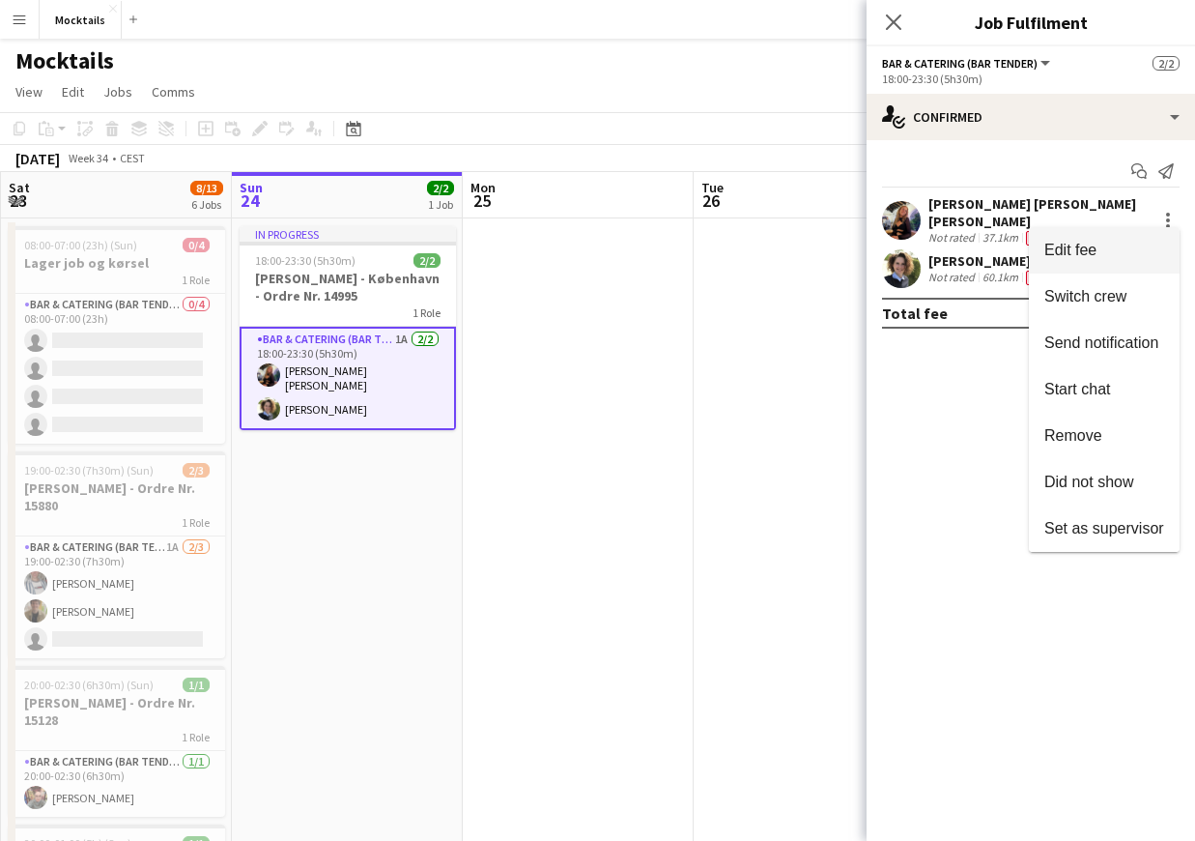
click at [1135, 241] on button "Edit fee" at bounding box center [1104, 250] width 151 height 46
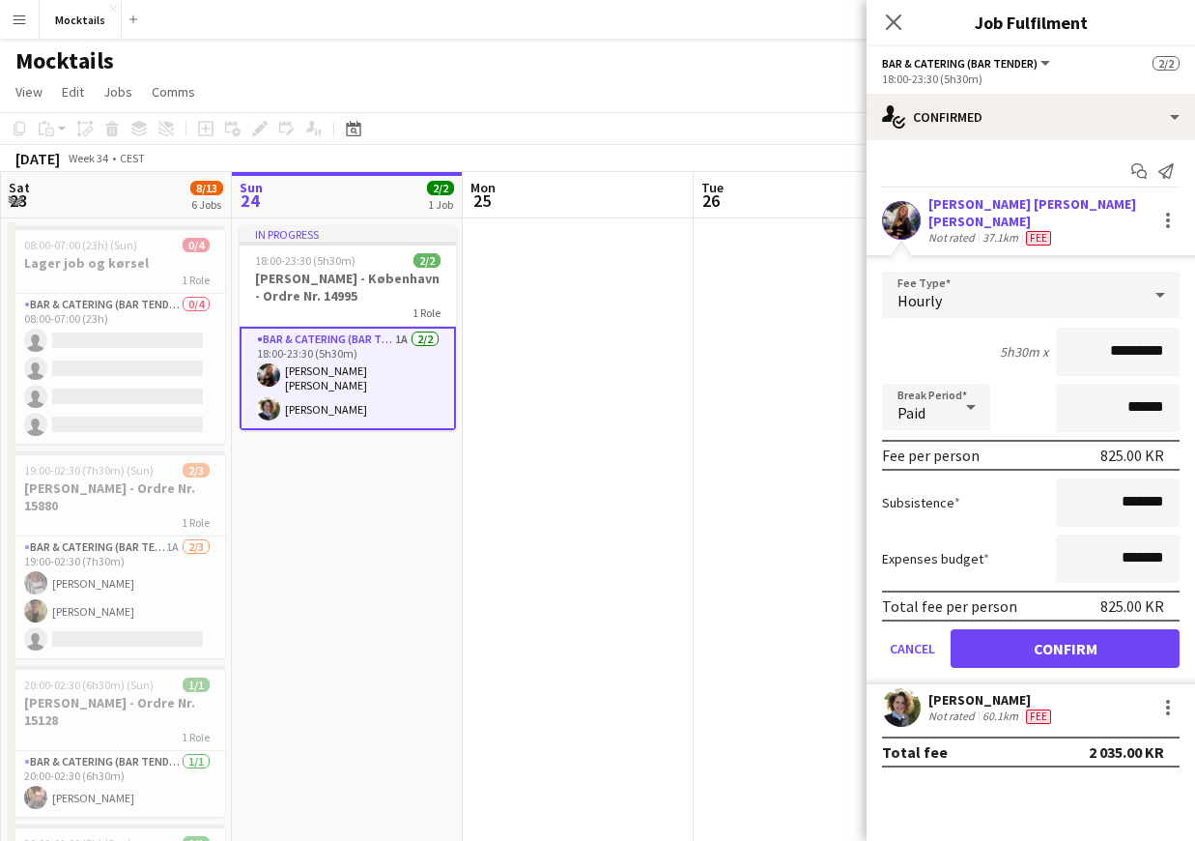
click at [1025, 346] on div "5h30m x" at bounding box center [1024, 351] width 48 height 17
click at [1020, 344] on div "5h30m x" at bounding box center [1024, 351] width 48 height 17
click at [1017, 395] on div "Break Period Paid ******" at bounding box center [1031, 408] width 298 height 48
click at [906, 631] on button "Cancel" at bounding box center [912, 648] width 61 height 39
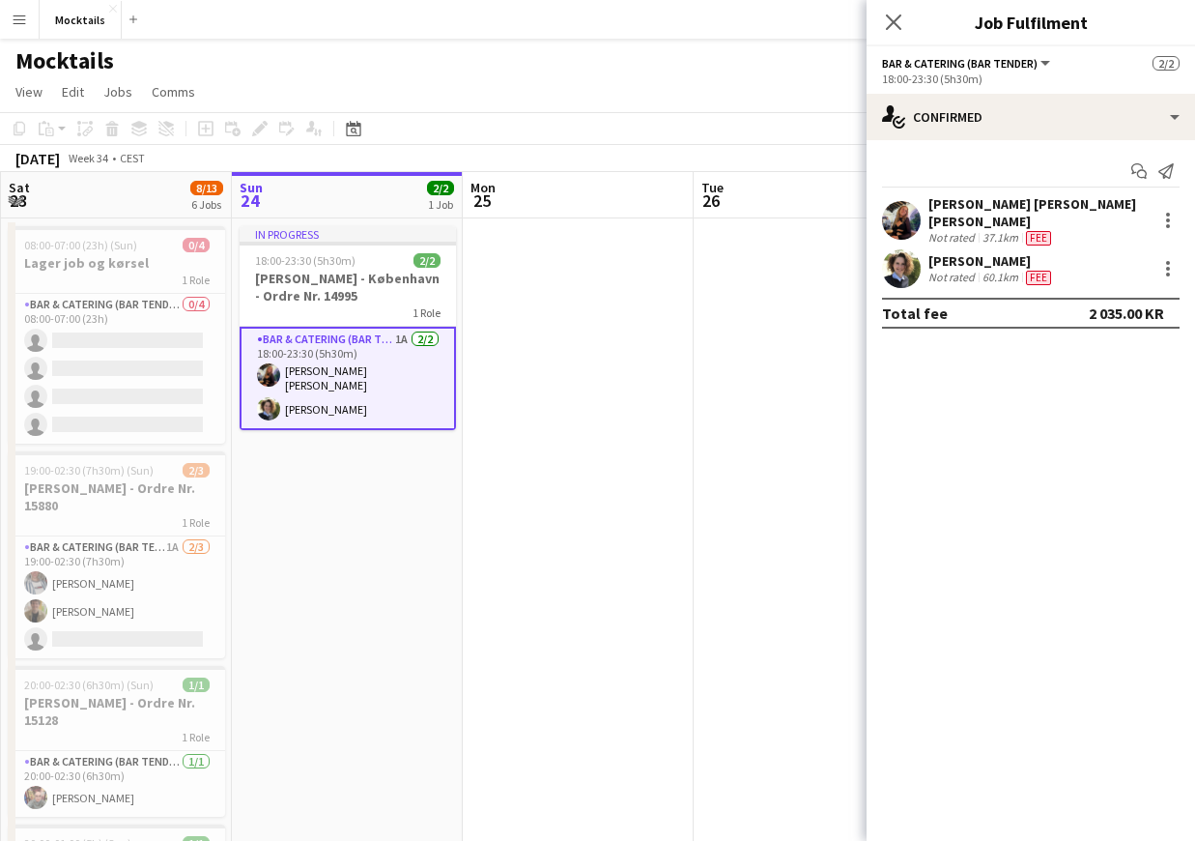
click at [727, 425] on app-date-cell at bounding box center [809, 797] width 231 height 1159
